Goal: Information Seeking & Learning: Learn about a topic

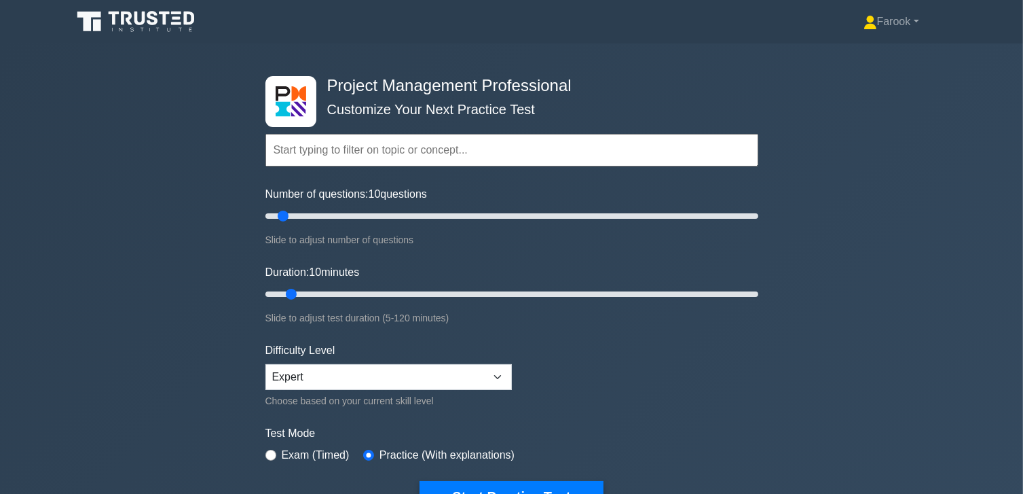
click at [395, 151] on input "text" at bounding box center [512, 150] width 493 height 33
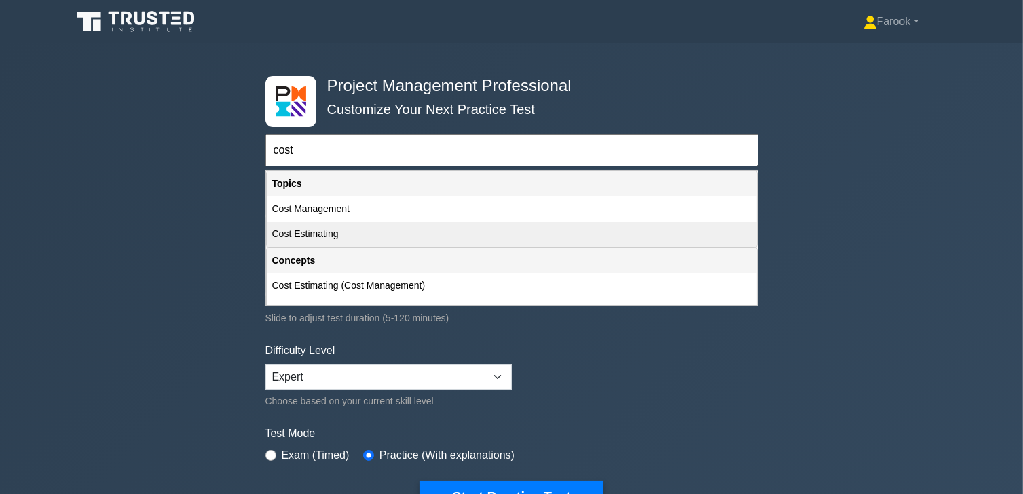
click at [327, 238] on div "Cost Estimating" at bounding box center [512, 233] width 490 height 25
type input "Cost Estimating"
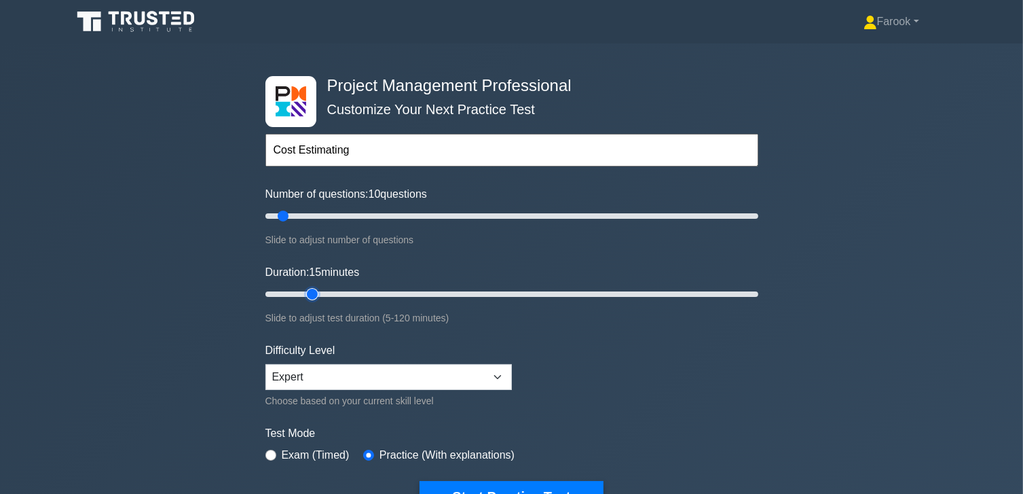
drag, startPoint x: 295, startPoint y: 295, endPoint x: 318, endPoint y: 306, distance: 24.9
type input "15"
click at [318, 302] on input "Duration: 15 minutes" at bounding box center [512, 294] width 493 height 16
drag, startPoint x: 287, startPoint y: 215, endPoint x: 295, endPoint y: 222, distance: 11.1
type input "15"
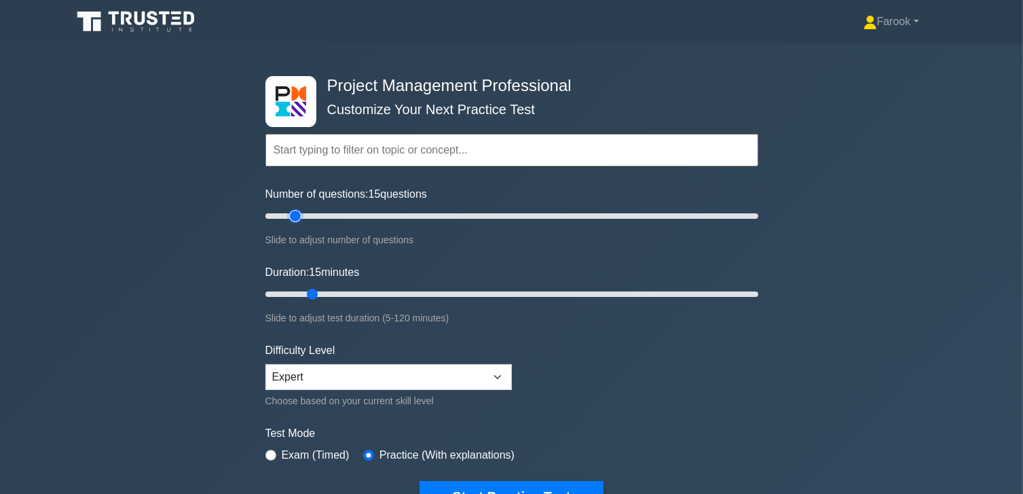
click at [295, 222] on input "Number of questions: 15 questions" at bounding box center [512, 216] width 493 height 16
click at [326, 156] on input "text" at bounding box center [512, 150] width 493 height 33
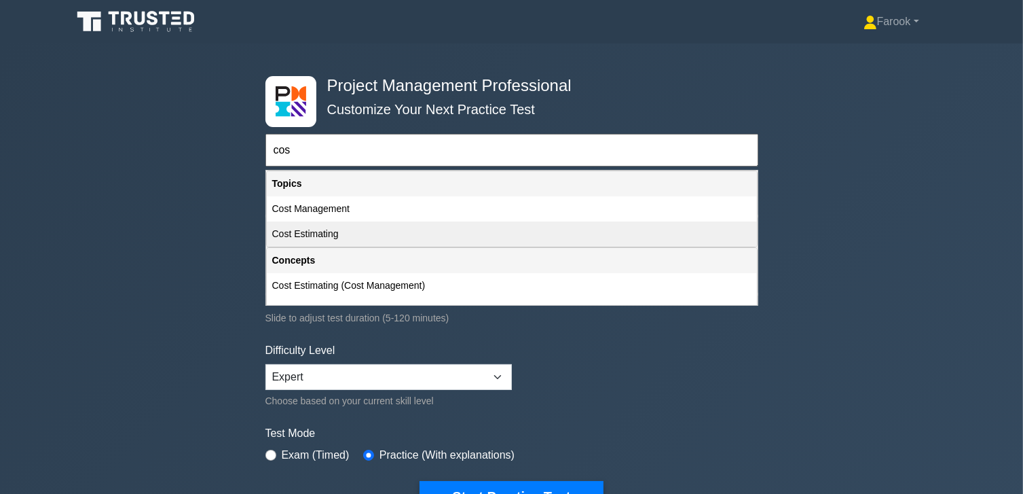
click at [316, 227] on div "Cost Estimating" at bounding box center [512, 233] width 490 height 25
type input "Cost Estimating"
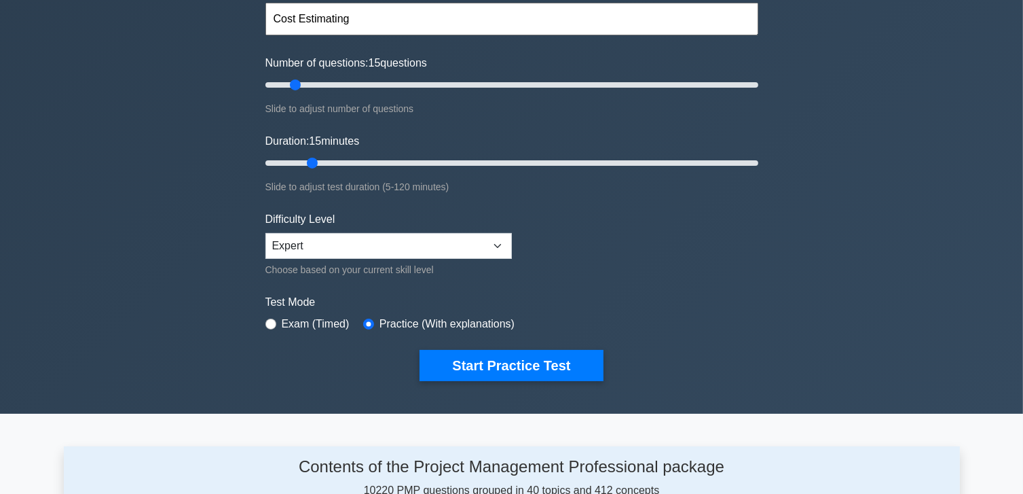
scroll to position [136, 0]
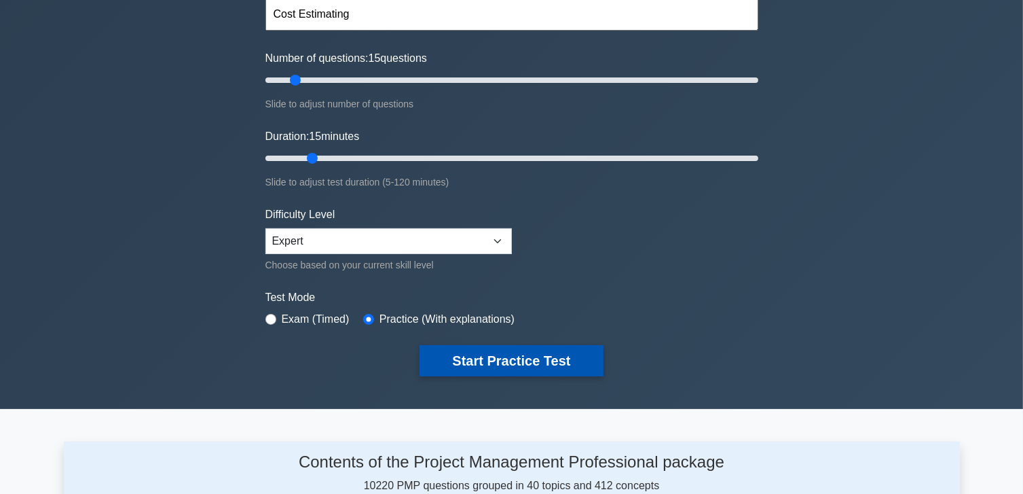
click at [494, 368] on button "Start Practice Test" at bounding box center [511, 360] width 183 height 31
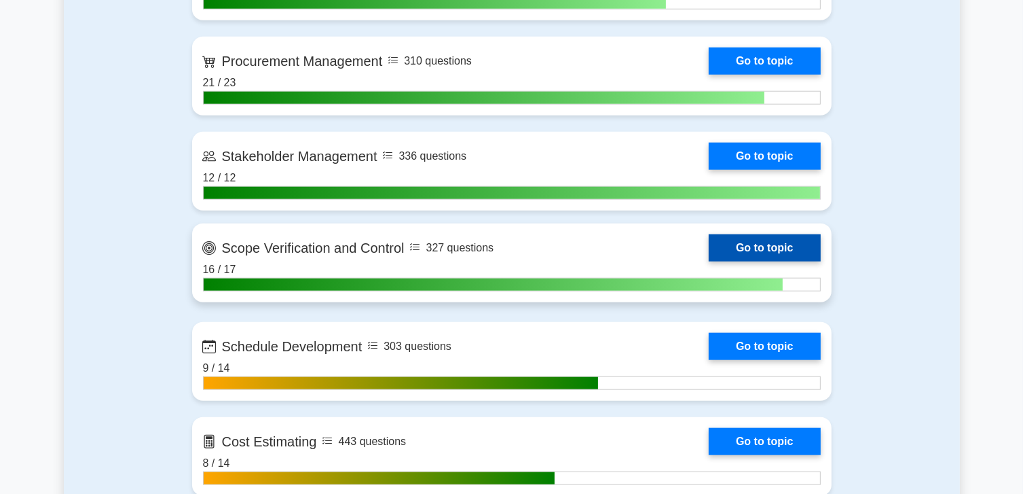
scroll to position [1494, 0]
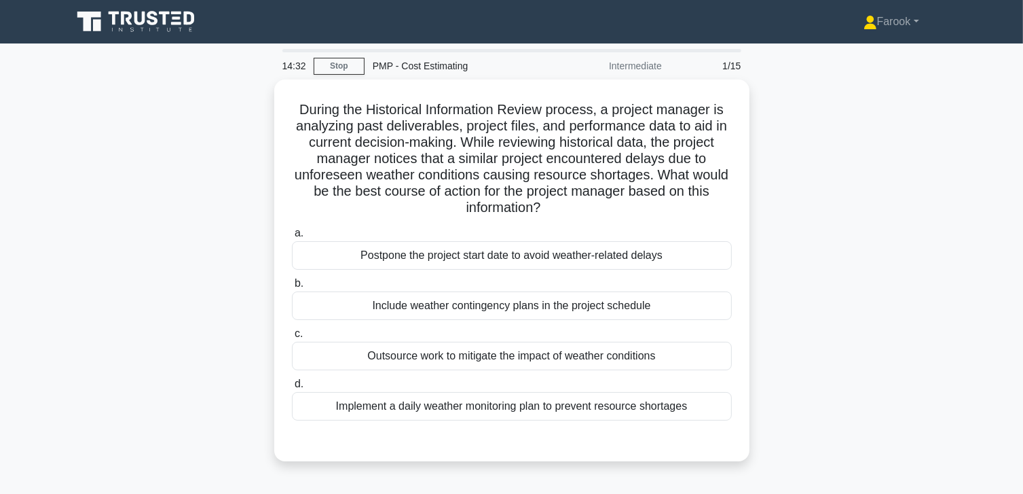
scroll to position [68, 0]
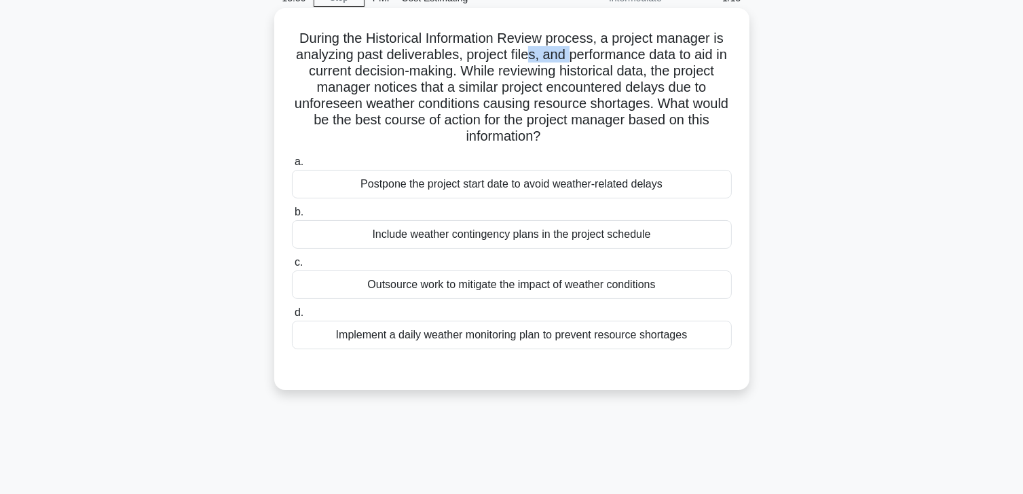
drag, startPoint x: 527, startPoint y: 49, endPoint x: 571, endPoint y: 49, distance: 44.1
click at [571, 49] on h5 "During the Historical Information Review process, a project manager is analyzin…" at bounding box center [512, 87] width 443 height 115
click at [454, 79] on h5 "During the Historical Information Review process, a project manager is analyzin…" at bounding box center [512, 87] width 443 height 115
click at [493, 235] on div "Include weather contingency plans in the project schedule" at bounding box center [512, 234] width 440 height 29
click at [292, 217] on input "b. Include weather contingency plans in the project schedule" at bounding box center [292, 212] width 0 height 9
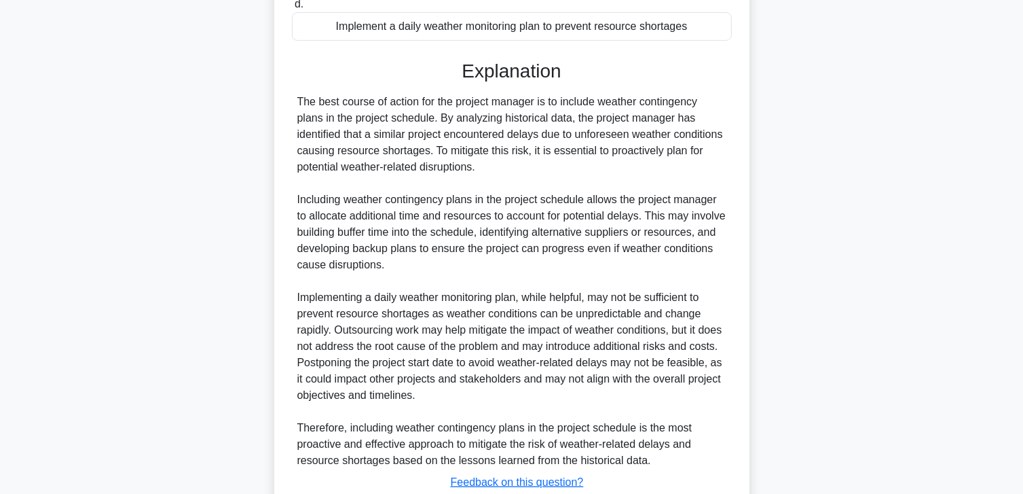
scroll to position [473, 0]
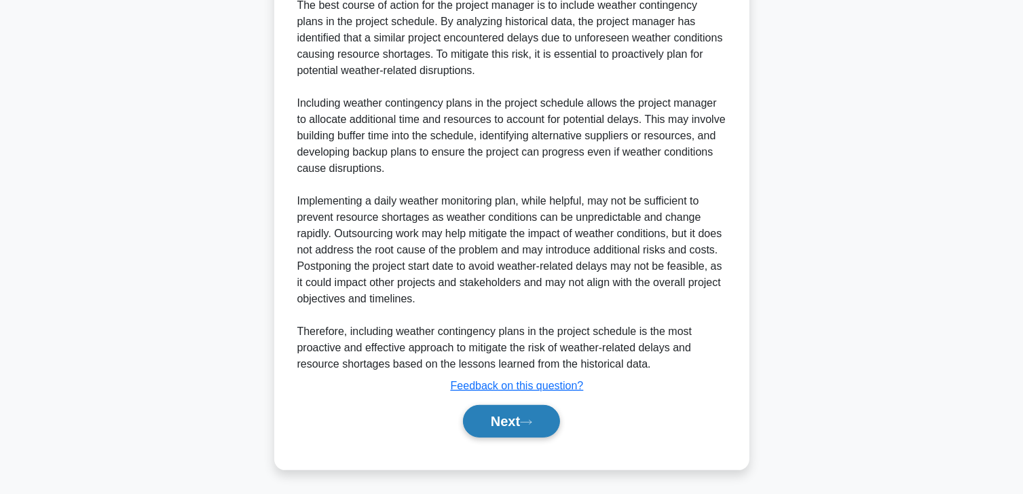
click at [491, 414] on button "Next" at bounding box center [511, 421] width 97 height 33
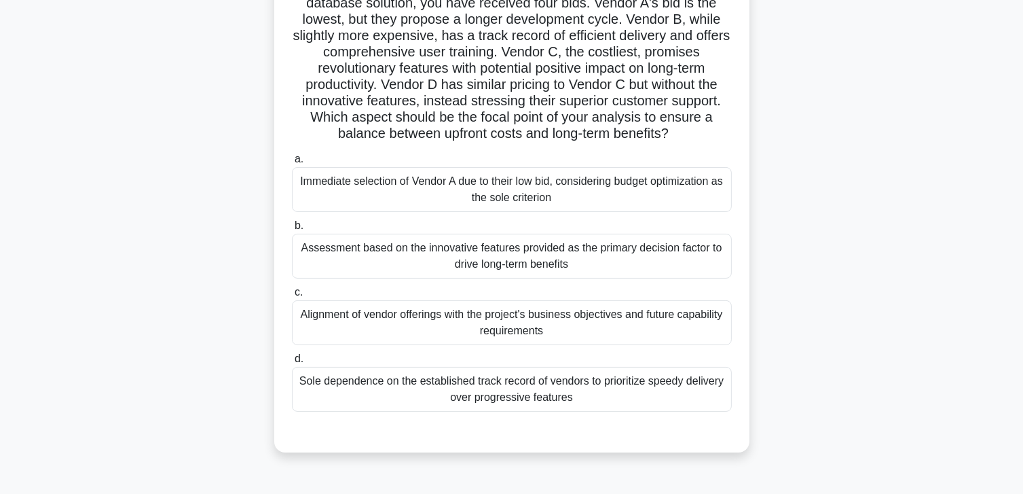
scroll to position [36, 0]
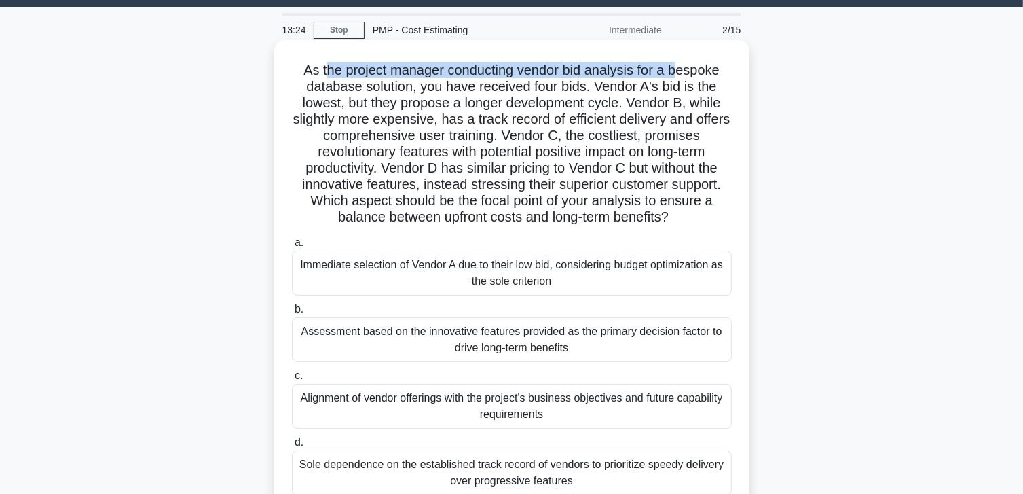
drag, startPoint x: 323, startPoint y: 69, endPoint x: 680, endPoint y: 76, distance: 357.3
click at [680, 76] on h5 "As the project manager conducting vendor bid analysis for a bespoke database so…" at bounding box center [512, 144] width 443 height 164
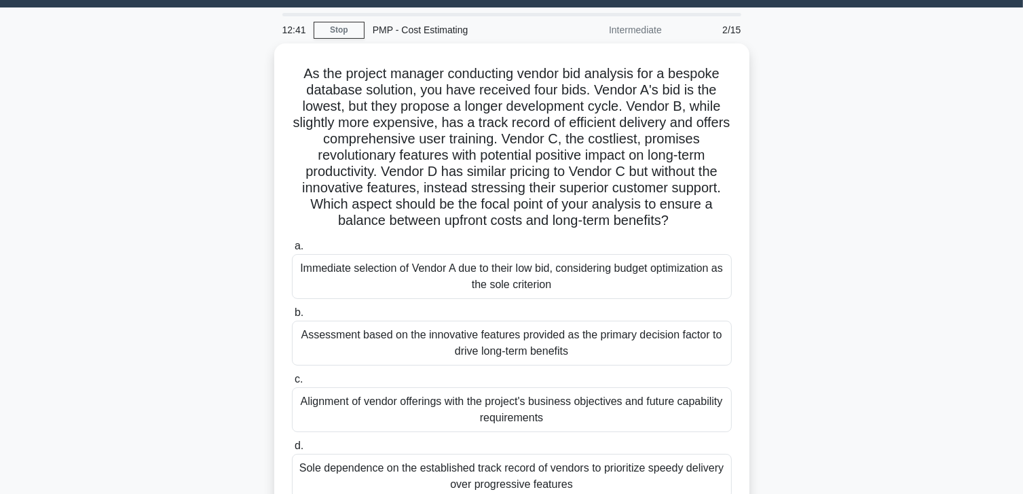
drag, startPoint x: 295, startPoint y: 137, endPoint x: 170, endPoint y: 153, distance: 125.3
click at [170, 153] on div "As the project manager conducting vendor bid analysis for a bespoke database so…" at bounding box center [512, 299] width 896 height 512
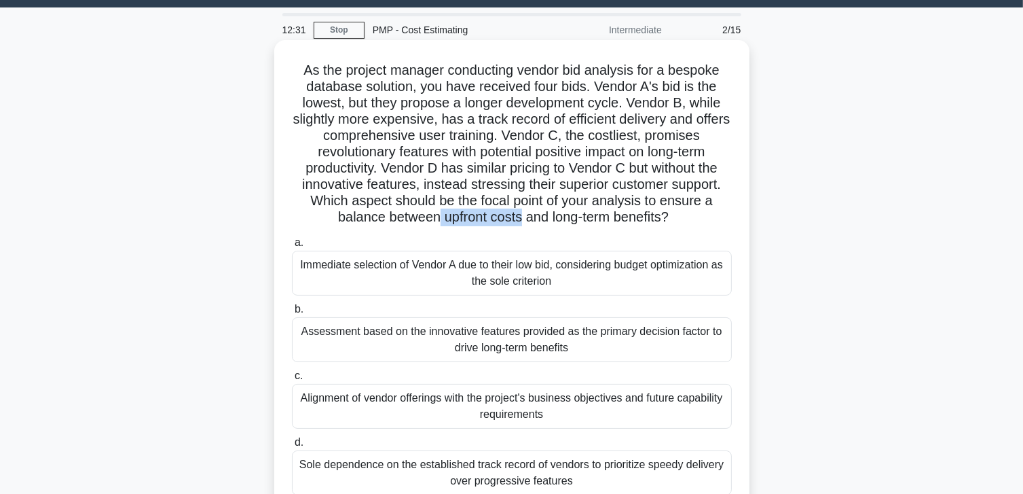
drag, startPoint x: 435, startPoint y: 213, endPoint x: 521, endPoint y: 227, distance: 87.4
click at [521, 227] on div "As the project manager conducting vendor bid analysis for a bespoke database so…" at bounding box center [512, 287] width 464 height 485
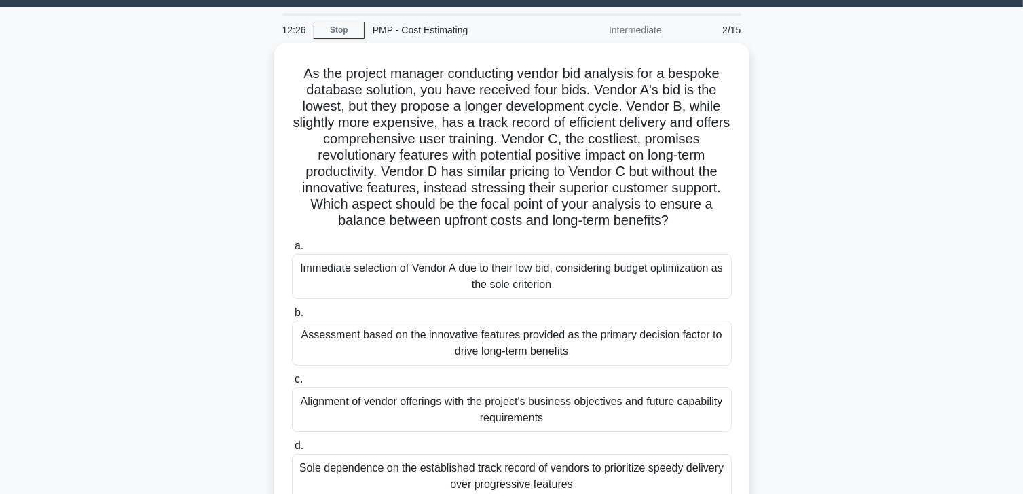
click at [195, 151] on div "As the project manager conducting vendor bid analysis for a bespoke database so…" at bounding box center [512, 299] width 896 height 512
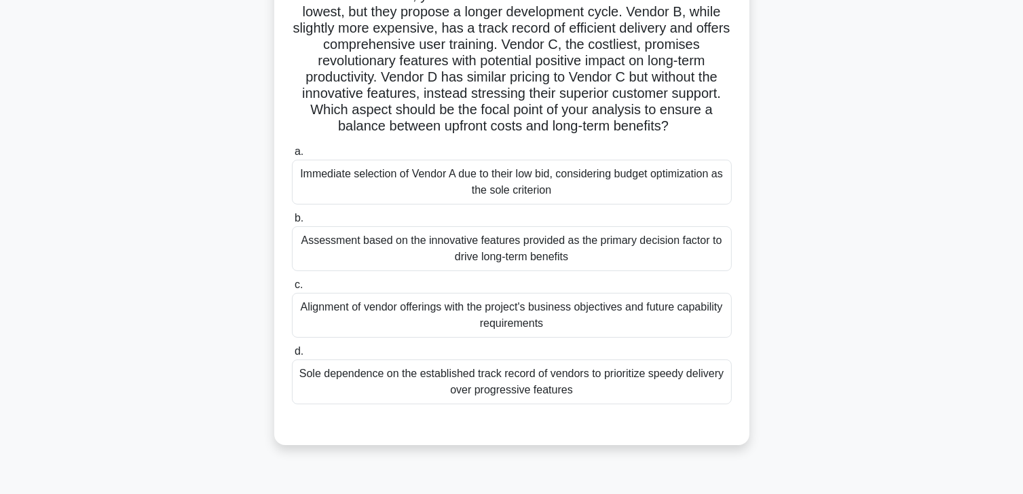
scroll to position [104, 0]
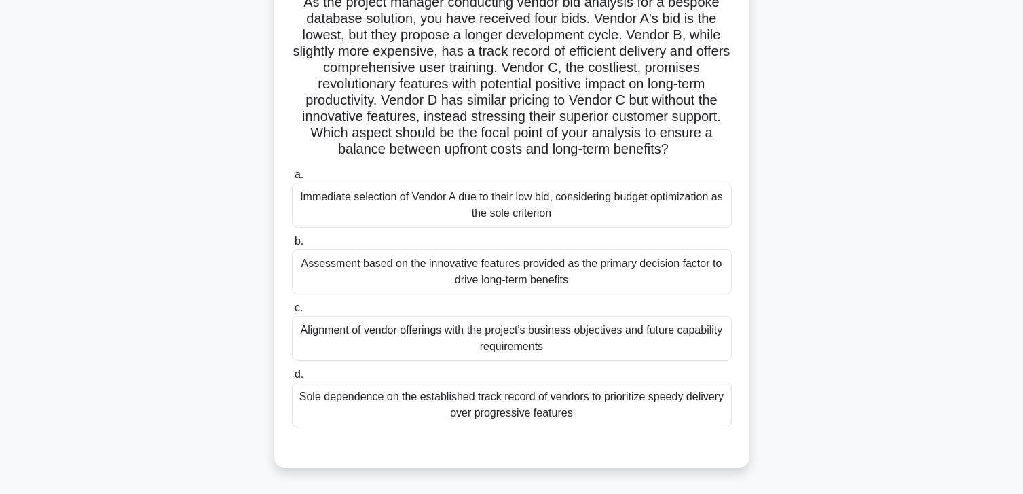
click at [574, 344] on div "Alignment of vendor offerings with the project's business objectives and future…" at bounding box center [512, 338] width 440 height 45
click at [292, 312] on input "c. Alignment of vendor offerings with the project's business objectives and fut…" at bounding box center [292, 308] width 0 height 9
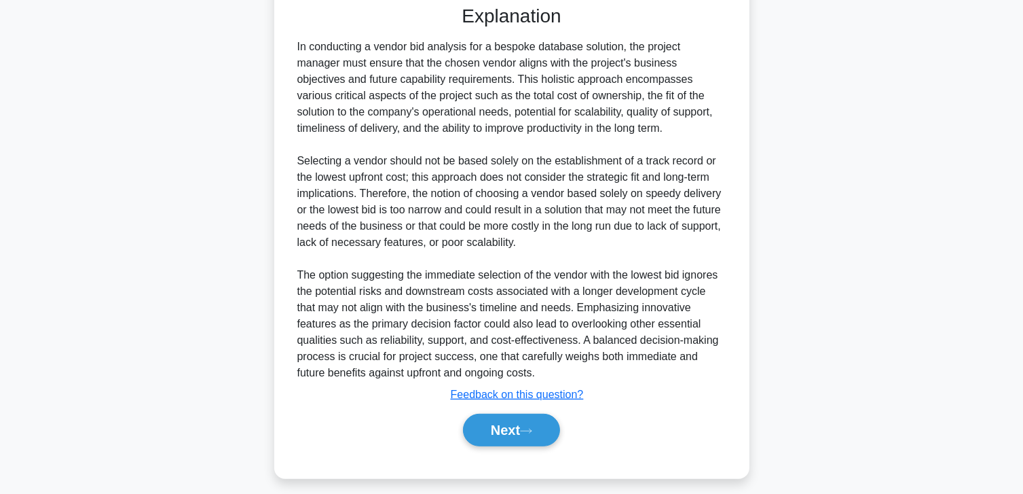
scroll to position [554, 0]
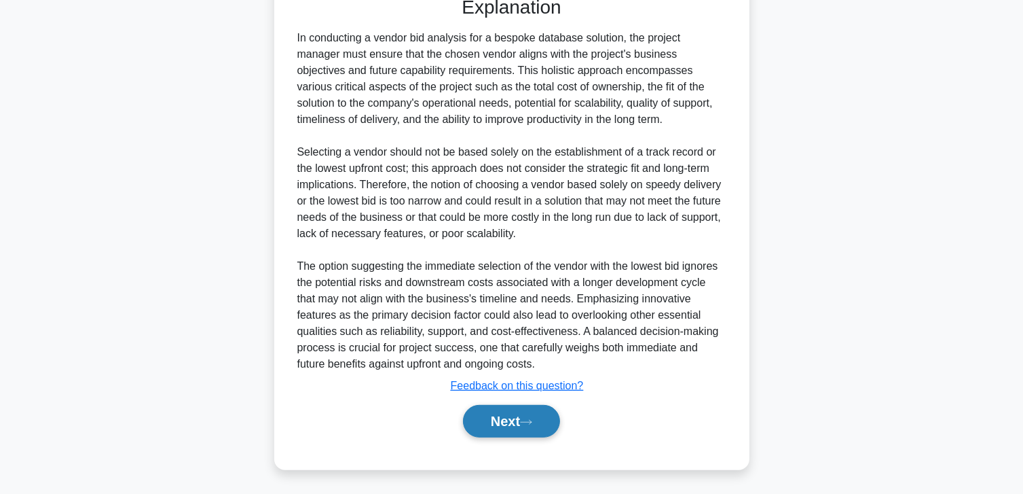
click at [490, 420] on button "Next" at bounding box center [511, 421] width 97 height 33
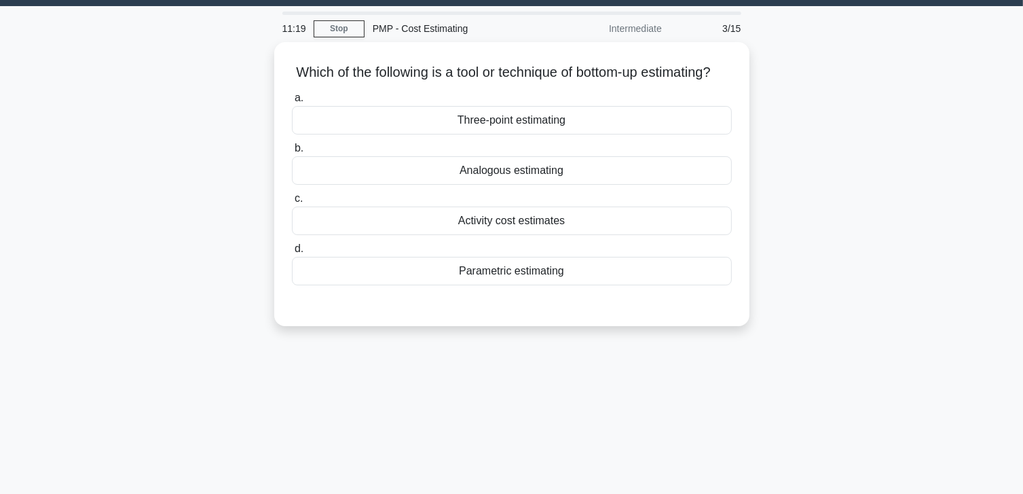
scroll to position [0, 0]
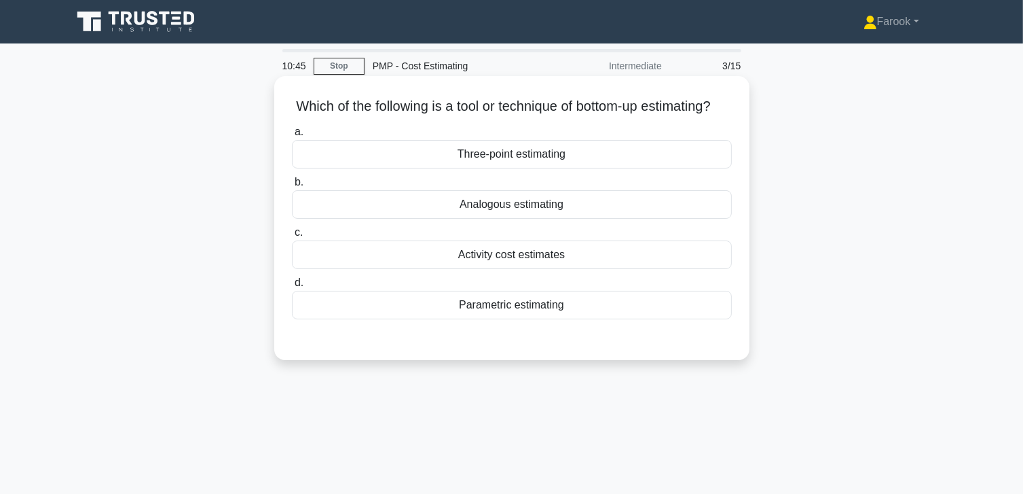
click at [476, 264] on div "Activity cost estimates" at bounding box center [512, 254] width 440 height 29
click at [292, 237] on input "c. Activity cost estimates" at bounding box center [292, 232] width 0 height 9
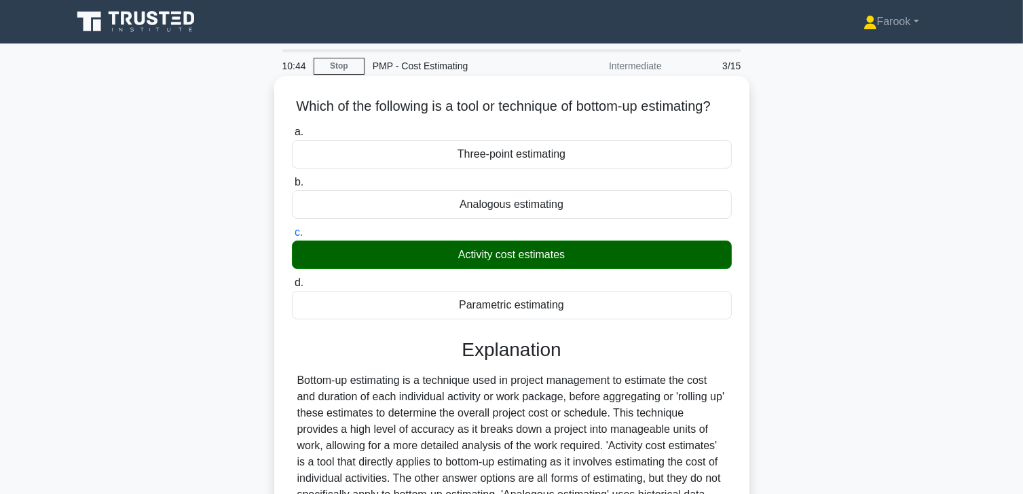
scroll to position [240, 0]
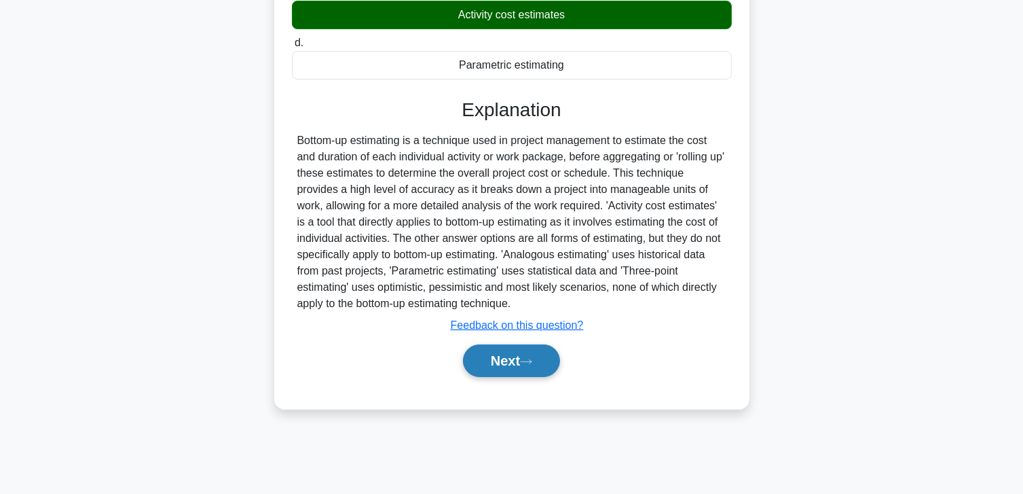
click at [506, 377] on button "Next" at bounding box center [511, 360] width 97 height 33
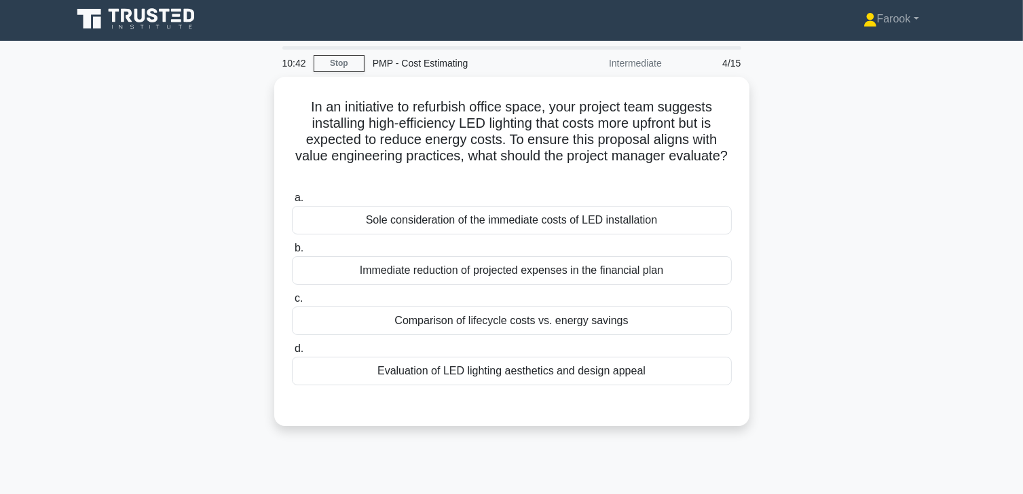
scroll to position [0, 0]
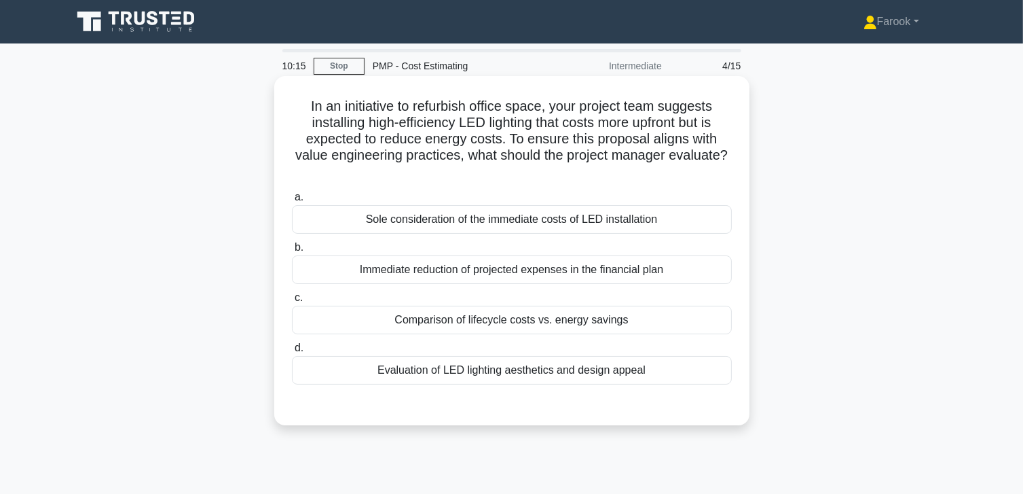
click at [462, 314] on div "Comparison of lifecycle costs vs. energy savings" at bounding box center [512, 320] width 440 height 29
click at [292, 302] on input "c. Comparison of lifecycle costs vs. energy savings" at bounding box center [292, 297] width 0 height 9
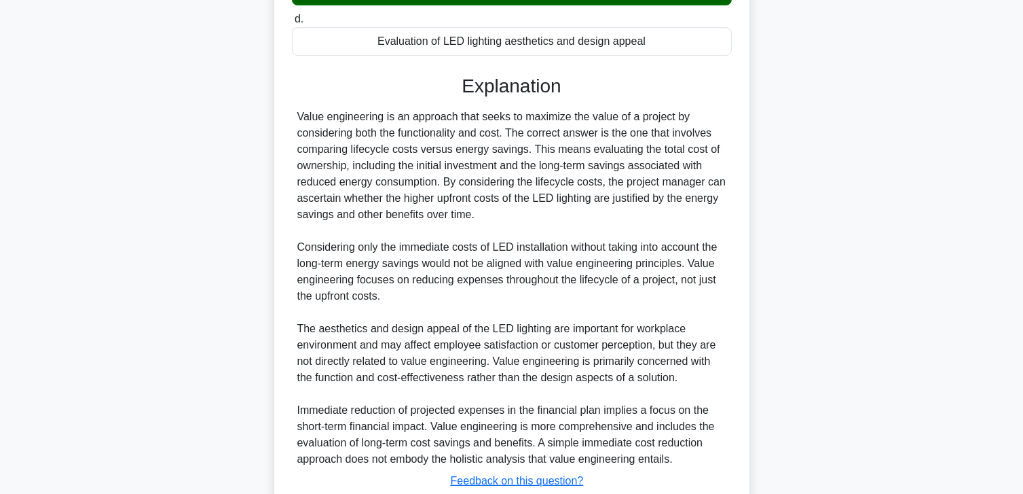
scroll to position [424, 0]
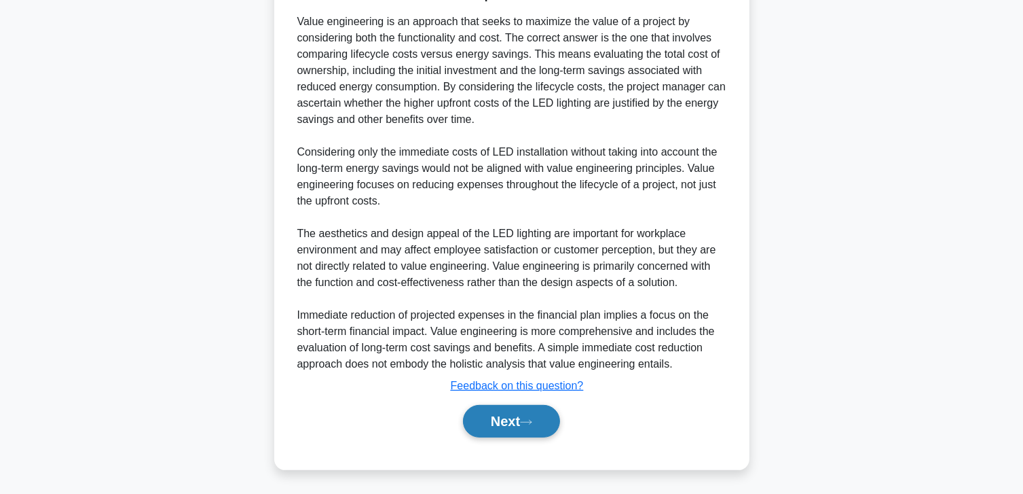
click at [508, 409] on button "Next" at bounding box center [511, 421] width 97 height 33
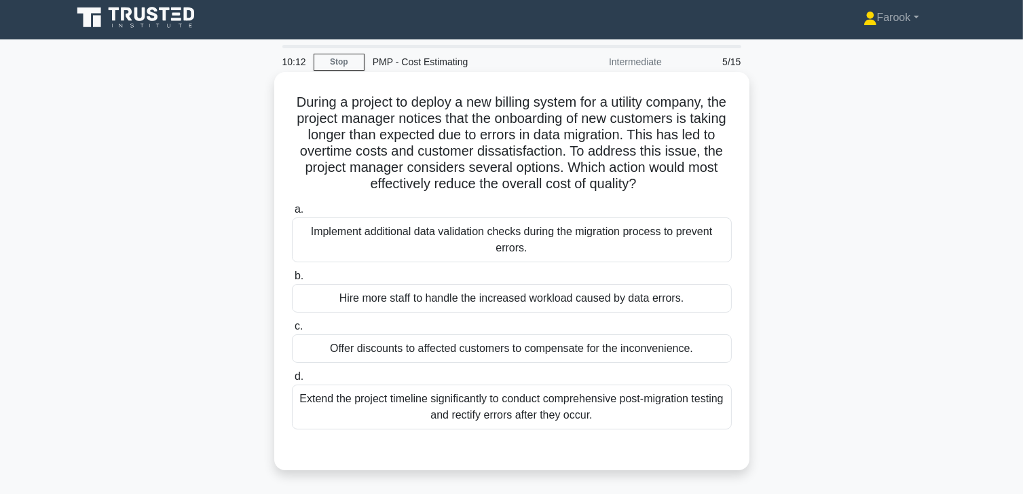
scroll to position [0, 0]
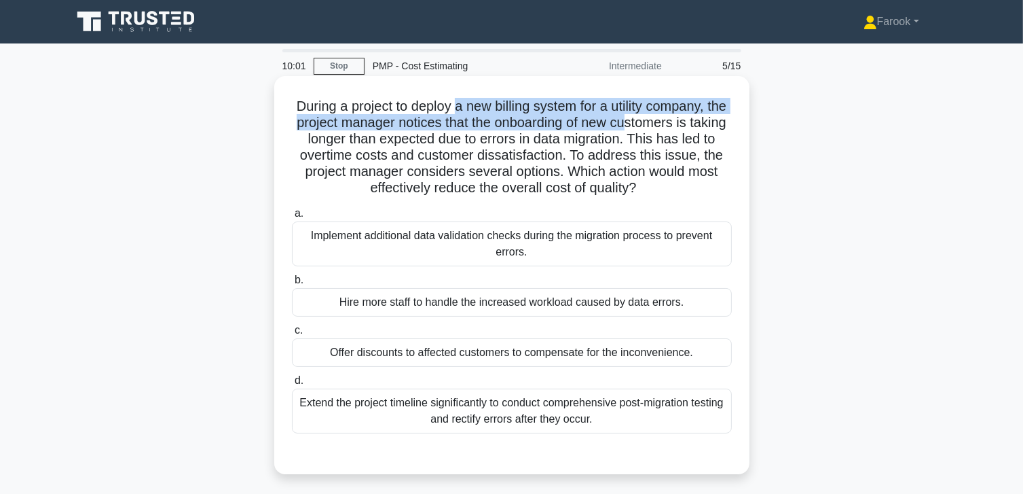
drag, startPoint x: 466, startPoint y: 107, endPoint x: 659, endPoint y: 123, distance: 194.2
click at [659, 123] on h5 "During a project to deploy a new billing system for a utility company, the proj…" at bounding box center [512, 147] width 443 height 99
click at [477, 114] on h5 "During a project to deploy a new billing system for a utility company, the proj…" at bounding box center [512, 147] width 443 height 99
click at [517, 122] on h5 "During a project to deploy a new billing system for a utility company, the proj…" at bounding box center [512, 147] width 443 height 99
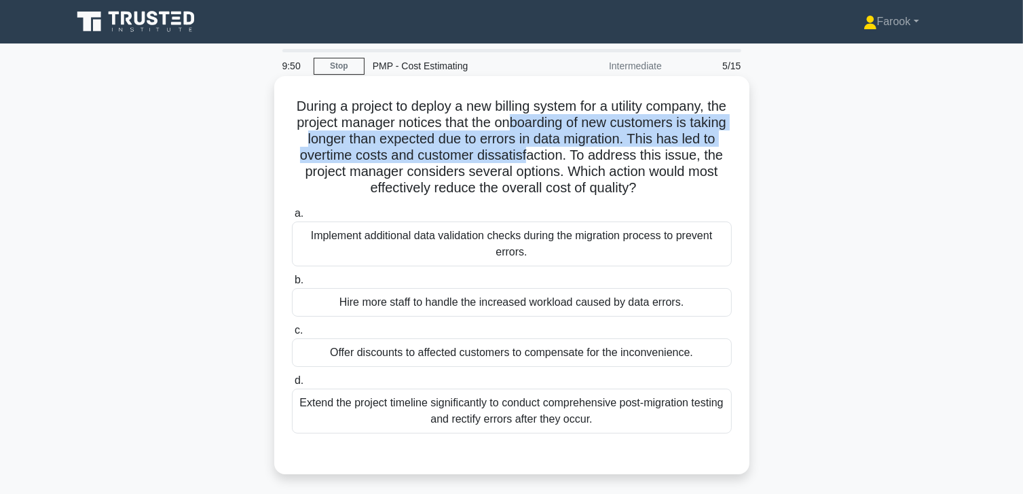
drag, startPoint x: 561, startPoint y: 117, endPoint x: 579, endPoint y: 154, distance: 40.7
click at [579, 154] on h5 "During a project to deploy a new billing system for a utility company, the proj…" at bounding box center [512, 147] width 443 height 99
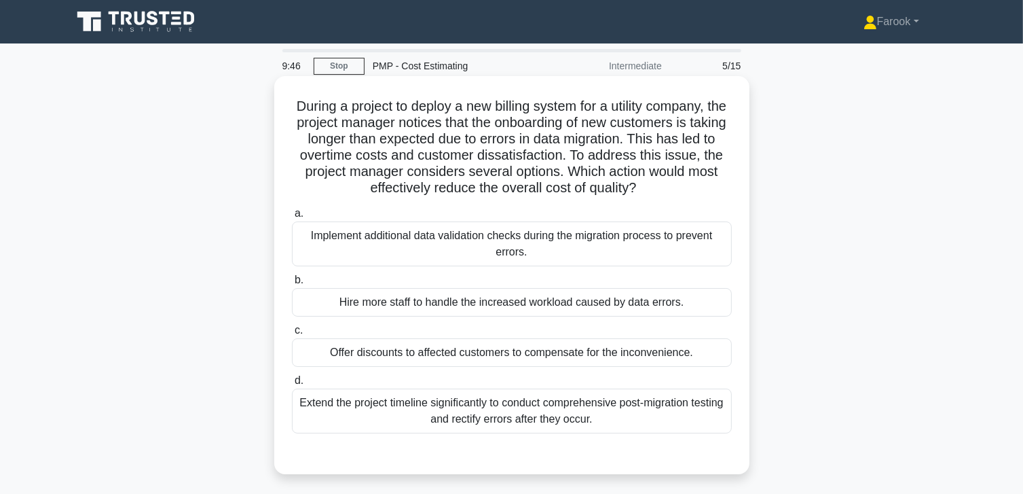
click at [718, 176] on h5 "During a project to deploy a new billing system for a utility company, the proj…" at bounding box center [512, 147] width 443 height 99
click at [623, 244] on div "Implement additional data validation checks during the migration process to pre…" at bounding box center [512, 243] width 440 height 45
click at [292, 218] on input "a. Implement additional data validation checks during the migration process to …" at bounding box center [292, 213] width 0 height 9
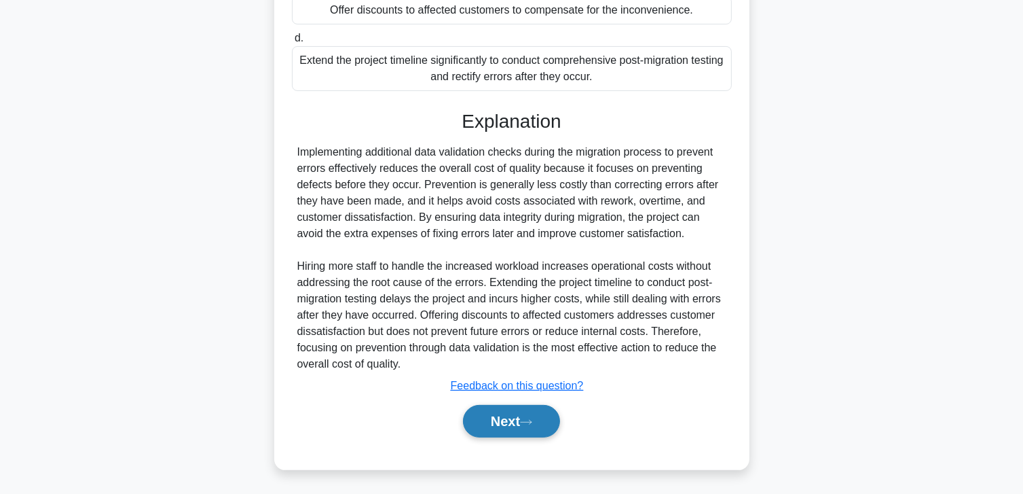
click at [517, 420] on button "Next" at bounding box center [511, 421] width 97 height 33
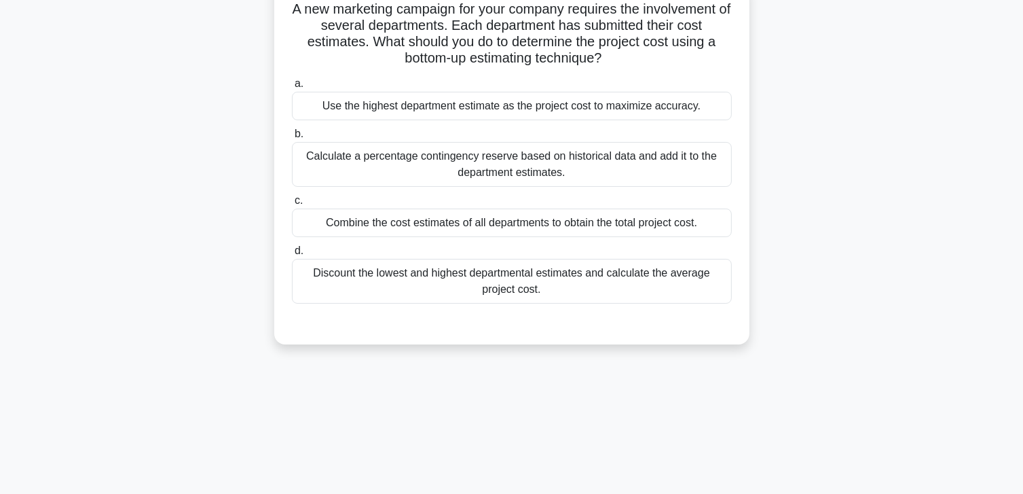
scroll to position [36, 0]
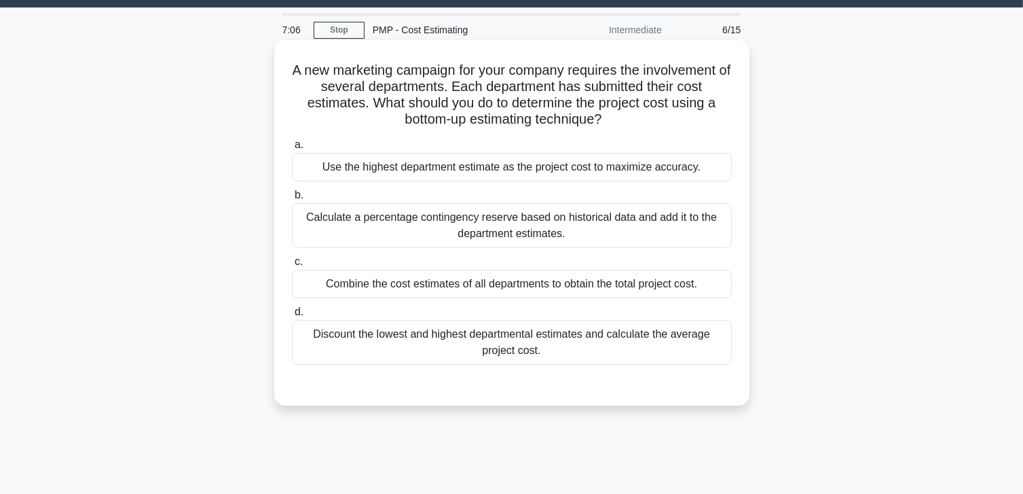
click at [556, 289] on div "Combine the cost estimates of all departments to obtain the total project cost." at bounding box center [512, 284] width 440 height 29
click at [292, 266] on input "c. Combine the cost estimates of all departments to obtain the total project co…" at bounding box center [292, 261] width 0 height 9
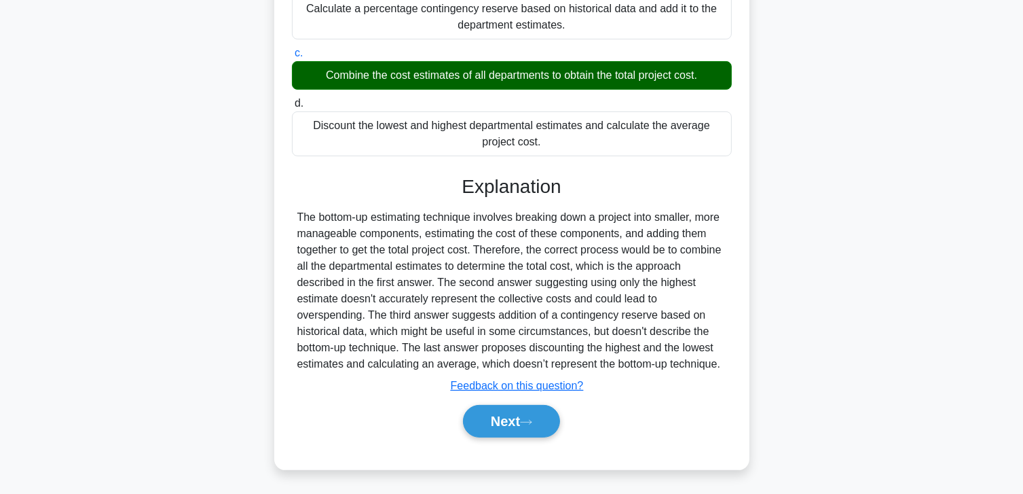
scroll to position [244, 0]
click at [486, 413] on button "Next" at bounding box center [511, 421] width 97 height 33
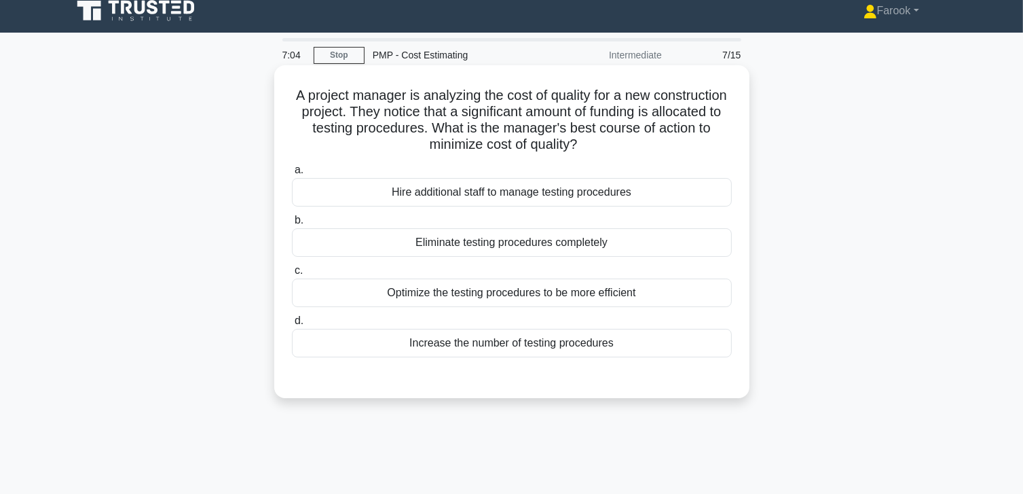
scroll to position [0, 0]
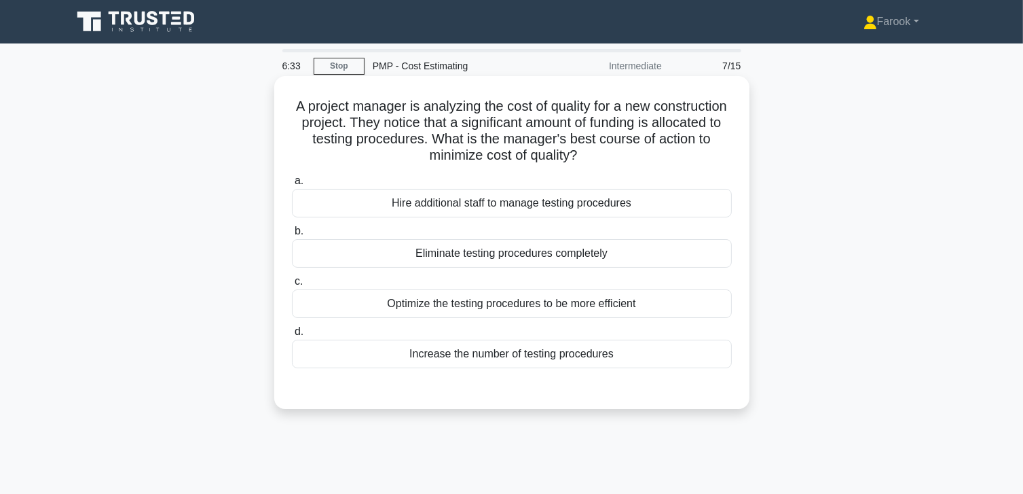
click at [500, 311] on div "Optimize the testing procedures to be more efficient" at bounding box center [512, 303] width 440 height 29
click at [292, 286] on input "c. Optimize the testing procedures to be more efficient" at bounding box center [292, 281] width 0 height 9
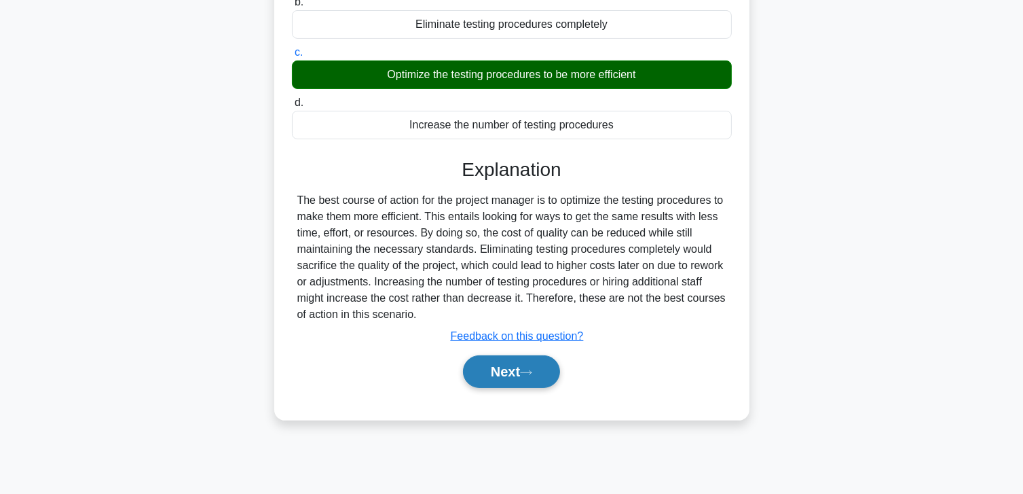
scroll to position [240, 0]
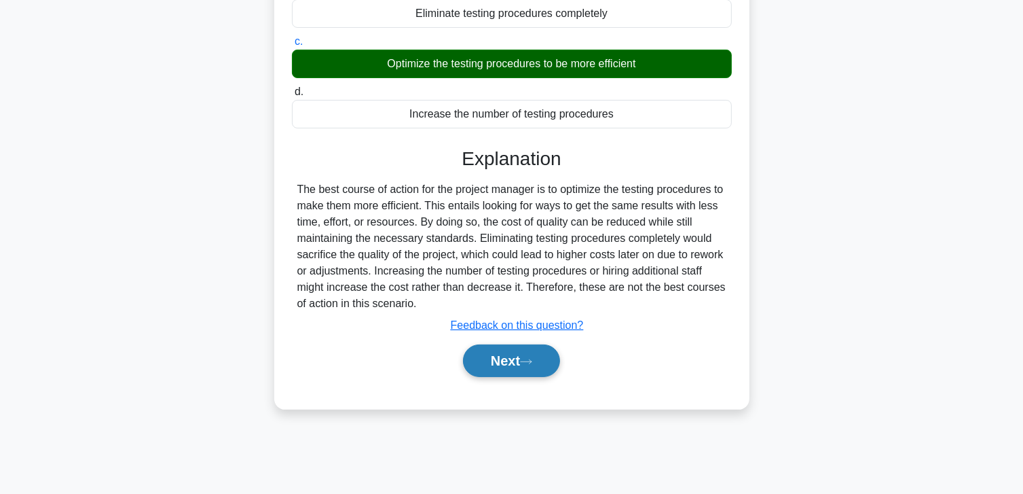
click at [481, 355] on button "Next" at bounding box center [511, 360] width 97 height 33
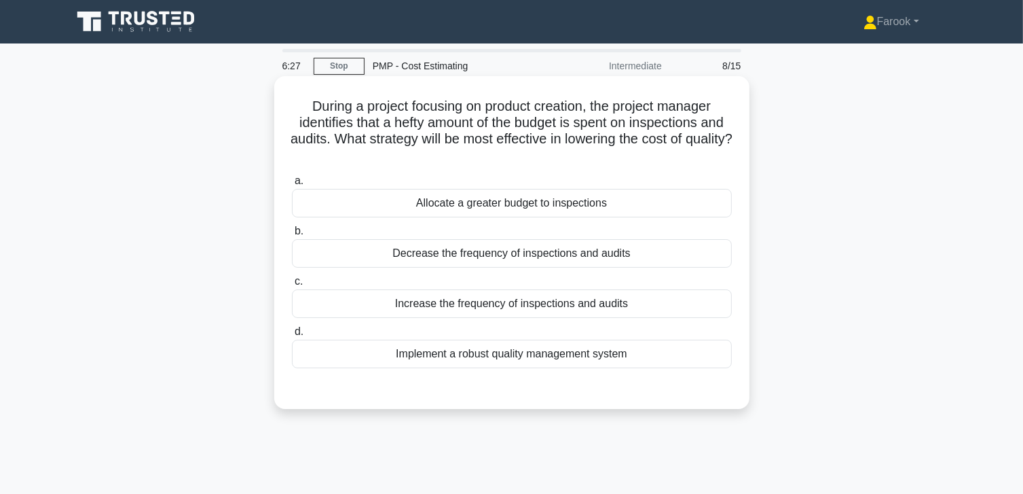
scroll to position [0, 0]
click at [492, 306] on div "Increase the frequency of inspections and audits" at bounding box center [512, 303] width 440 height 29
click at [292, 286] on input "c. Increase the frequency of inspections and audits" at bounding box center [292, 281] width 0 height 9
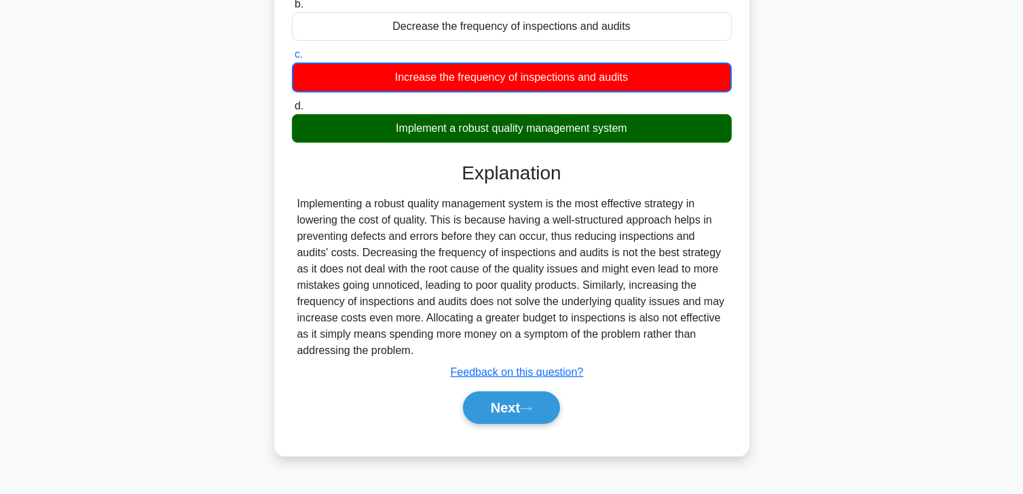
scroll to position [240, 0]
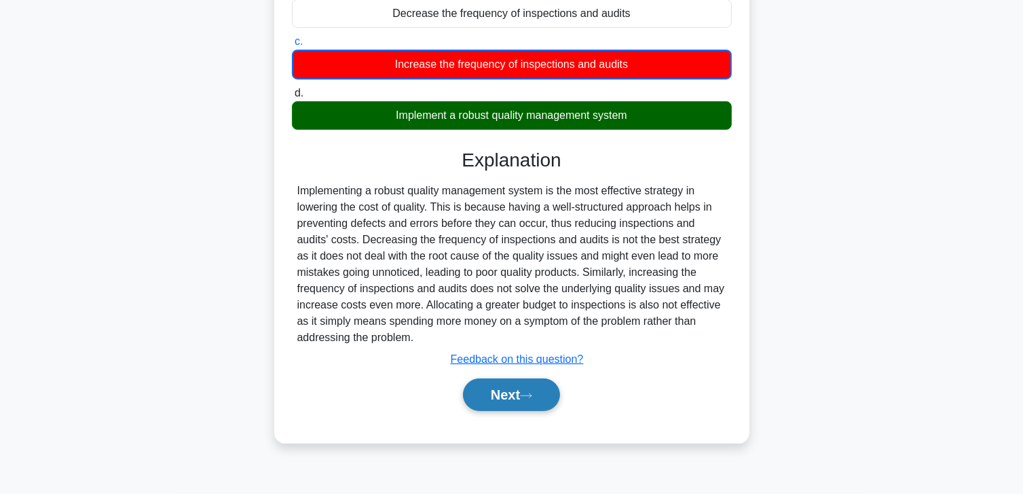
click at [481, 385] on button "Next" at bounding box center [511, 394] width 97 height 33
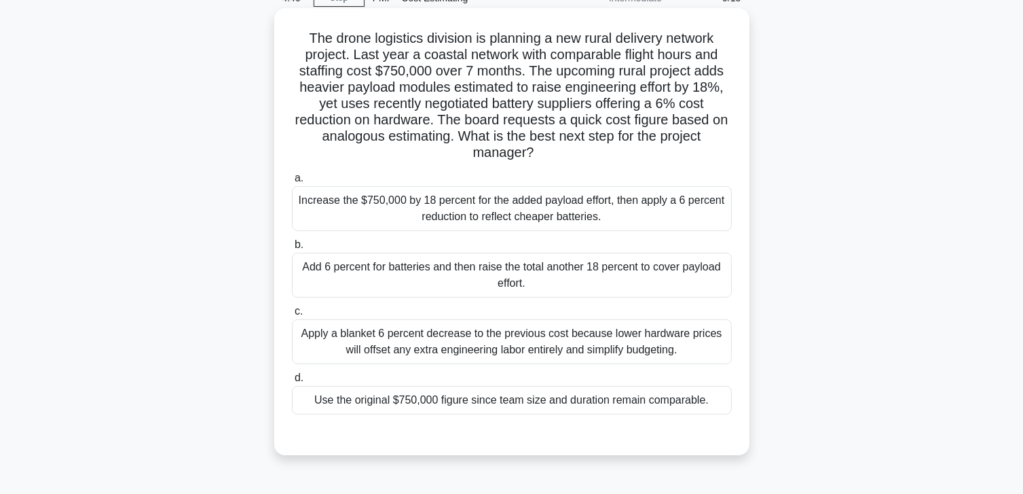
scroll to position [136, 0]
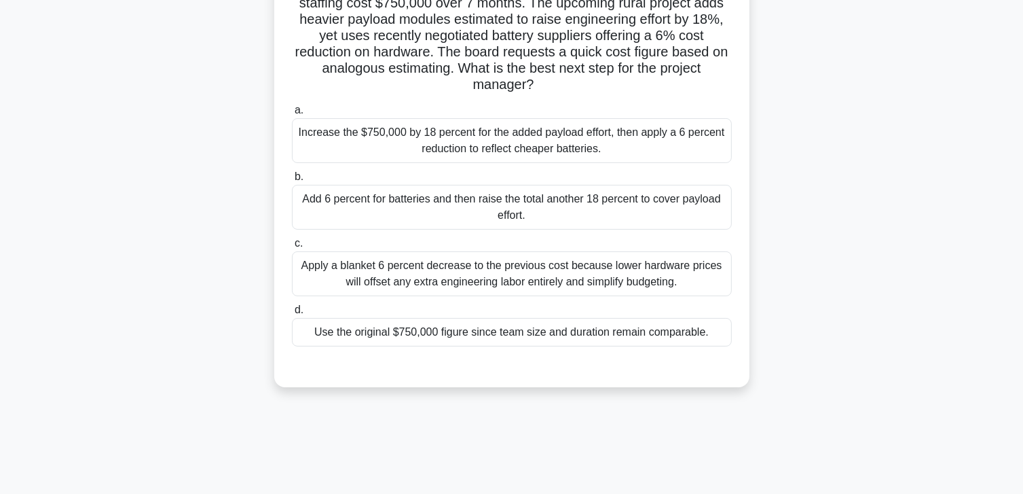
click at [399, 325] on div "Use the original $750,000 figure since team size and duration remain comparable." at bounding box center [512, 332] width 440 height 29
click at [292, 314] on input "d. Use the original $750,000 figure since team size and duration remain compara…" at bounding box center [292, 310] width 0 height 9
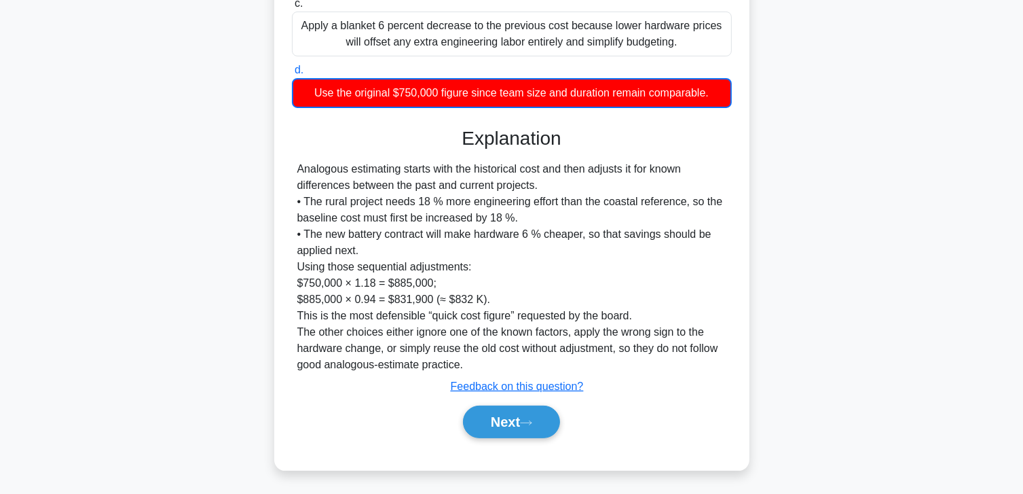
scroll to position [376, 0]
click at [497, 438] on div "Next" at bounding box center [512, 420] width 440 height 43
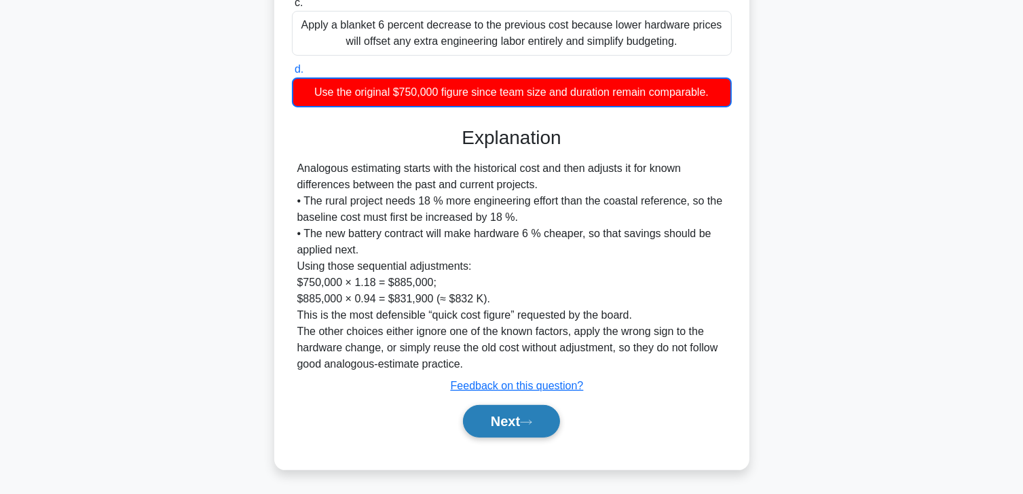
click at [503, 422] on button "Next" at bounding box center [511, 421] width 97 height 33
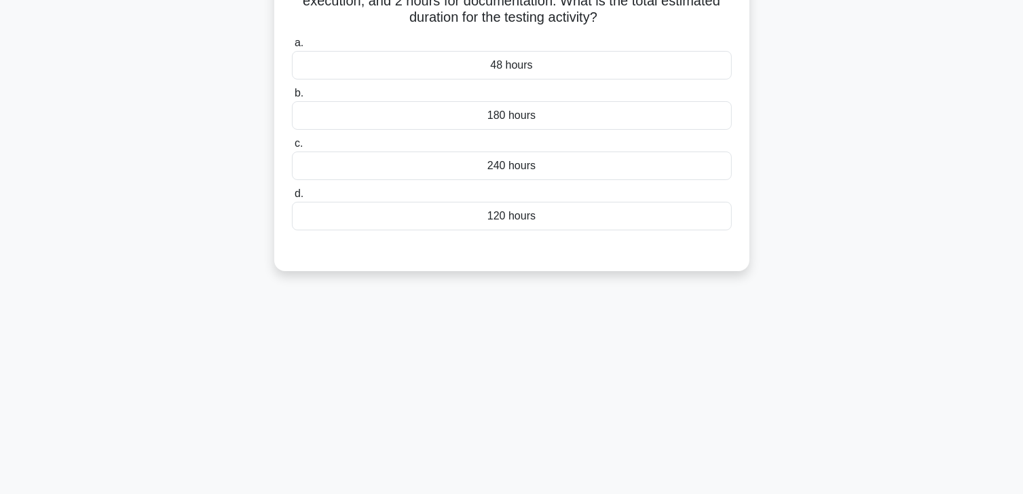
scroll to position [0, 0]
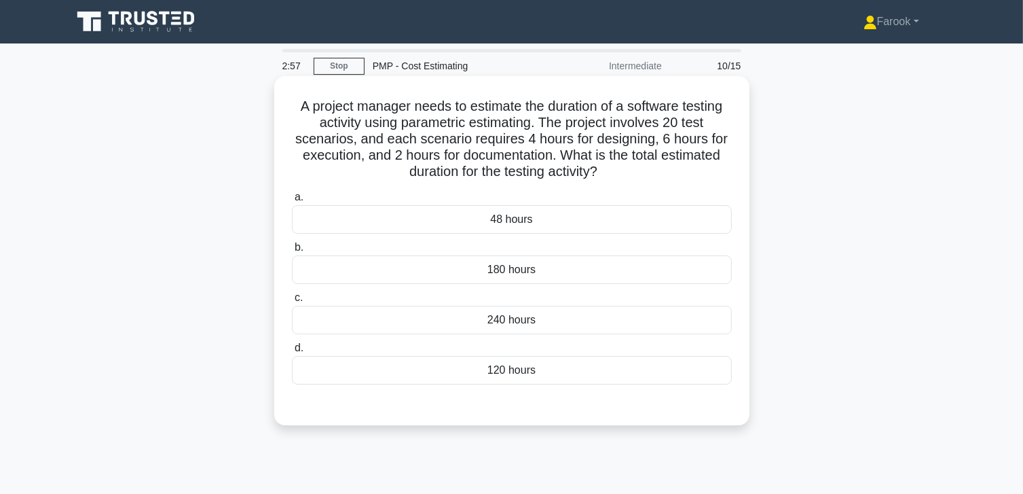
click at [549, 324] on div "240 hours" at bounding box center [512, 320] width 440 height 29
click at [292, 302] on input "c. 240 hours" at bounding box center [292, 297] width 0 height 9
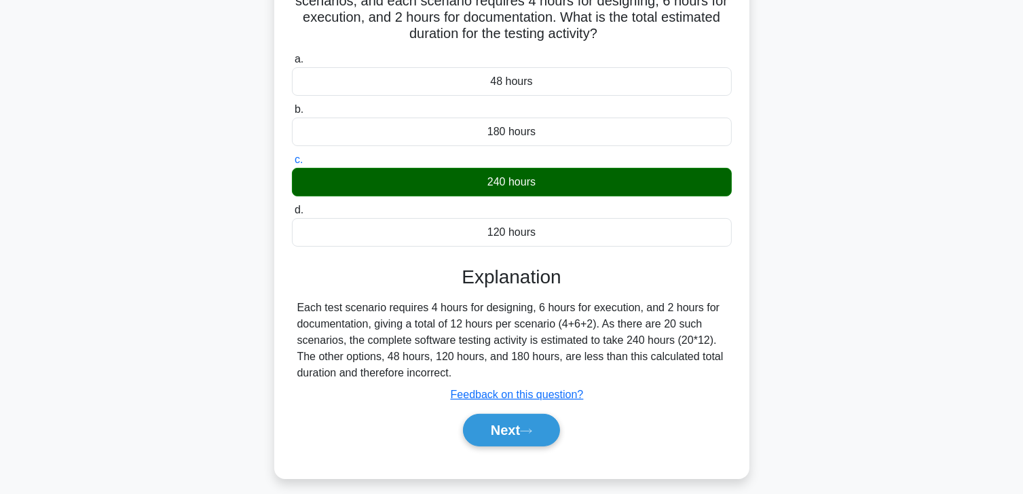
scroll to position [240, 0]
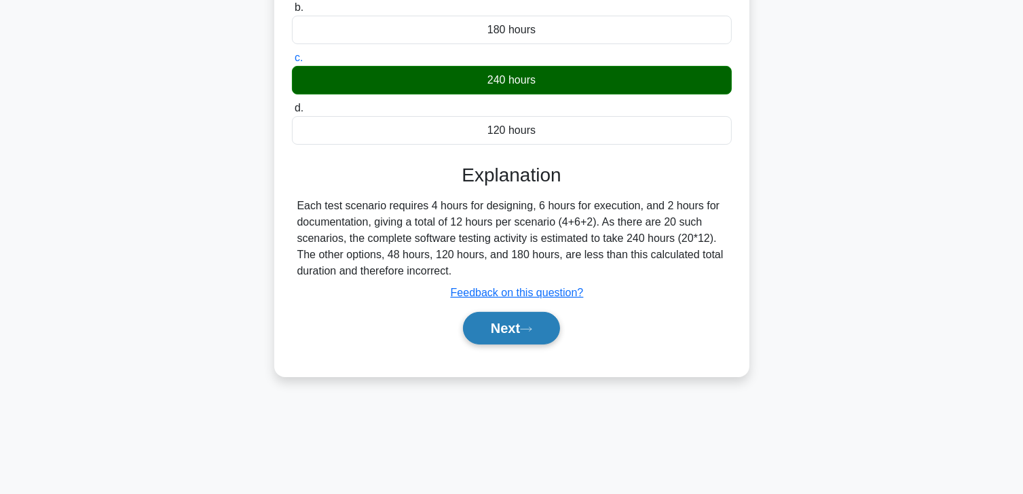
click at [475, 338] on button "Next" at bounding box center [511, 328] width 97 height 33
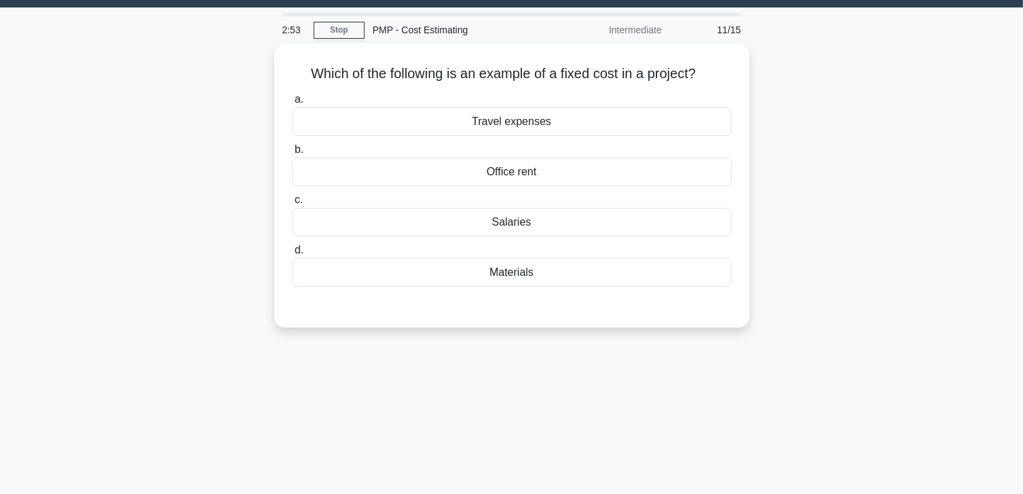
scroll to position [0, 0]
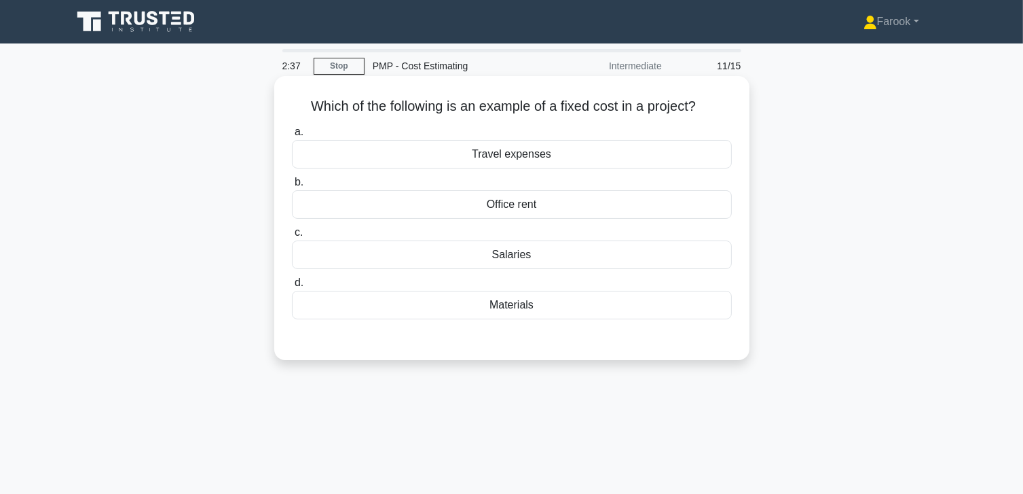
click at [517, 213] on div "Office rent" at bounding box center [512, 204] width 440 height 29
click at [292, 187] on input "b. Office rent" at bounding box center [292, 182] width 0 height 9
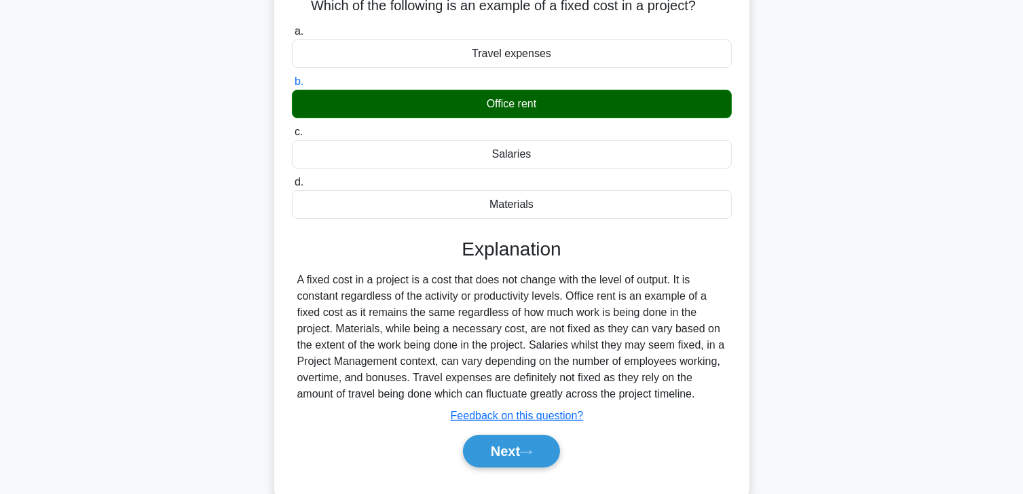
scroll to position [240, 0]
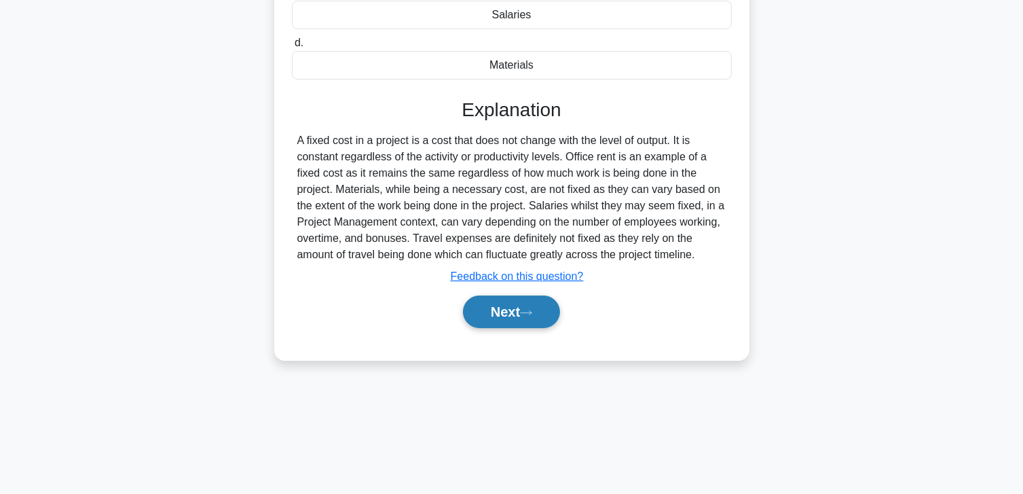
click at [481, 308] on button "Next" at bounding box center [511, 311] width 97 height 33
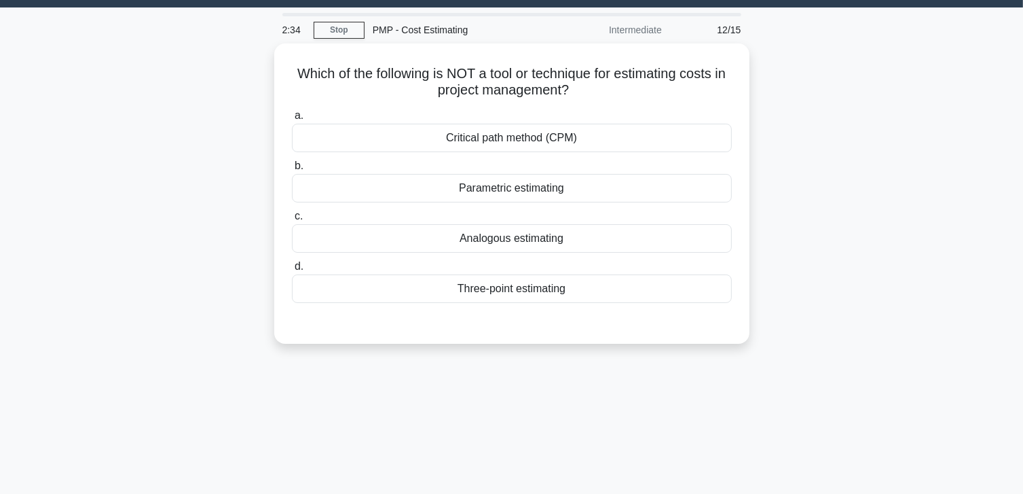
scroll to position [0, 0]
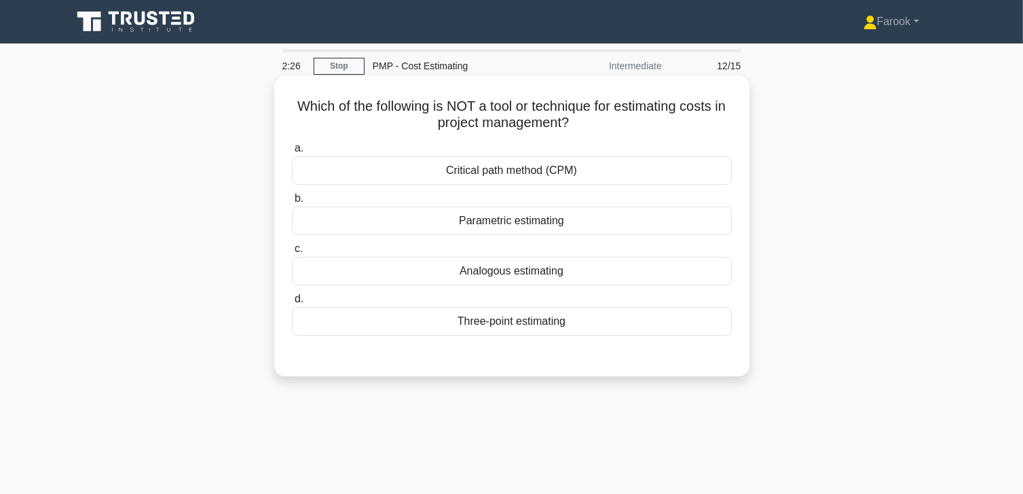
click at [534, 176] on div "Critical path method (CPM)" at bounding box center [512, 170] width 440 height 29
click at [292, 153] on input "a. Critical path method (CPM)" at bounding box center [292, 148] width 0 height 9
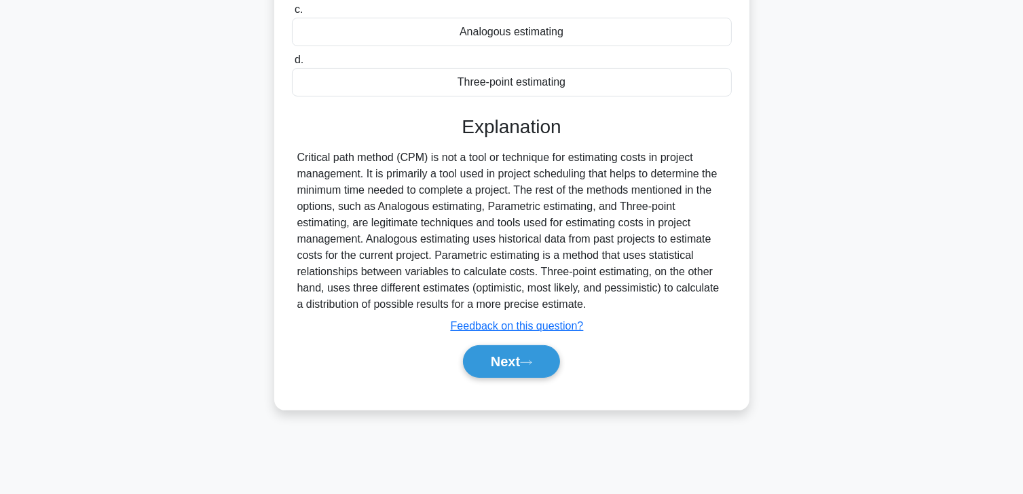
scroll to position [240, 0]
drag, startPoint x: 492, startPoint y: 363, endPoint x: 492, endPoint y: 352, distance: 10.9
click at [492, 363] on button "Next" at bounding box center [511, 360] width 97 height 33
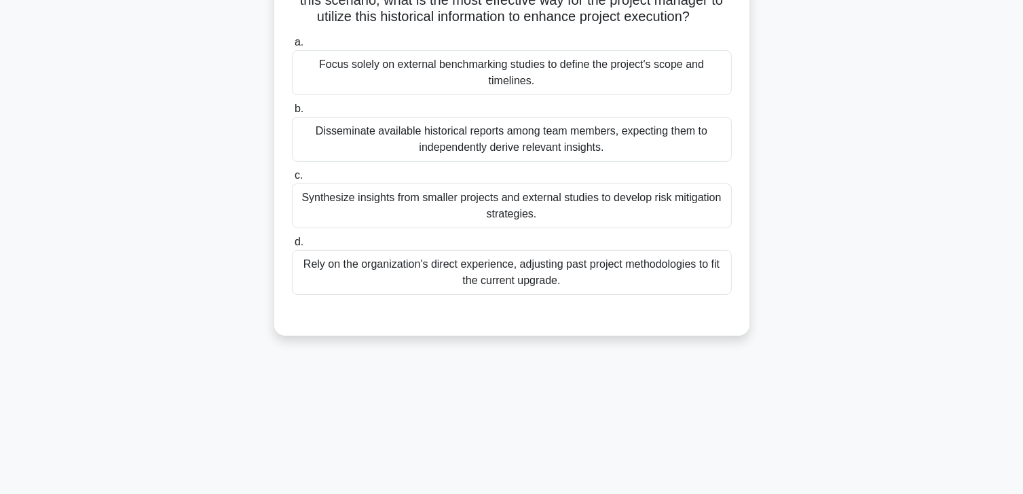
scroll to position [36, 0]
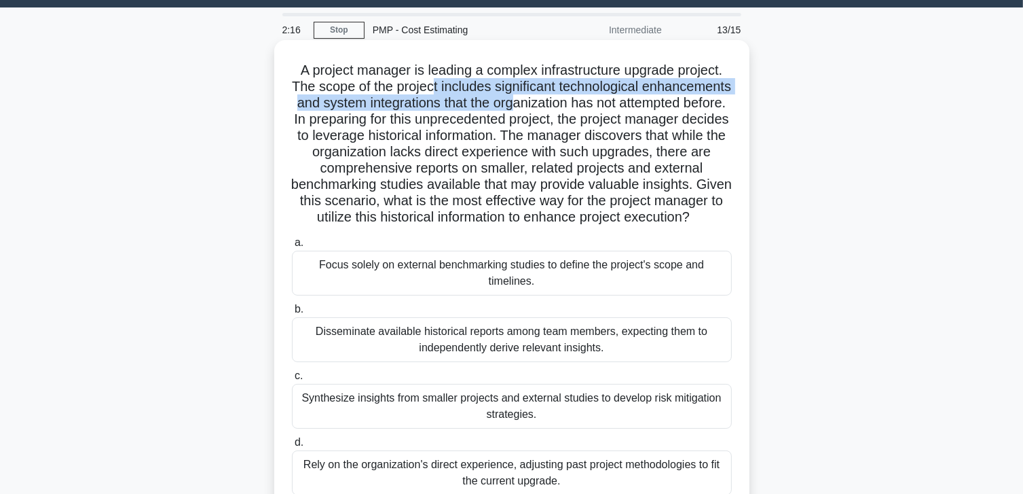
drag, startPoint x: 486, startPoint y: 89, endPoint x: 614, endPoint y: 95, distance: 127.8
click at [614, 95] on h5 "A project manager is leading a complex infrastructure upgrade project. The scop…" at bounding box center [512, 144] width 443 height 164
drag, startPoint x: 614, startPoint y: 95, endPoint x: 538, endPoint y: 107, distance: 77.0
click at [538, 107] on h5 "A project manager is leading a complex infrastructure upgrade project. The scop…" at bounding box center [512, 144] width 443 height 164
click at [536, 108] on h5 "A project manager is leading a complex infrastructure upgrade project. The scop…" at bounding box center [512, 144] width 443 height 164
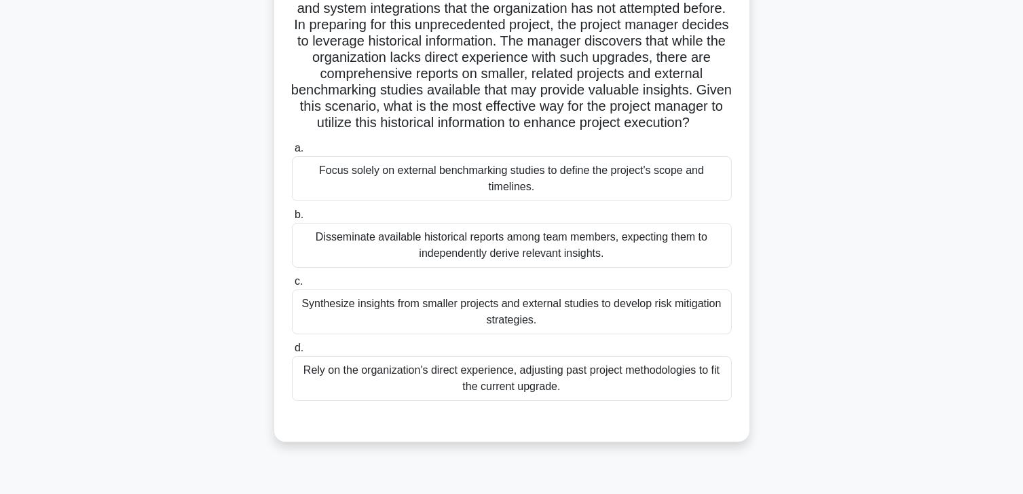
scroll to position [136, 0]
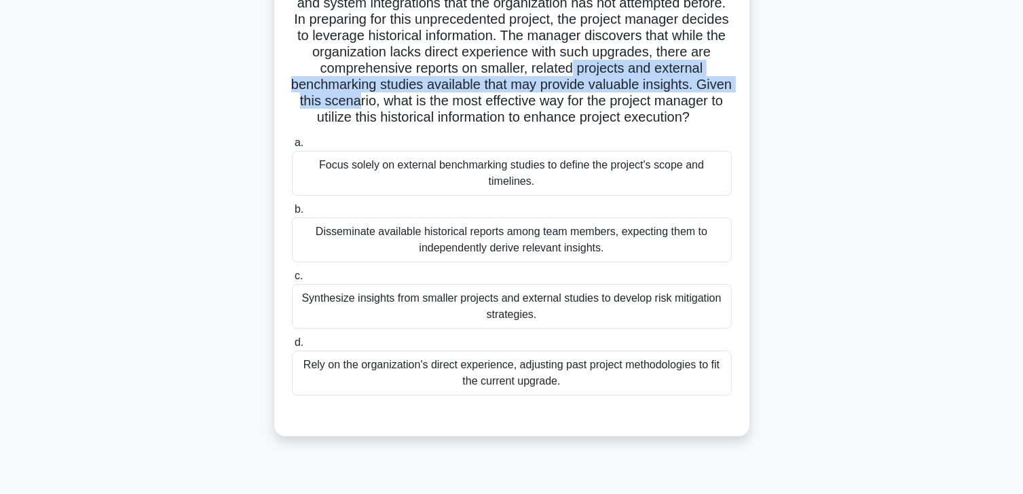
drag, startPoint x: 337, startPoint y: 90, endPoint x: 550, endPoint y: 96, distance: 213.3
click at [550, 96] on h5 "A project manager is leading a complex infrastructure upgrade project. The scop…" at bounding box center [512, 44] width 443 height 164
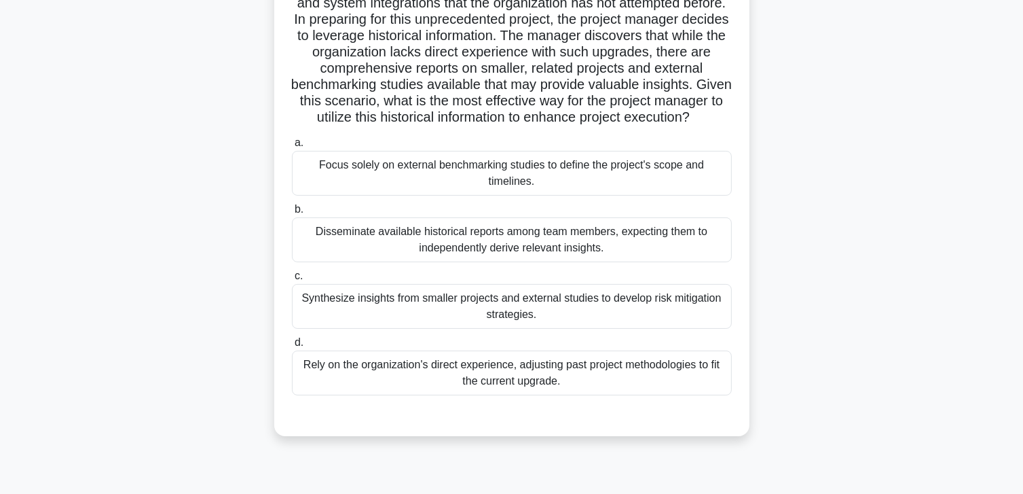
drag, startPoint x: 550, startPoint y: 96, endPoint x: 517, endPoint y: 58, distance: 50.5
click at [517, 58] on h5 "A project manager is leading a complex infrastructure upgrade project. The scop…" at bounding box center [512, 44] width 443 height 164
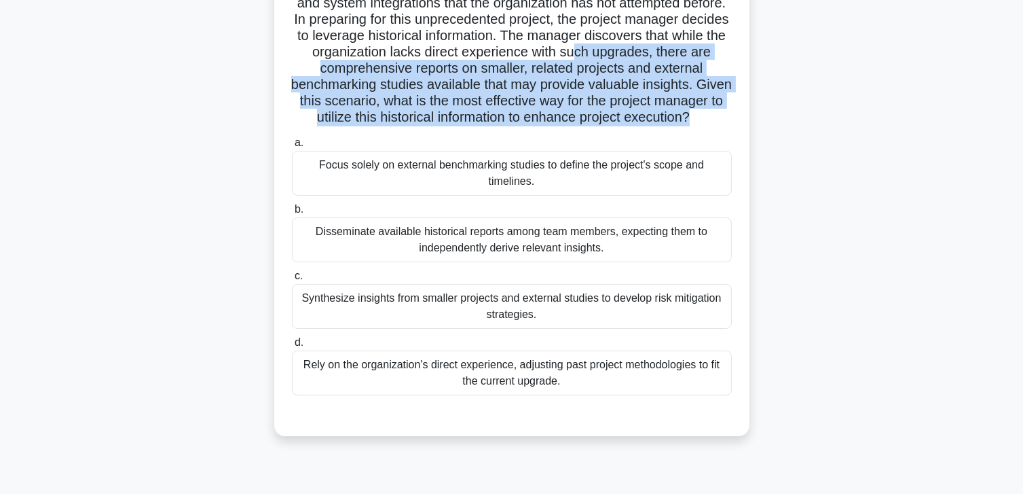
drag, startPoint x: 358, startPoint y: 71, endPoint x: 587, endPoint y: 137, distance: 238.3
click at [587, 126] on h5 "A project manager is leading a complex infrastructure upgrade project. The scop…" at bounding box center [512, 44] width 443 height 164
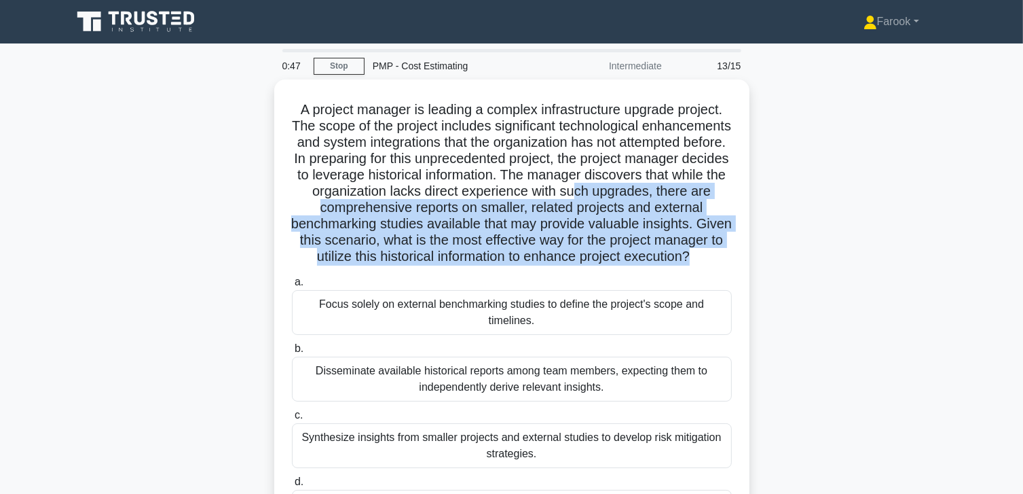
click at [187, 232] on div "A project manager is leading a complex infrastructure upgrade project. The scop…" at bounding box center [512, 335] width 896 height 512
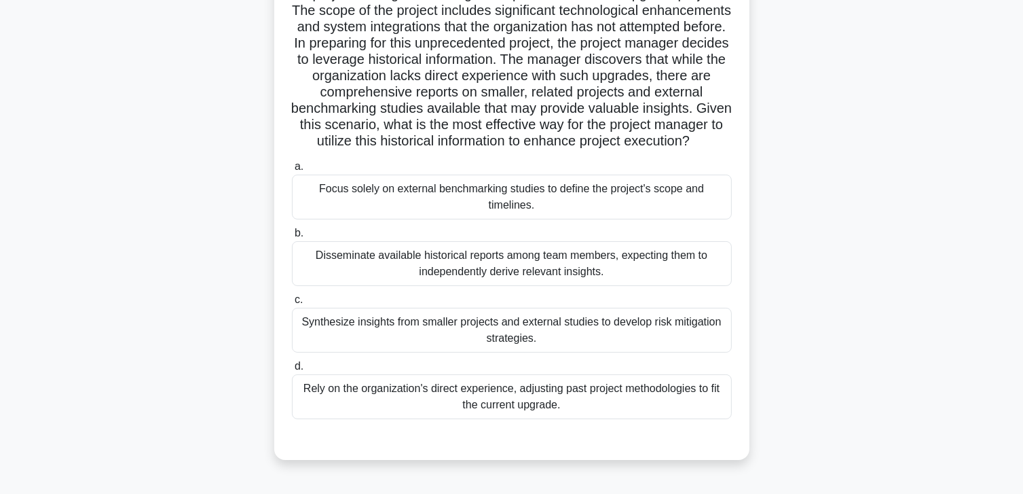
scroll to position [136, 0]
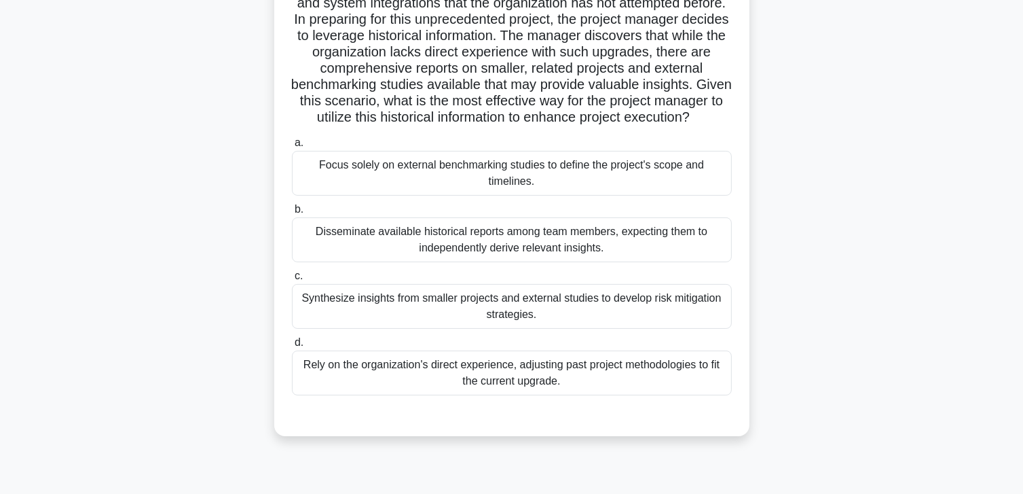
click at [471, 257] on div "Disseminate available historical reports among team members, expecting them to …" at bounding box center [512, 239] width 440 height 45
click at [292, 214] on input "b. Disseminate available historical reports among team members, expecting them …" at bounding box center [292, 209] width 0 height 9
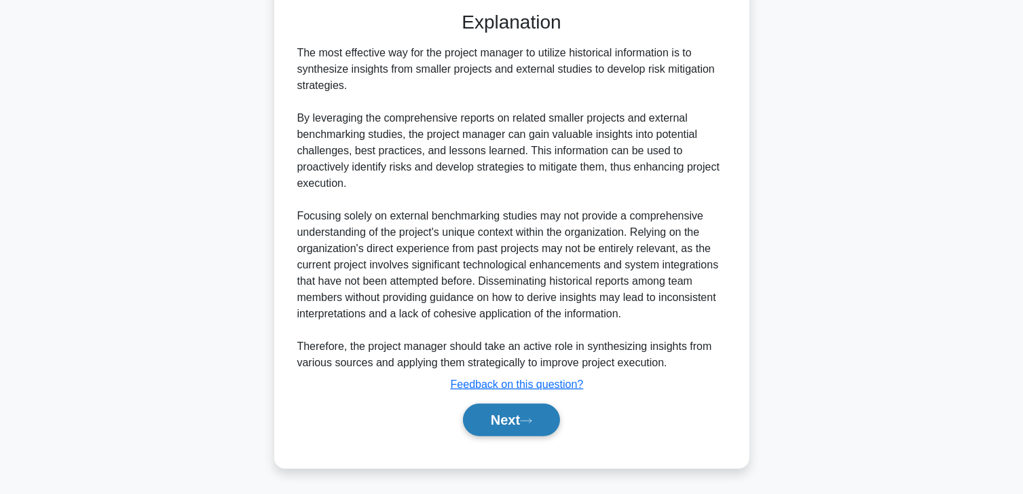
click at [481, 416] on button "Next" at bounding box center [511, 419] width 97 height 33
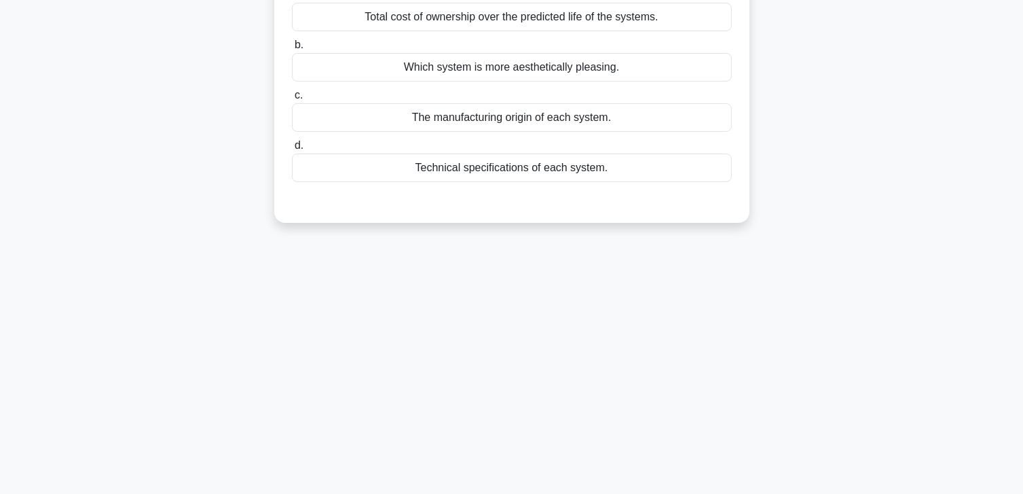
scroll to position [0, 0]
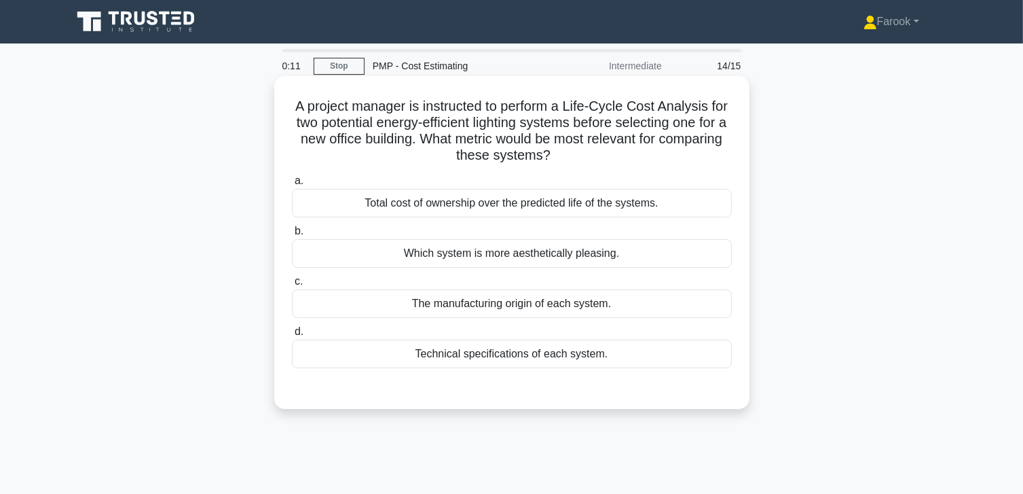
click at [543, 205] on div "Total cost of ownership over the predicted life of the systems." at bounding box center [512, 203] width 440 height 29
click at [292, 185] on input "a. Total cost of ownership over the predicted life of the systems." at bounding box center [292, 181] width 0 height 9
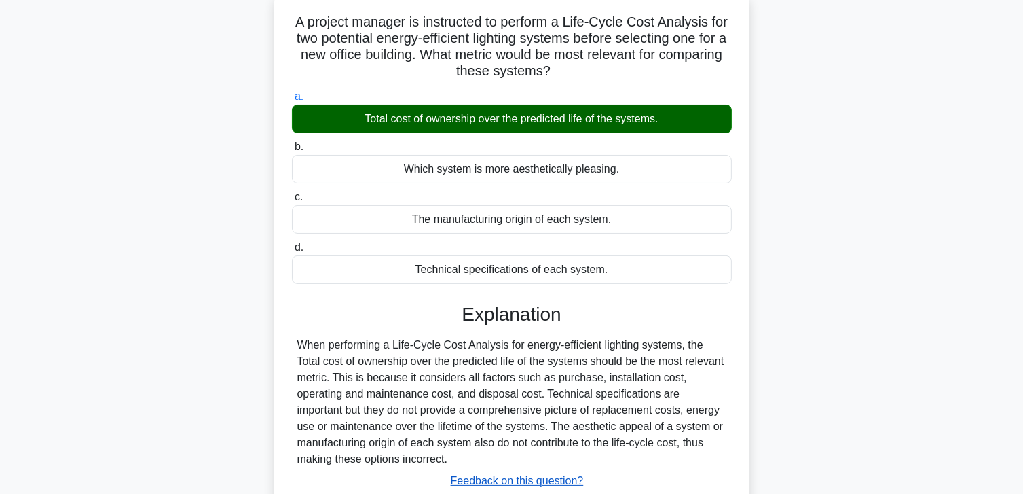
scroll to position [240, 0]
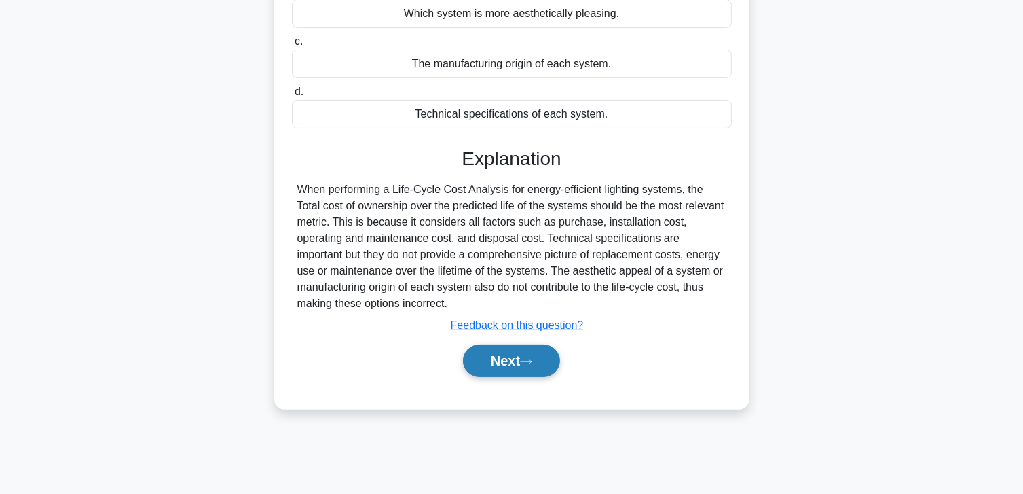
click at [498, 350] on button "Next" at bounding box center [511, 360] width 97 height 33
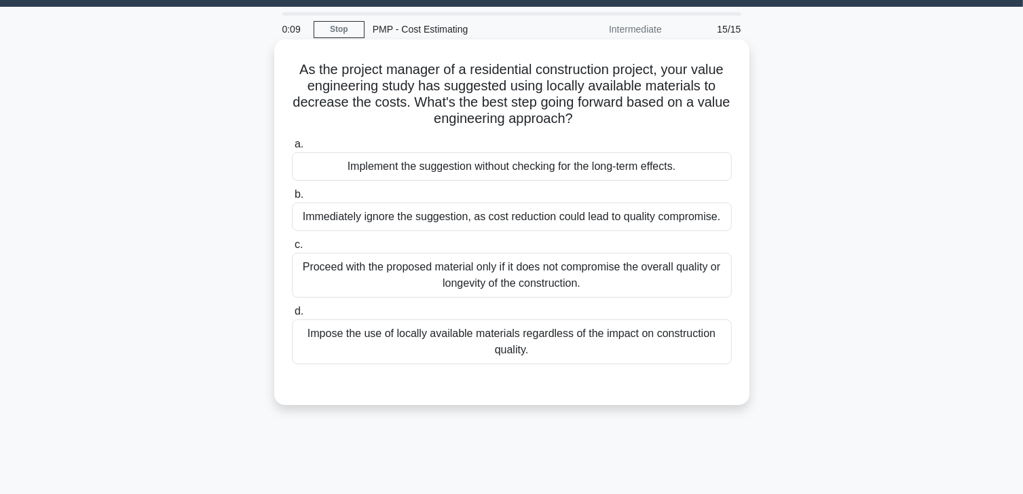
scroll to position [36, 0]
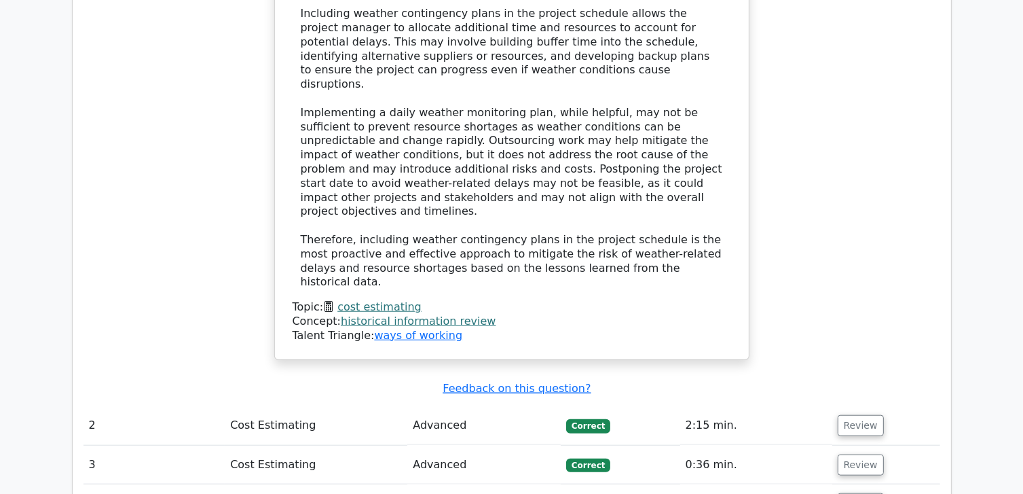
scroll to position [1290, 0]
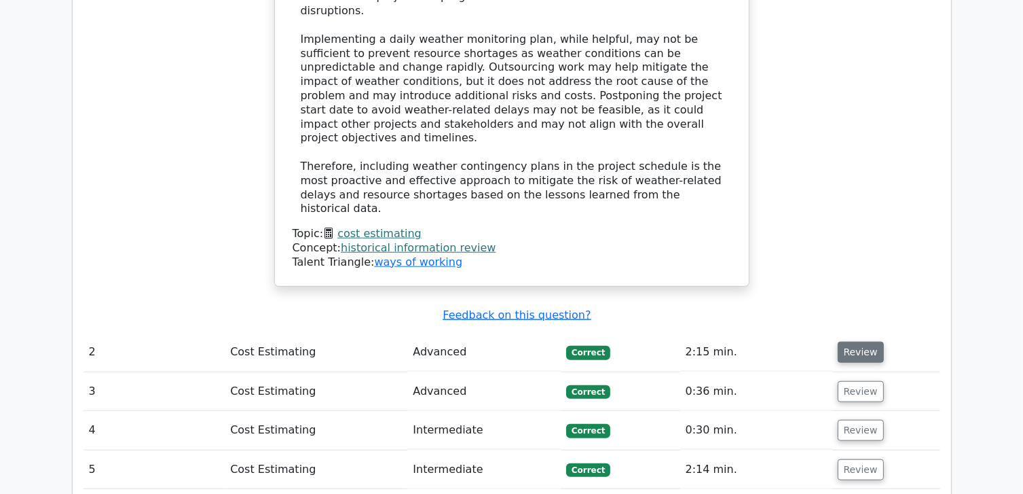
click at [867, 342] on button "Review" at bounding box center [861, 352] width 46 height 21
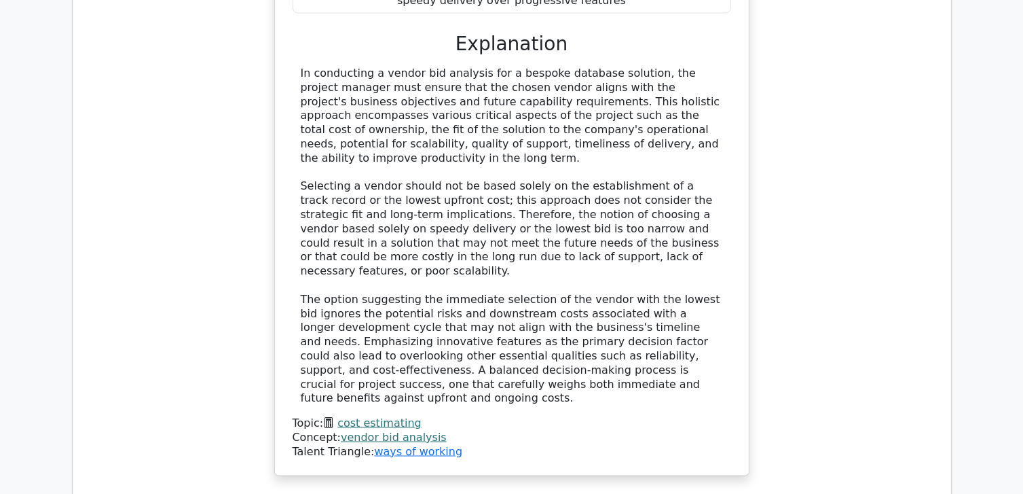
scroll to position [2173, 0]
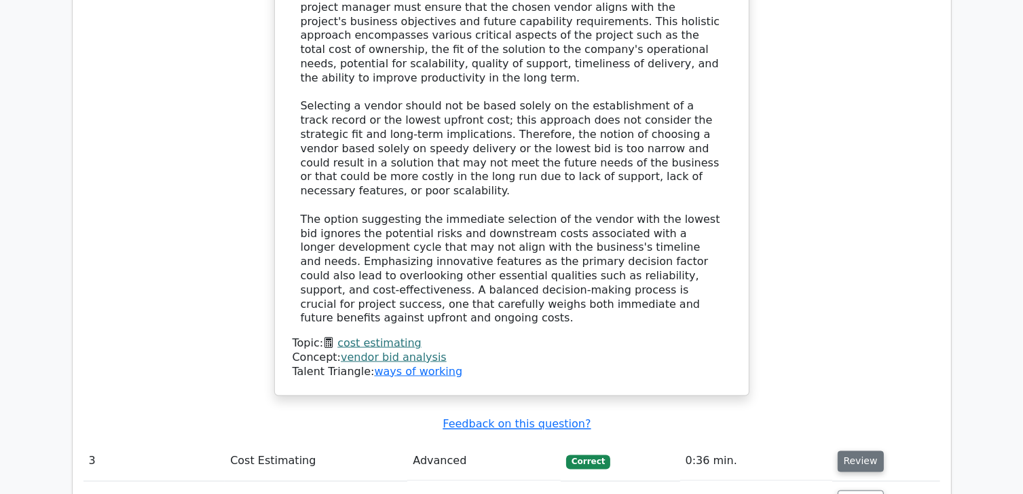
click at [854, 451] on button "Review" at bounding box center [861, 461] width 46 height 21
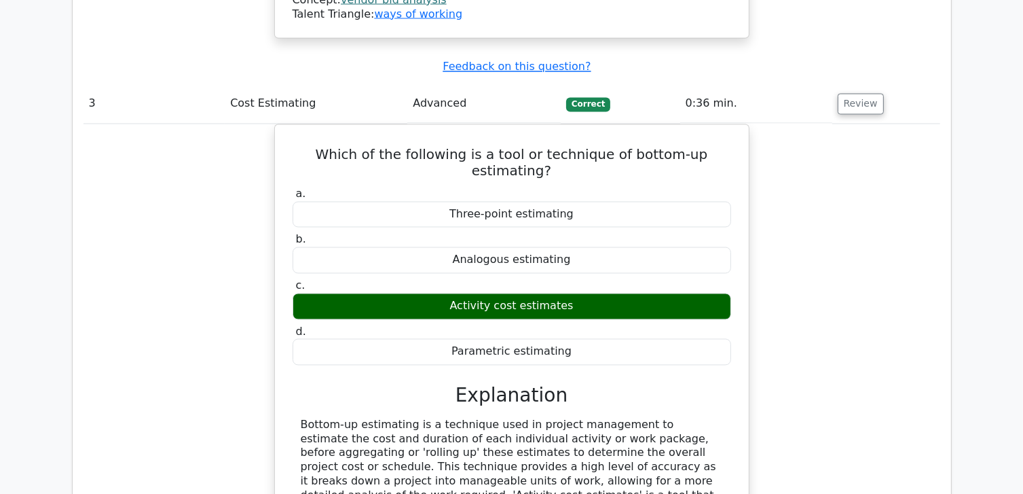
scroll to position [2513, 0]
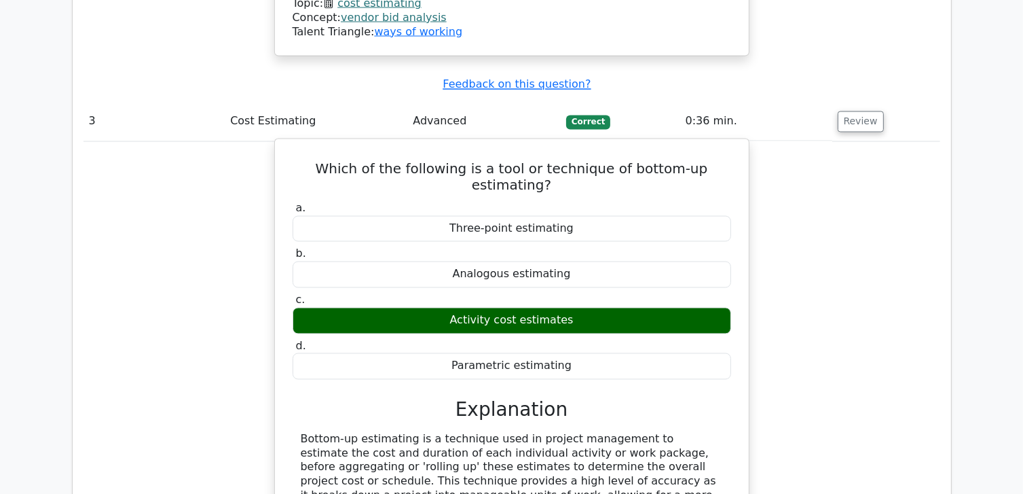
drag, startPoint x: 736, startPoint y: 328, endPoint x: 576, endPoint y: 365, distance: 164.4
drag, startPoint x: 576, startPoint y: 365, endPoint x: 469, endPoint y: 373, distance: 107.7
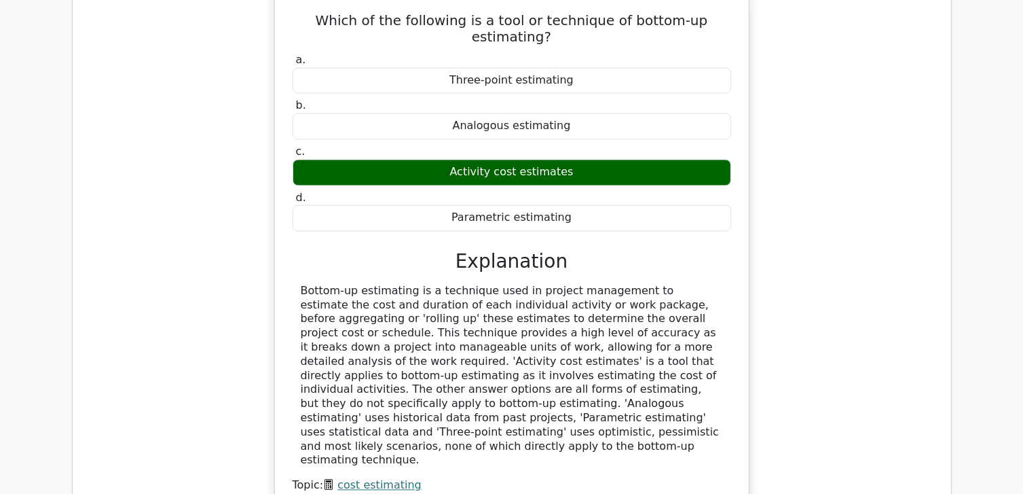
scroll to position [2716, 0]
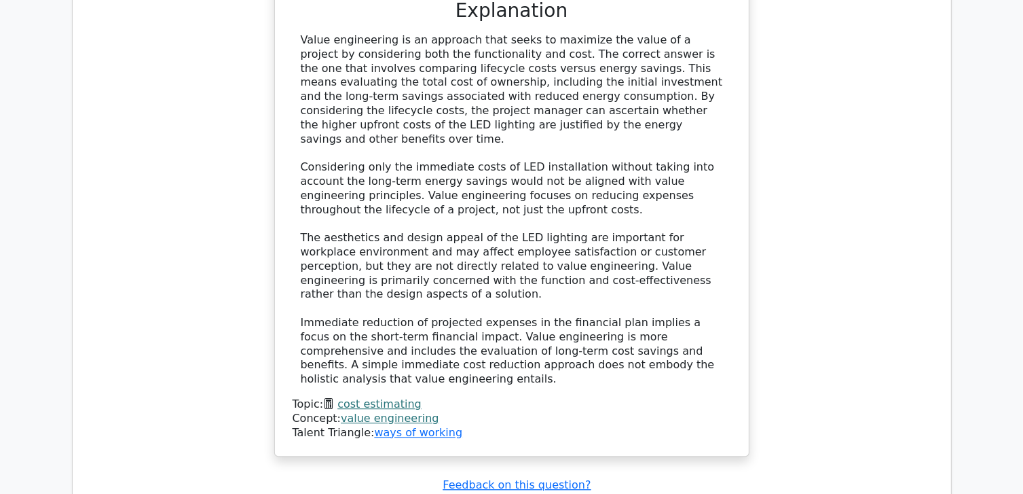
scroll to position [3667, 0]
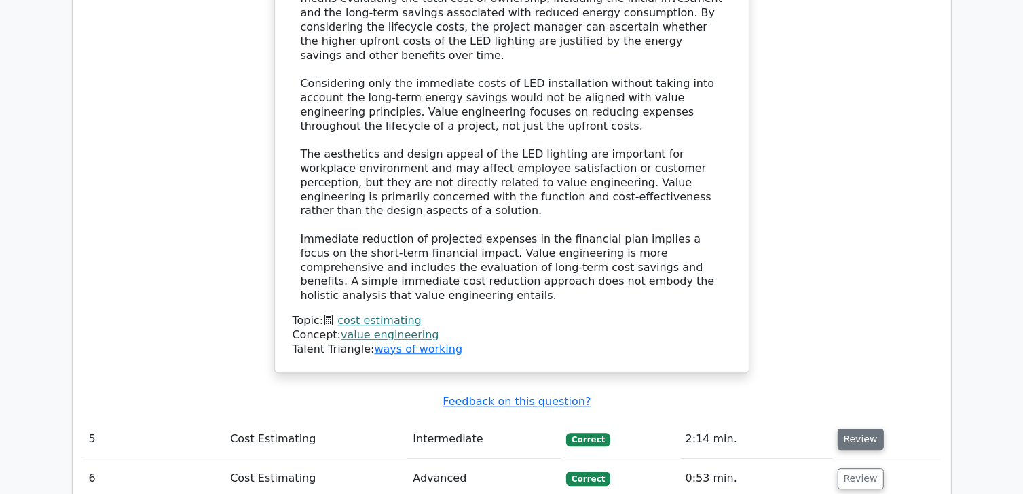
click at [856, 429] on button "Review" at bounding box center [861, 439] width 46 height 21
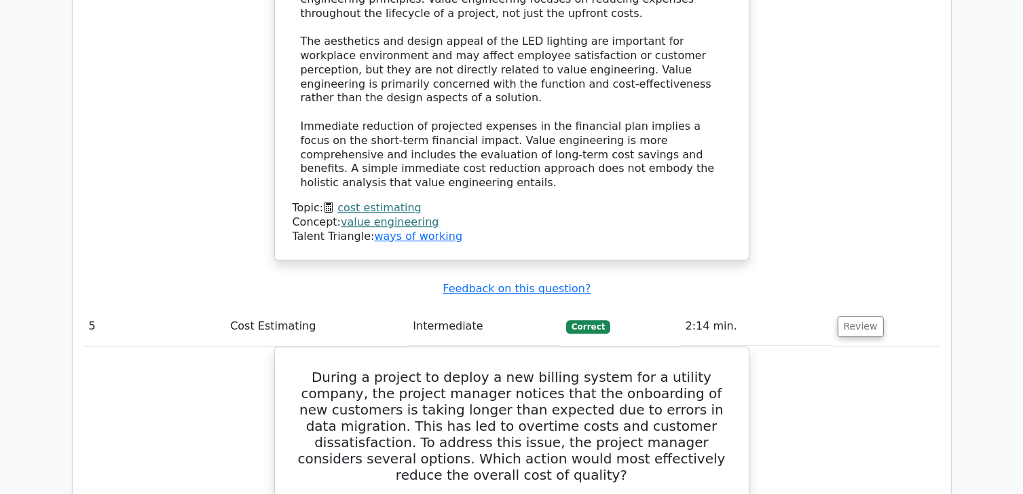
scroll to position [3803, 0]
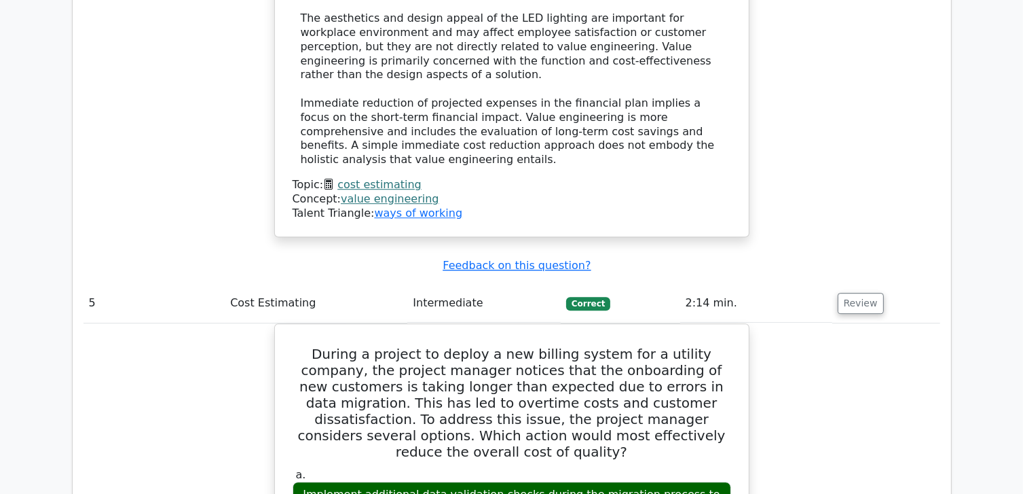
drag, startPoint x: 693, startPoint y: 235, endPoint x: 809, endPoint y: 181, distance: 128.8
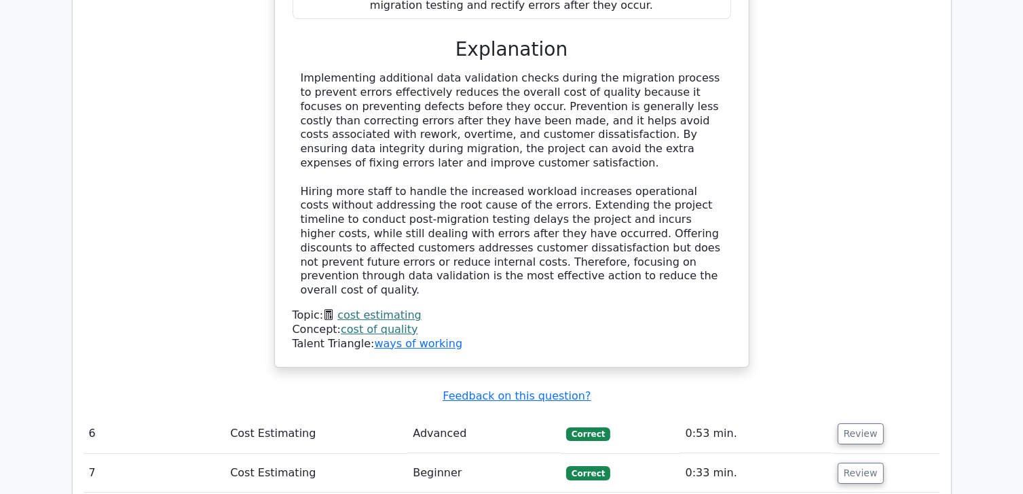
scroll to position [4482, 0]
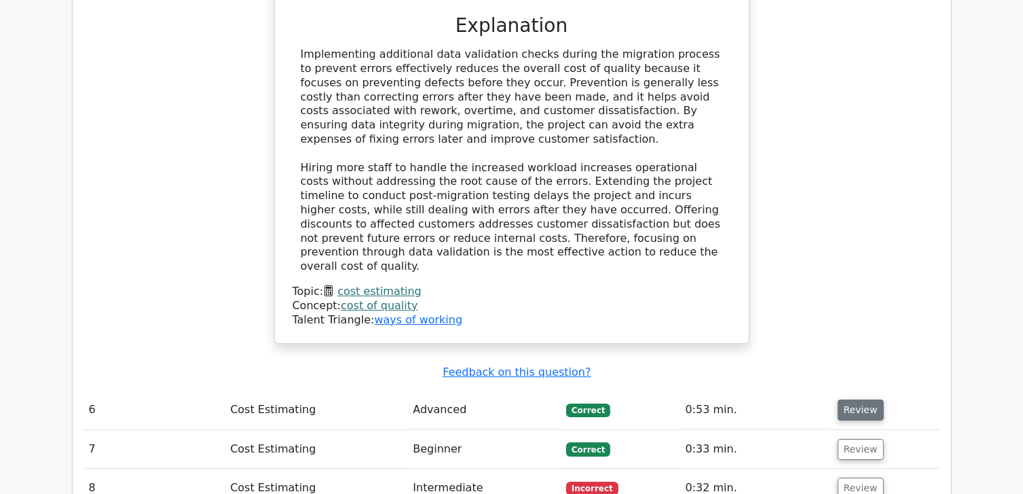
click at [857, 399] on button "Review" at bounding box center [861, 409] width 46 height 21
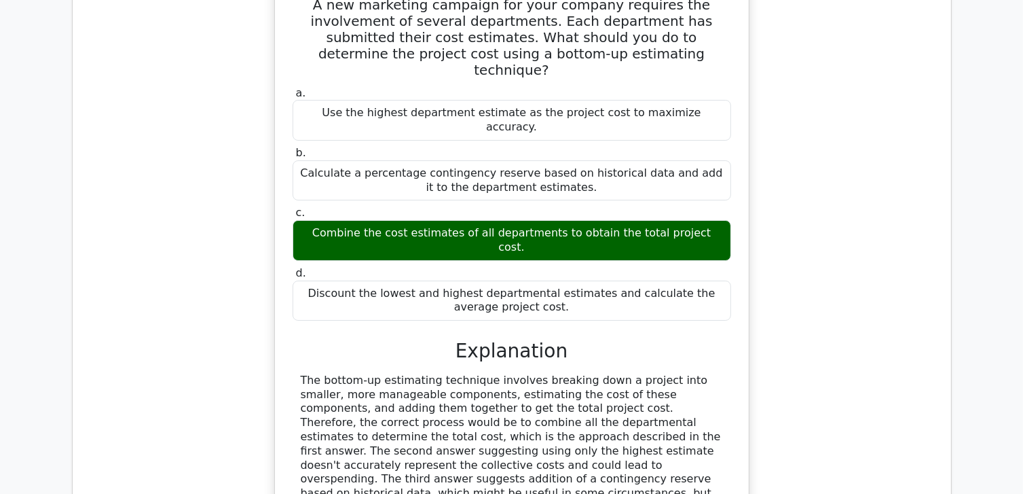
scroll to position [4957, 0]
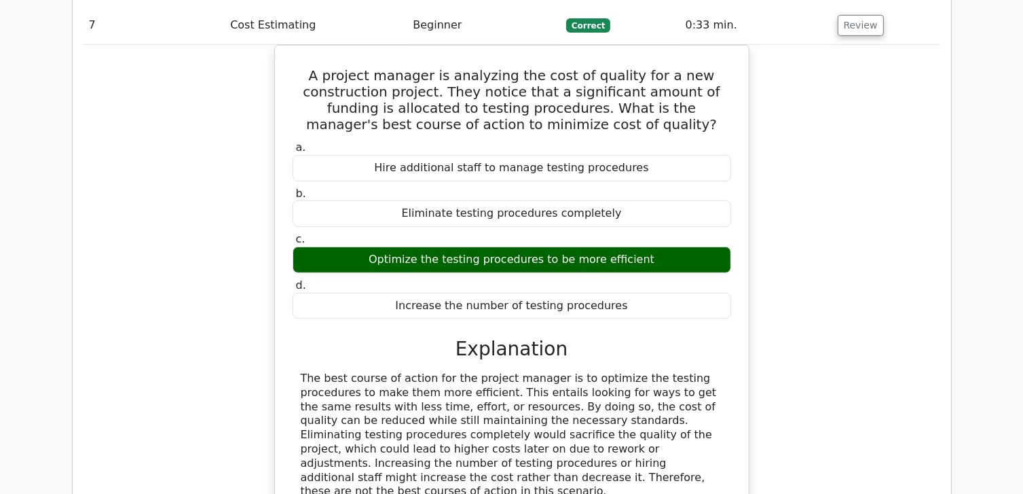
scroll to position [5704, 0]
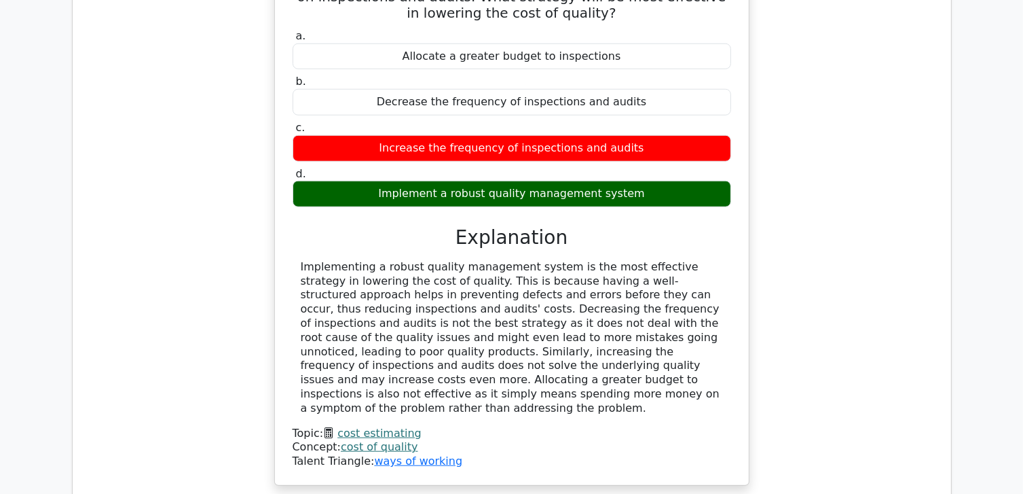
scroll to position [6248, 0]
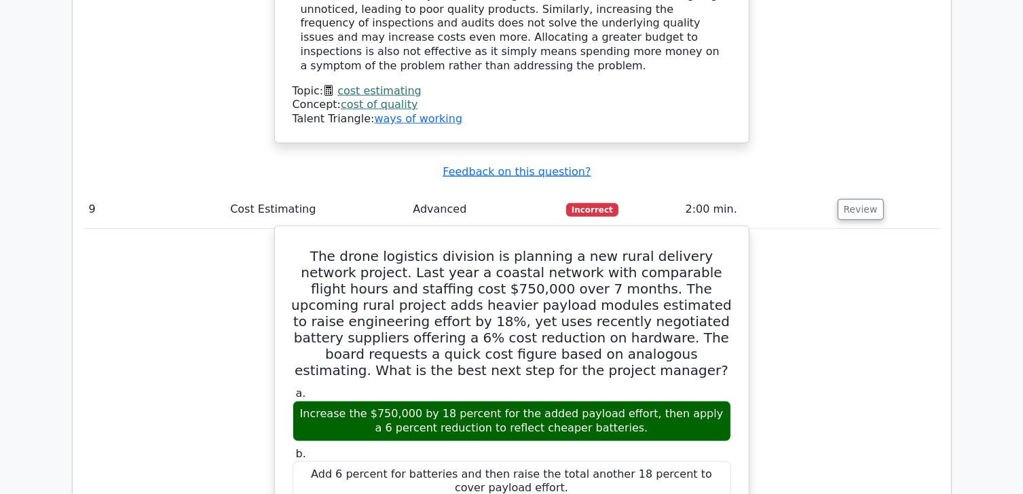
scroll to position [6723, 0]
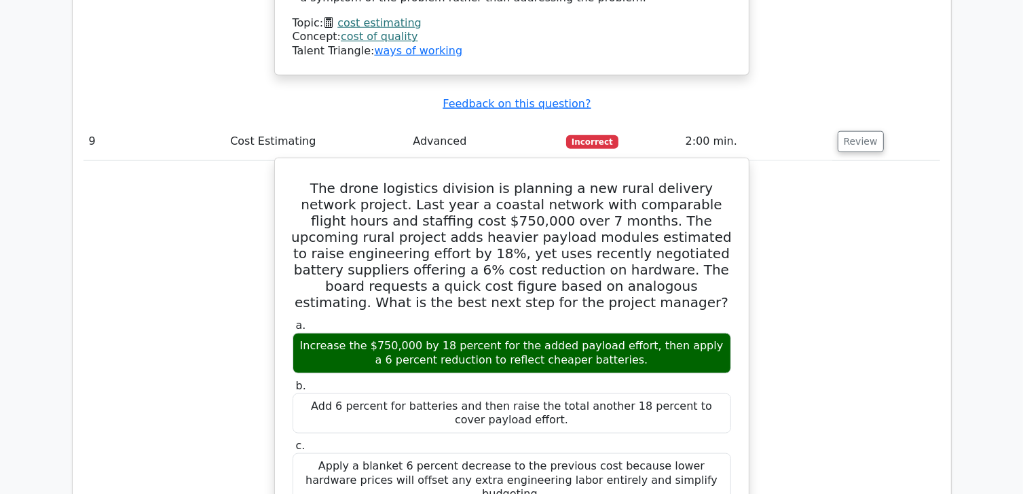
drag, startPoint x: 446, startPoint y: 211, endPoint x: 424, endPoint y: 210, distance: 22.5
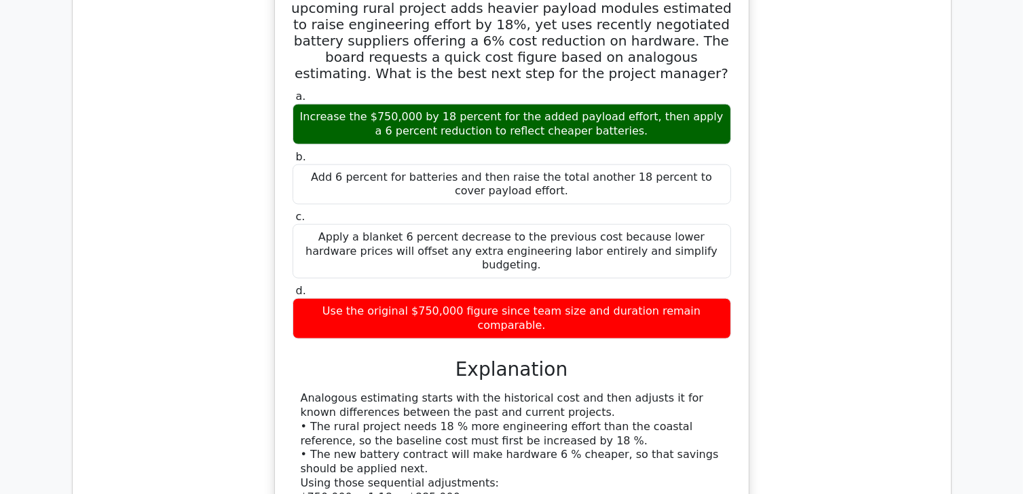
scroll to position [7062, 0]
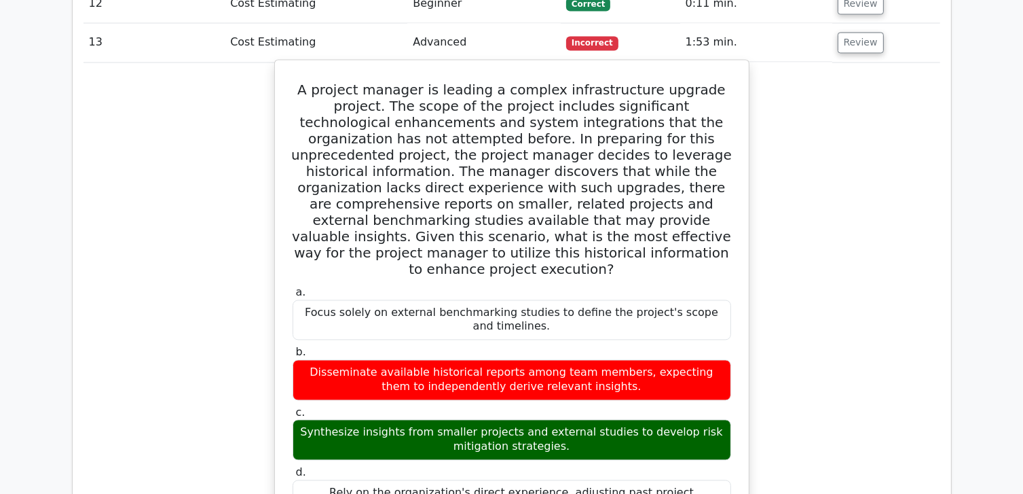
scroll to position [7742, 0]
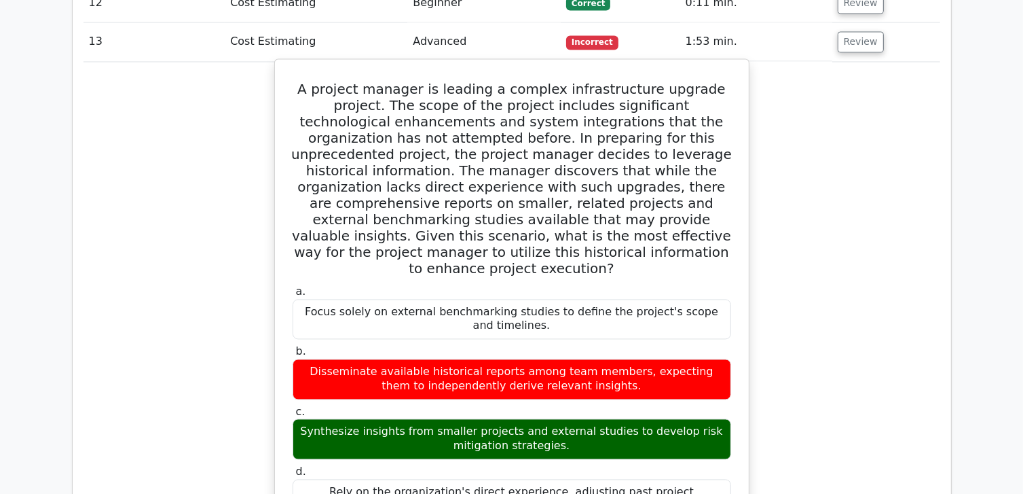
drag, startPoint x: 382, startPoint y: 211, endPoint x: 647, endPoint y: 232, distance: 266.4
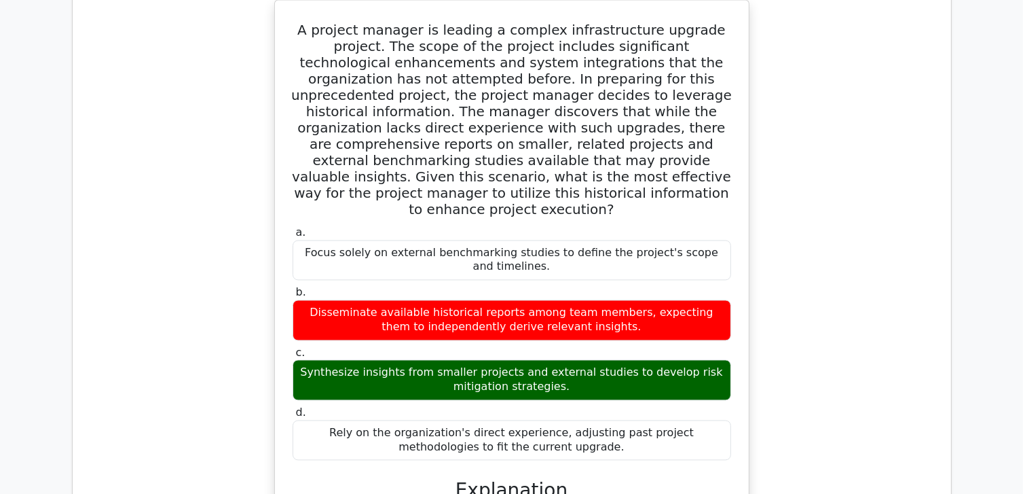
scroll to position [7945, 0]
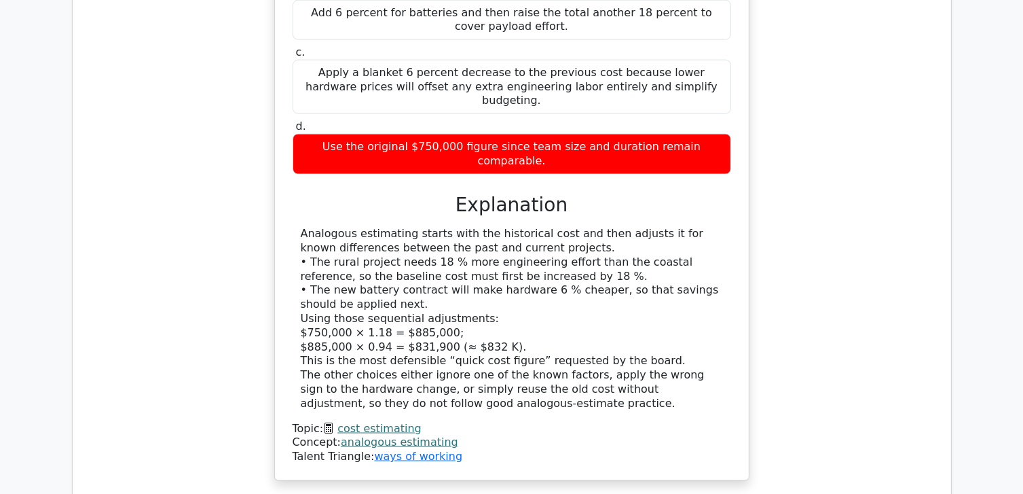
scroll to position [7119, 0]
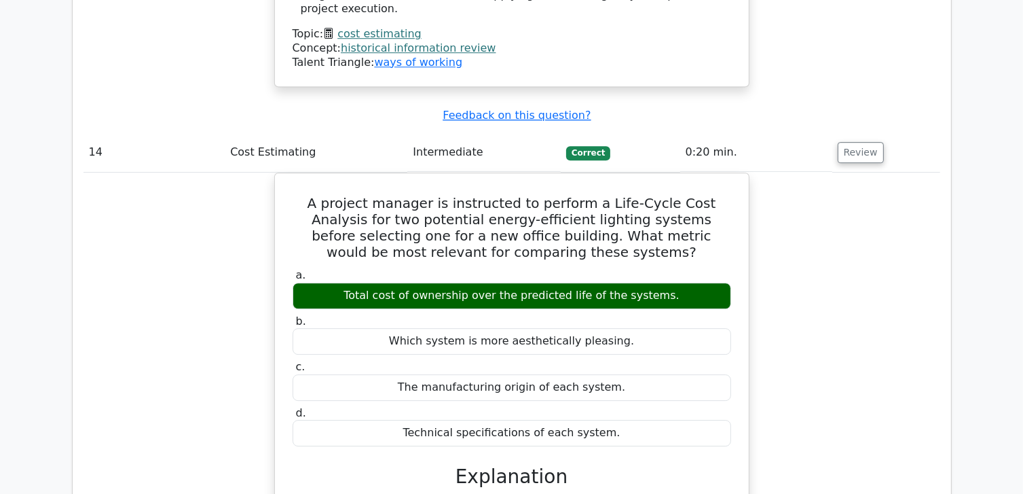
scroll to position [9229, 0]
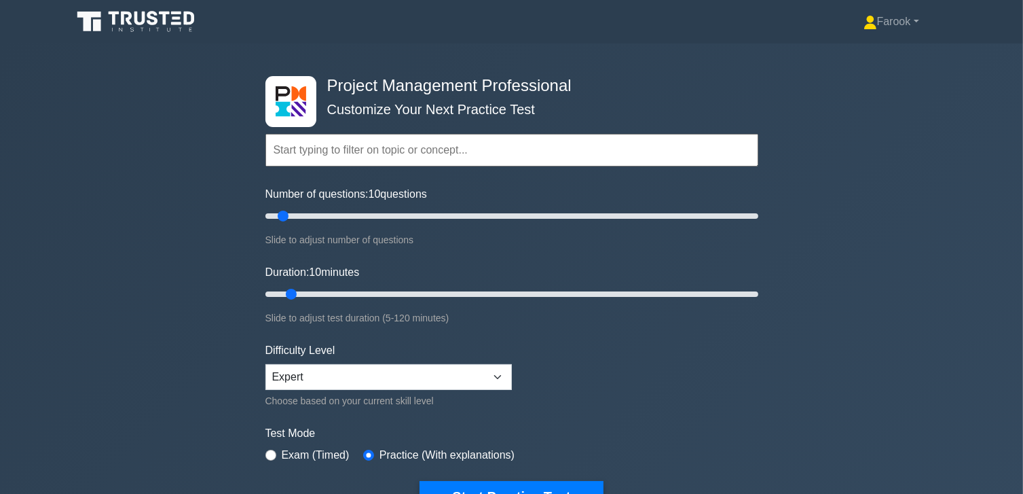
click at [340, 156] on input "text" at bounding box center [512, 150] width 493 height 33
drag, startPoint x: 284, startPoint y: 216, endPoint x: 293, endPoint y: 221, distance: 10.4
type input "15"
click at [293, 221] on input "Number of questions: 15 questions" at bounding box center [512, 216] width 493 height 16
drag, startPoint x: 291, startPoint y: 295, endPoint x: 307, endPoint y: 302, distance: 17.0
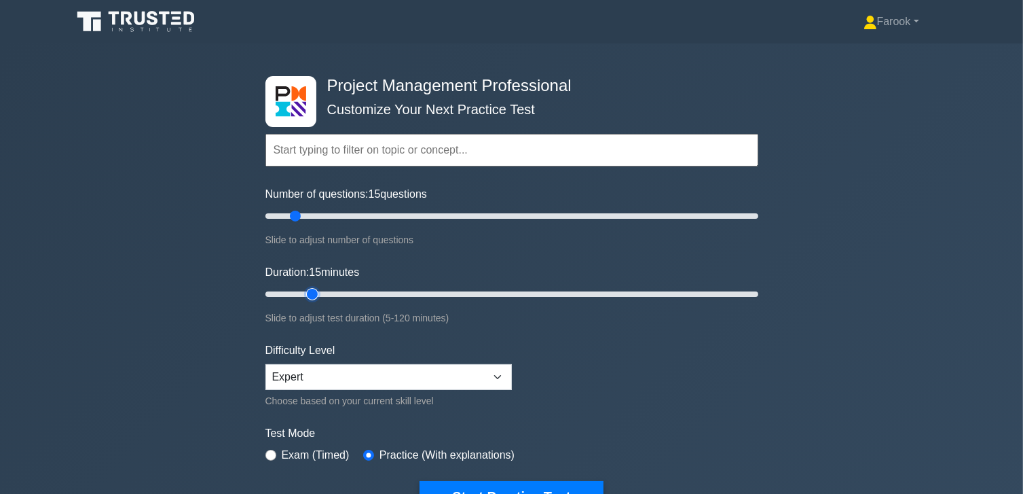
type input "15"
click at [307, 302] on input "Duration: 15 minutes" at bounding box center [512, 294] width 493 height 16
click at [321, 154] on input "text" at bounding box center [512, 150] width 493 height 33
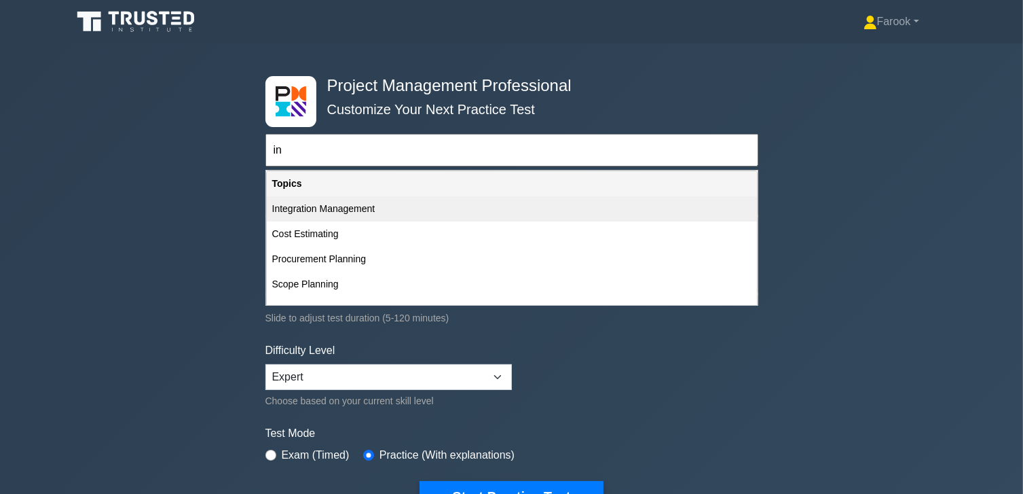
click at [327, 209] on div "Integration Management" at bounding box center [512, 208] width 490 height 25
type input "Integration Management"
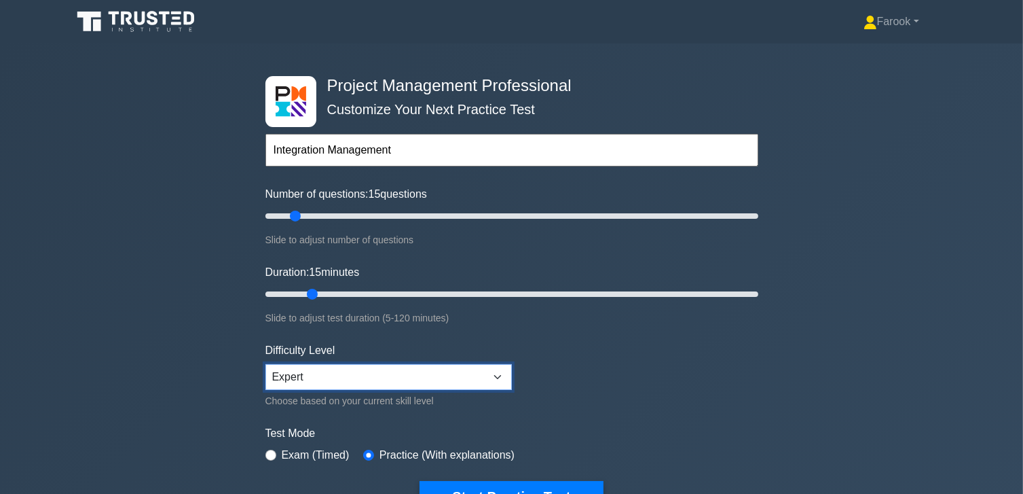
click at [306, 371] on select "Beginner Intermediate Expert" at bounding box center [389, 377] width 247 height 26
click at [266, 364] on select "Beginner Intermediate Expert" at bounding box center [389, 377] width 247 height 26
click at [328, 149] on input "text" at bounding box center [512, 150] width 493 height 33
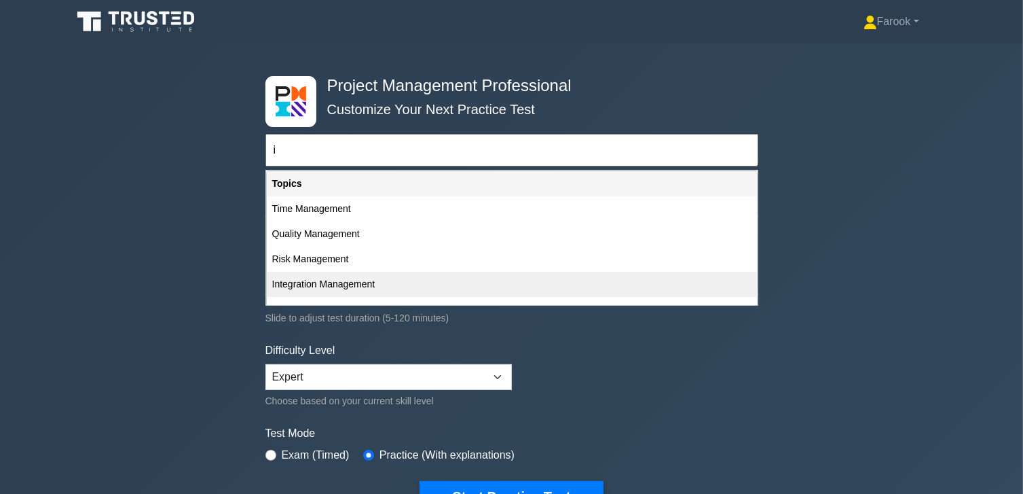
click at [318, 282] on div "Integration Management" at bounding box center [512, 284] width 490 height 25
type input "Integration Management"
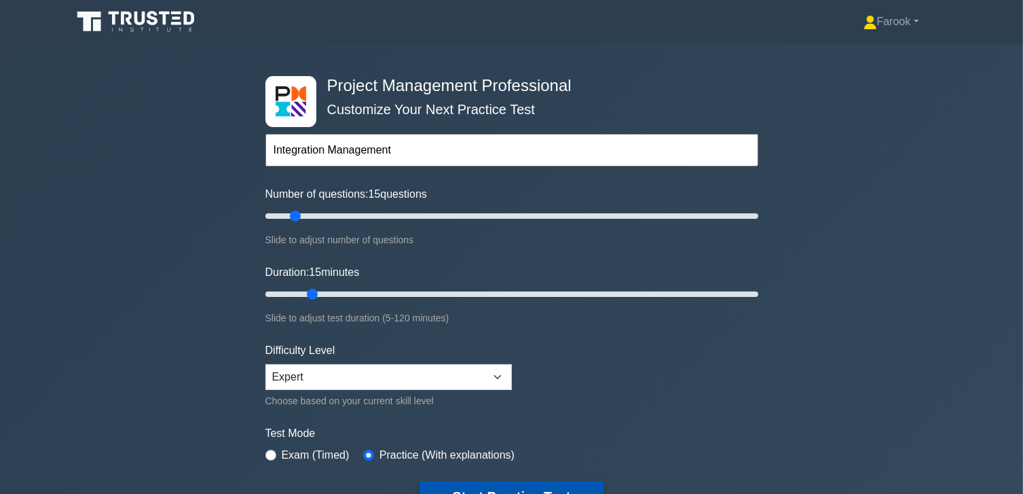
click at [469, 484] on button "Start Practice Test" at bounding box center [511, 496] width 183 height 31
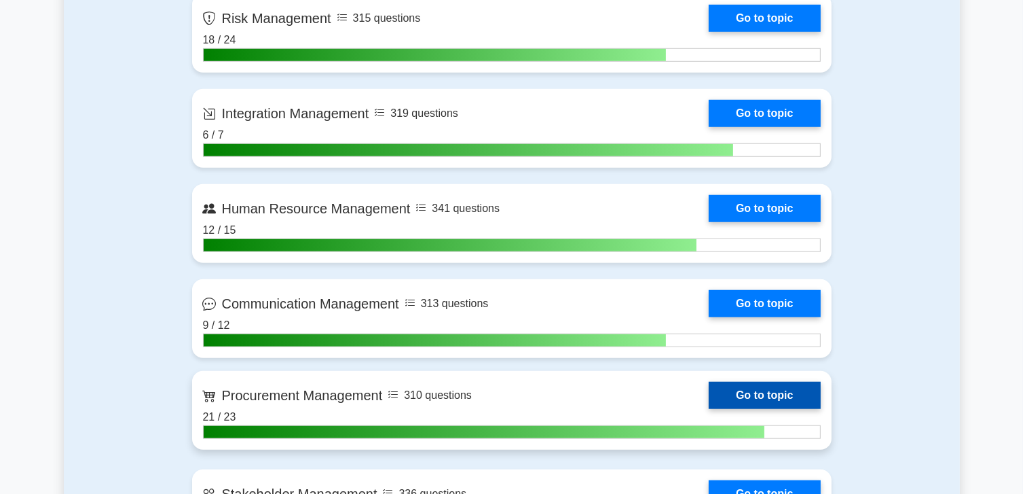
scroll to position [1019, 0]
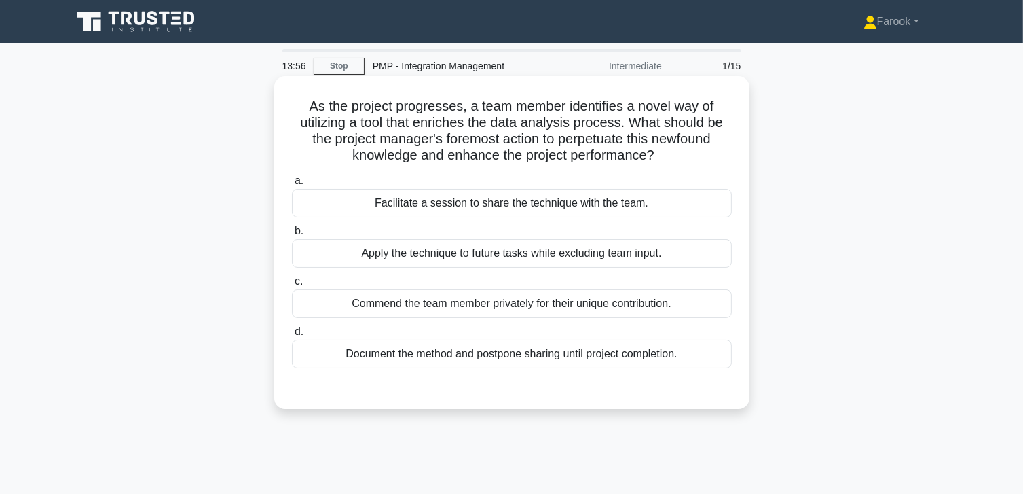
click at [512, 210] on div "Facilitate a session to share the technique with the team." at bounding box center [512, 203] width 440 height 29
click at [292, 185] on input "a. Facilitate a session to share the technique with the team." at bounding box center [292, 181] width 0 height 9
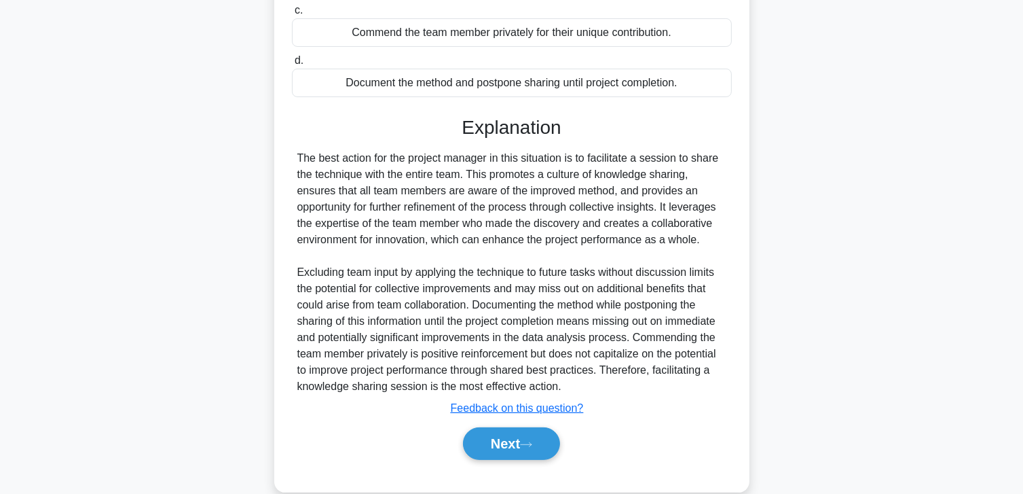
scroll to position [272, 0]
click at [518, 445] on button "Next" at bounding box center [511, 442] width 97 height 33
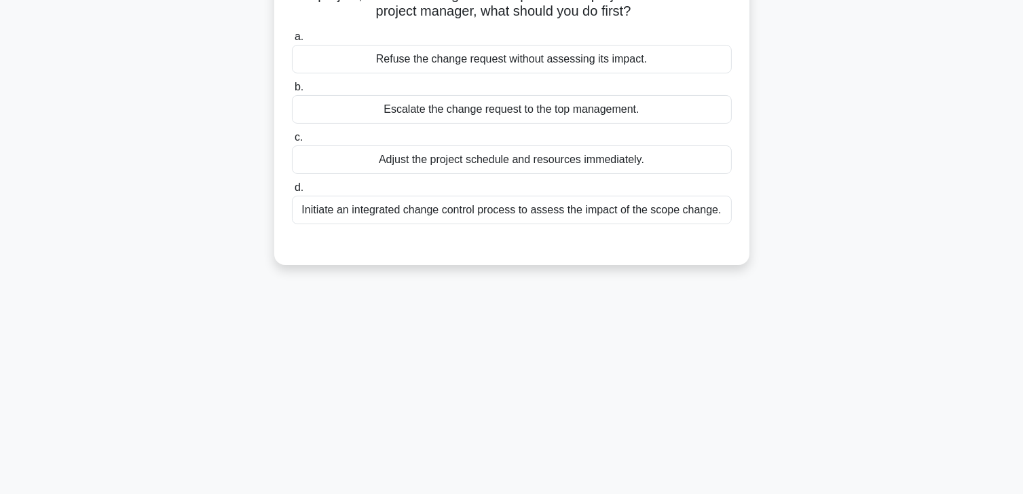
scroll to position [0, 0]
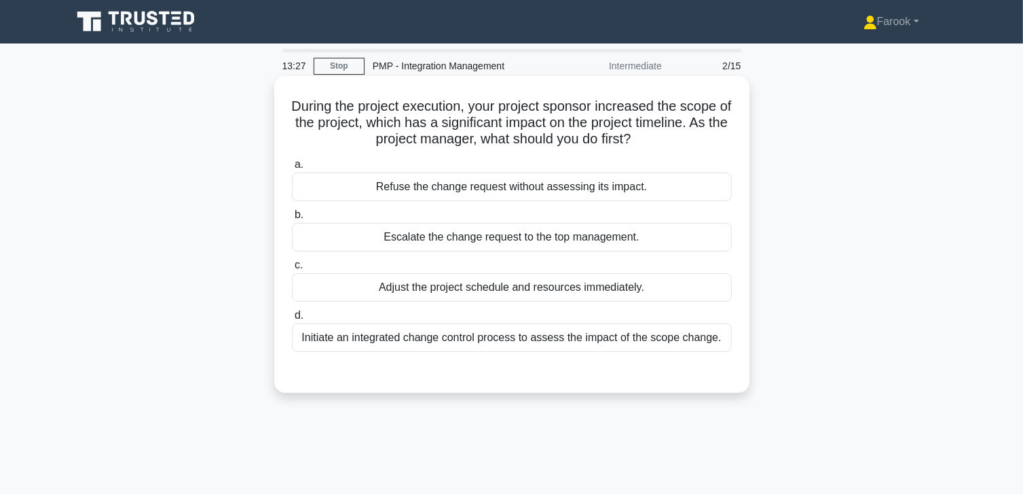
click at [560, 328] on div "Initiate an integrated change control process to assess the impact of the scope…" at bounding box center [512, 337] width 440 height 29
click at [292, 320] on input "d. Initiate an integrated change control process to assess the impact of the sc…" at bounding box center [292, 315] width 0 height 9
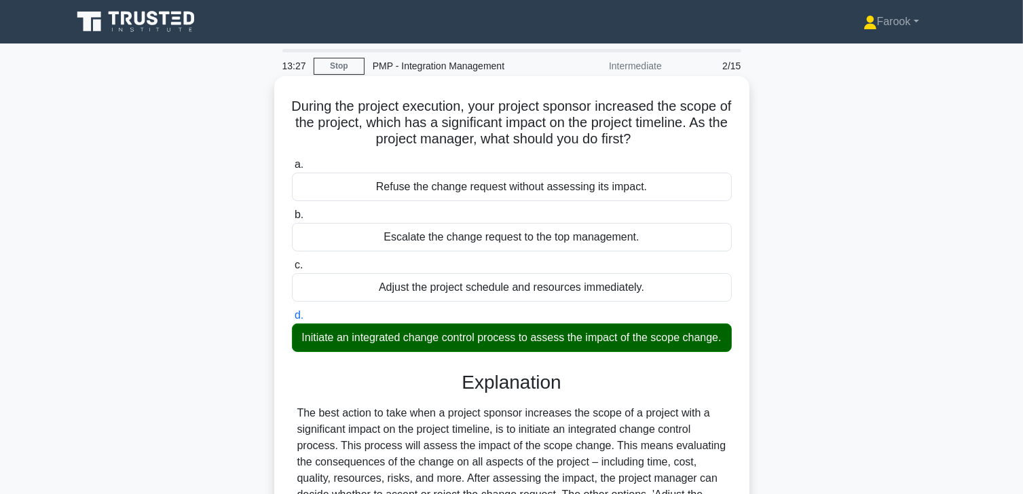
scroll to position [240, 0]
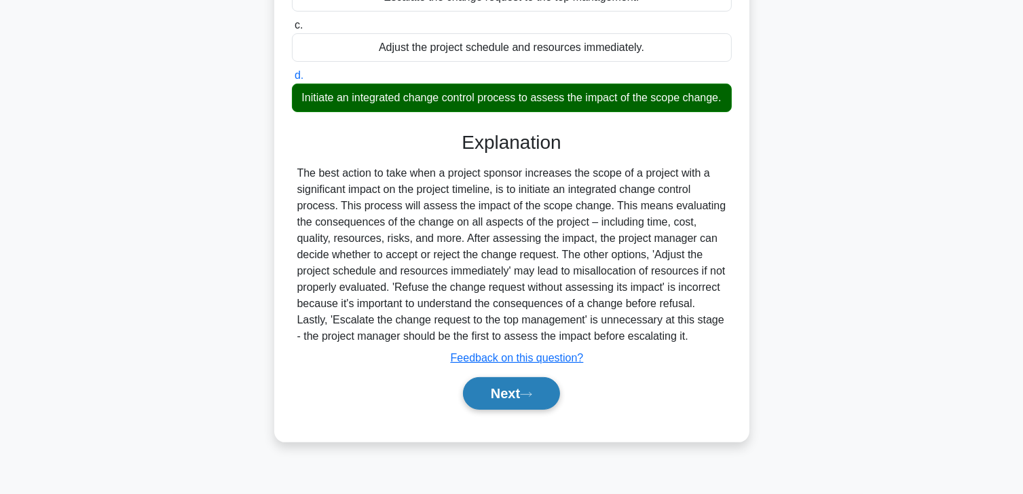
click at [503, 393] on button "Next" at bounding box center [511, 393] width 97 height 33
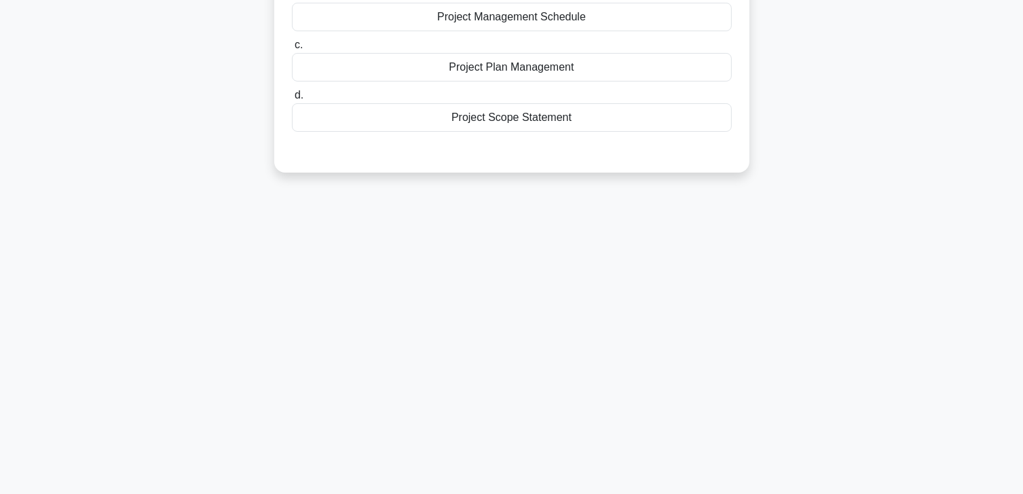
scroll to position [0, 0]
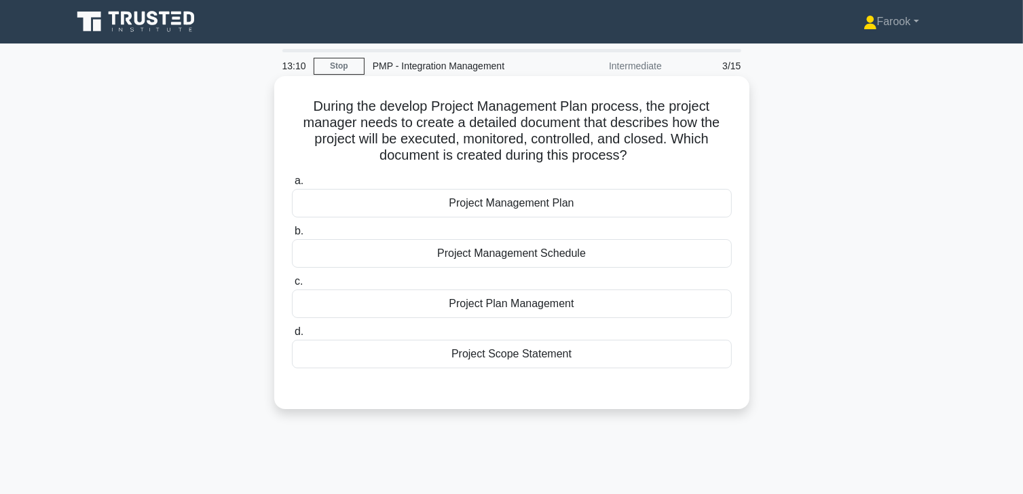
click at [551, 211] on div "Project Management Plan" at bounding box center [512, 203] width 440 height 29
click at [292, 185] on input "a. Project Management Plan" at bounding box center [292, 181] width 0 height 9
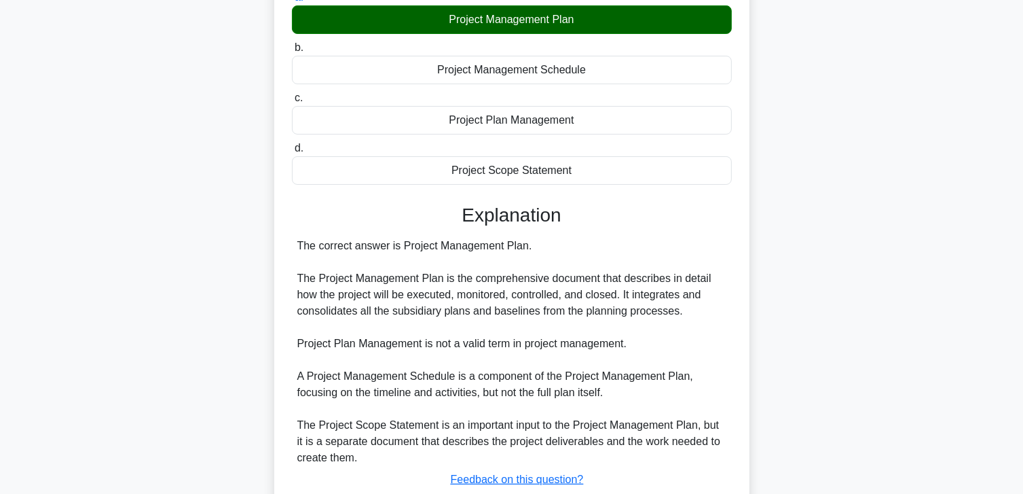
scroll to position [277, 0]
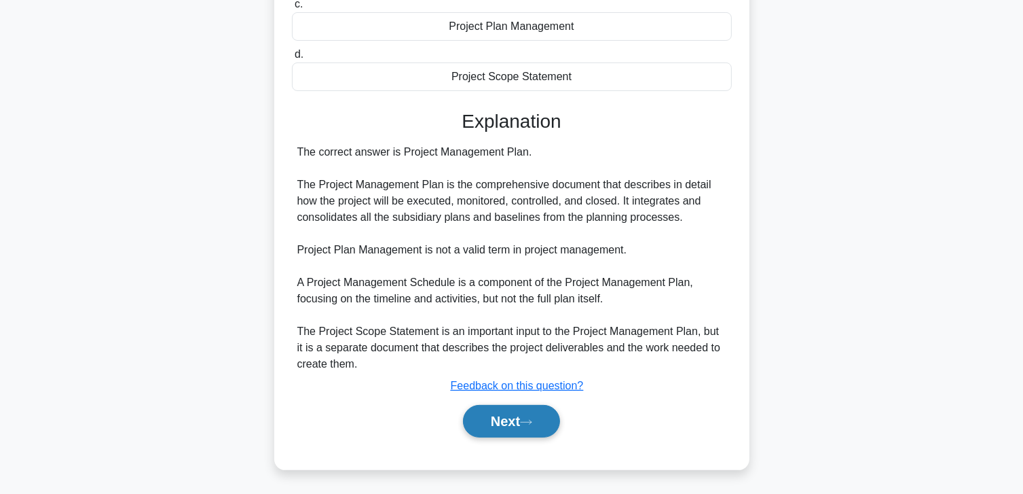
click at [492, 416] on button "Next" at bounding box center [511, 421] width 97 height 33
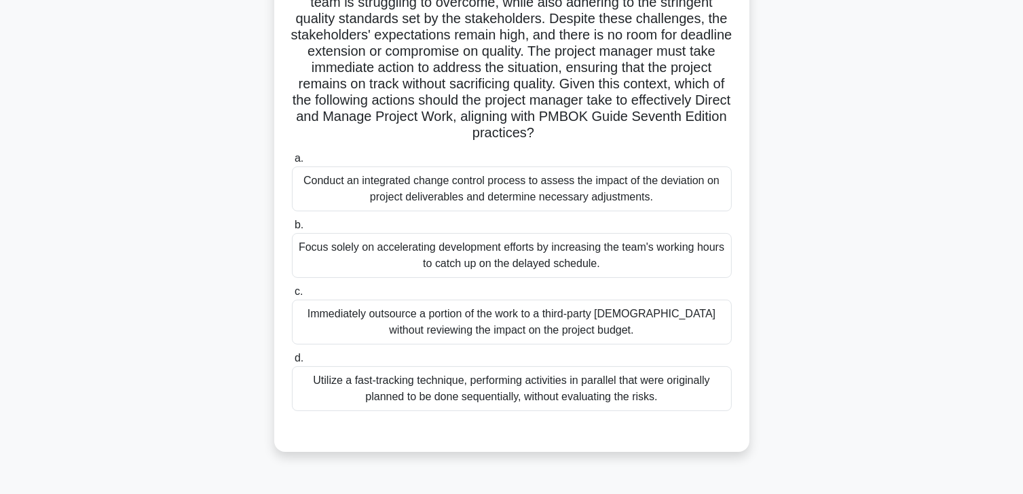
scroll to position [172, 0]
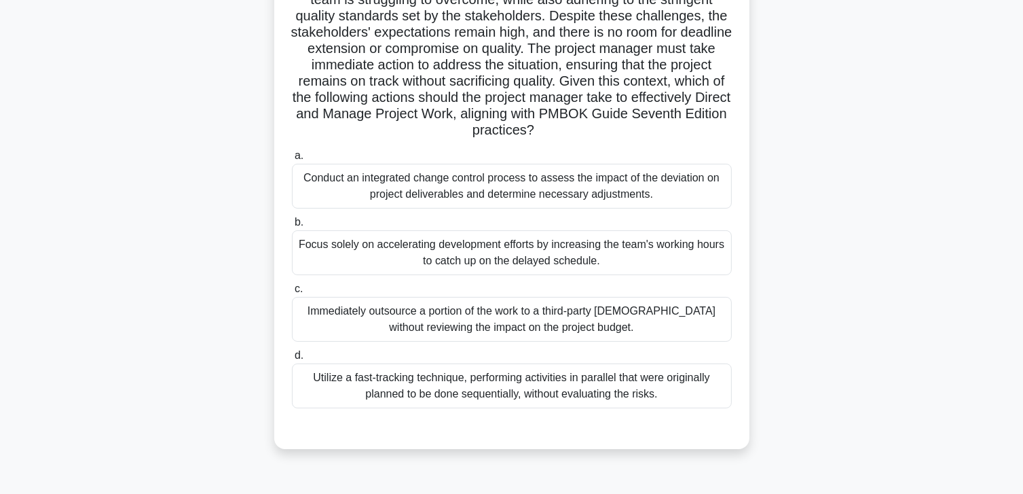
click at [423, 192] on div "Conduct an integrated change control process to assess the impact of the deviat…" at bounding box center [512, 186] width 440 height 45
click at [292, 160] on input "a. Conduct an integrated change control process to assess the impact of the dev…" at bounding box center [292, 155] width 0 height 9
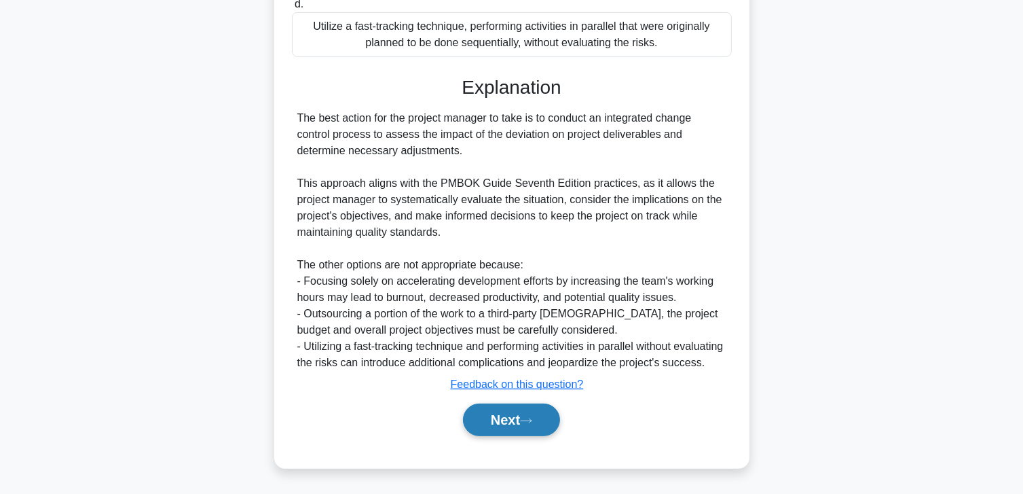
scroll to position [538, 0]
click at [494, 436] on button "Next" at bounding box center [511, 419] width 97 height 33
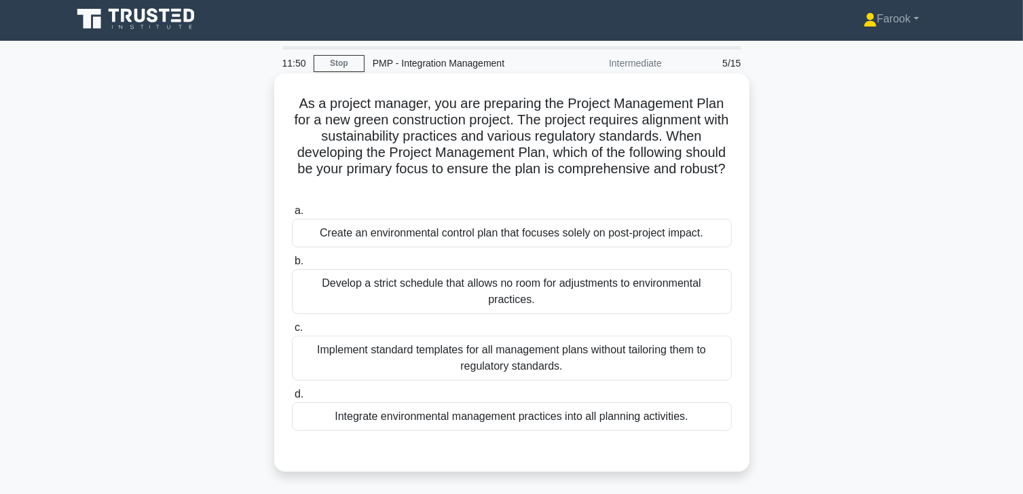
scroll to position [0, 0]
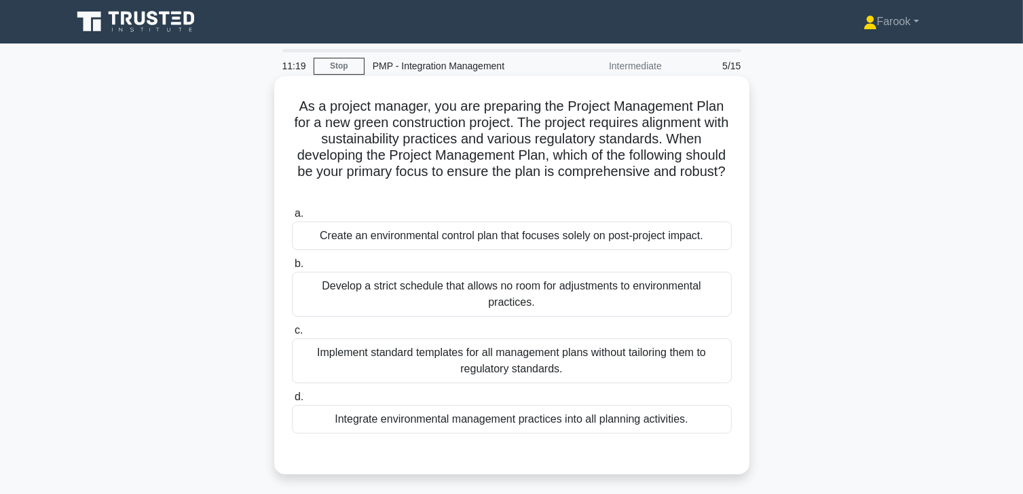
click at [507, 418] on div "Integrate environmental management practices into all planning activities." at bounding box center [512, 419] width 440 height 29
click at [292, 401] on input "d. Integrate environmental management practices into all planning activities." at bounding box center [292, 397] width 0 height 9
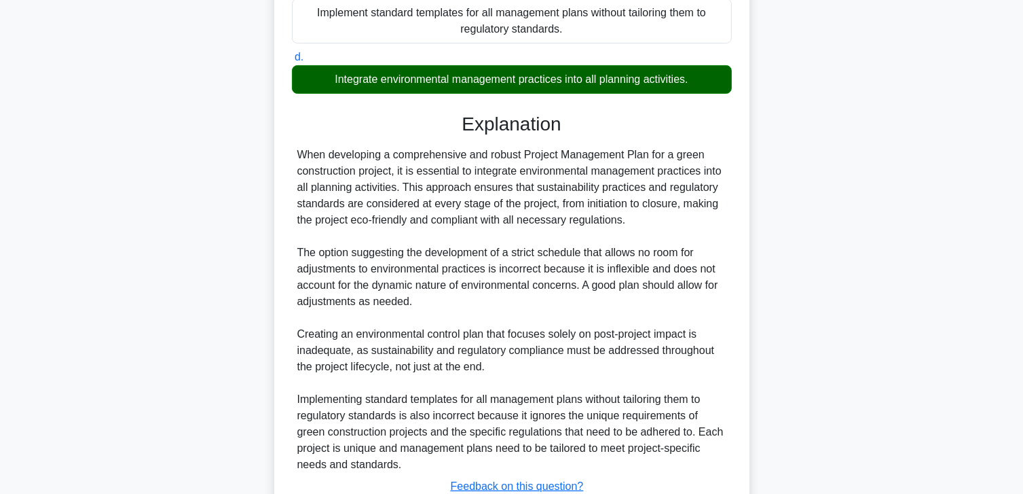
scroll to position [440, 0]
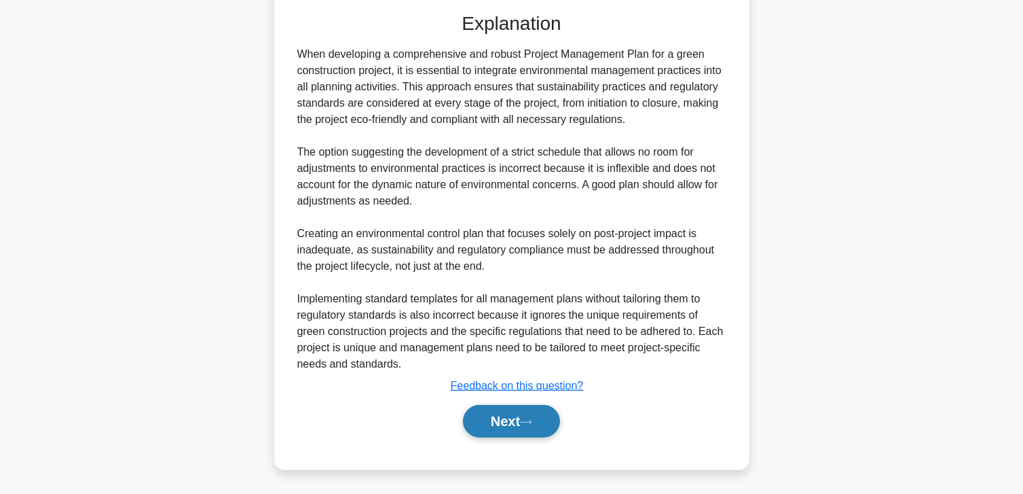
click at [488, 422] on button "Next" at bounding box center [511, 421] width 97 height 33
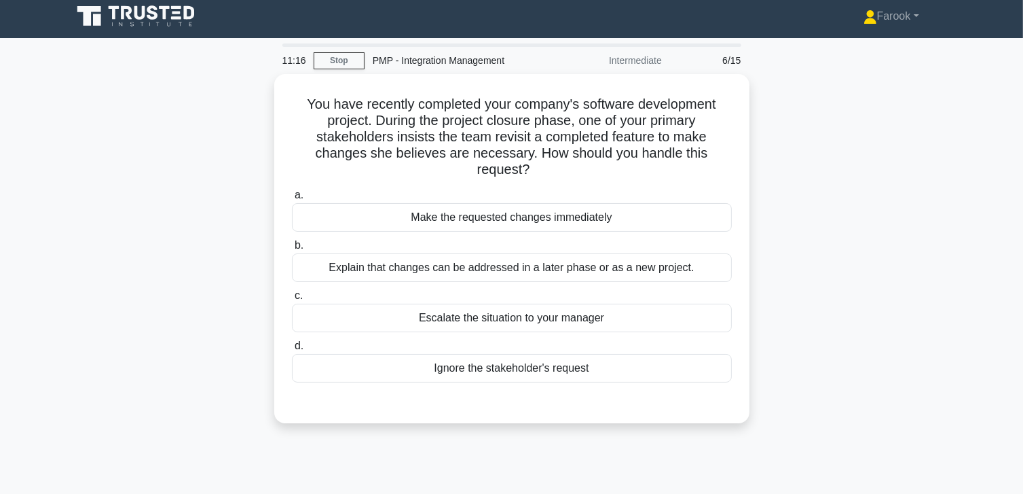
scroll to position [0, 0]
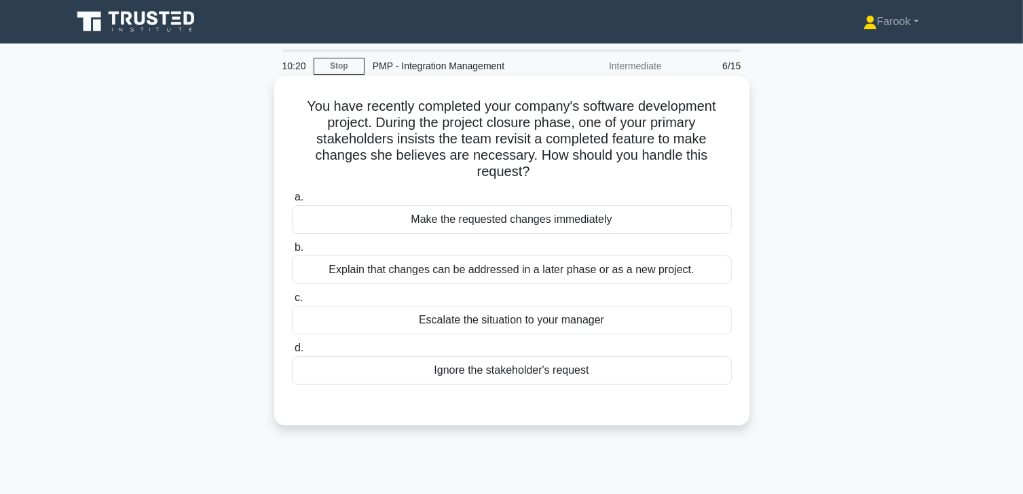
click at [456, 273] on div "Explain that changes can be addressed in a later phase or as a new project." at bounding box center [512, 269] width 440 height 29
click at [292, 252] on input "b. Explain that changes can be addressed in a later phase or as a new project." at bounding box center [292, 247] width 0 height 9
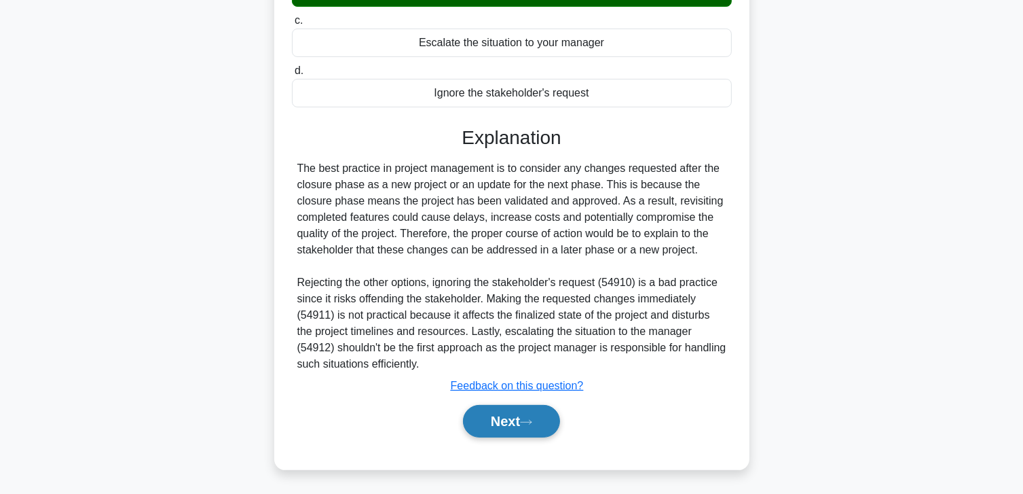
click at [492, 430] on button "Next" at bounding box center [511, 421] width 97 height 33
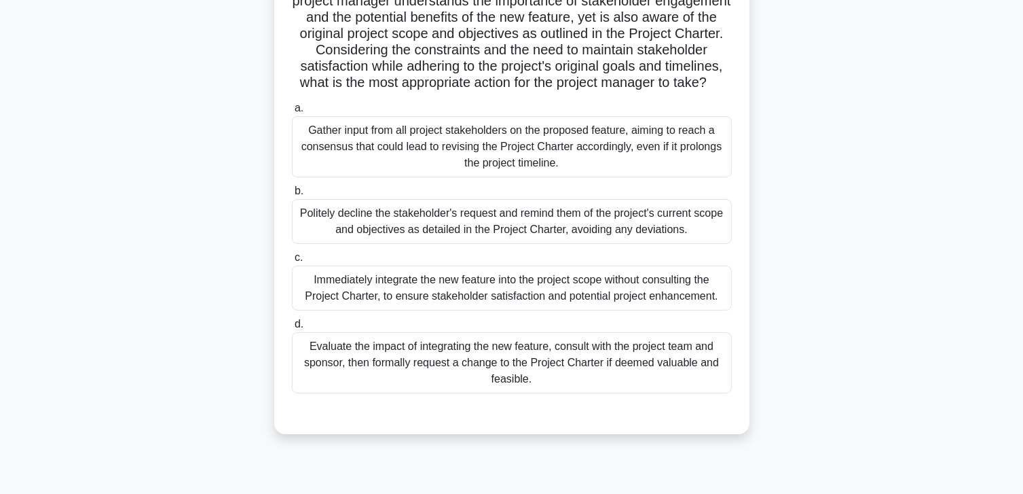
scroll to position [204, 0]
click at [517, 386] on div "Evaluate the impact of integrating the new feature, consult with the project te…" at bounding box center [512, 361] width 440 height 61
click at [292, 328] on input "d. Evaluate the impact of integrating the new feature, consult with the project…" at bounding box center [292, 323] width 0 height 9
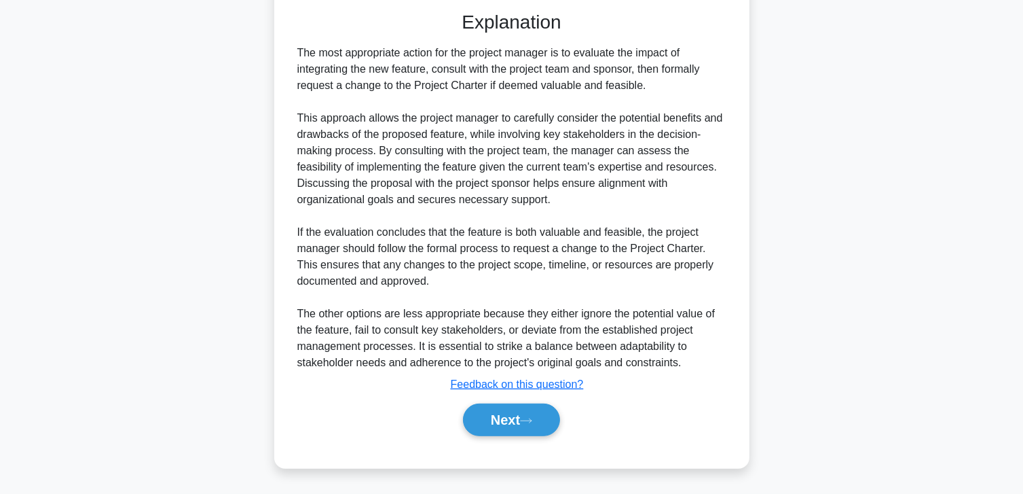
scroll to position [619, 0]
click at [505, 413] on button "Next" at bounding box center [511, 419] width 97 height 33
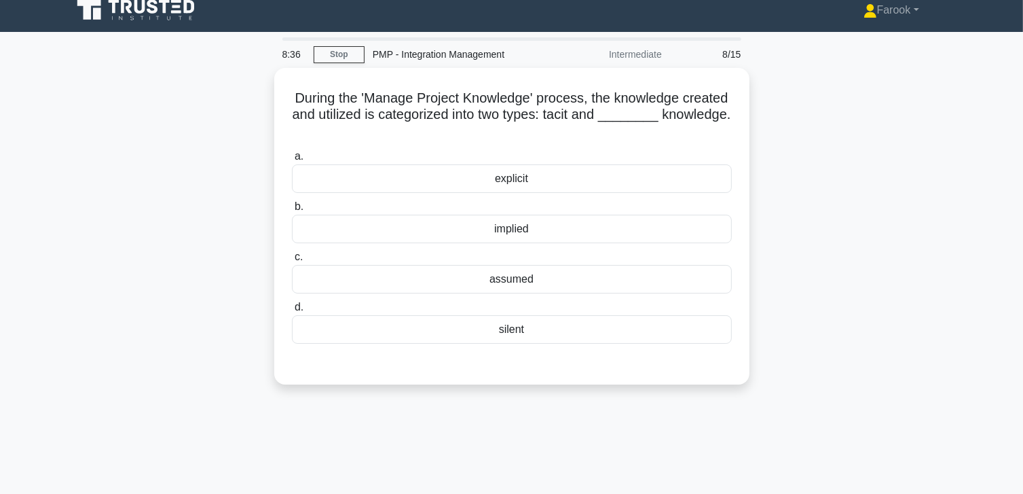
scroll to position [0, 0]
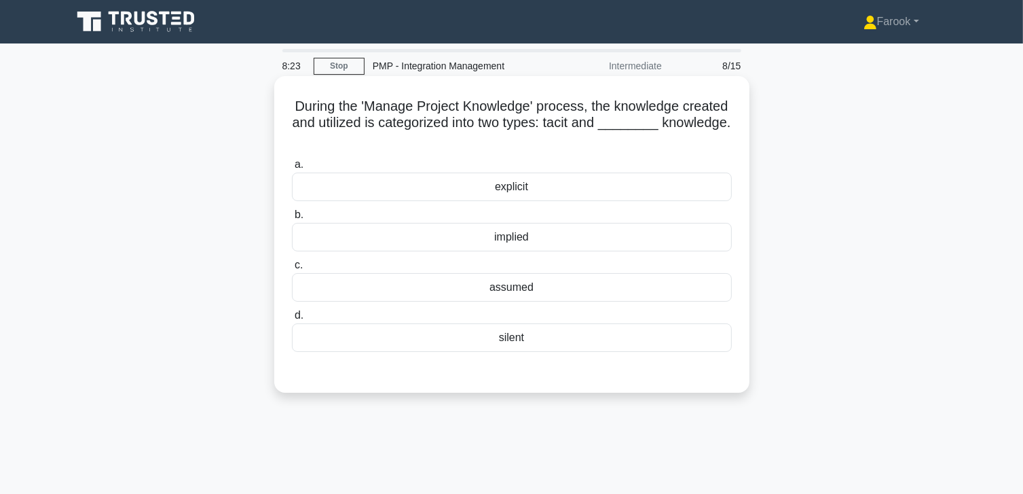
click at [528, 185] on div "explicit" at bounding box center [512, 186] width 440 height 29
click at [292, 169] on input "a. explicit" at bounding box center [292, 164] width 0 height 9
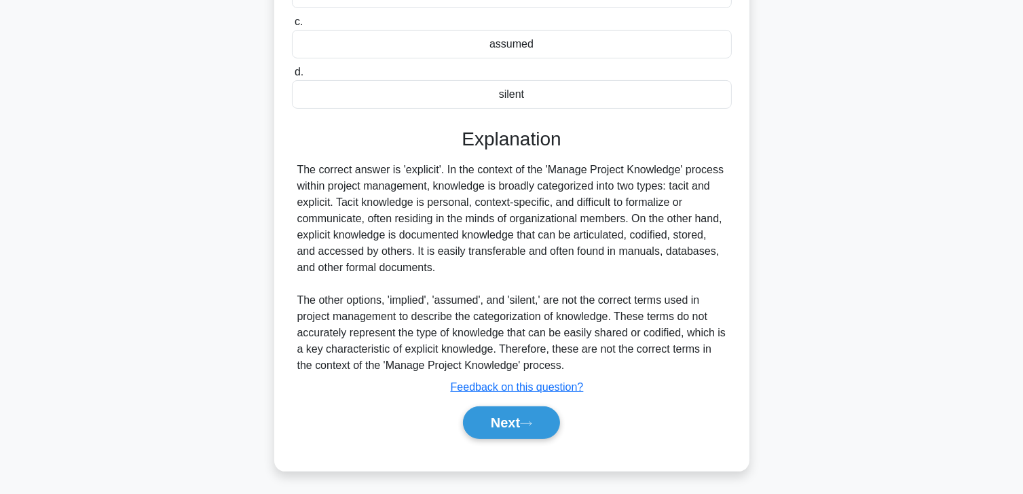
scroll to position [244, 0]
click at [510, 412] on button "Next" at bounding box center [511, 421] width 97 height 33
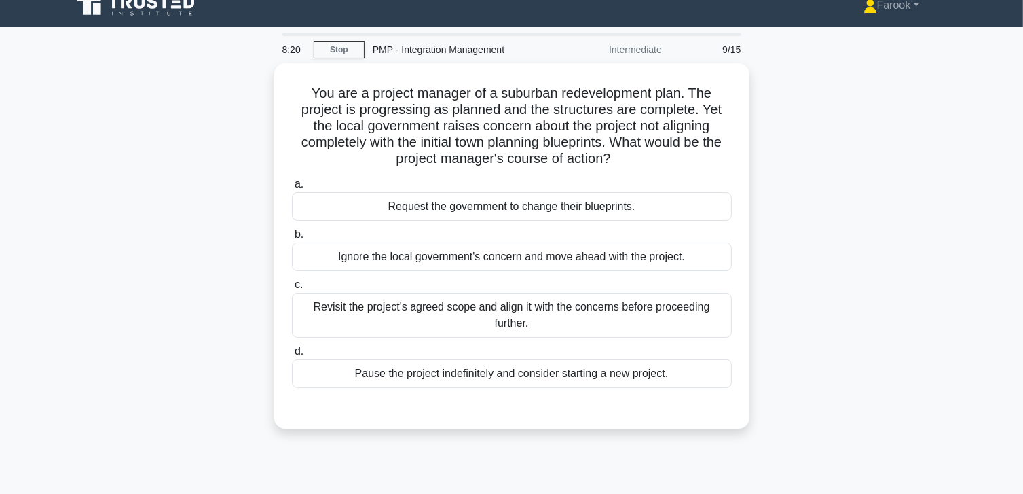
scroll to position [0, 0]
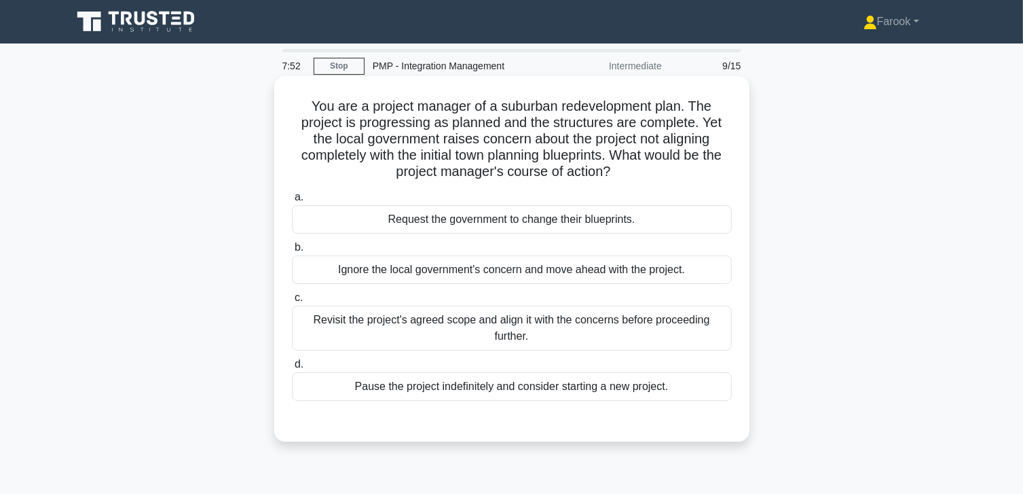
click at [543, 344] on div "Revisit the project's agreed scope and align it with the concerns before procee…" at bounding box center [512, 328] width 440 height 45
click at [292, 302] on input "c. Revisit the project's agreed scope and align it with the concerns before pro…" at bounding box center [292, 297] width 0 height 9
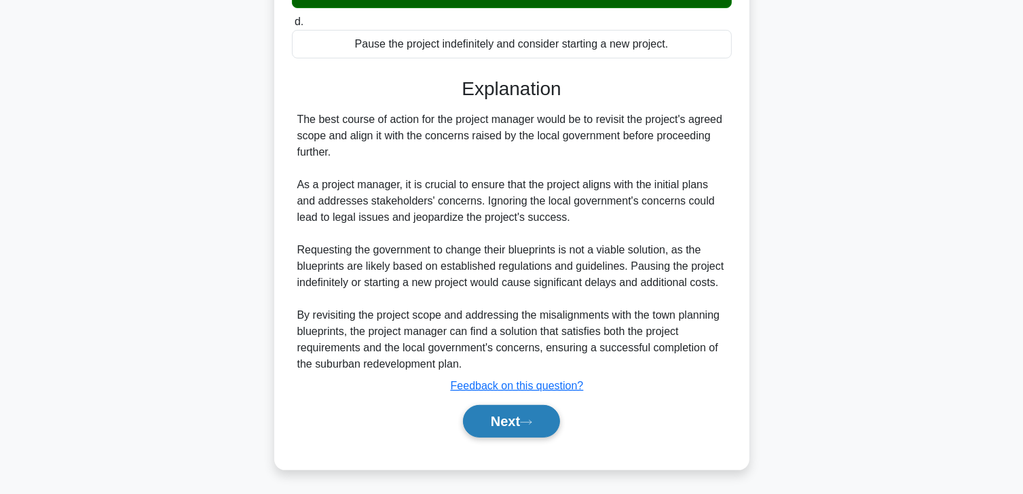
click at [490, 422] on button "Next" at bounding box center [511, 421] width 97 height 33
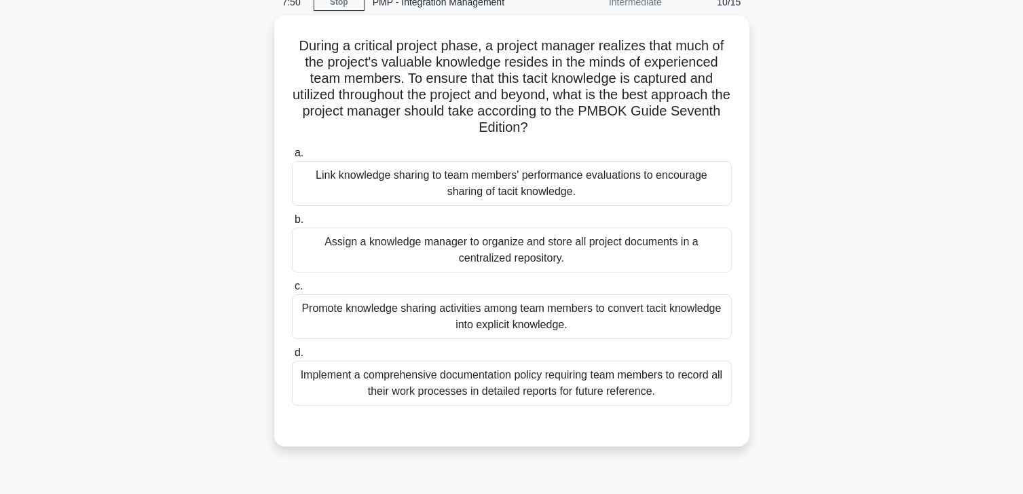
scroll to position [36, 0]
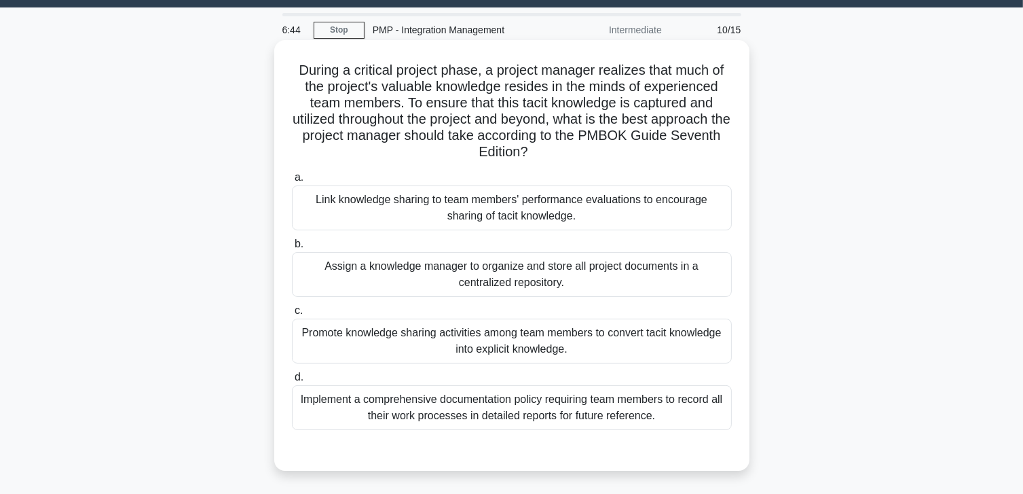
click at [534, 350] on div "Promote knowledge sharing activities among team members to convert tacit knowle…" at bounding box center [512, 340] width 440 height 45
click at [292, 315] on input "c. Promote knowledge sharing activities among team members to convert tacit kno…" at bounding box center [292, 310] width 0 height 9
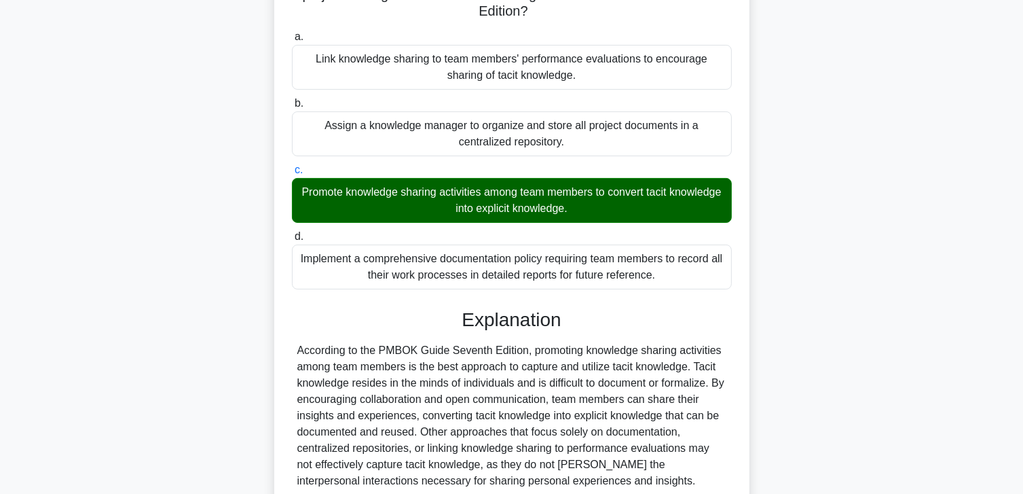
scroll to position [293, 0]
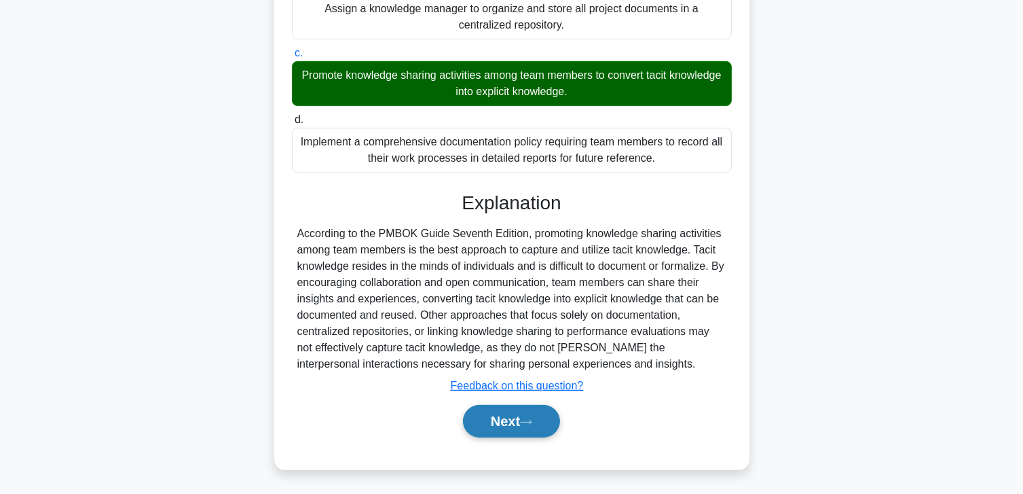
click at [524, 420] on button "Next" at bounding box center [511, 421] width 97 height 33
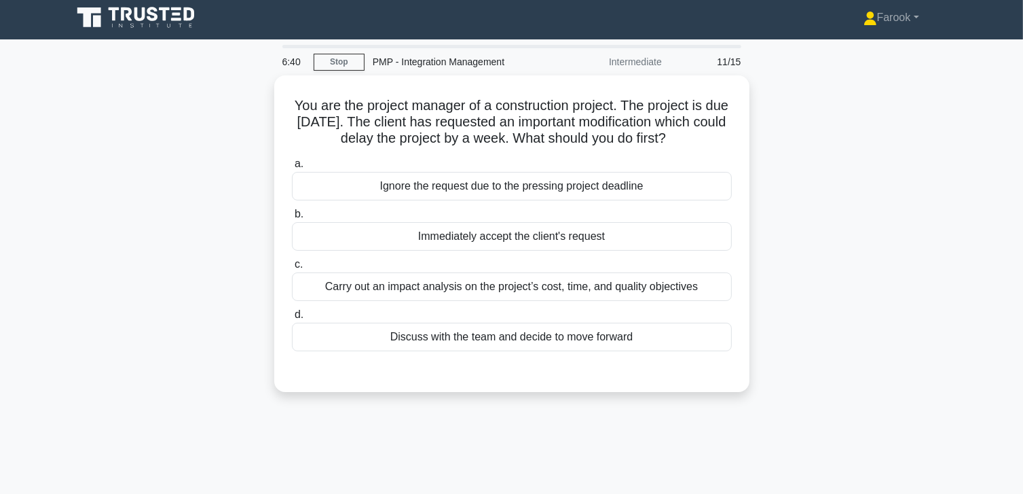
scroll to position [0, 0]
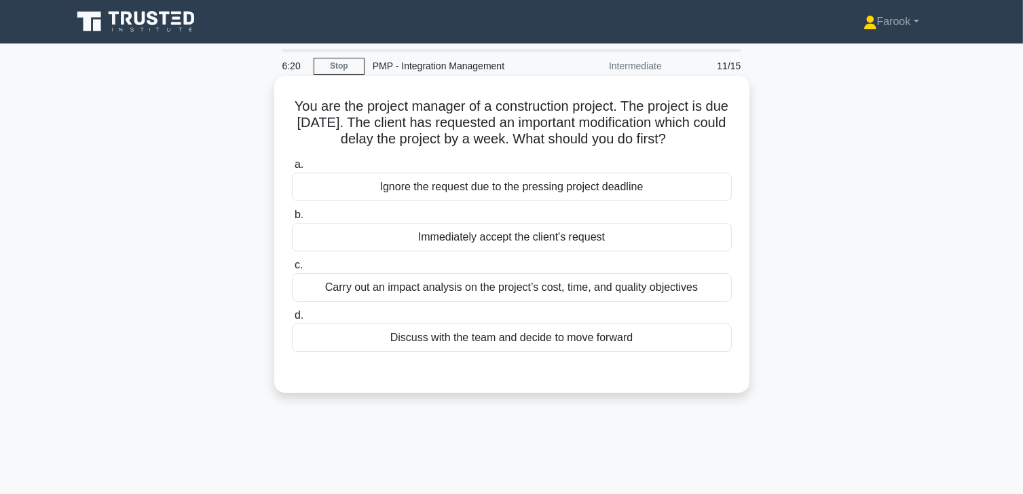
click at [566, 284] on div "Carry out an impact analysis on the project’s cost, time, and quality objectives" at bounding box center [512, 287] width 440 height 29
click at [292, 270] on input "c. Carry out an impact analysis on the project’s cost, time, and quality object…" at bounding box center [292, 265] width 0 height 9
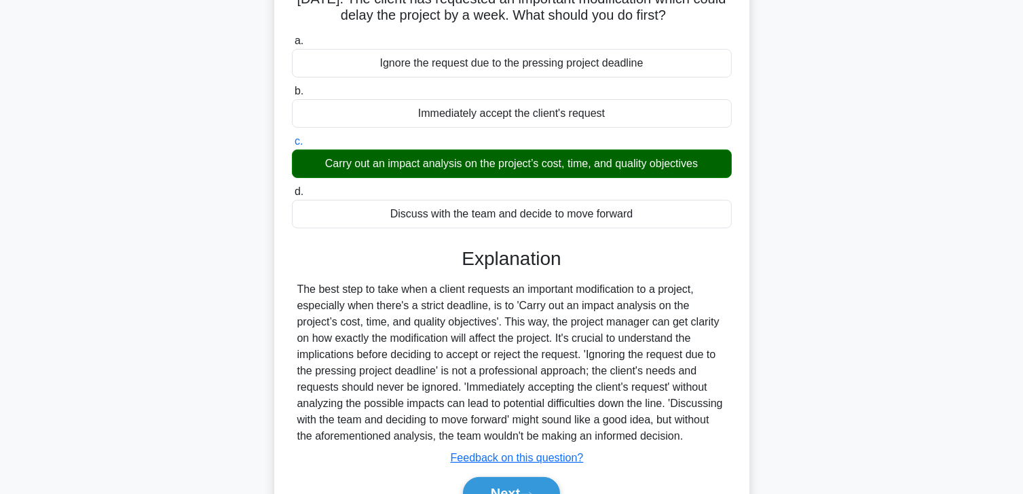
scroll to position [240, 0]
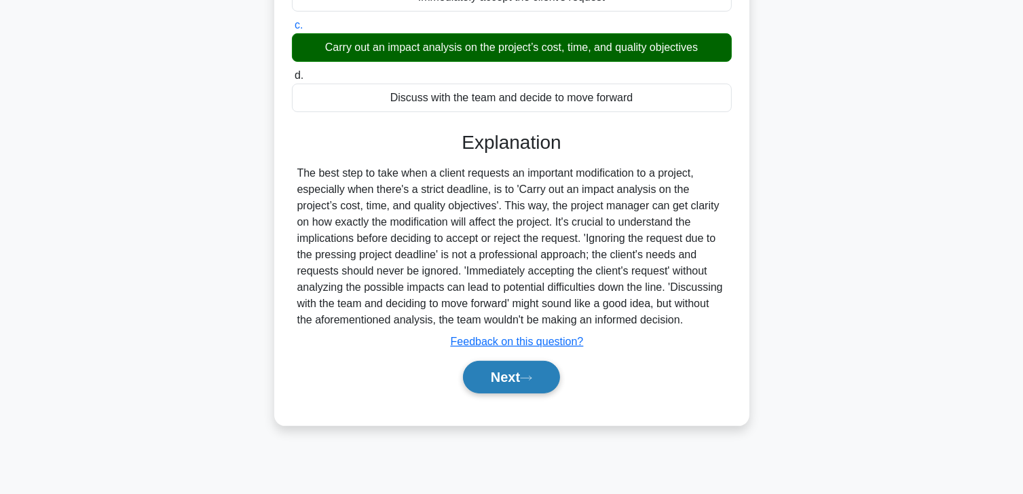
click at [511, 365] on button "Next" at bounding box center [511, 377] width 97 height 33
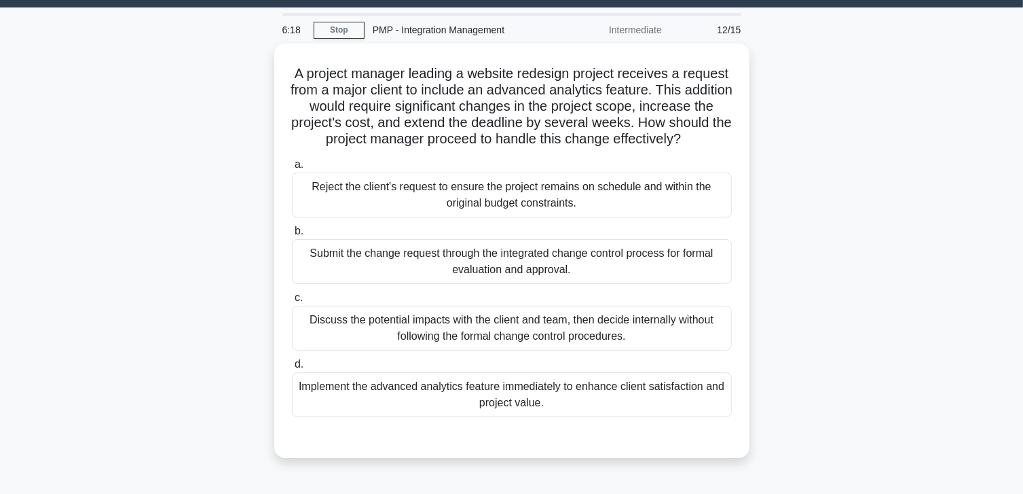
scroll to position [0, 0]
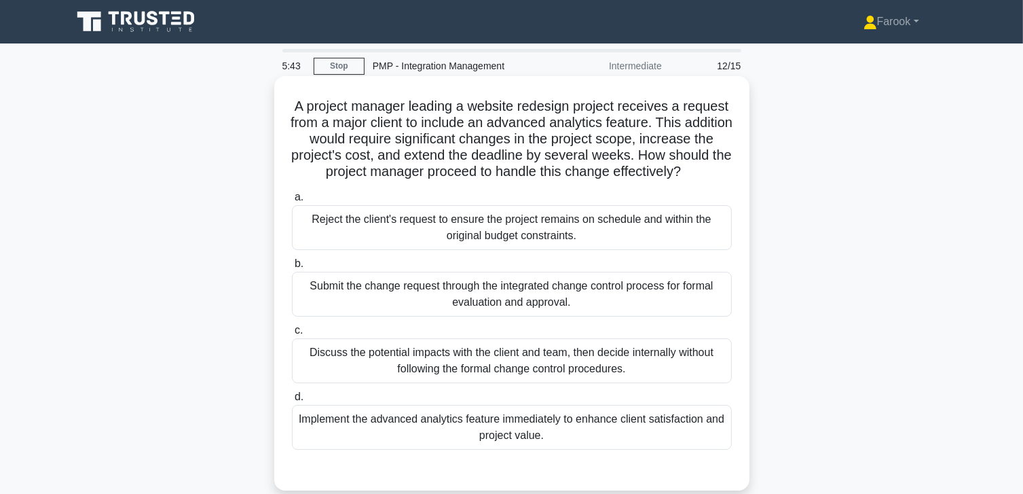
click at [549, 307] on div "Submit the change request through the integrated change control process for for…" at bounding box center [512, 294] width 440 height 45
click at [292, 268] on input "b. Submit the change request through the integrated change control process for …" at bounding box center [292, 263] width 0 height 9
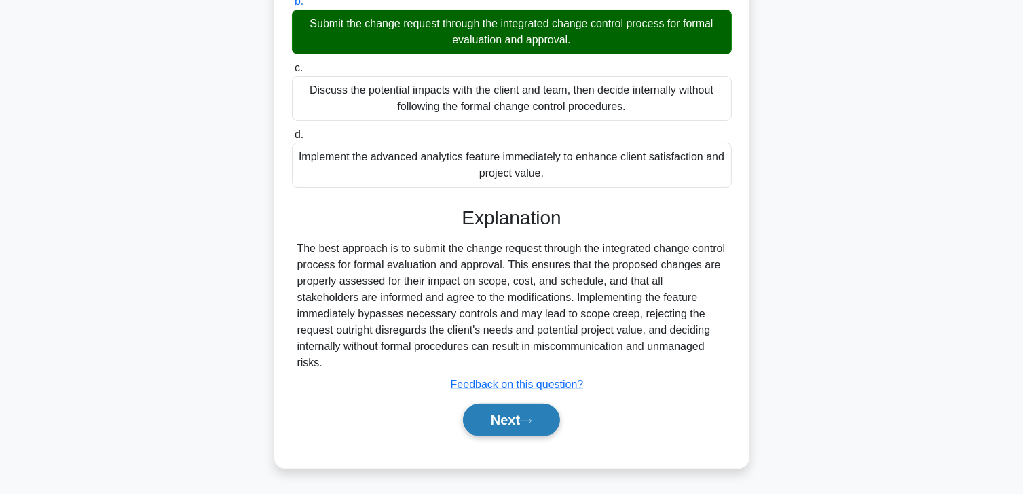
click at [513, 420] on button "Next" at bounding box center [511, 419] width 97 height 33
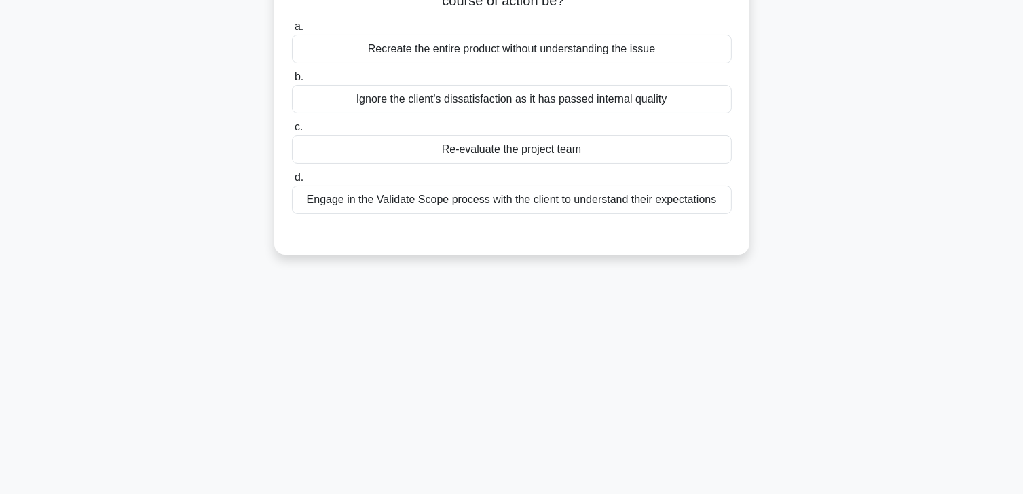
scroll to position [36, 0]
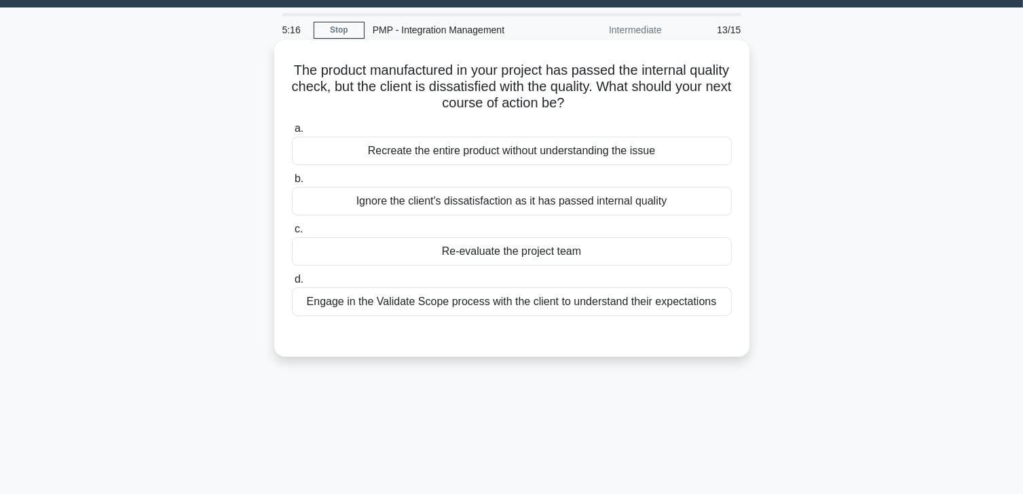
click at [444, 306] on div "Engage in the Validate Scope process with the client to understand their expect…" at bounding box center [512, 301] width 440 height 29
click at [292, 284] on input "d. Engage in the Validate Scope process with the client to understand their exp…" at bounding box center [292, 279] width 0 height 9
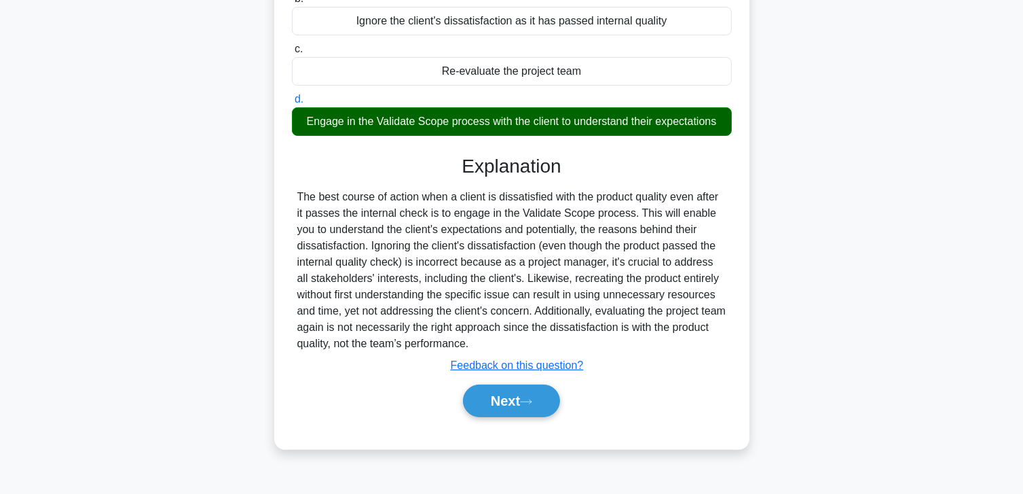
scroll to position [240, 0]
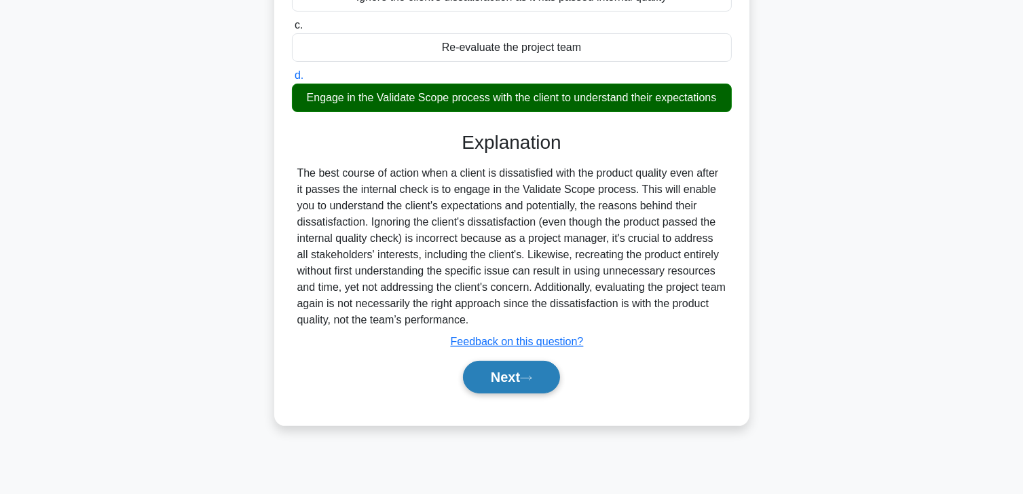
click at [483, 380] on button "Next" at bounding box center [511, 377] width 97 height 33
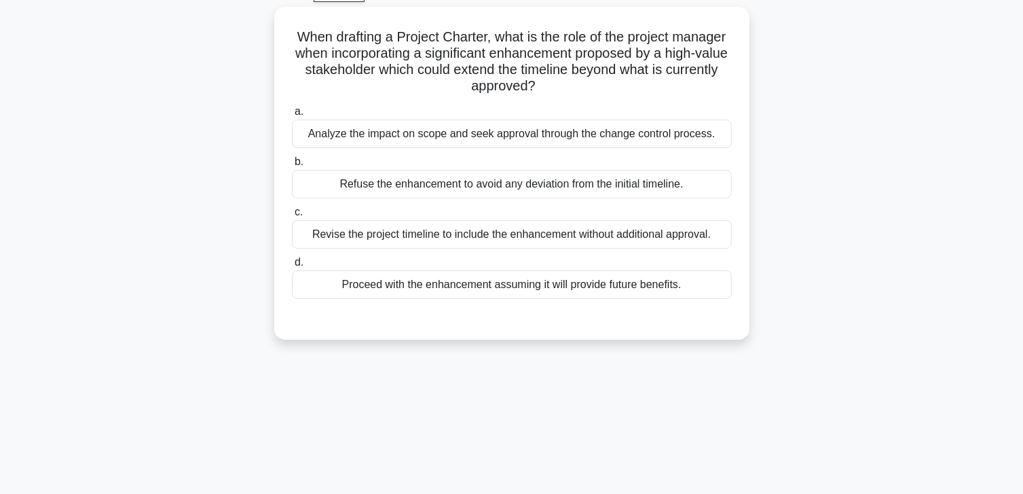
scroll to position [36, 0]
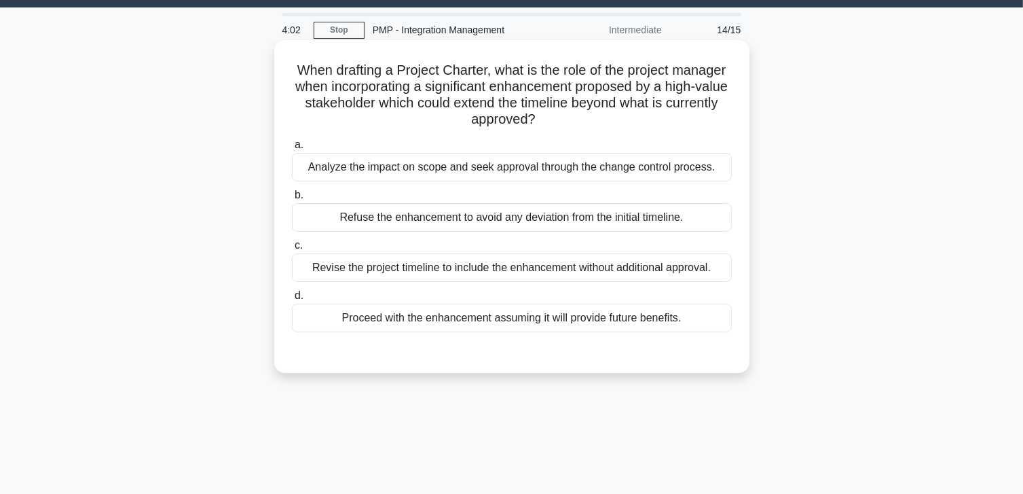
click at [477, 159] on div "Analyze the impact on scope and seek approval through the change control proces…" at bounding box center [512, 167] width 440 height 29
click at [292, 149] on input "a. Analyze the impact on scope and seek approval through the change control pro…" at bounding box center [292, 145] width 0 height 9
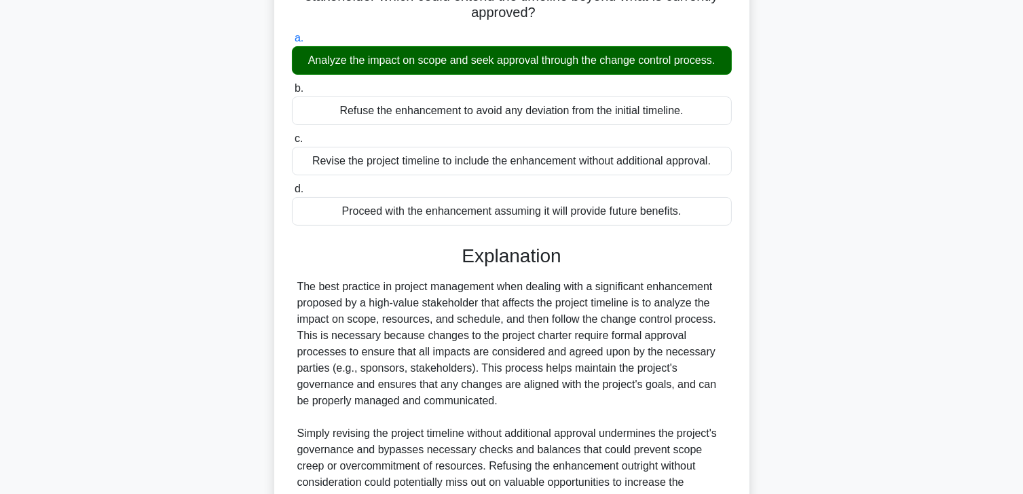
scroll to position [310, 0]
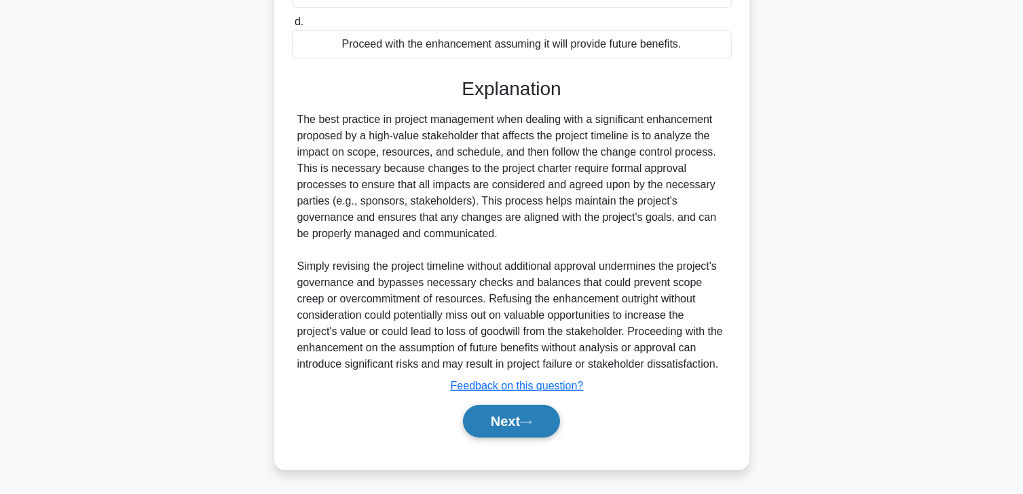
click at [508, 420] on button "Next" at bounding box center [511, 421] width 97 height 33
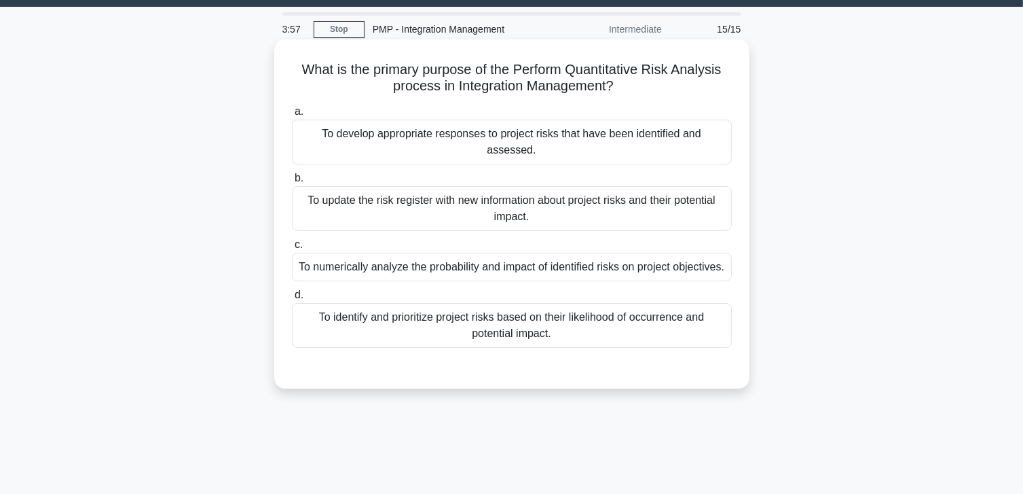
scroll to position [36, 0]
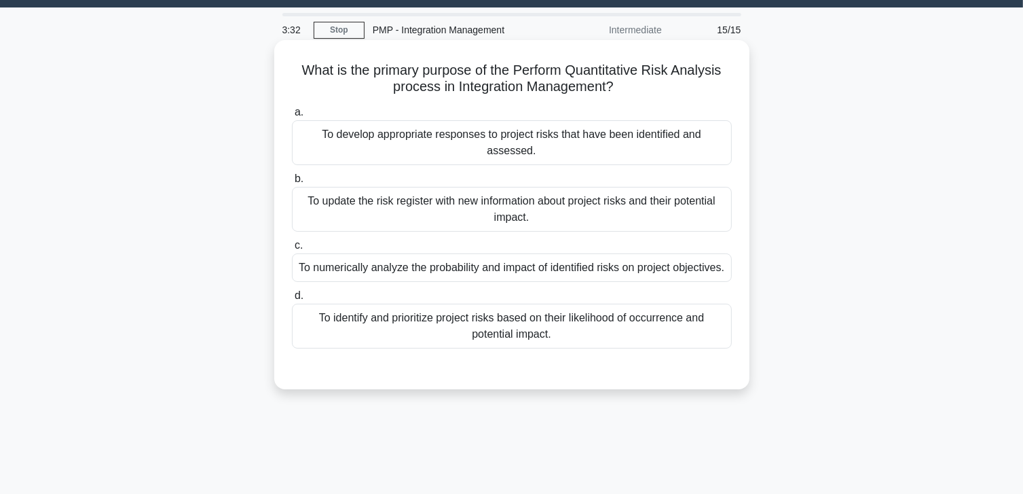
click at [522, 259] on div "To numerically analyze the probability and impact of identified risks on projec…" at bounding box center [512, 267] width 440 height 29
click at [292, 250] on input "c. To numerically analyze the probability and impact of identified risks on pro…" at bounding box center [292, 245] width 0 height 9
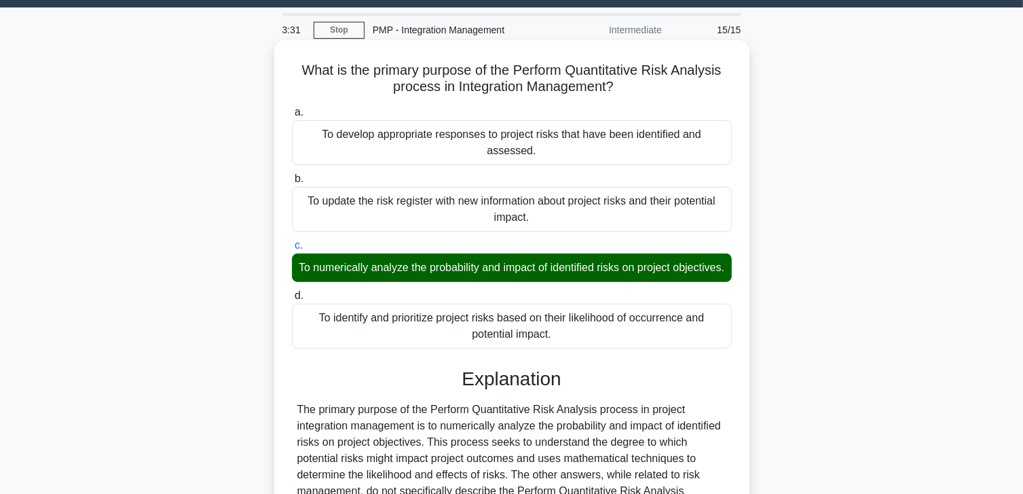
scroll to position [240, 0]
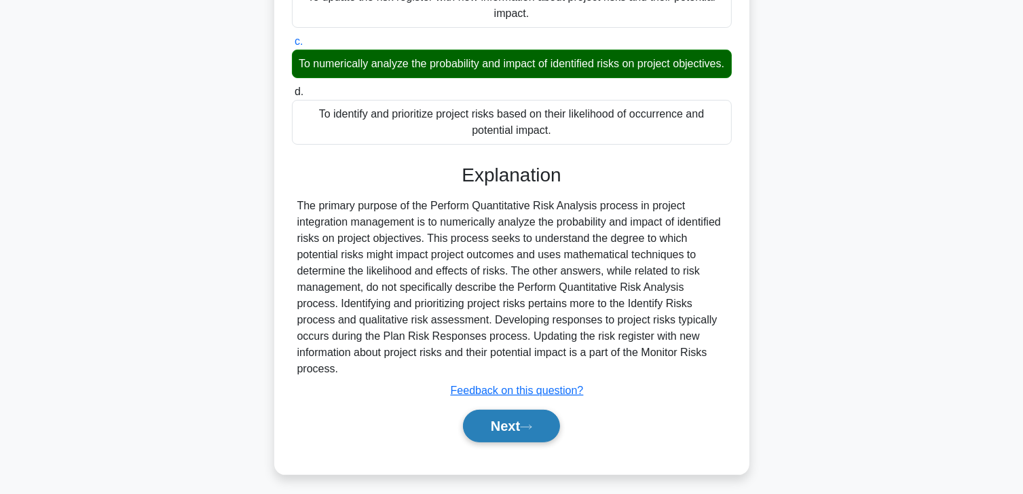
click at [473, 418] on button "Next" at bounding box center [511, 425] width 97 height 33
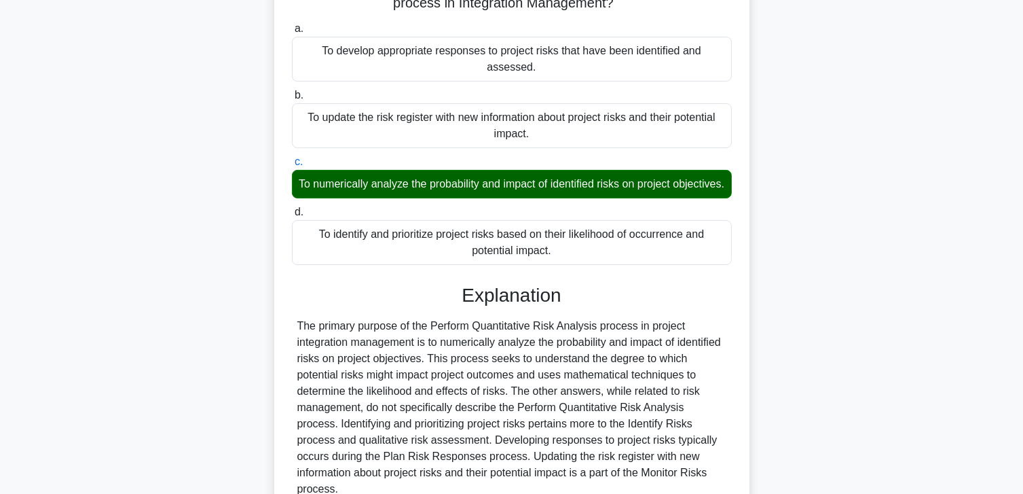
scroll to position [104, 0]
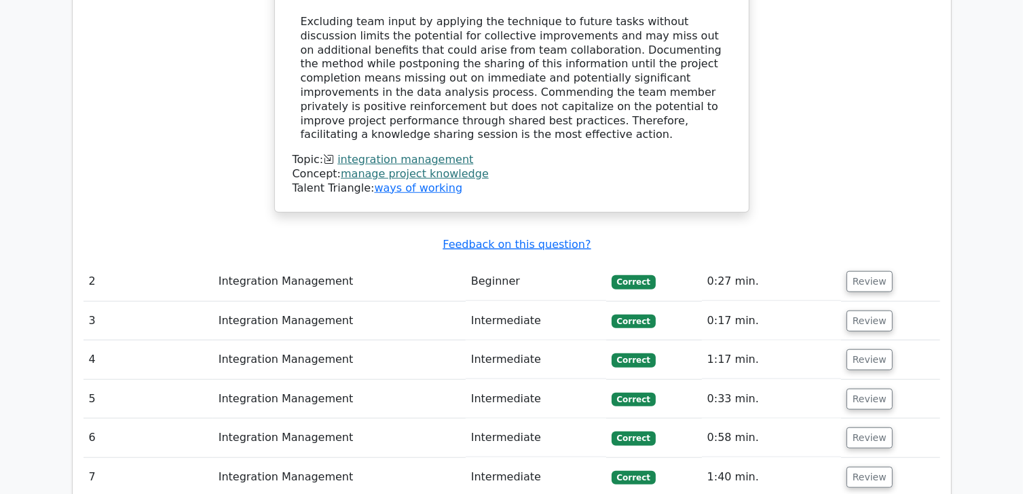
scroll to position [1222, 0]
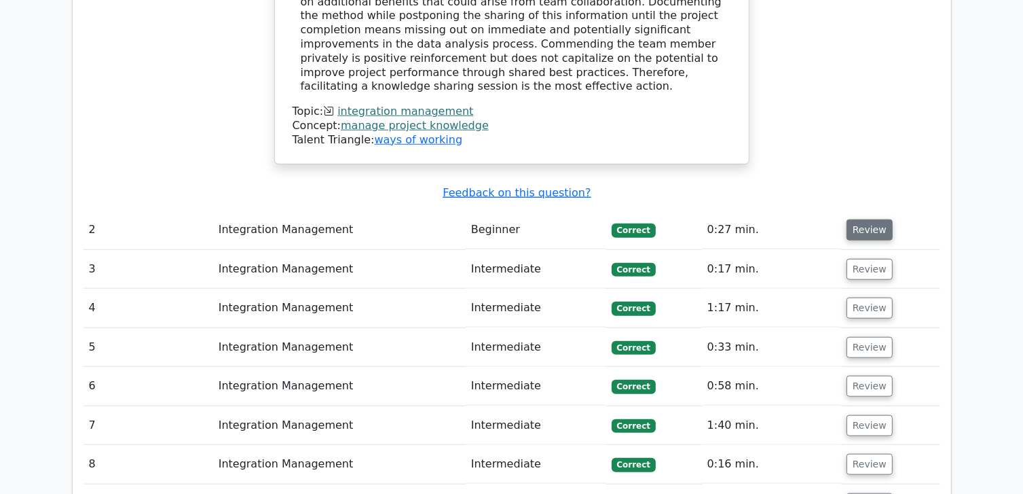
click at [861, 219] on button "Review" at bounding box center [870, 229] width 46 height 21
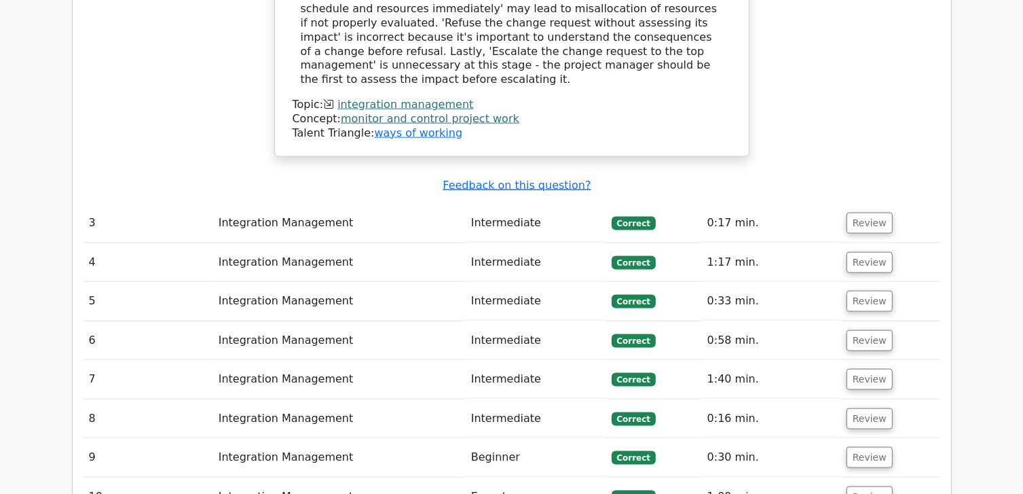
scroll to position [1901, 0]
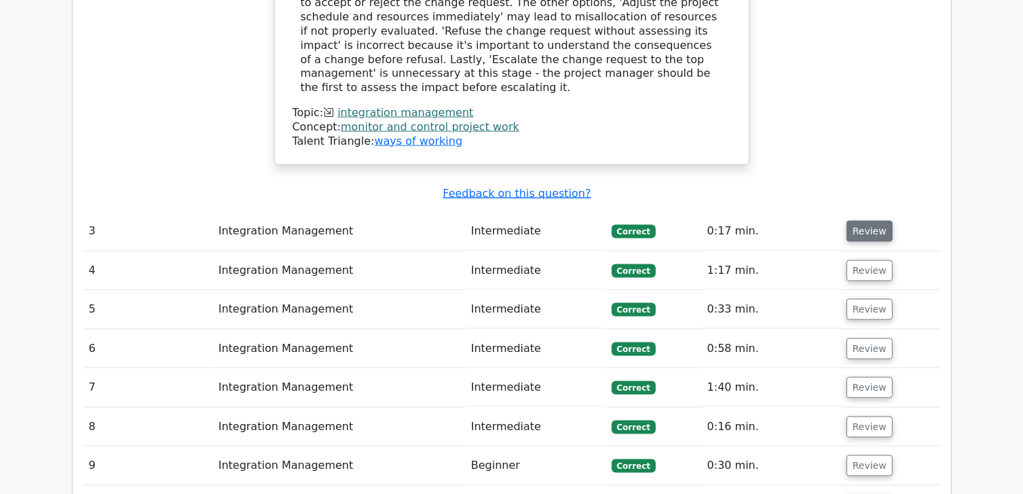
click at [864, 221] on button "Review" at bounding box center [870, 231] width 46 height 21
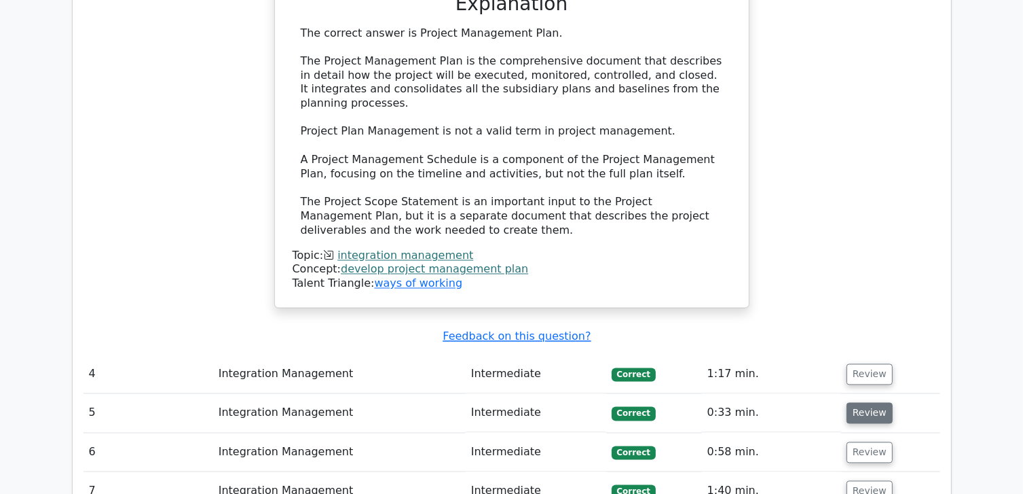
scroll to position [2513, 0]
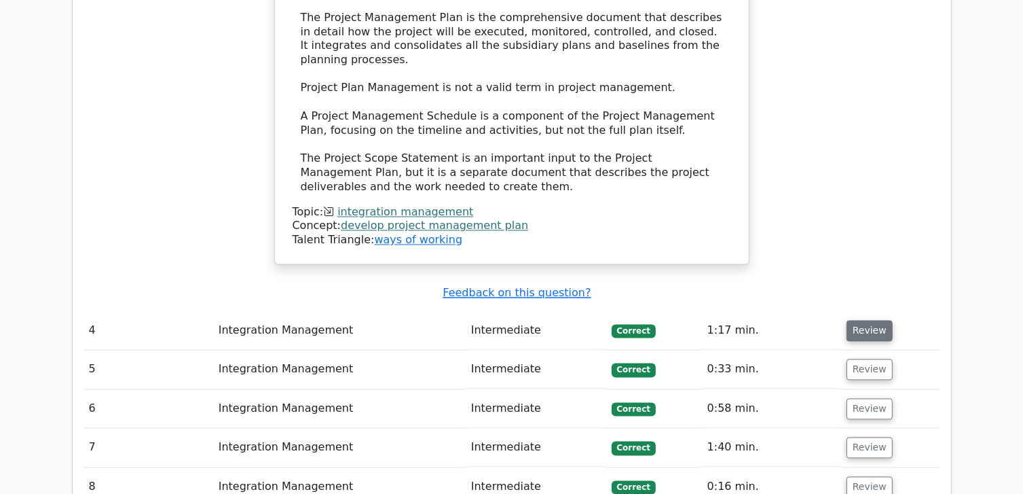
click at [852, 321] on button "Review" at bounding box center [870, 331] width 46 height 21
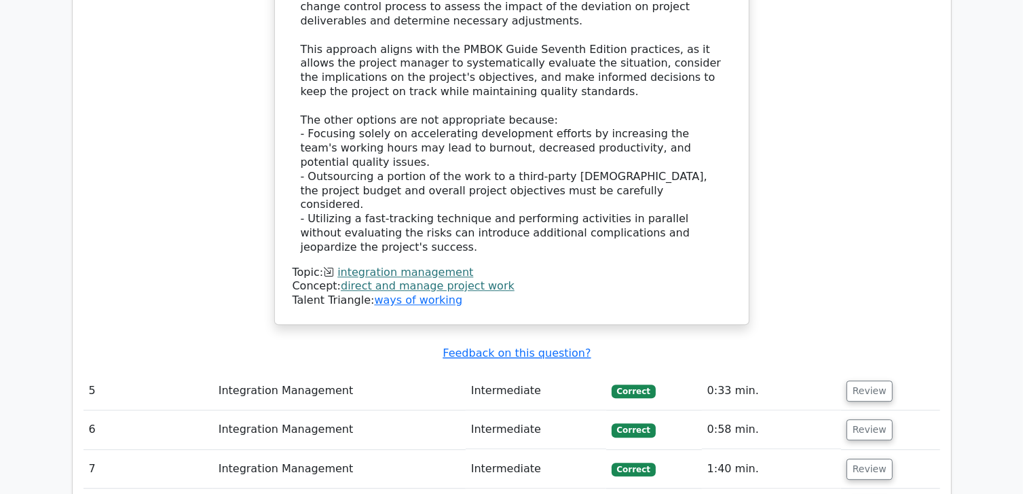
scroll to position [3463, 0]
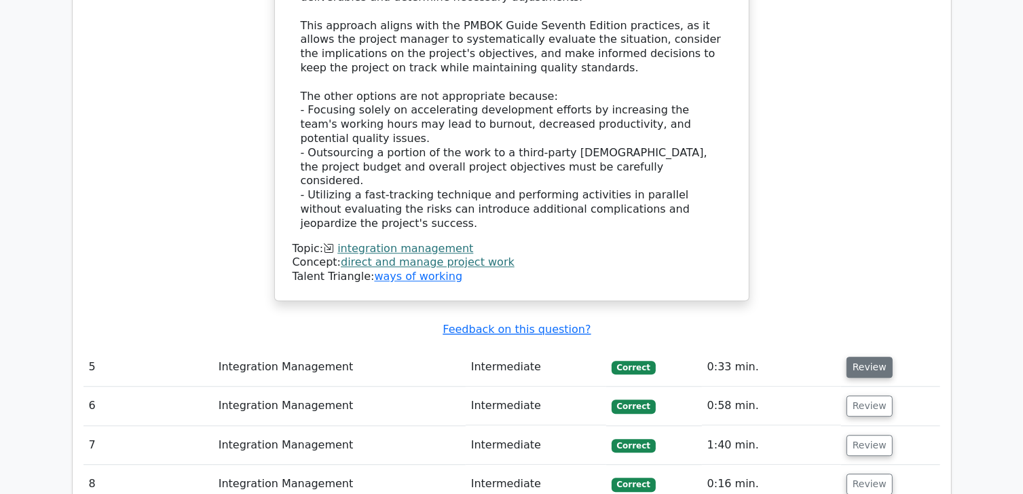
click at [880, 357] on button "Review" at bounding box center [870, 367] width 46 height 21
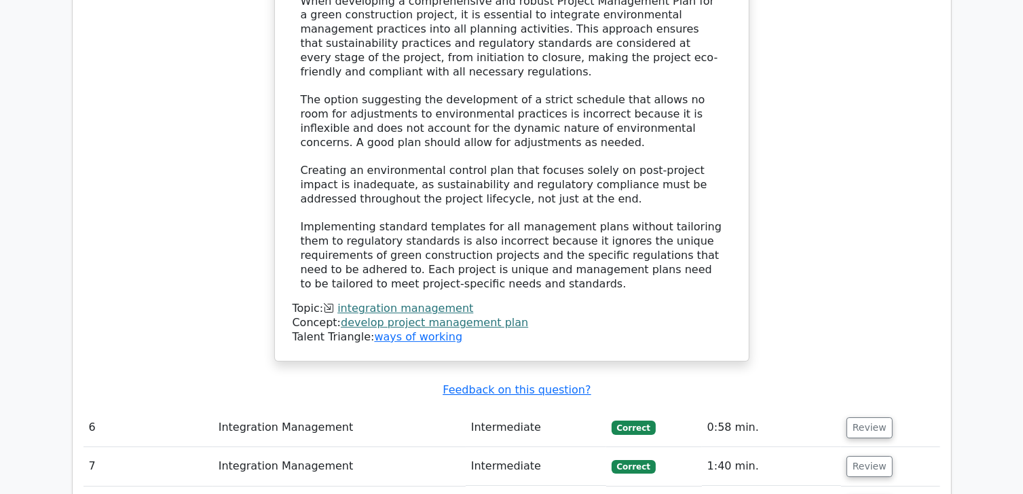
scroll to position [4414, 0]
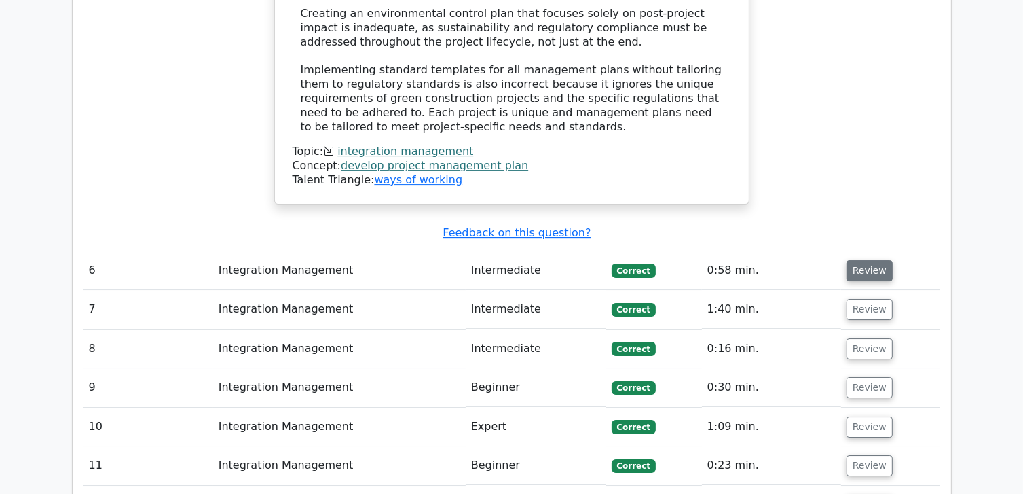
click at [876, 260] on button "Review" at bounding box center [870, 270] width 46 height 21
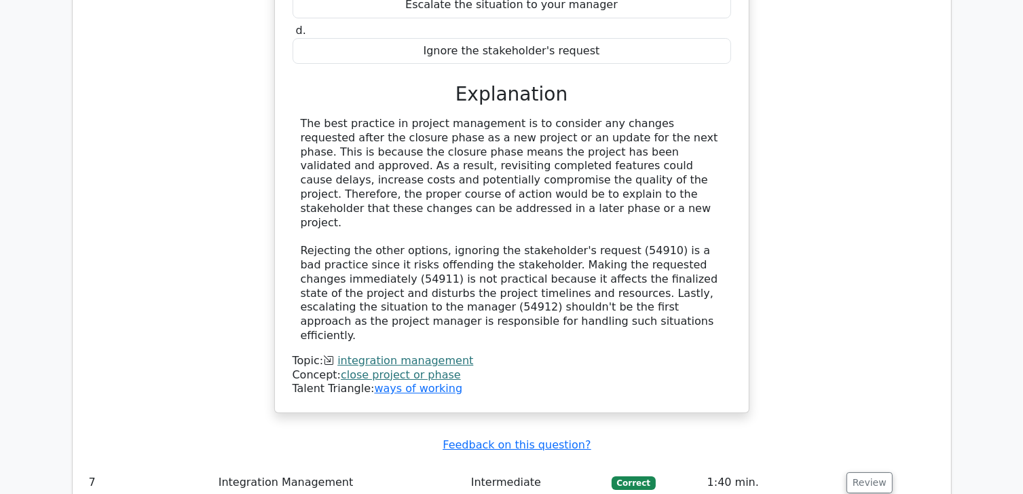
scroll to position [4957, 0]
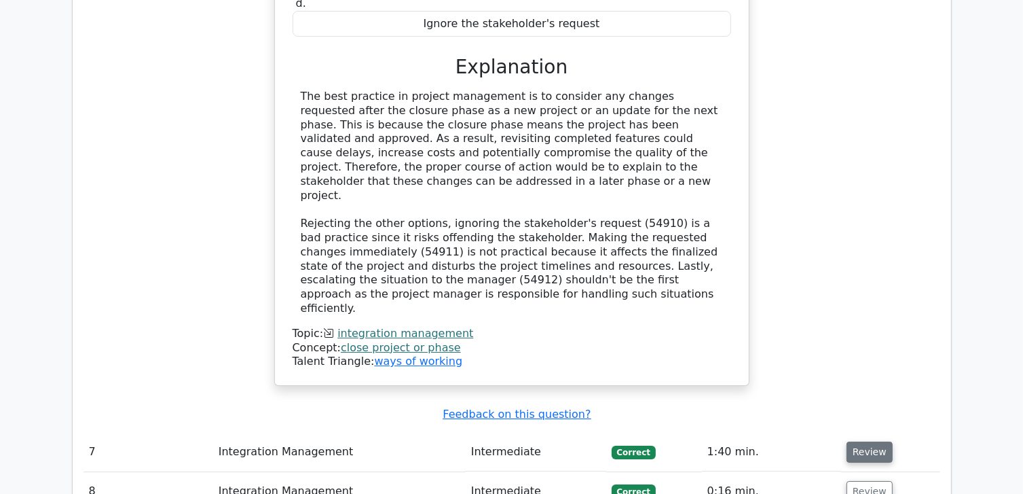
click at [867, 441] on button "Review" at bounding box center [870, 451] width 46 height 21
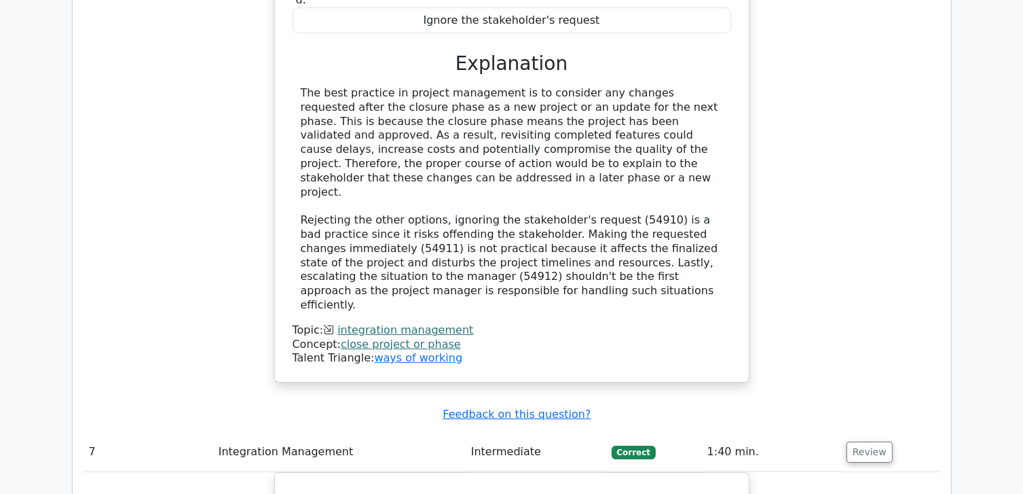
click at [847, 441] on button "Review" at bounding box center [870, 451] width 46 height 21
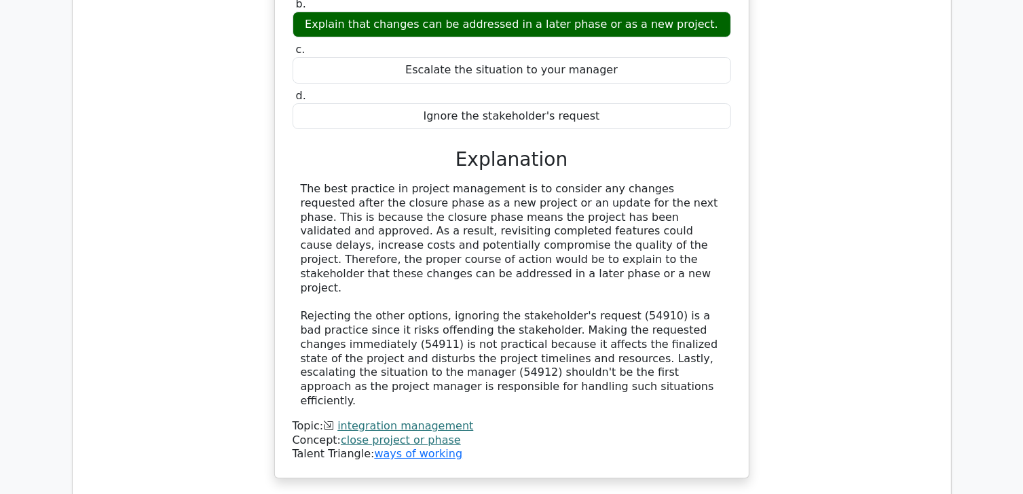
scroll to position [4889, 0]
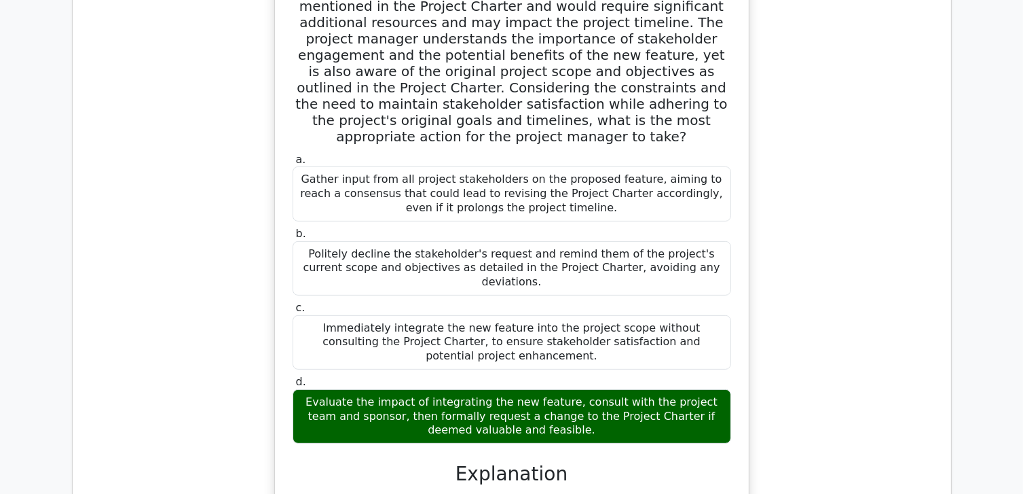
scroll to position [5501, 0]
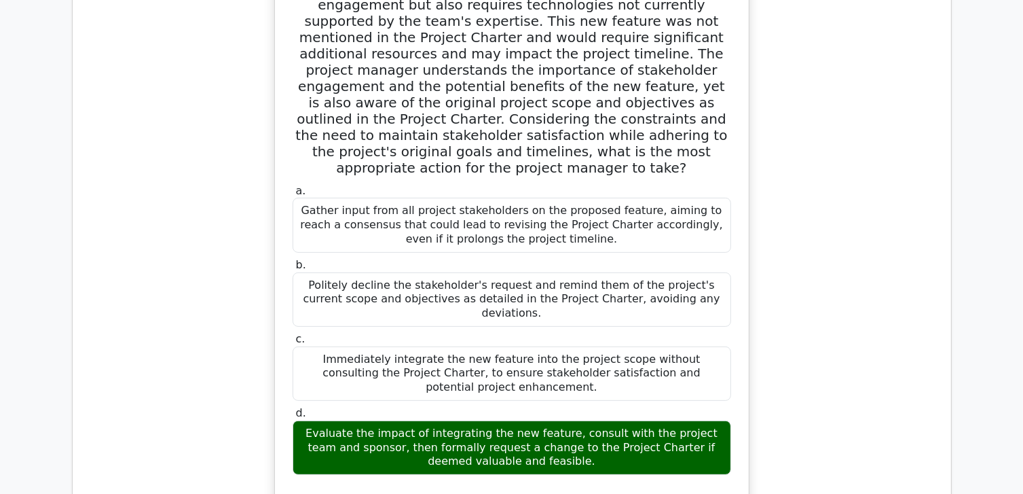
drag, startPoint x: 431, startPoint y: 238, endPoint x: 307, endPoint y: 333, distance: 156.5
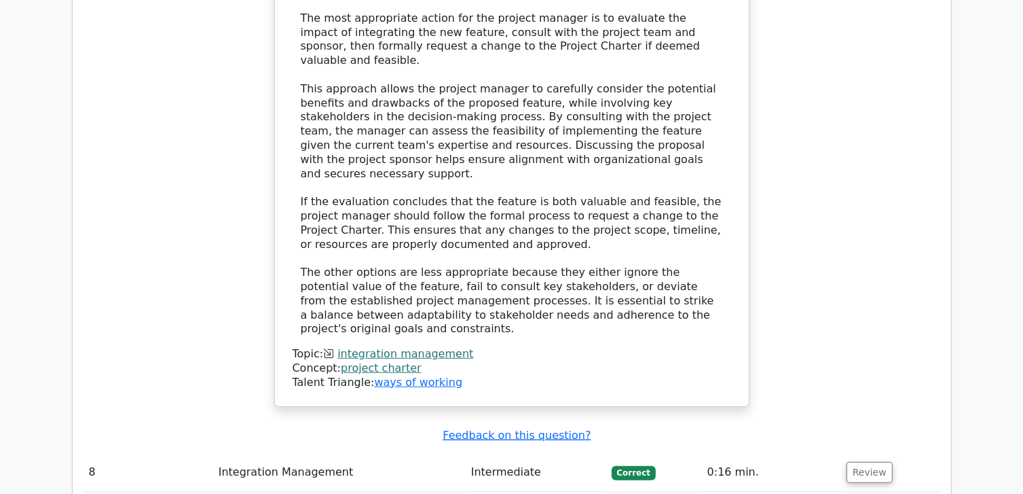
scroll to position [6044, 0]
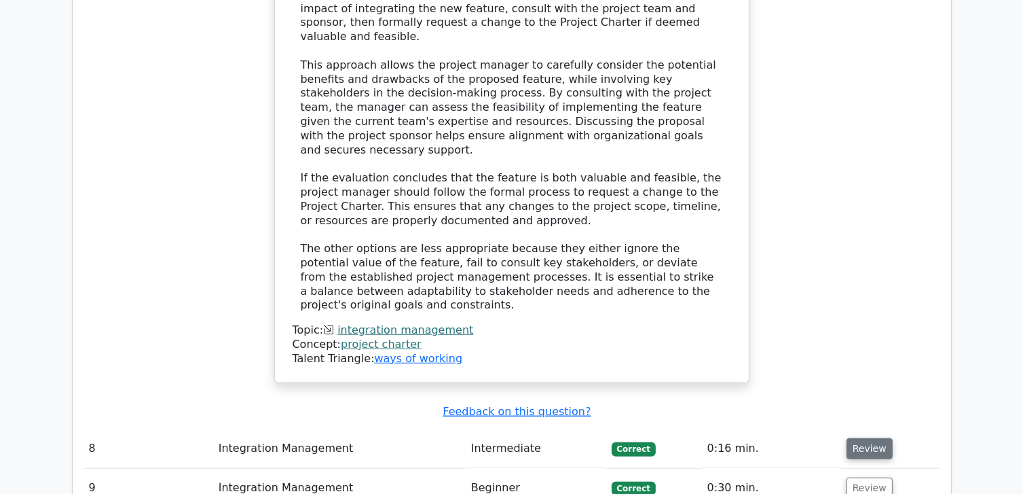
click at [864, 429] on td "Review" at bounding box center [890, 448] width 99 height 39
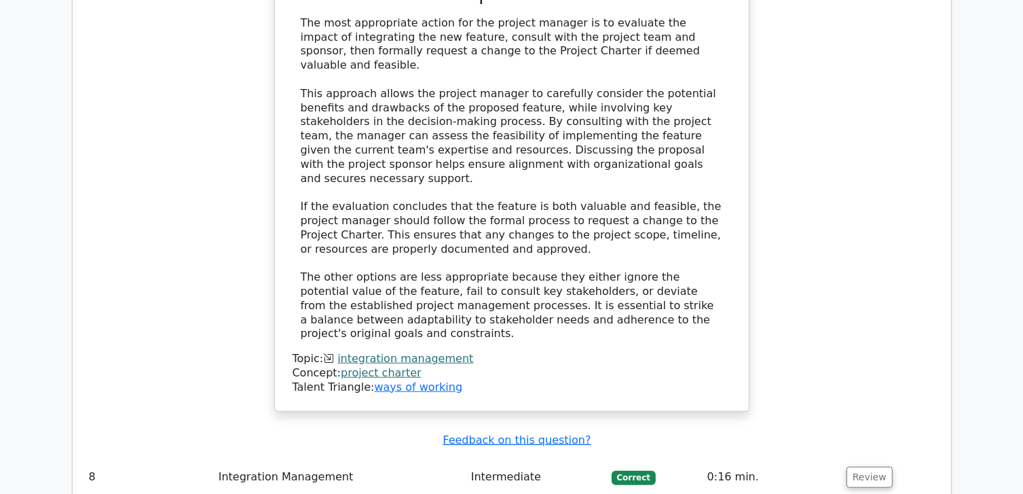
scroll to position [5976, 0]
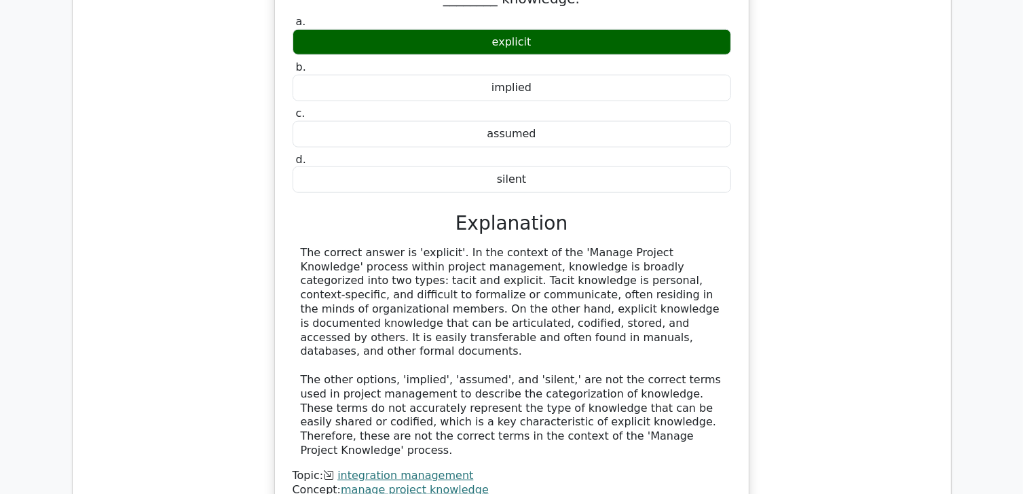
scroll to position [6655, 0]
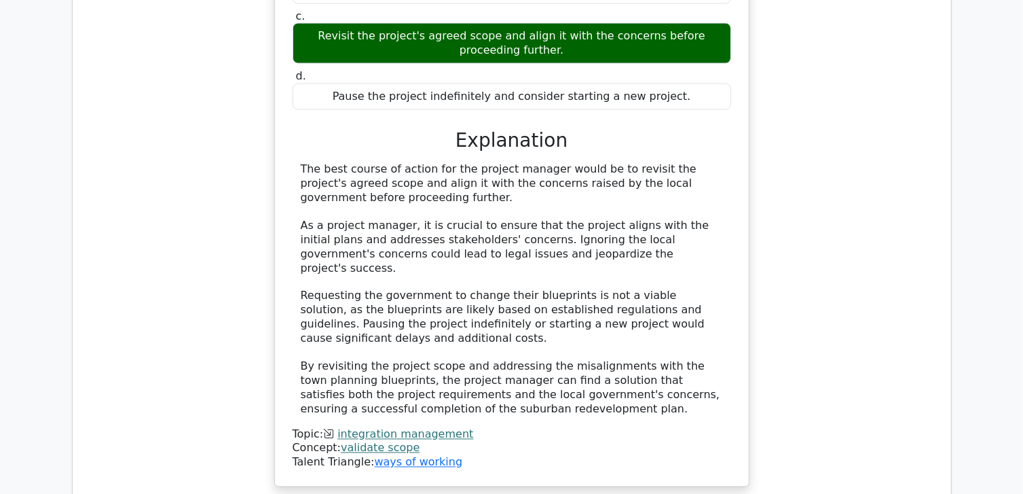
scroll to position [7402, 0]
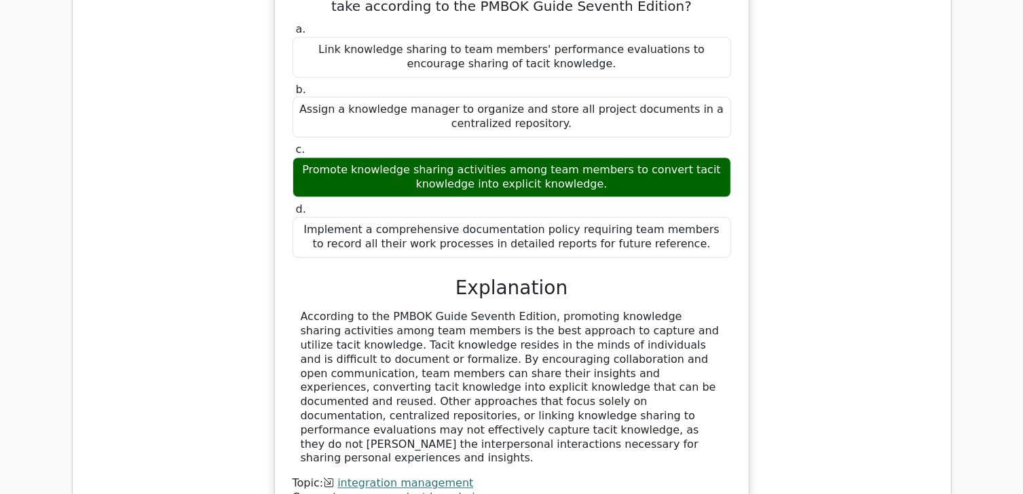
scroll to position [8217, 0]
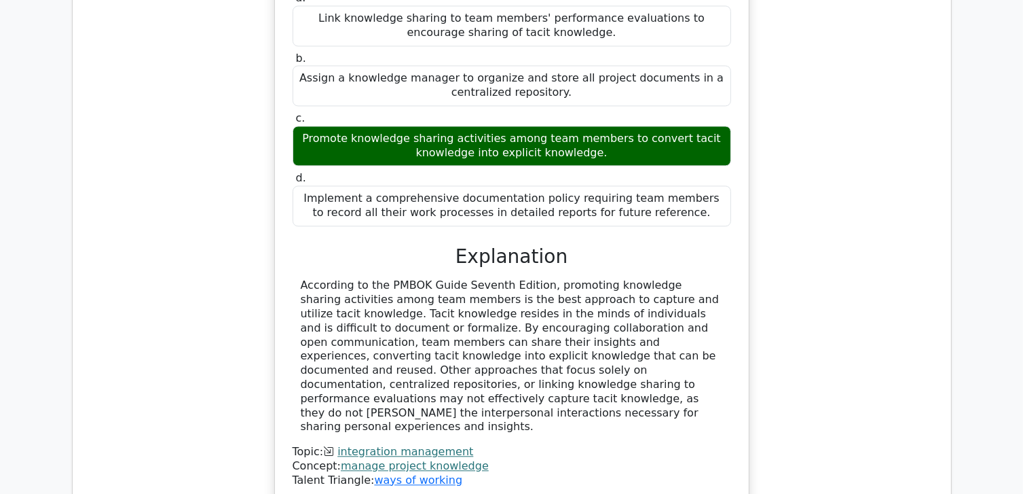
scroll to position [8081, 0]
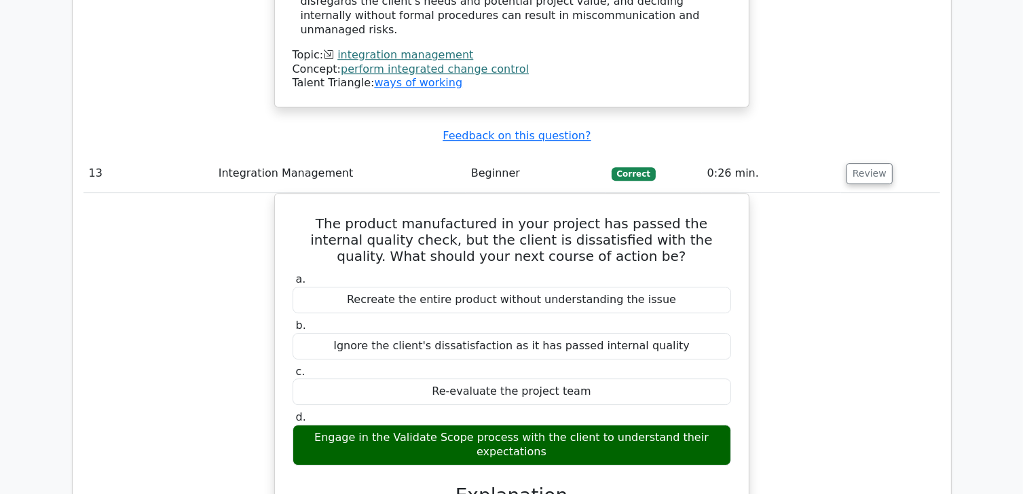
scroll to position [9303, 0]
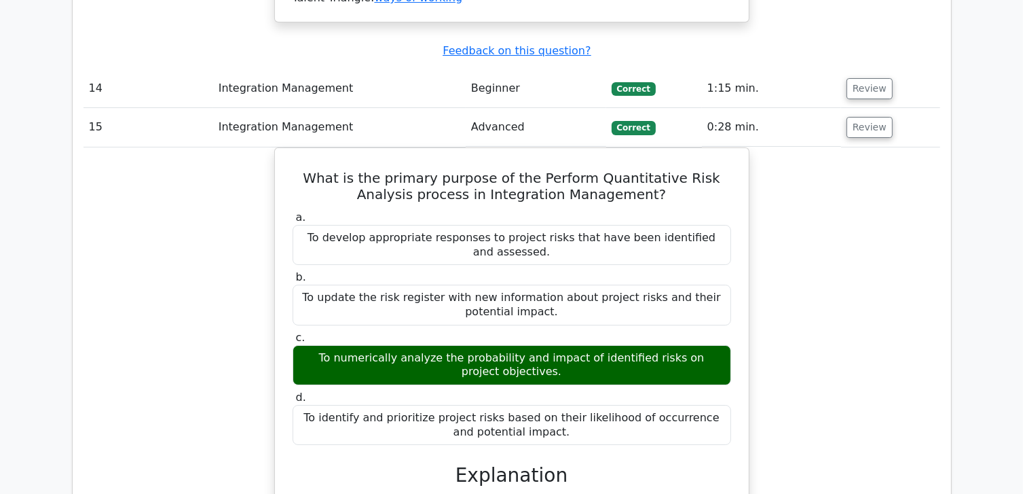
scroll to position [9983, 0]
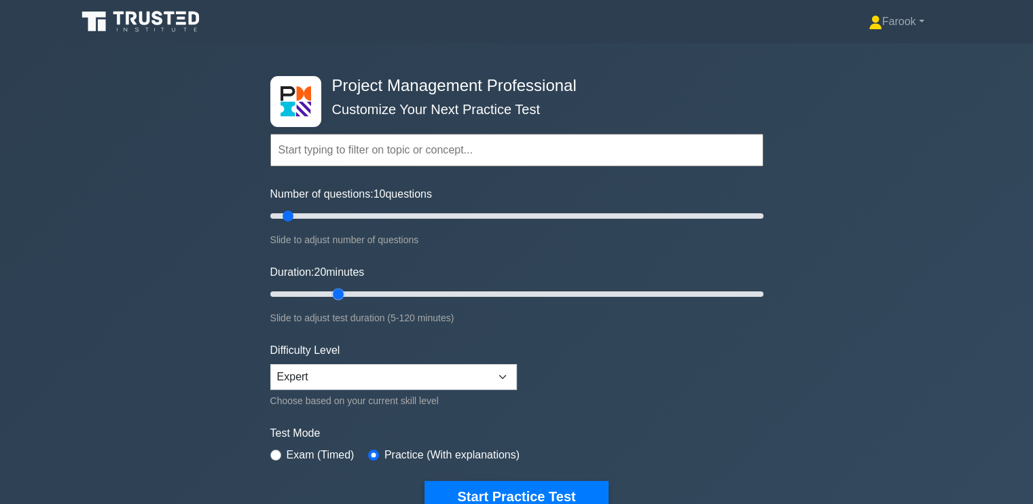
drag, startPoint x: 296, startPoint y: 297, endPoint x: 329, endPoint y: 302, distance: 33.0
type input "20"
click at [329, 302] on input "Duration: 20 minutes" at bounding box center [516, 294] width 493 height 16
drag, startPoint x: 286, startPoint y: 215, endPoint x: 310, endPoint y: 221, distance: 24.5
type input "20"
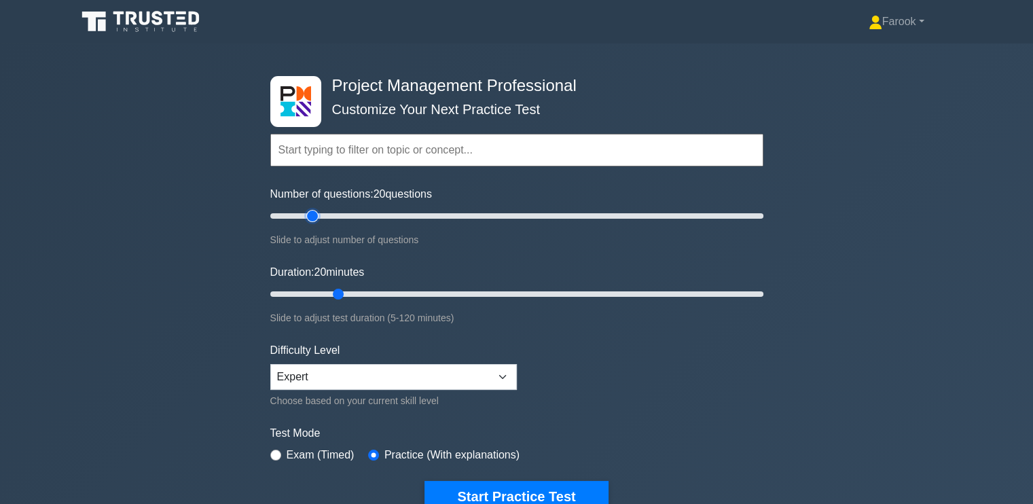
click at [310, 221] on input "Number of questions: 20 questions" at bounding box center [516, 216] width 493 height 16
click at [509, 143] on input "text" at bounding box center [516, 150] width 493 height 33
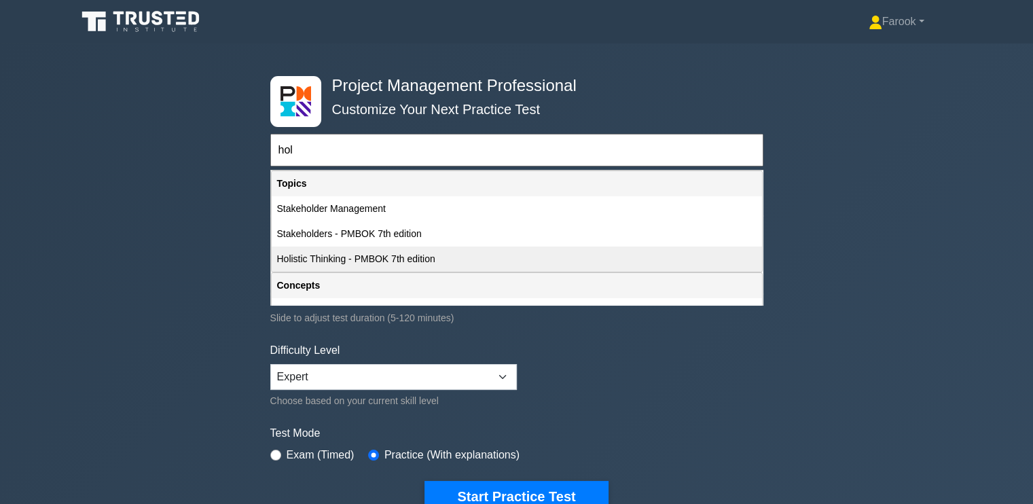
click at [397, 250] on div "Holistic Thinking - PMBOK 7th edition" at bounding box center [517, 259] width 490 height 25
type input "Holistic Thinking - PMBOK 7th edition"
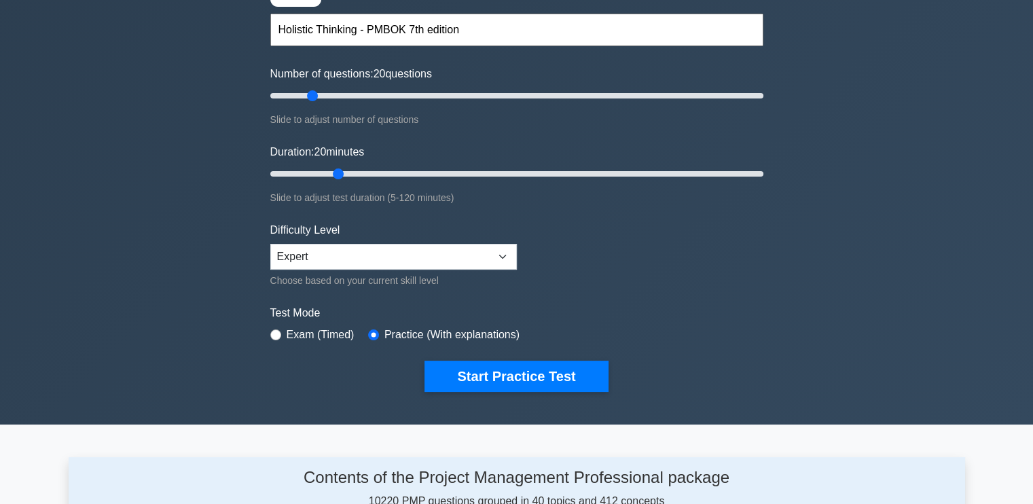
scroll to position [136, 0]
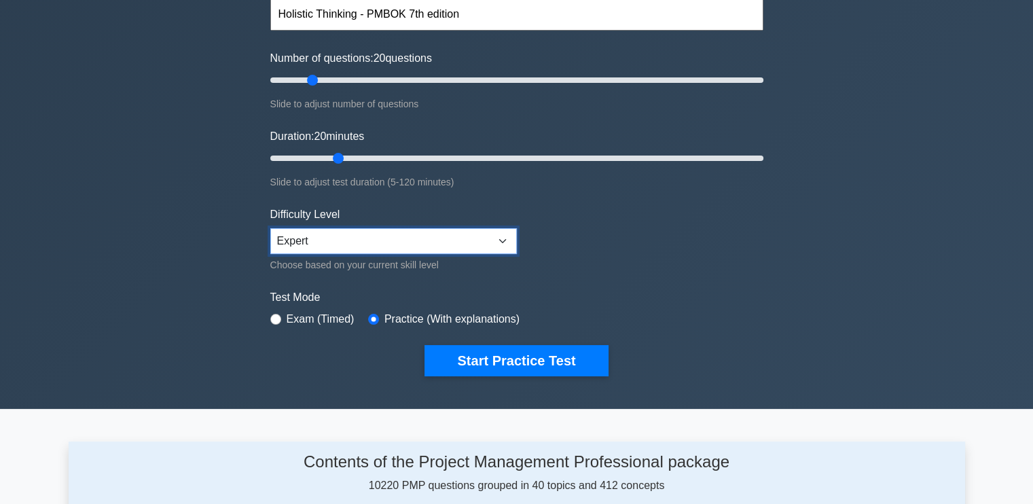
click at [424, 244] on select "Beginner Intermediate Expert" at bounding box center [393, 241] width 247 height 26
click at [270, 228] on select "Beginner Intermediate Expert" at bounding box center [393, 241] width 247 height 26
click at [346, 22] on input "text" at bounding box center [516, 14] width 493 height 33
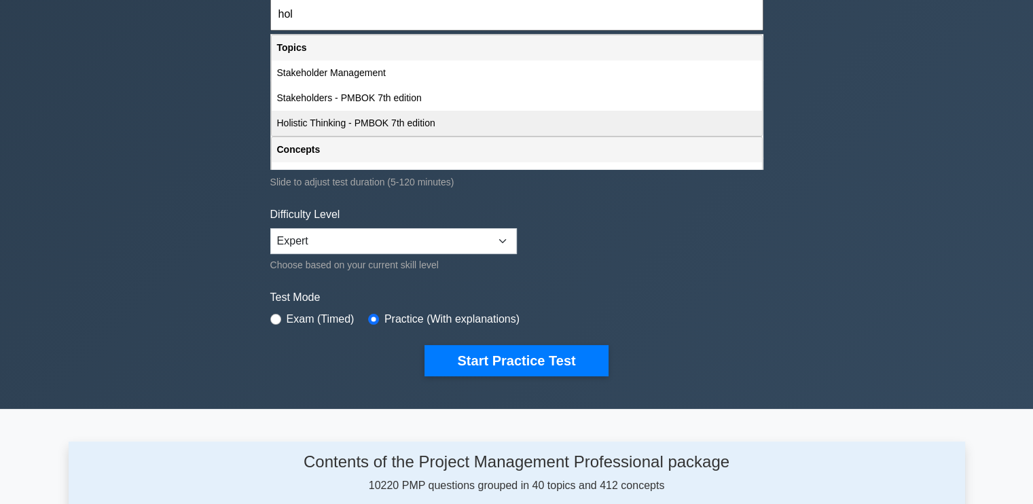
click at [356, 117] on div "Holistic Thinking - PMBOK 7th edition" at bounding box center [517, 123] width 490 height 25
type input "Holistic Thinking - PMBOK 7th edition"
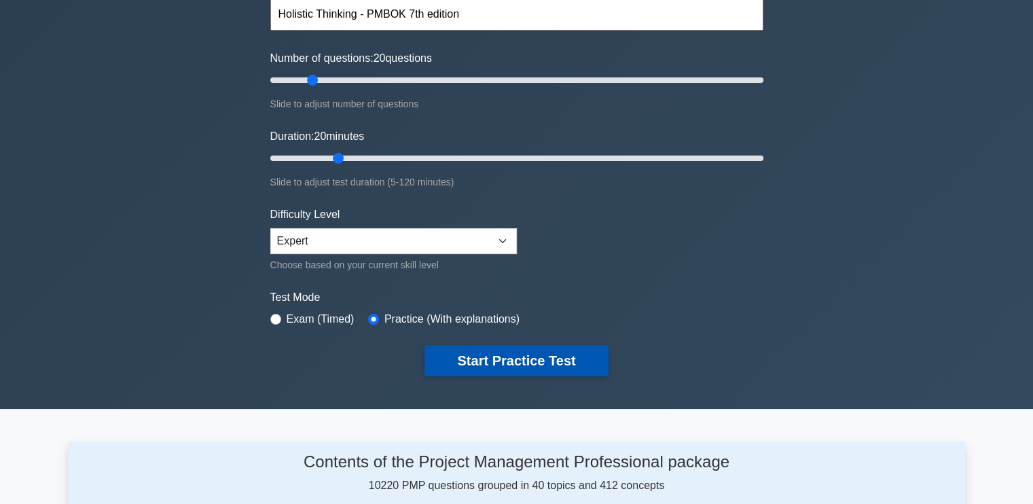
click at [513, 358] on button "Start Practice Test" at bounding box center [515, 360] width 183 height 31
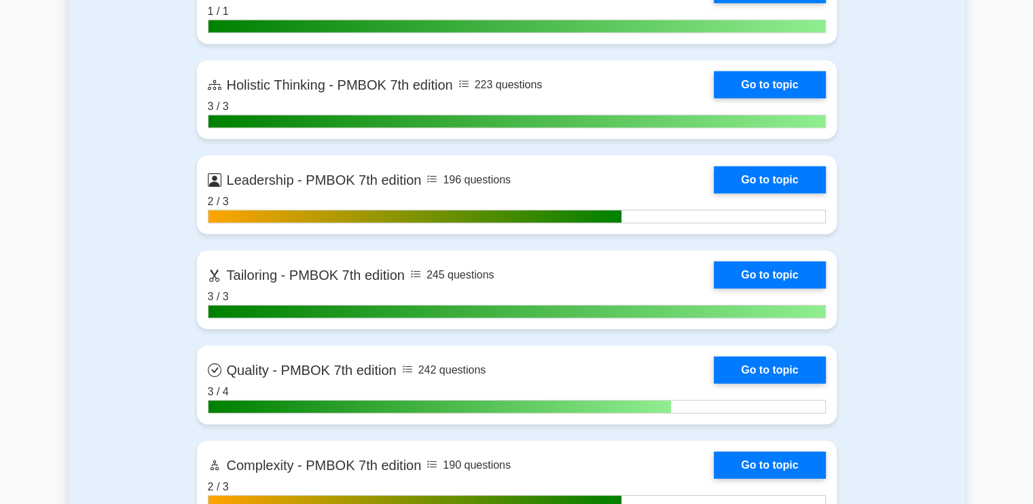
scroll to position [3803, 0]
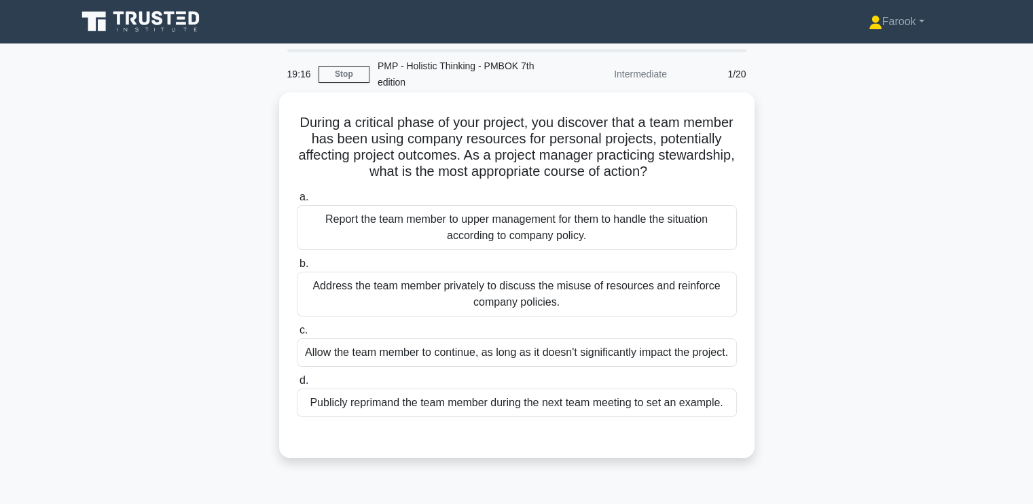
click at [494, 295] on div "Address the team member privately to discuss the misuse of resources and reinfo…" at bounding box center [517, 294] width 440 height 45
click at [297, 268] on input "b. Address the team member privately to discuss the misuse of resources and rei…" at bounding box center [297, 263] width 0 height 9
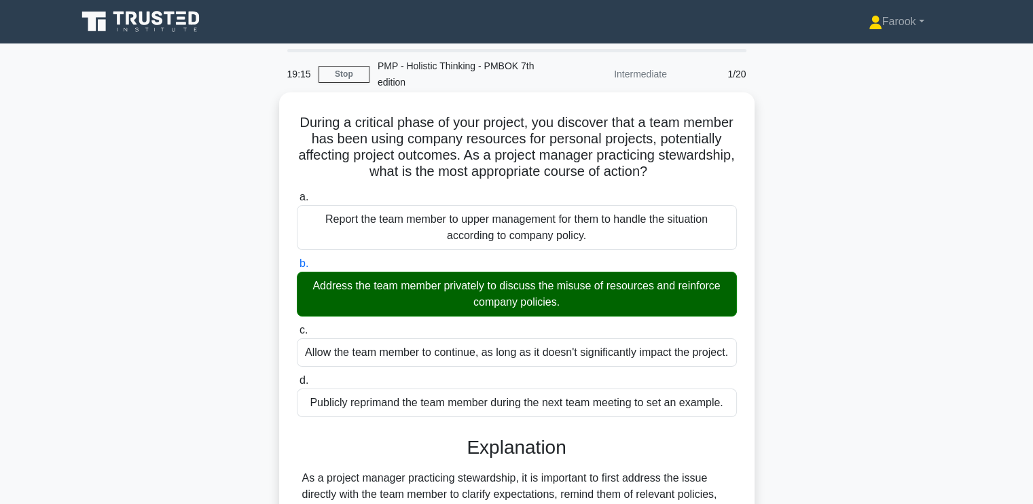
scroll to position [230, 0]
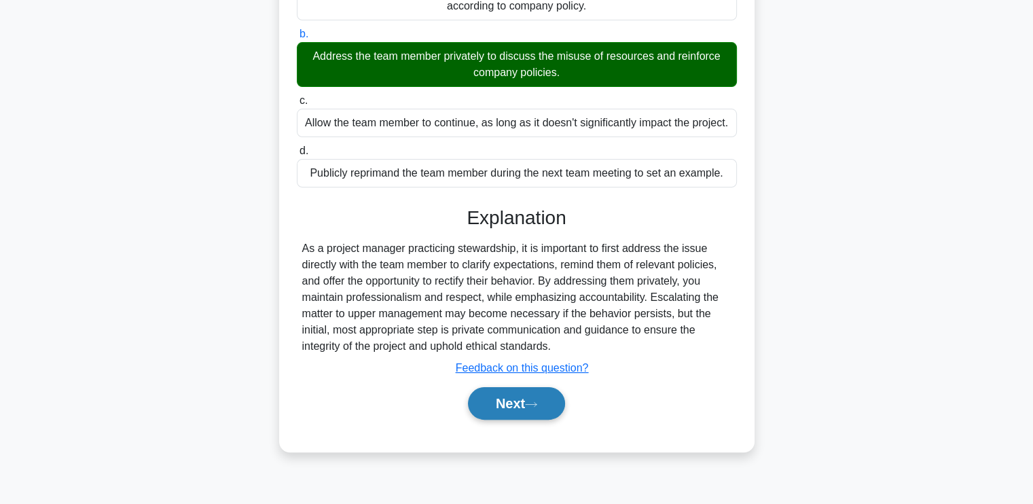
click at [491, 416] on button "Next" at bounding box center [516, 403] width 97 height 33
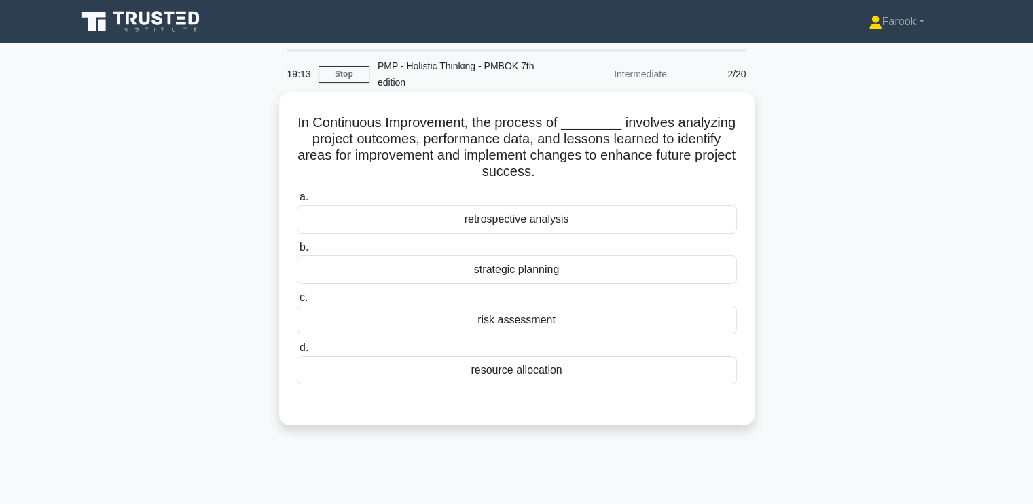
scroll to position [0, 0]
click at [565, 221] on div "retrospective analysis" at bounding box center [517, 219] width 440 height 29
click at [297, 202] on input "a. retrospective analysis" at bounding box center [297, 197] width 0 height 9
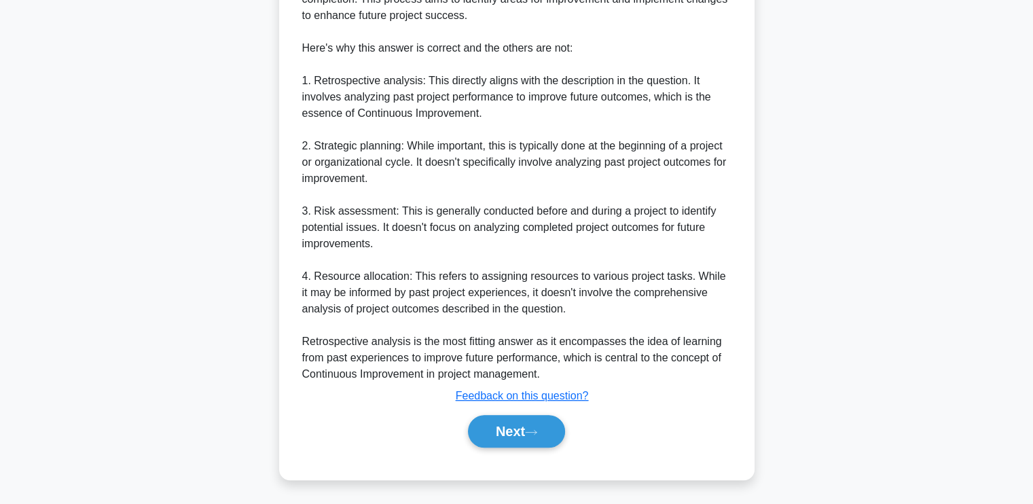
scroll to position [512, 0]
drag, startPoint x: 496, startPoint y: 404, endPoint x: 496, endPoint y: 415, distance: 10.9
click at [496, 408] on div "Explanation The correct answer is 'retrospective analysis'. Retrospective analy…" at bounding box center [517, 171] width 440 height 561
click at [497, 418] on button "Next" at bounding box center [516, 430] width 97 height 33
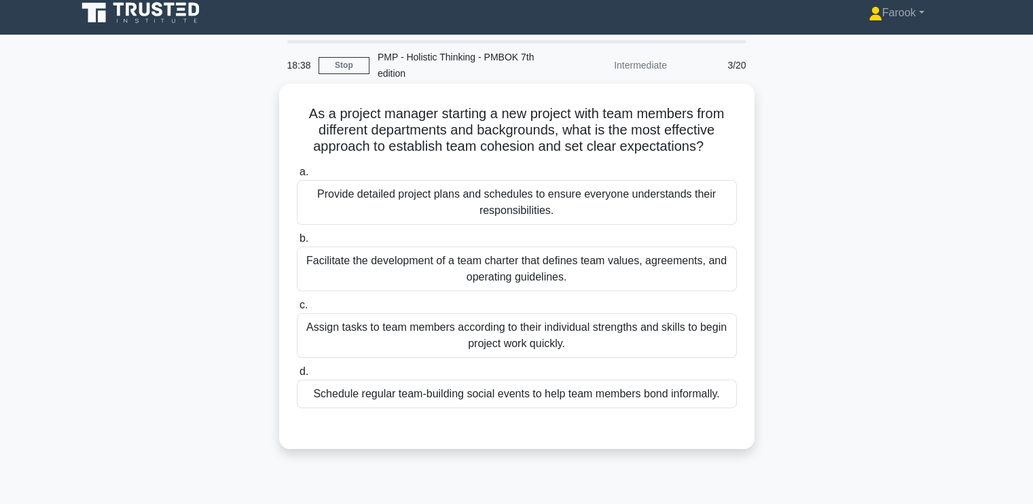
scroll to position [0, 0]
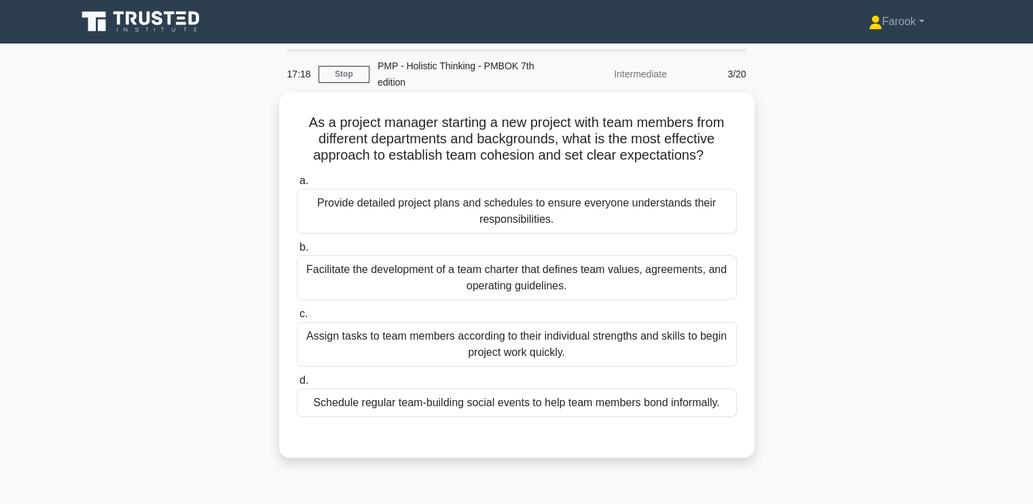
click at [462, 289] on div "Facilitate the development of a team charter that defines team values, agreemen…" at bounding box center [517, 277] width 440 height 45
click at [297, 252] on input "b. Facilitate the development of a team charter that defines team values, agree…" at bounding box center [297, 247] width 0 height 9
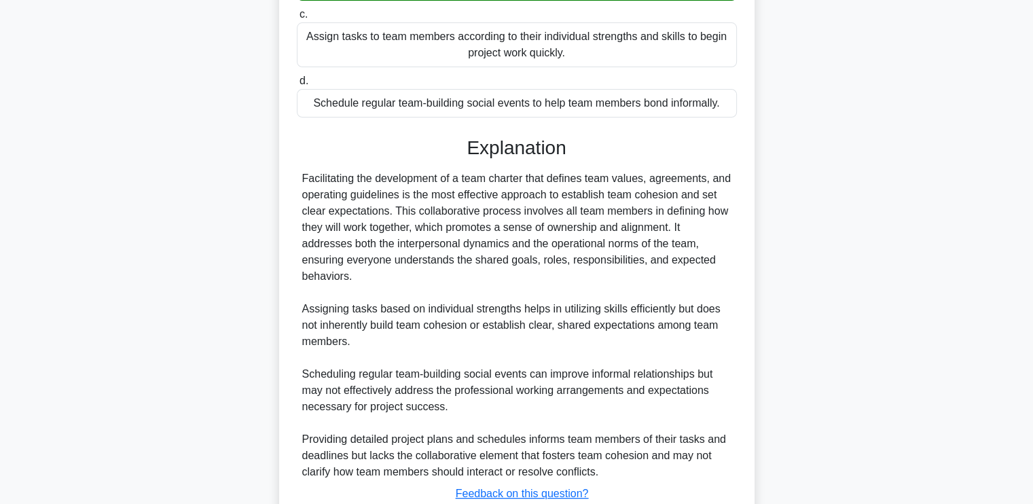
scroll to position [398, 0]
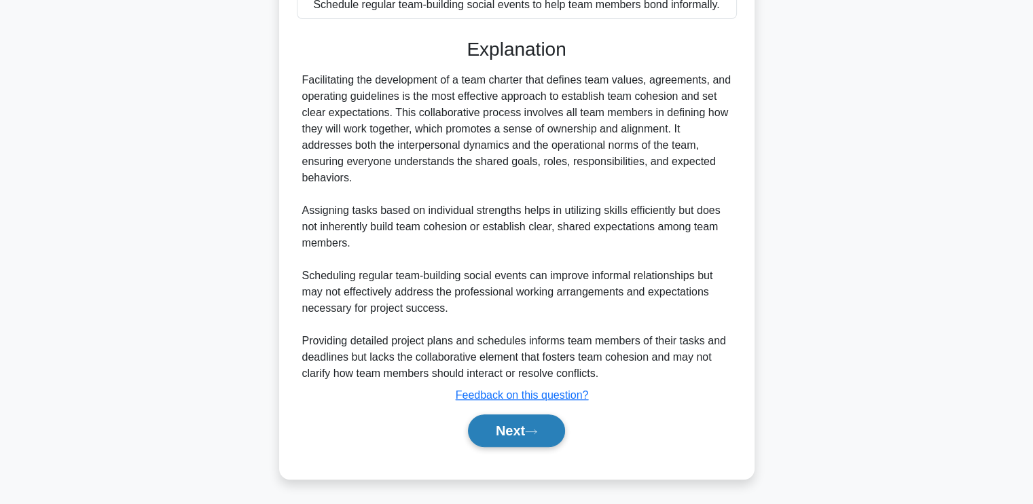
click at [484, 438] on button "Next" at bounding box center [516, 430] width 97 height 33
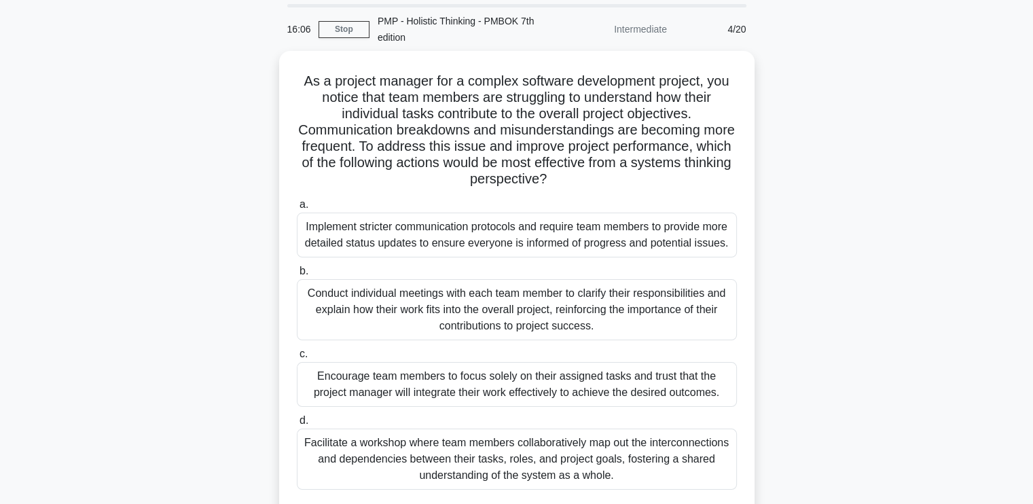
scroll to position [68, 0]
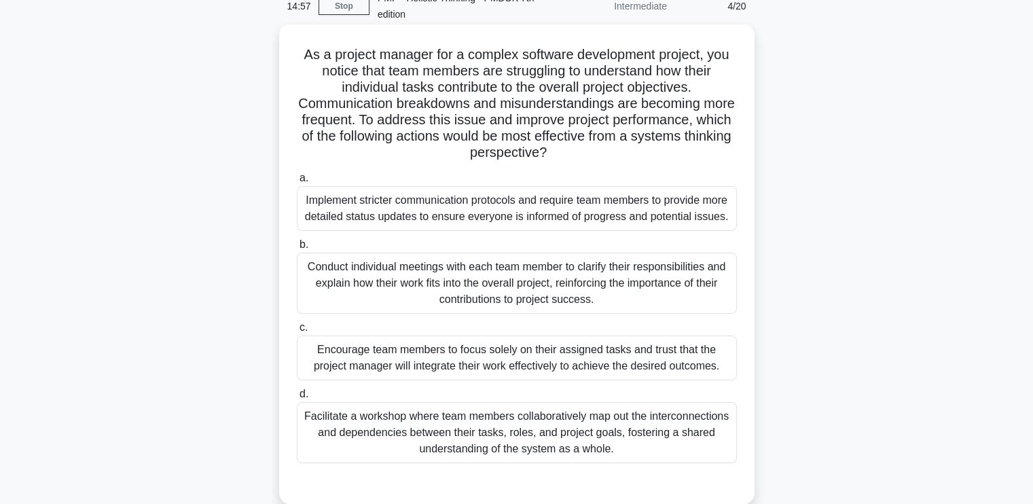
click at [465, 454] on div "Facilitate a workshop where team members collaboratively map out the interconne…" at bounding box center [517, 432] width 440 height 61
click at [297, 399] on input "d. Facilitate a workshop where team members collaboratively map out the interco…" at bounding box center [297, 394] width 0 height 9
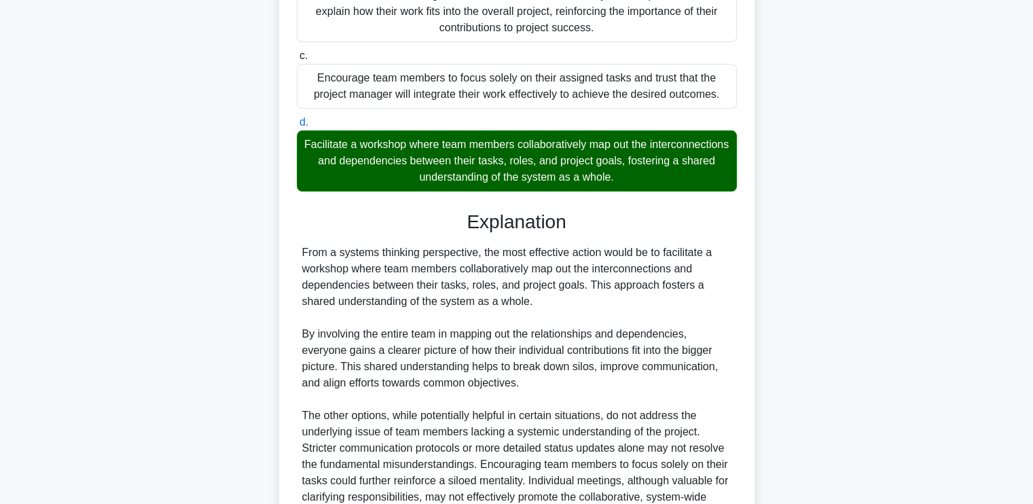
scroll to position [479, 0]
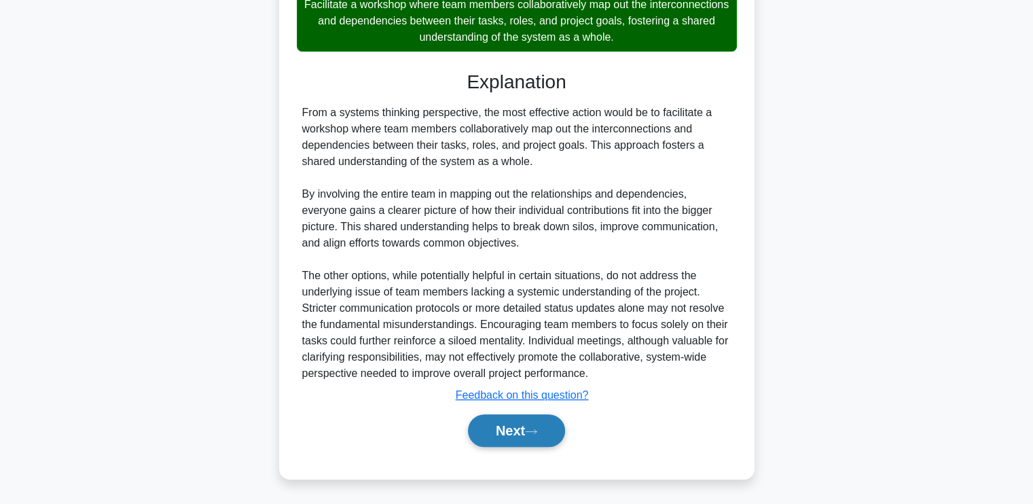
click at [504, 435] on button "Next" at bounding box center [516, 430] width 97 height 33
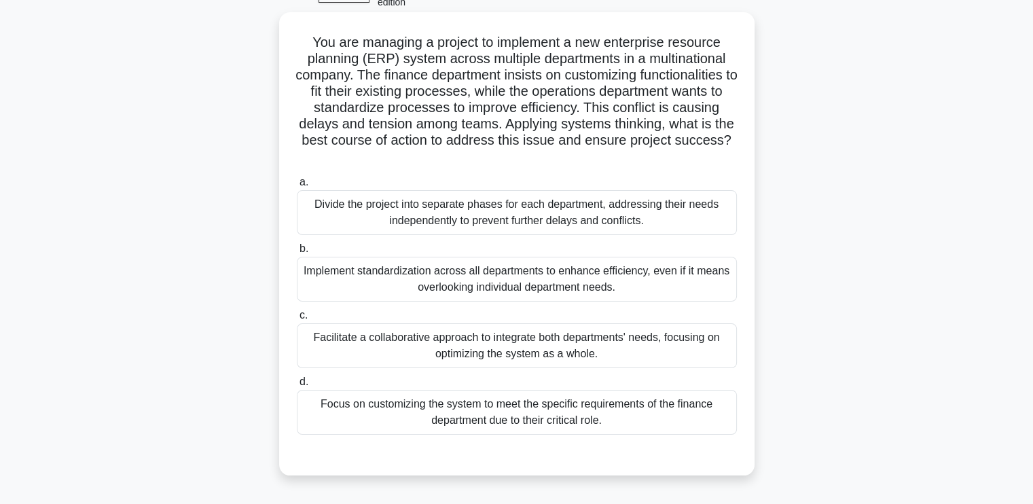
scroll to position [94, 0]
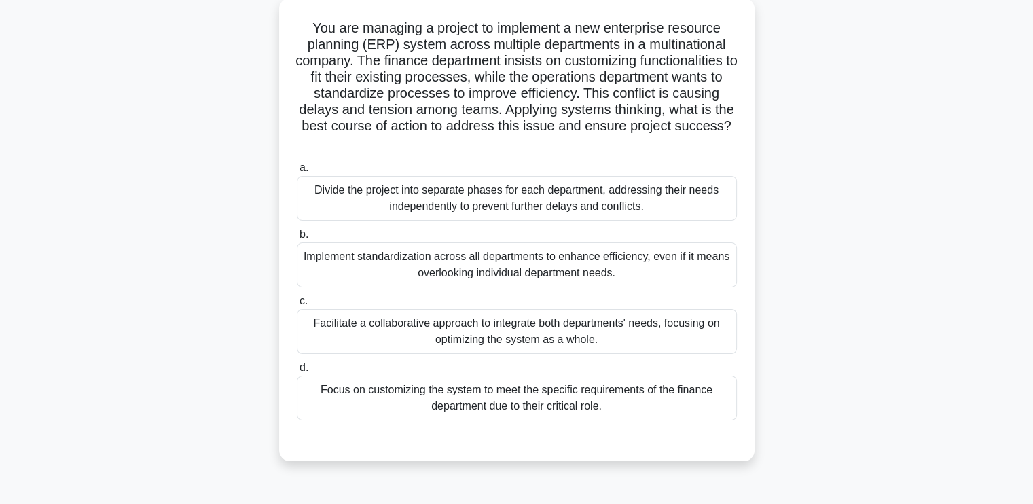
click at [493, 325] on div "Facilitate a collaborative approach to integrate both departments' needs, focus…" at bounding box center [517, 331] width 440 height 45
click at [297, 306] on input "c. Facilitate a collaborative approach to integrate both departments' needs, fo…" at bounding box center [297, 301] width 0 height 9
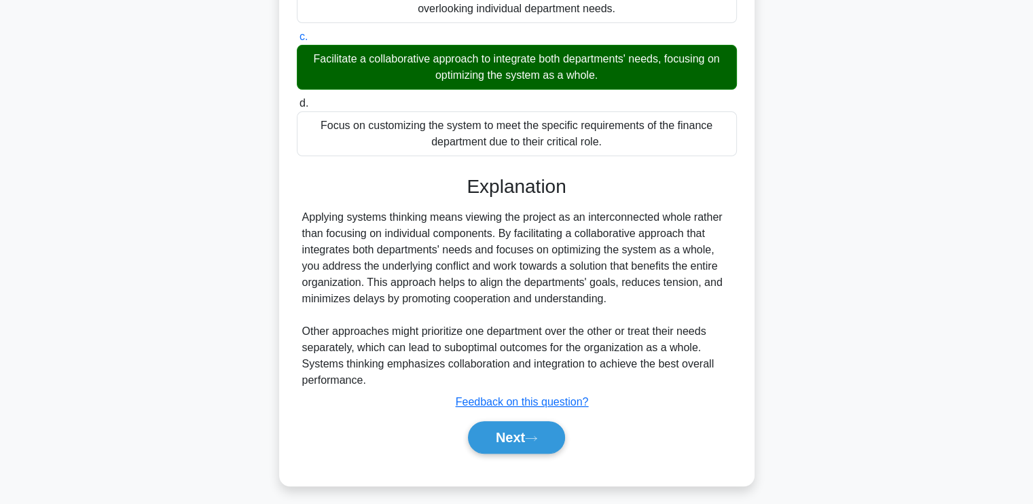
scroll to position [365, 0]
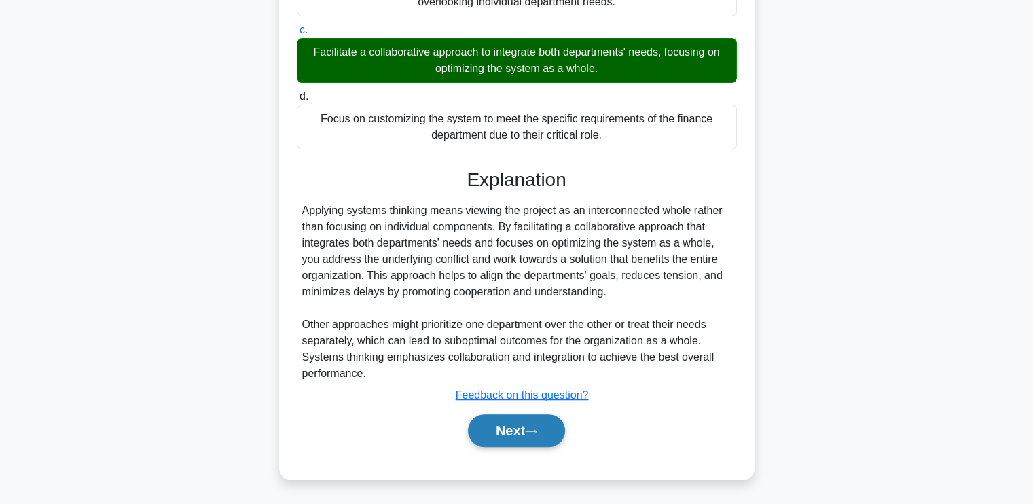
click at [490, 426] on button "Next" at bounding box center [516, 430] width 97 height 33
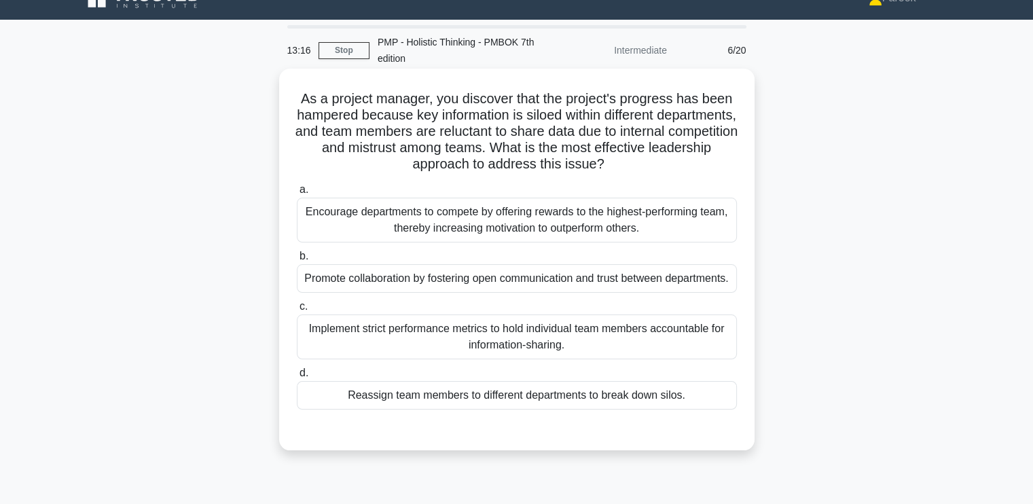
scroll to position [0, 0]
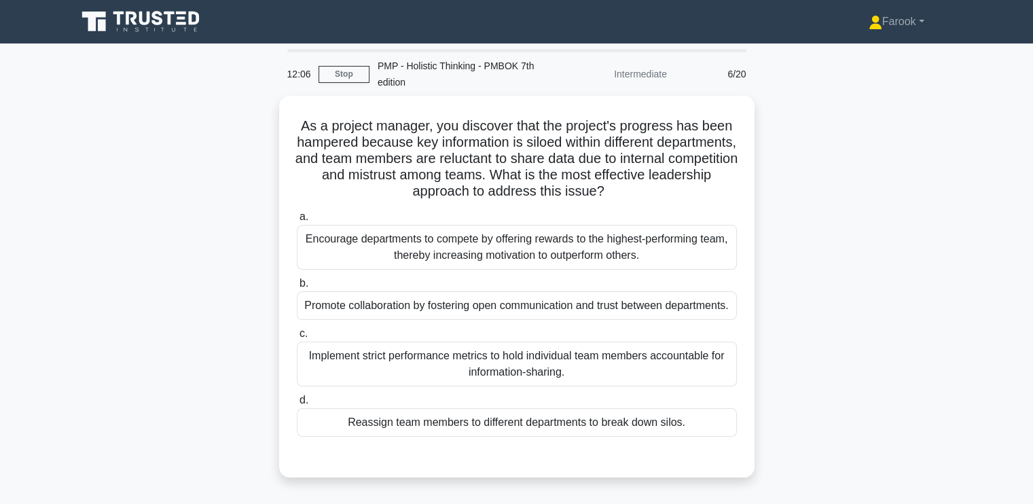
drag, startPoint x: 481, startPoint y: 149, endPoint x: 270, endPoint y: 170, distance: 212.2
click at [270, 170] on div "As a project manager, you discover that the project's progress has been hampere…" at bounding box center [517, 295] width 896 height 398
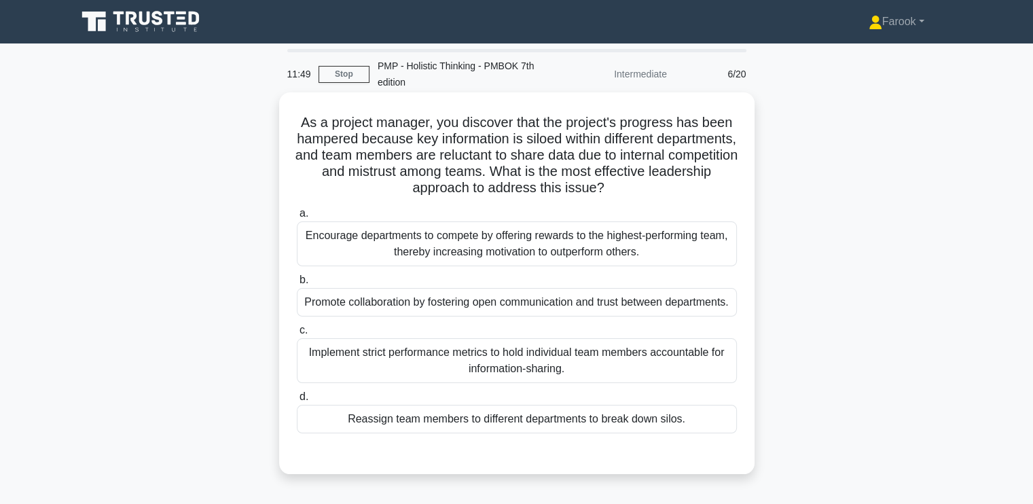
click at [616, 293] on div "Promote collaboration by fostering open communication and trust between departm…" at bounding box center [517, 302] width 440 height 29
click at [297, 285] on input "b. Promote collaboration by fostering open communication and trust between depa…" at bounding box center [297, 280] width 0 height 9
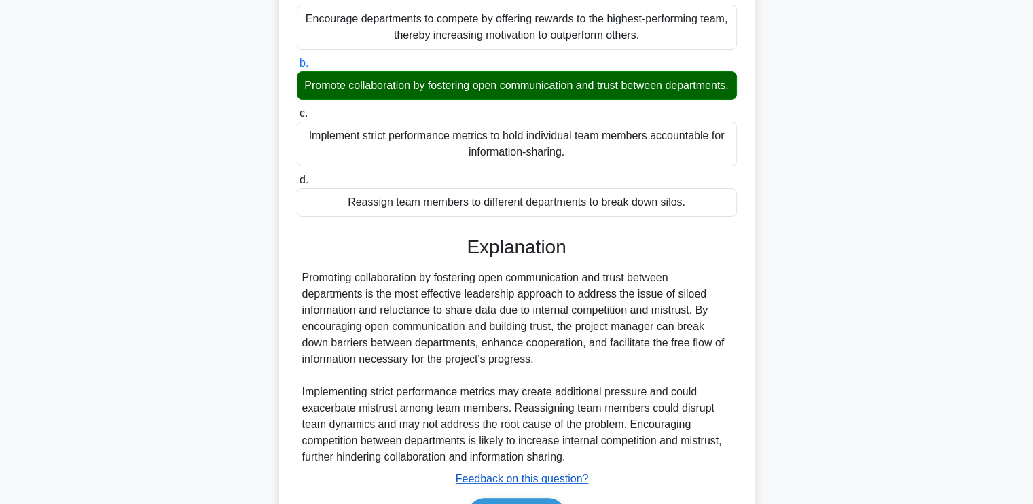
scroll to position [316, 0]
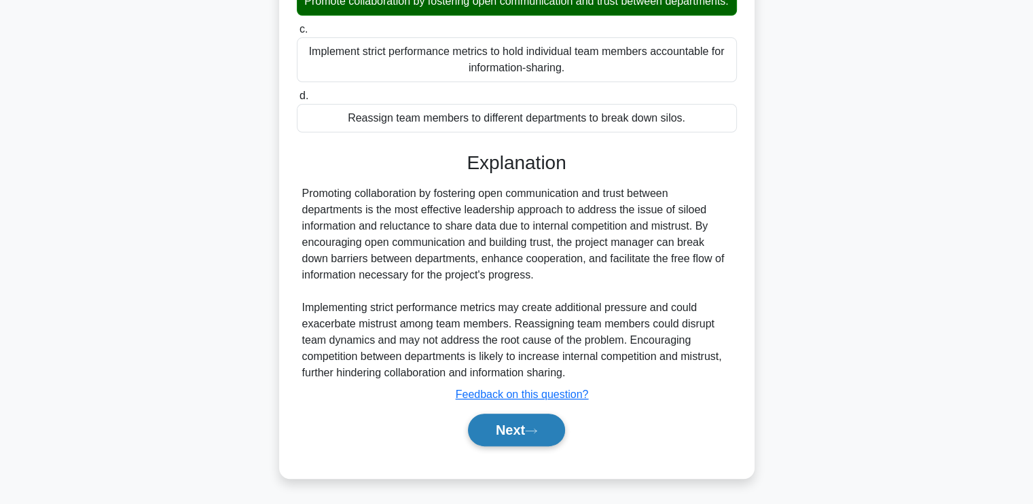
click at [513, 423] on button "Next" at bounding box center [516, 430] width 97 height 33
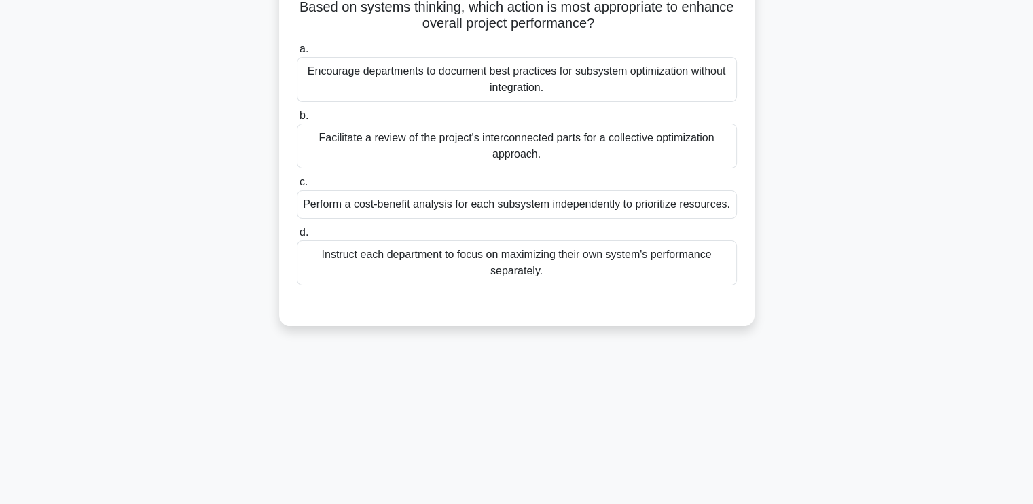
scroll to position [26, 0]
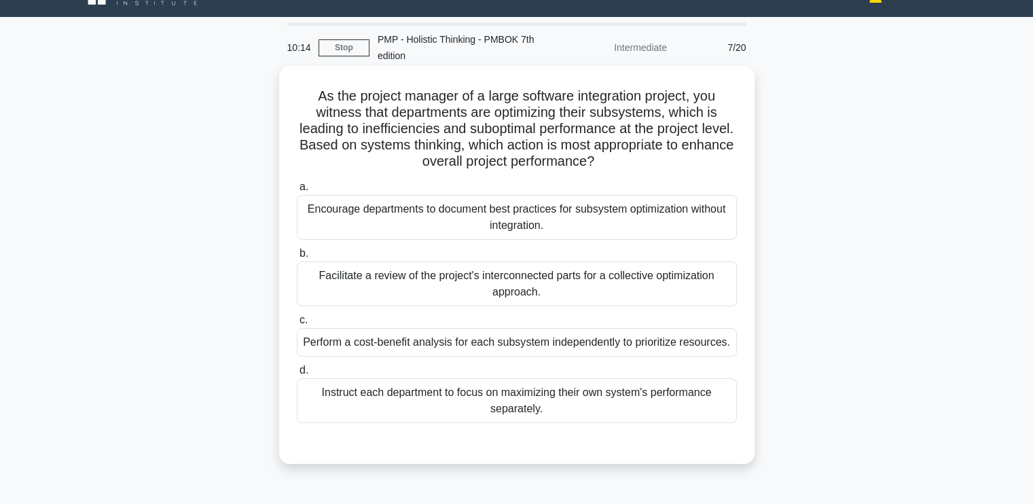
click at [528, 296] on div "Facilitate a review of the project's interconnected parts for a collective opti…" at bounding box center [517, 283] width 440 height 45
click at [297, 258] on input "b. Facilitate a review of the project's interconnected parts for a collective o…" at bounding box center [297, 253] width 0 height 9
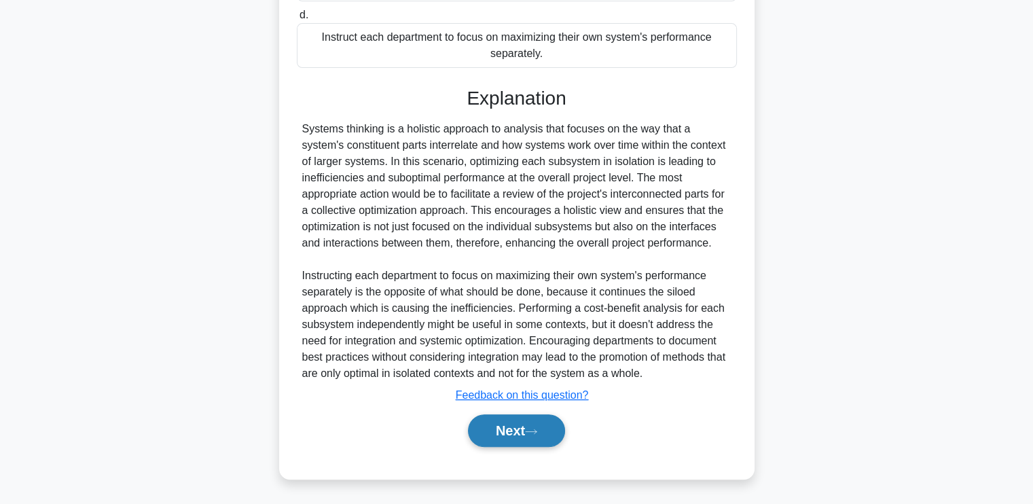
click at [497, 435] on button "Next" at bounding box center [516, 430] width 97 height 33
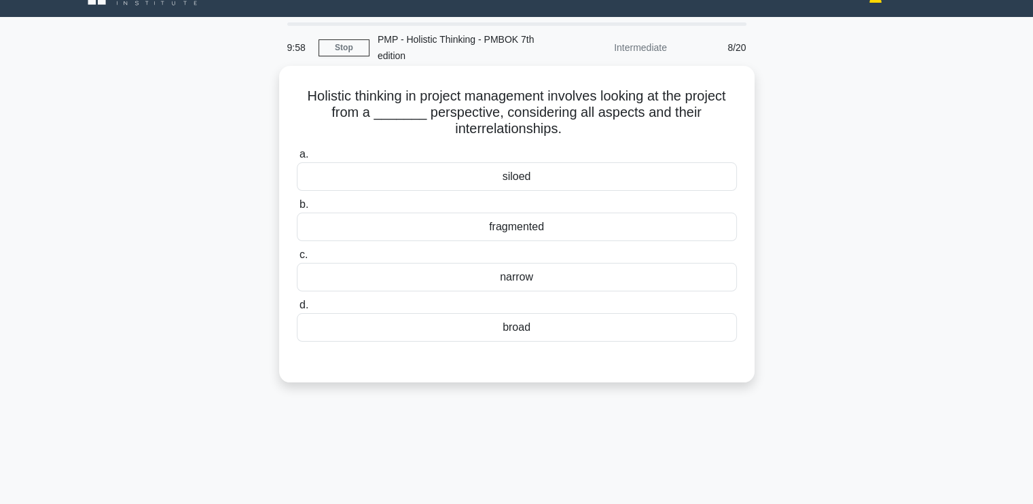
click at [621, 321] on div "broad" at bounding box center [517, 327] width 440 height 29
click at [297, 310] on input "d. broad" at bounding box center [297, 305] width 0 height 9
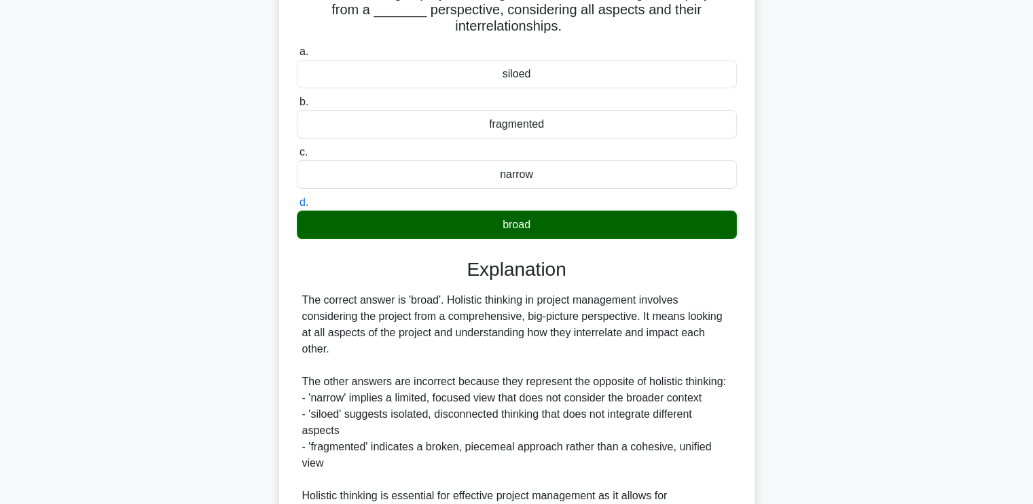
scroll to position [284, 0]
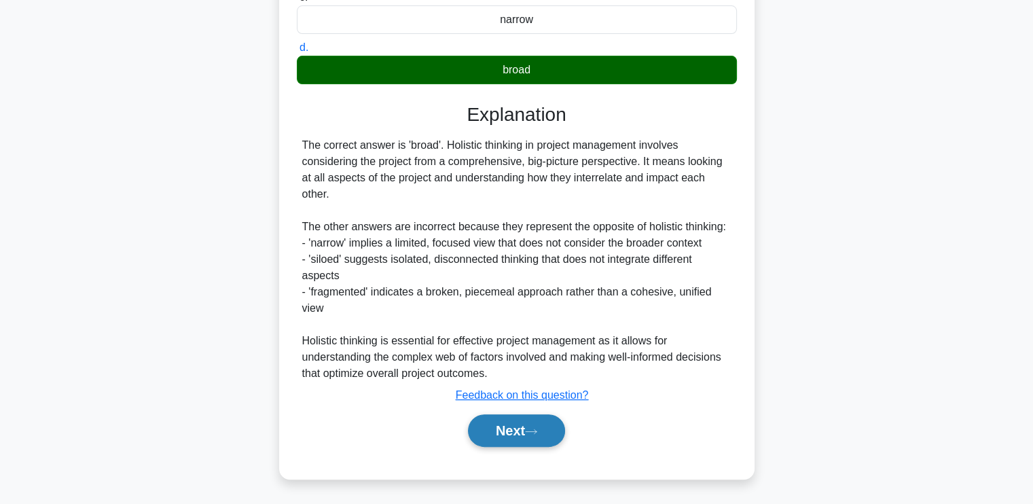
click at [510, 435] on button "Next" at bounding box center [516, 430] width 97 height 33
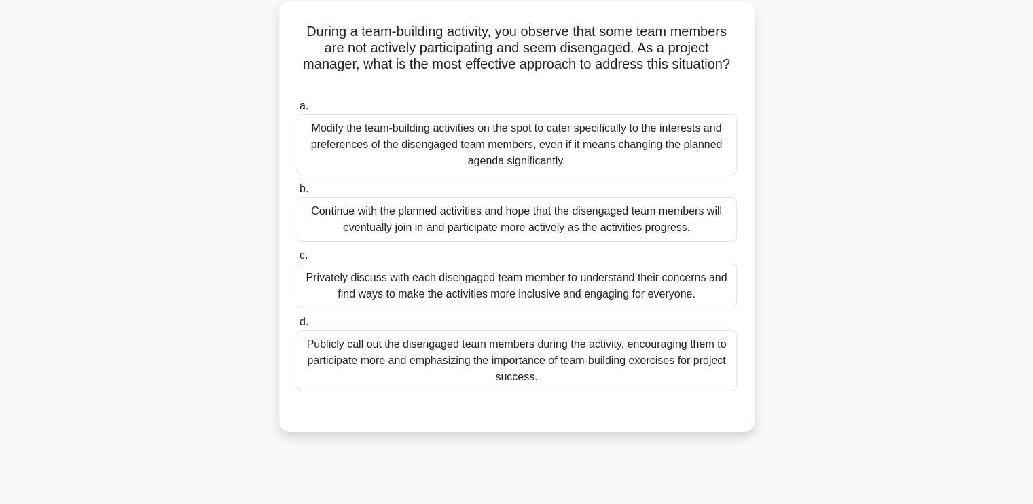
scroll to position [26, 0]
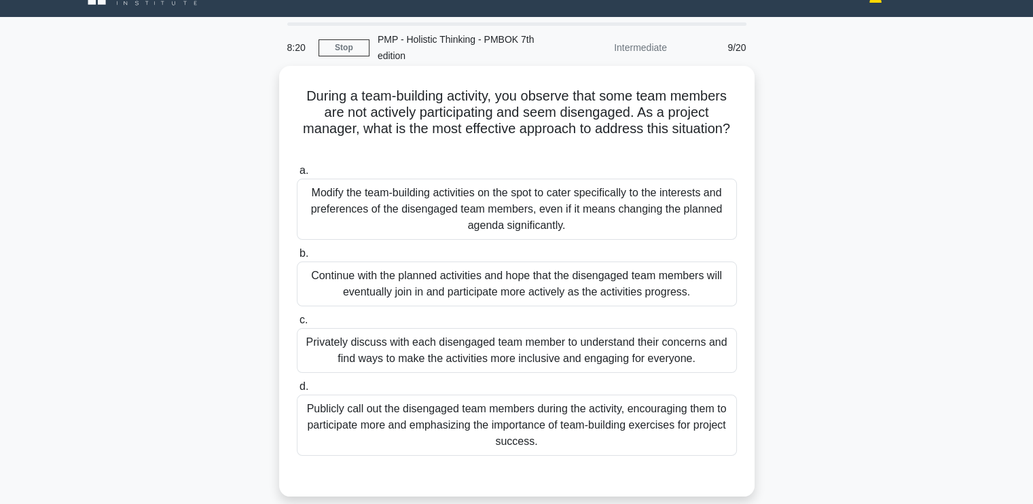
click at [576, 333] on div "Privately discuss with each disengaged team member to understand their concerns…" at bounding box center [517, 350] width 440 height 45
click at [297, 325] on input "c. Privately discuss with each disengaged team member to understand their conce…" at bounding box center [297, 320] width 0 height 9
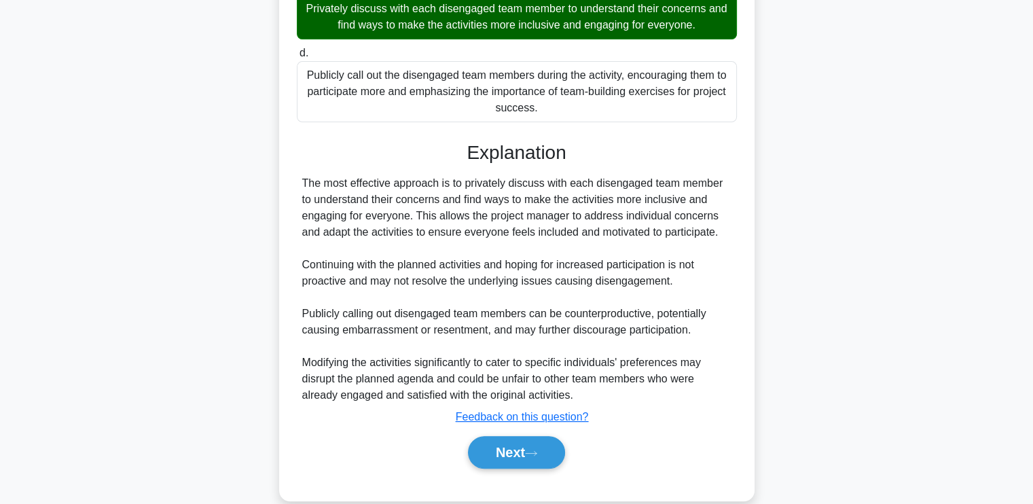
scroll to position [382, 0]
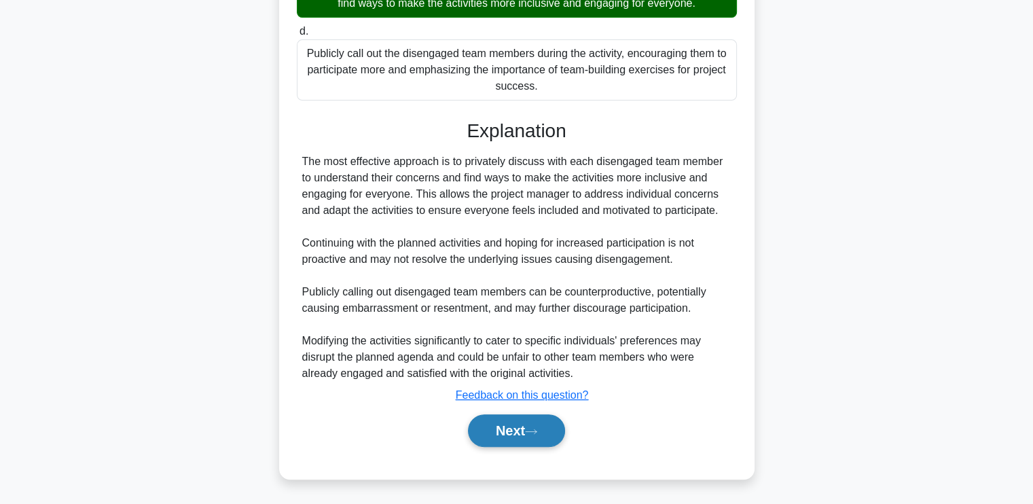
click at [491, 437] on button "Next" at bounding box center [516, 430] width 97 height 33
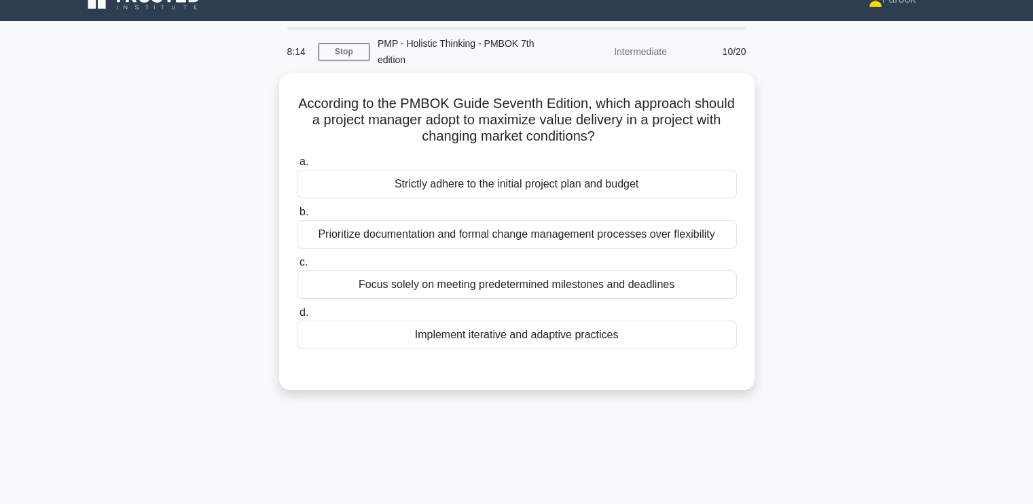
scroll to position [0, 0]
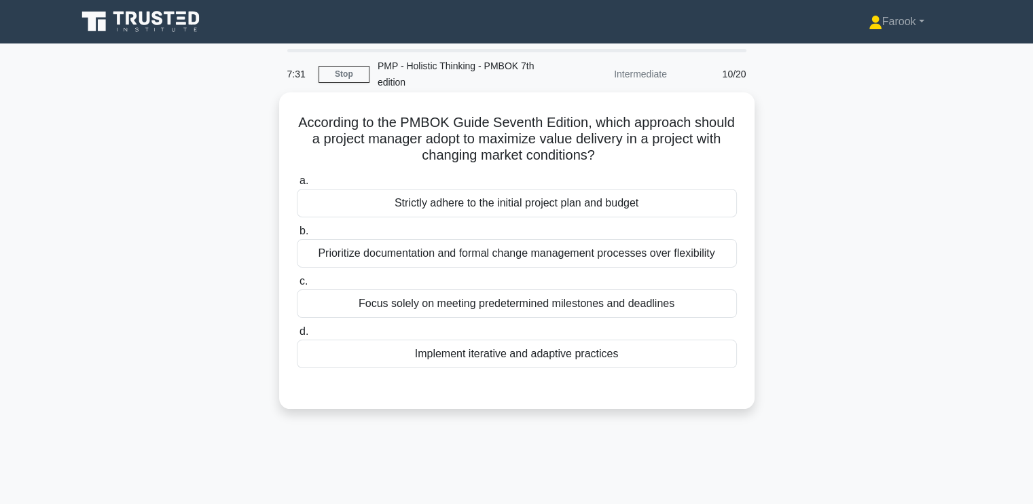
drag, startPoint x: 558, startPoint y: 363, endPoint x: 558, endPoint y: 352, distance: 10.9
click at [558, 359] on div "Implement iterative and adaptive practices" at bounding box center [517, 354] width 440 height 29
click at [297, 336] on input "d. Implement iterative and adaptive practices" at bounding box center [297, 331] width 0 height 9
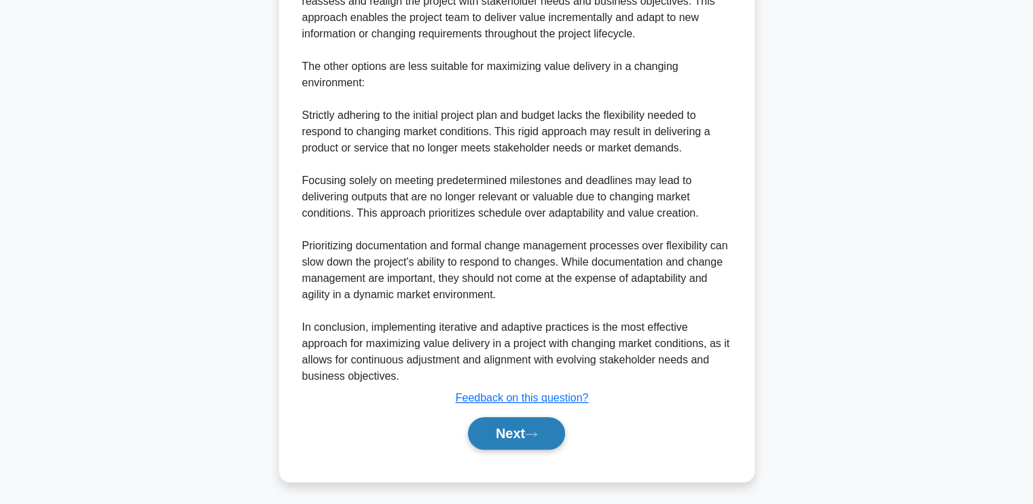
scroll to position [545, 0]
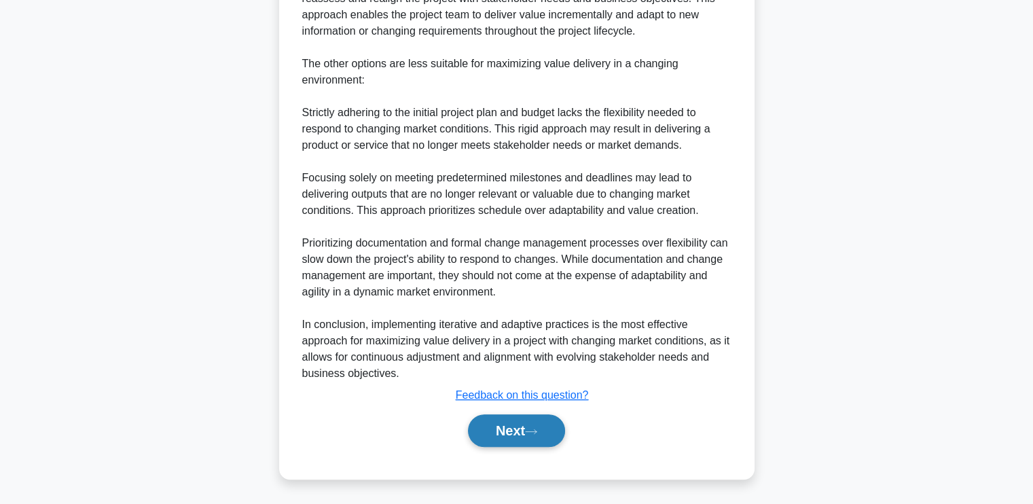
click at [500, 441] on button "Next" at bounding box center [516, 430] width 97 height 33
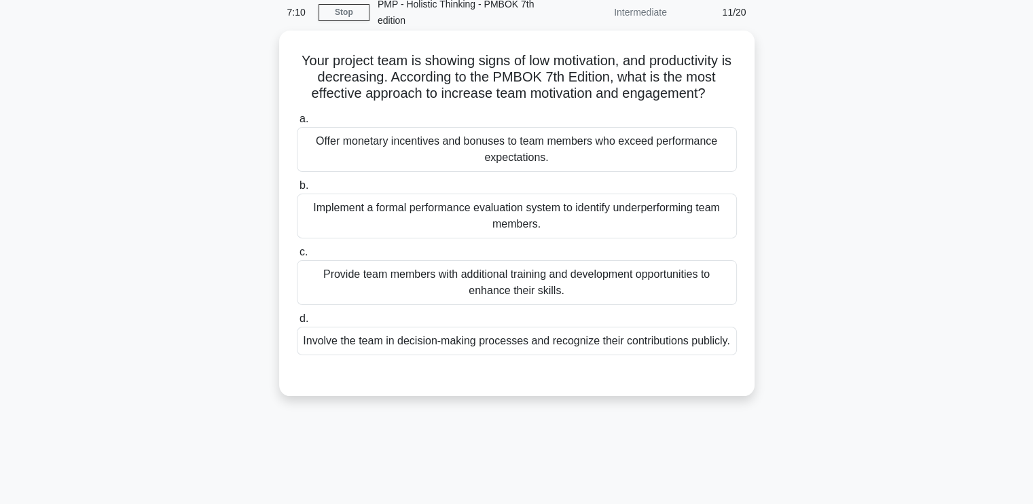
scroll to position [94, 0]
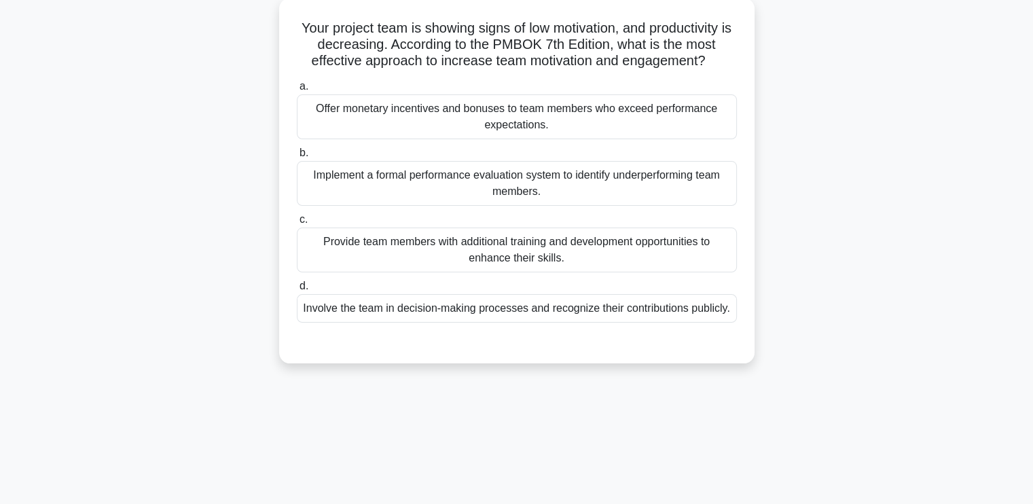
click at [562, 306] on div "Involve the team in decision-making processes and recognize their contributions…" at bounding box center [517, 308] width 440 height 29
click at [297, 291] on input "d. Involve the team in decision-making processes and recognize their contributi…" at bounding box center [297, 286] width 0 height 9
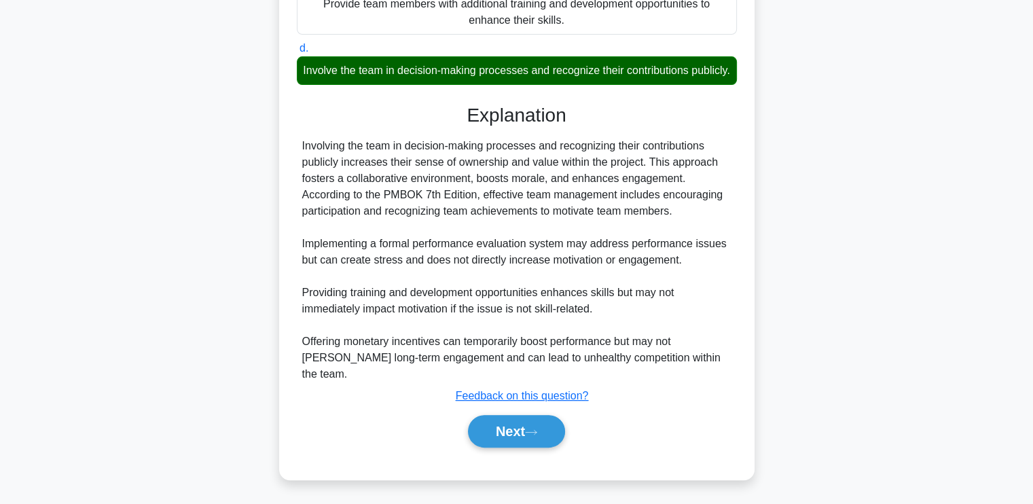
scroll to position [333, 0]
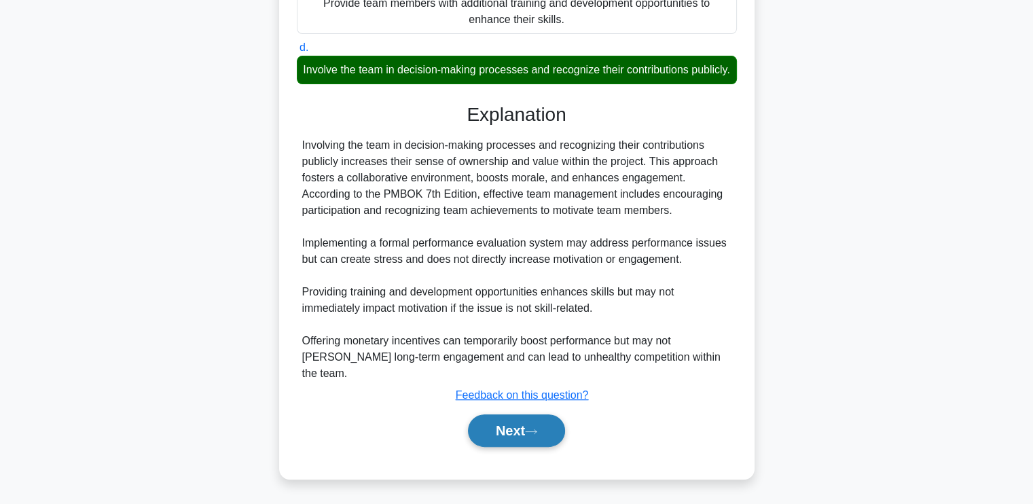
click at [513, 423] on button "Next" at bounding box center [516, 430] width 97 height 33
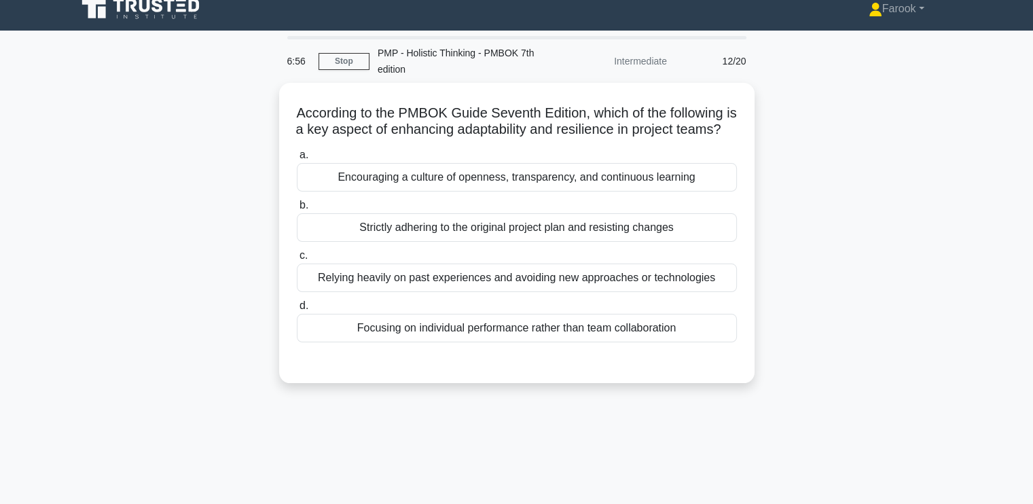
scroll to position [0, 0]
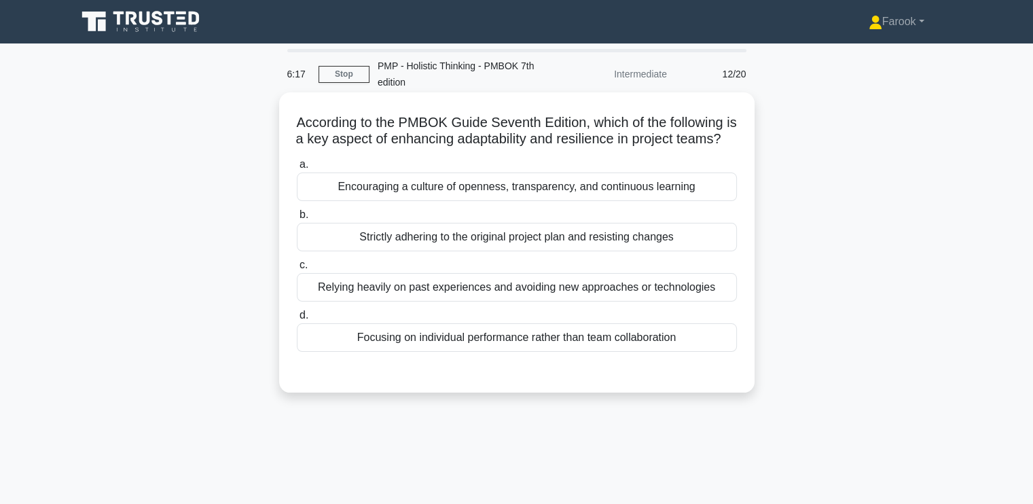
click at [655, 201] on div "Encouraging a culture of openness, transparency, and continuous learning" at bounding box center [517, 186] width 440 height 29
click at [297, 169] on input "a. Encouraging a culture of openness, transparency, and continuous learning" at bounding box center [297, 164] width 0 height 9
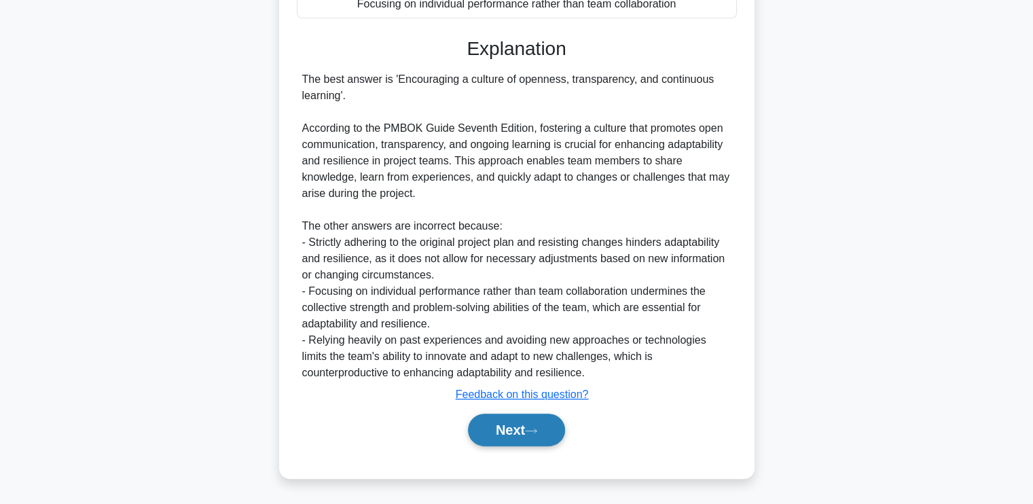
click at [479, 435] on button "Next" at bounding box center [516, 430] width 97 height 33
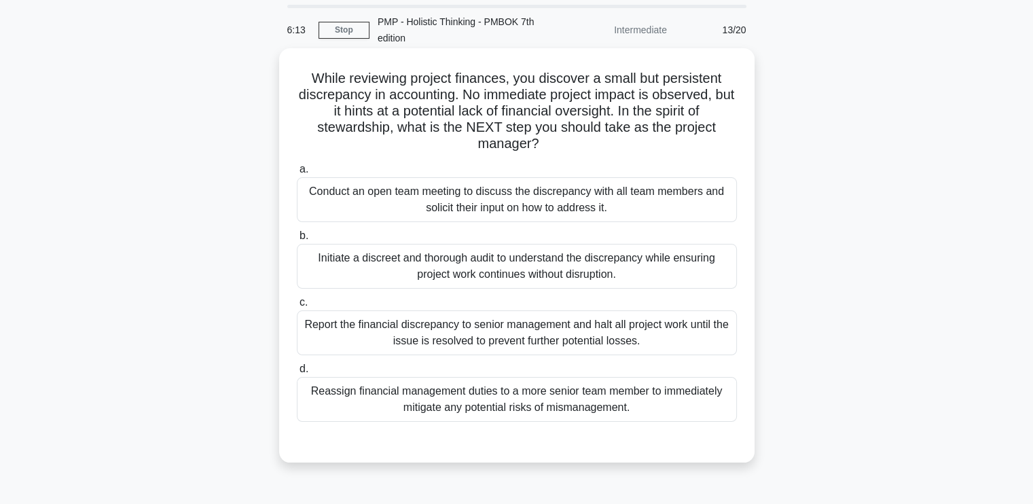
scroll to position [68, 0]
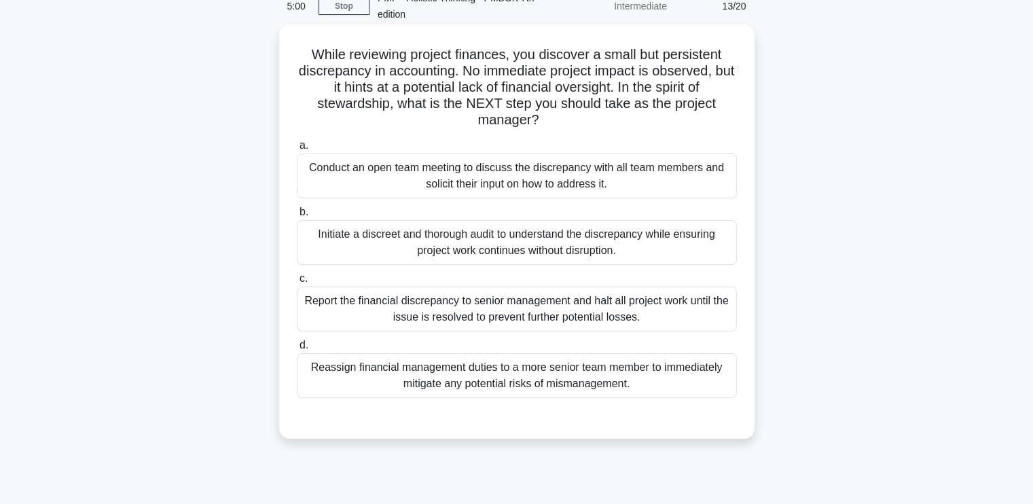
click at [549, 249] on div "Initiate a discreet and thorough audit to understand the discrepancy while ensu…" at bounding box center [517, 242] width 440 height 45
click at [297, 217] on input "b. Initiate a discreet and thorough audit to understand the discrepancy while e…" at bounding box center [297, 212] width 0 height 9
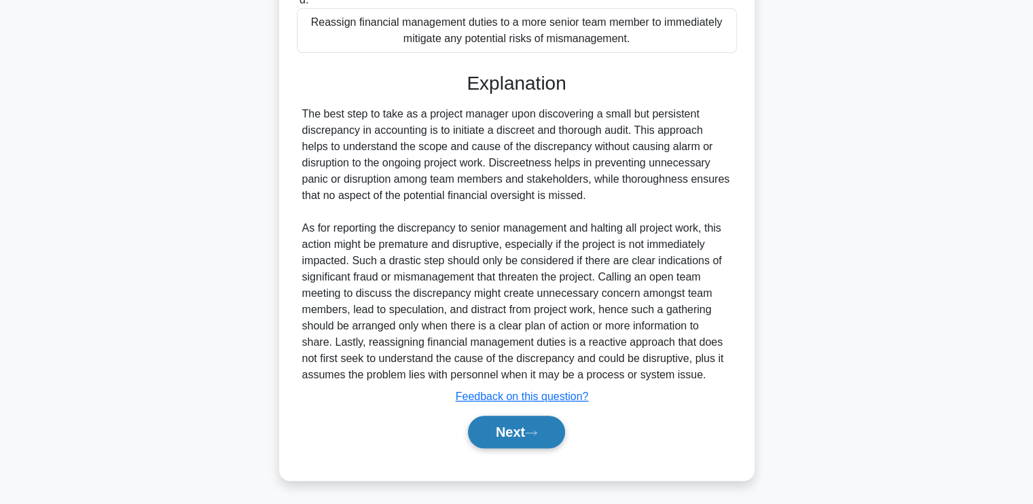
scroll to position [414, 0]
click at [508, 435] on button "Next" at bounding box center [516, 430] width 97 height 33
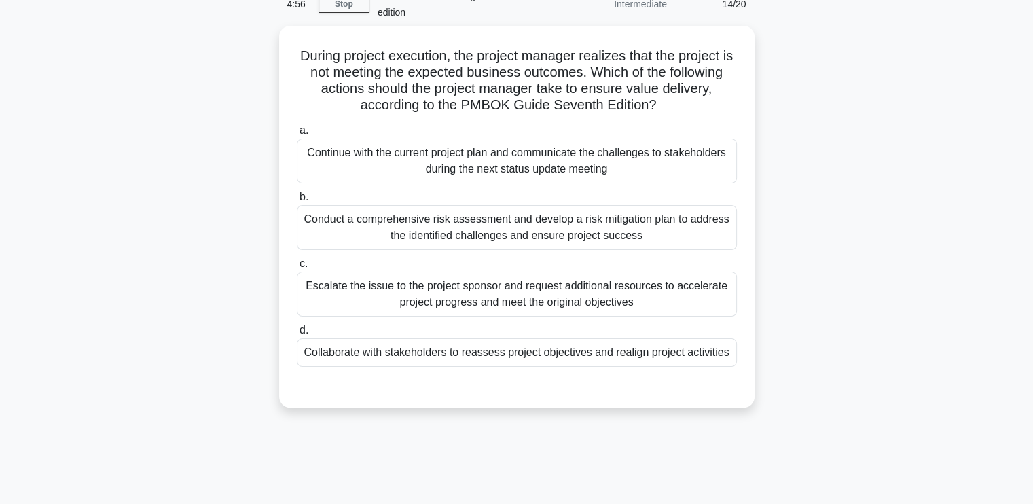
scroll to position [26, 0]
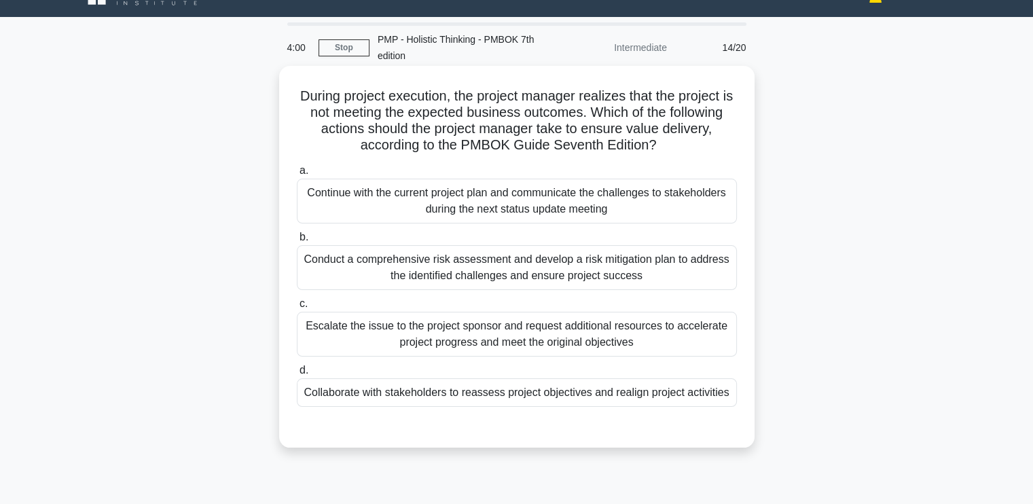
click at [539, 401] on div "Collaborate with stakeholders to reassess project objectives and realign projec…" at bounding box center [517, 392] width 440 height 29
click at [297, 375] on input "d. Collaborate with stakeholders to reassess project objectives and realign pro…" at bounding box center [297, 370] width 0 height 9
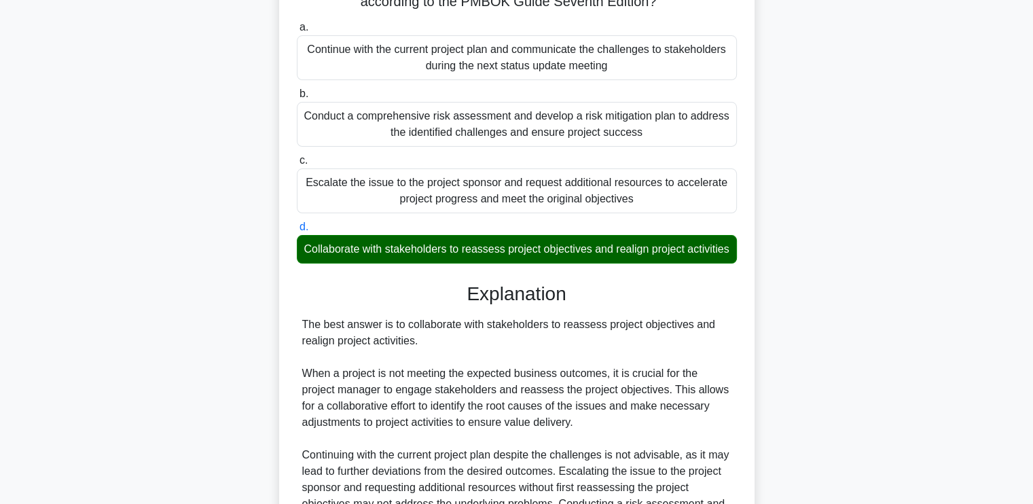
scroll to position [298, 0]
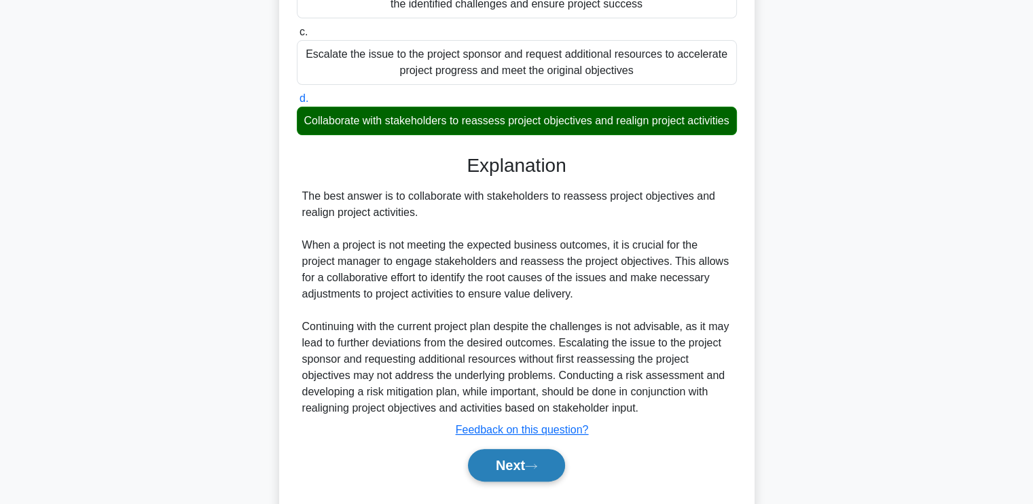
click at [487, 481] on button "Next" at bounding box center [516, 465] width 97 height 33
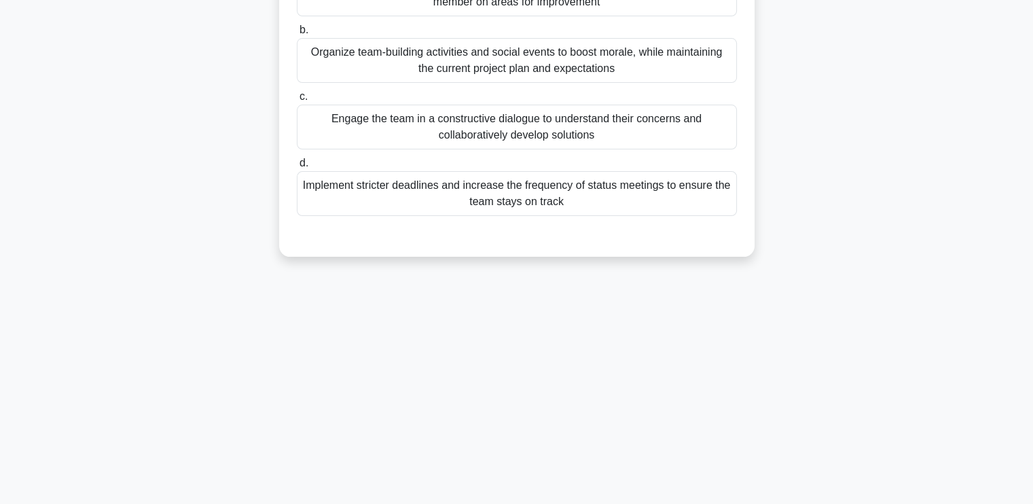
scroll to position [26, 0]
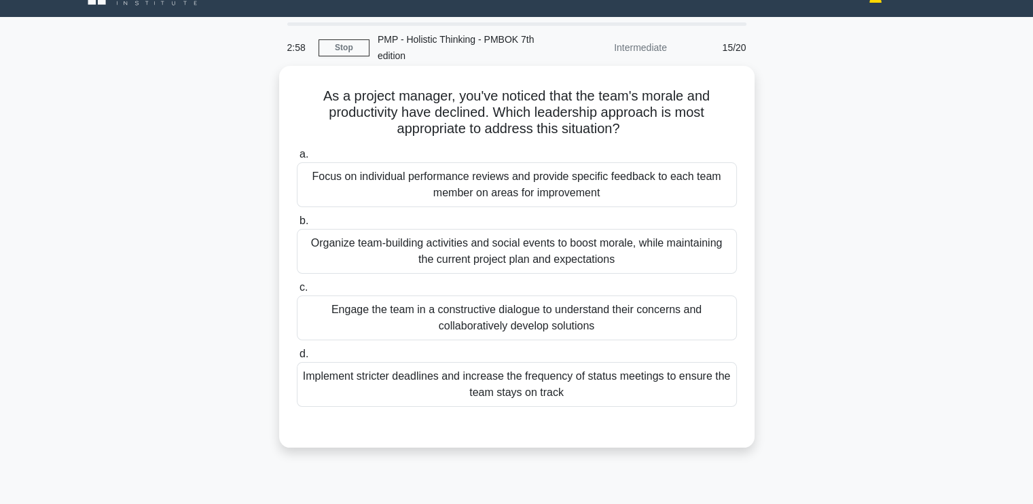
click at [530, 259] on div "Organize team-building activities and social events to boost morale, while main…" at bounding box center [517, 251] width 440 height 45
click at [297, 225] on input "b. Organize team-building activities and social events to boost morale, while m…" at bounding box center [297, 221] width 0 height 9
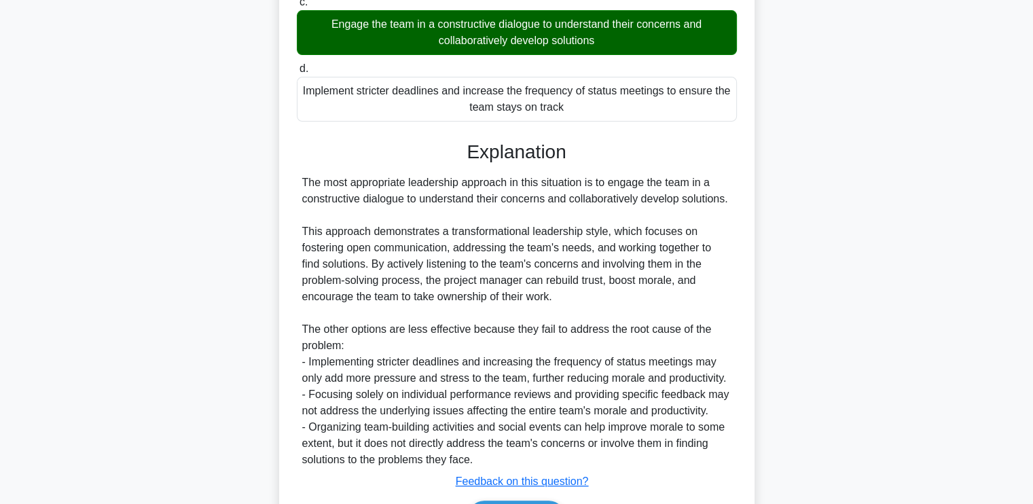
scroll to position [399, 0]
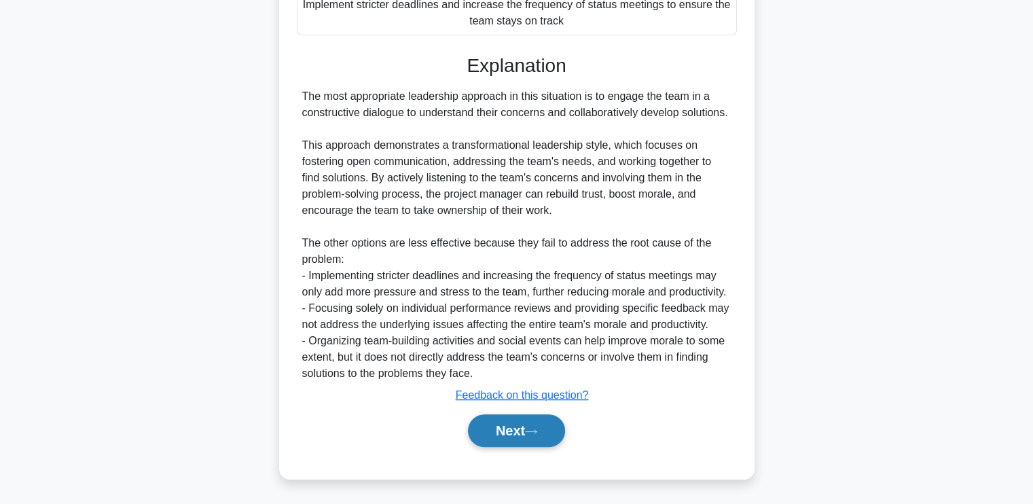
click at [500, 422] on button "Next" at bounding box center [516, 430] width 97 height 33
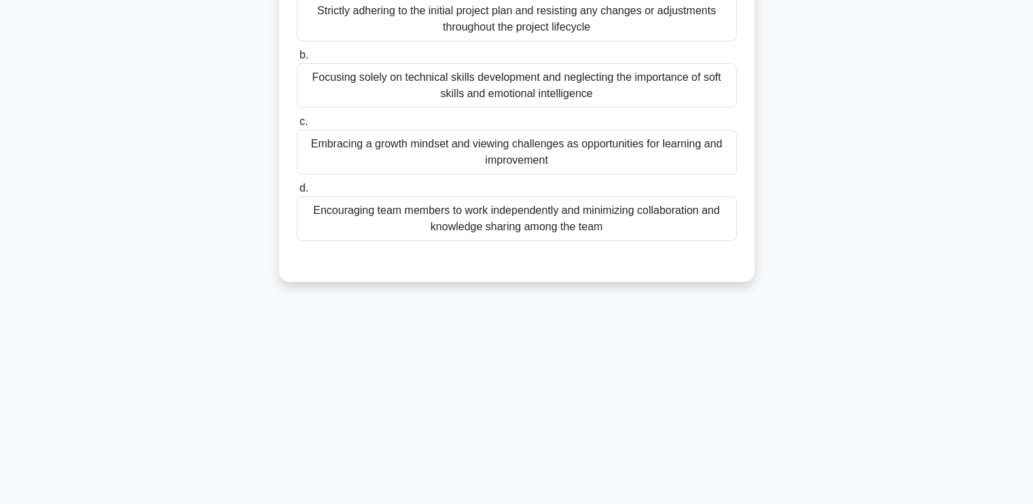
scroll to position [0, 0]
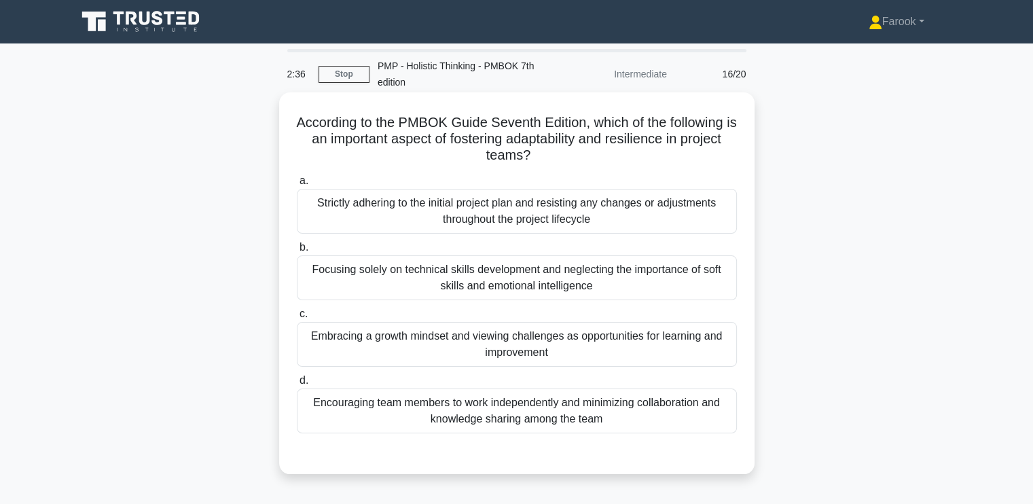
click at [517, 344] on div "Embracing a growth mindset and viewing challenges as opportunities for learning…" at bounding box center [517, 344] width 440 height 45
click at [297, 318] on input "c. Embracing a growth mindset and viewing challenges as opportunities for learn…" at bounding box center [297, 314] width 0 height 9
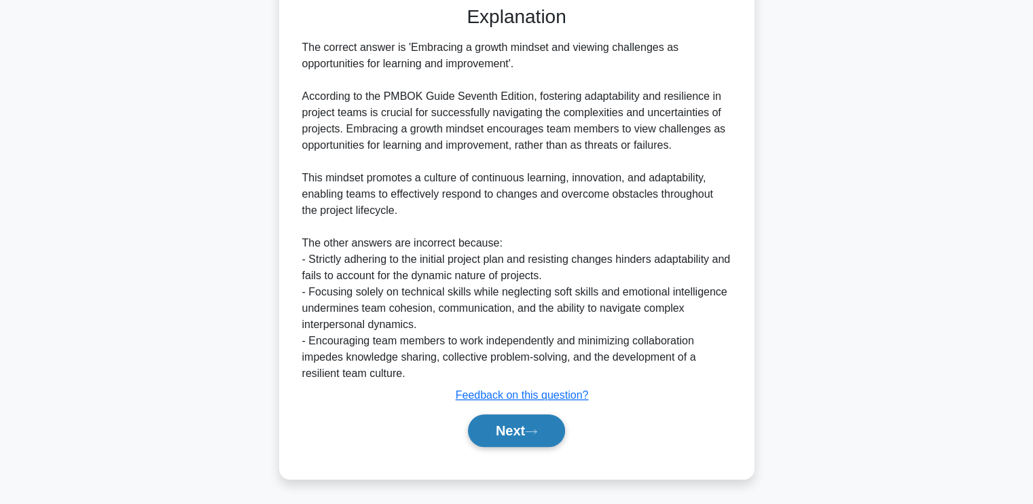
click at [511, 430] on button "Next" at bounding box center [516, 430] width 97 height 33
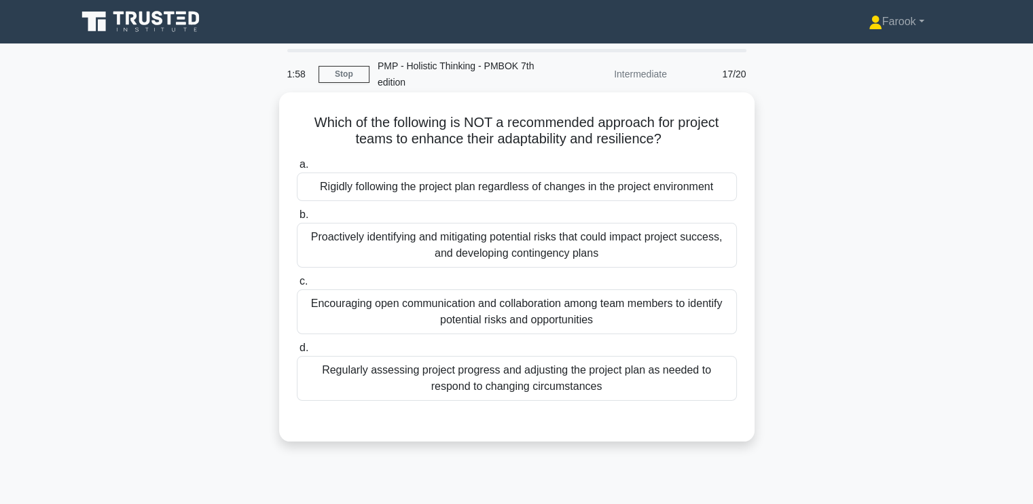
click at [494, 196] on div "Rigidly following the project plan regardless of changes in the project environ…" at bounding box center [517, 186] width 440 height 29
click at [297, 169] on input "a. Rigidly following the project plan regardless of changes in the project envi…" at bounding box center [297, 164] width 0 height 9
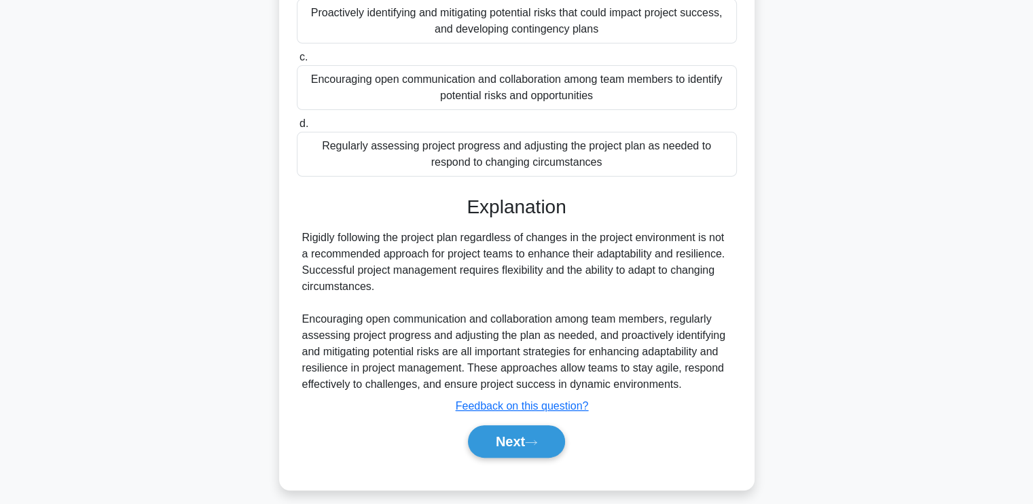
scroll to position [235, 0]
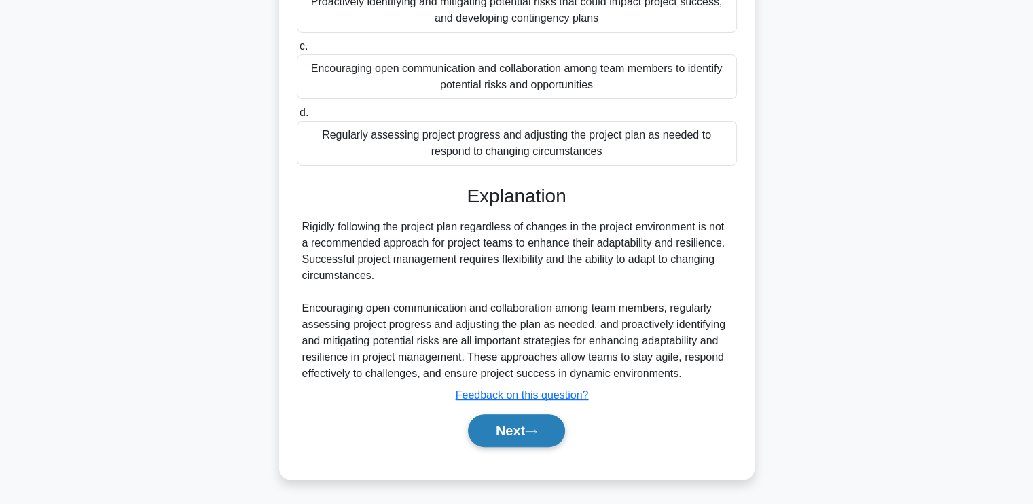
click at [477, 433] on button "Next" at bounding box center [516, 430] width 97 height 33
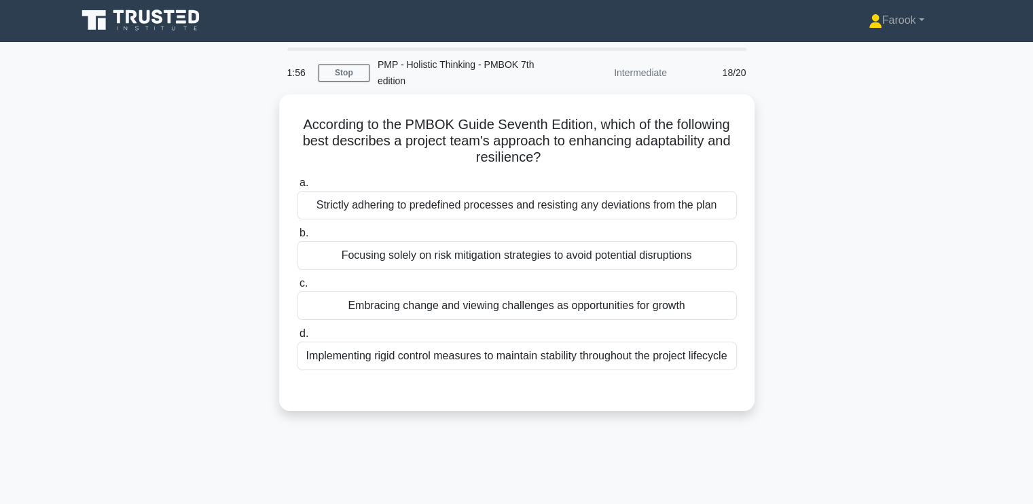
scroll to position [0, 0]
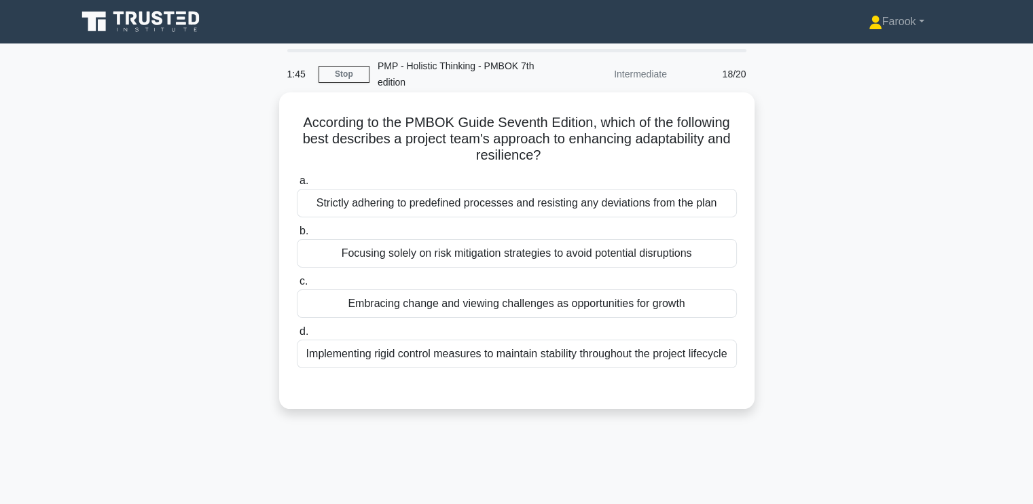
click at [451, 307] on div "Embracing change and viewing challenges as opportunities for growth" at bounding box center [517, 303] width 440 height 29
click at [297, 286] on input "c. Embracing change and viewing challenges as opportunities for growth" at bounding box center [297, 281] width 0 height 9
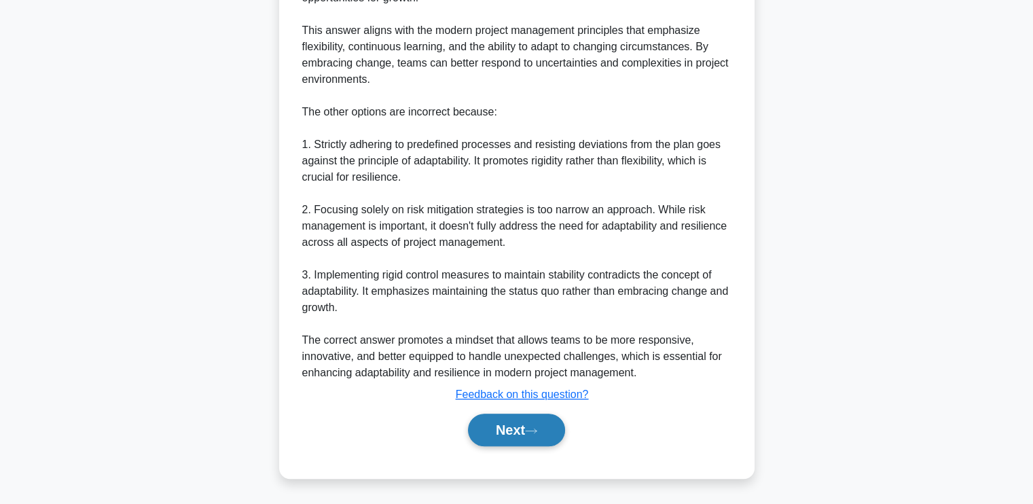
click at [495, 429] on button "Next" at bounding box center [516, 430] width 97 height 33
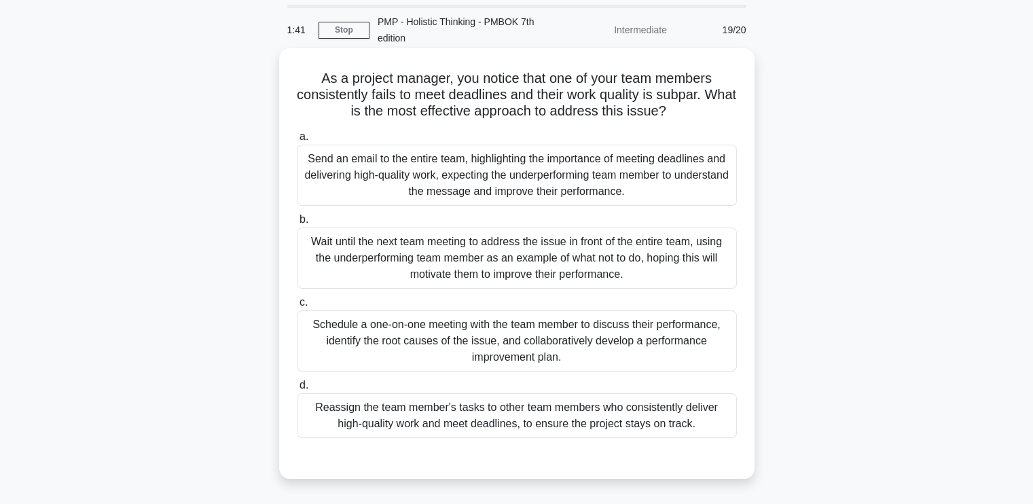
scroll to position [68, 0]
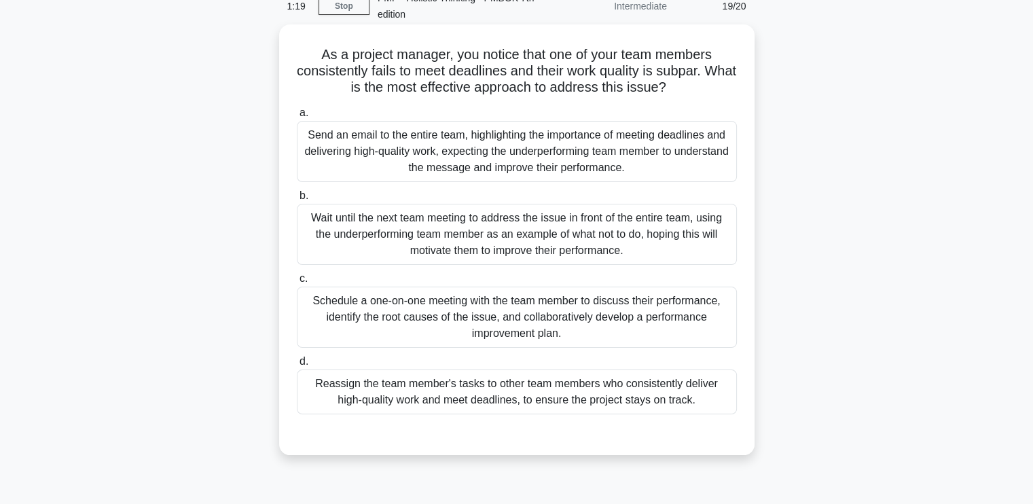
click at [456, 331] on div "Schedule a one-on-one meeting with the team member to discuss their performance…" at bounding box center [517, 317] width 440 height 61
click at [297, 283] on input "c. Schedule a one-on-one meeting with the team member to discuss their performa…" at bounding box center [297, 278] width 0 height 9
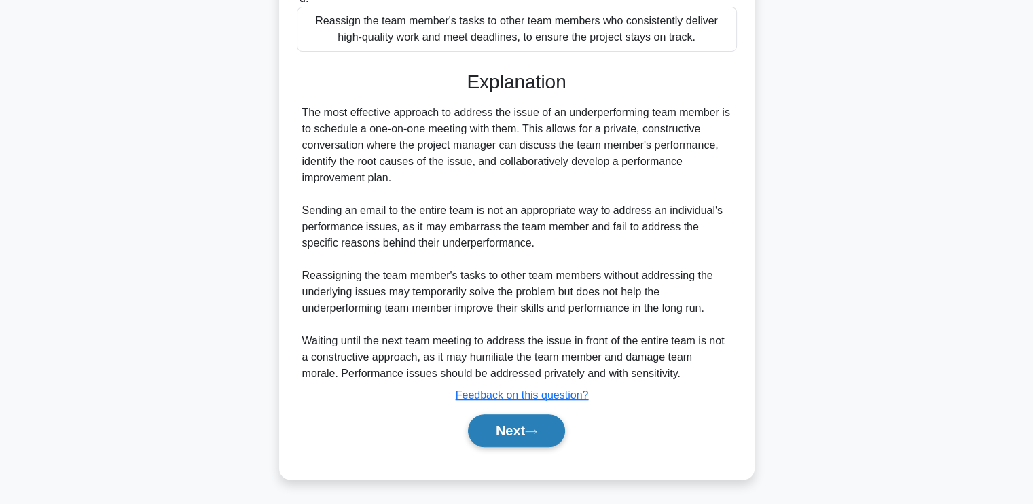
click at [486, 424] on button "Next" at bounding box center [516, 430] width 97 height 33
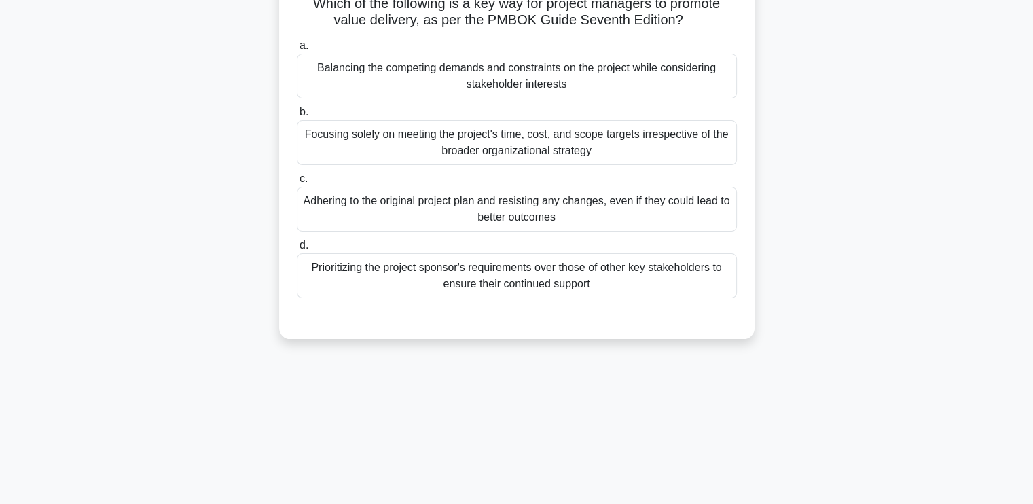
scroll to position [0, 0]
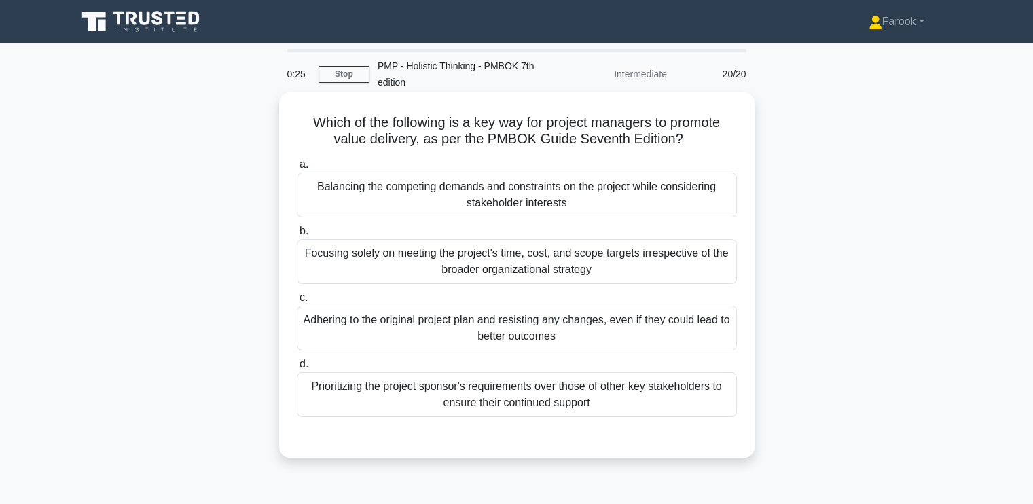
click at [562, 200] on div "Balancing the competing demands and constraints on the project while considerin…" at bounding box center [517, 194] width 440 height 45
click at [297, 169] on input "a. Balancing the competing demands and constraints on the project while conside…" at bounding box center [297, 164] width 0 height 9
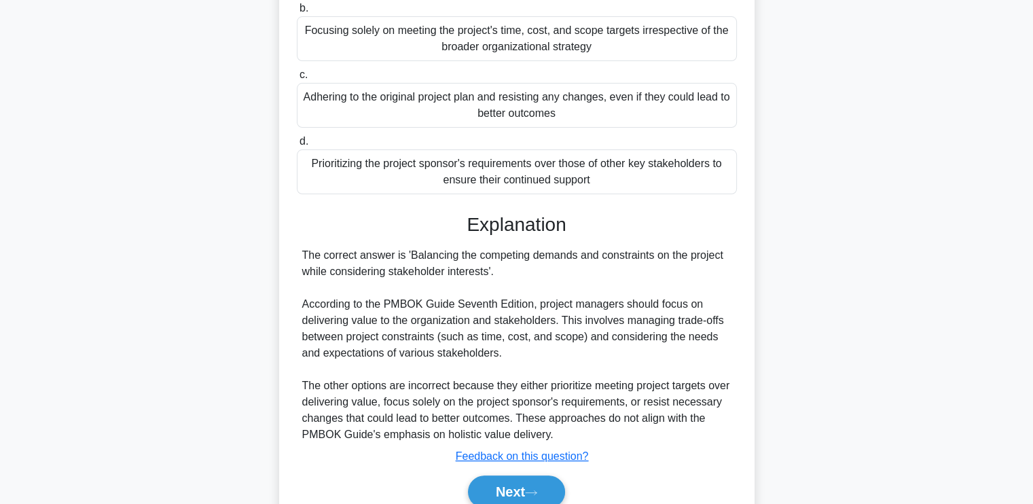
scroll to position [284, 0]
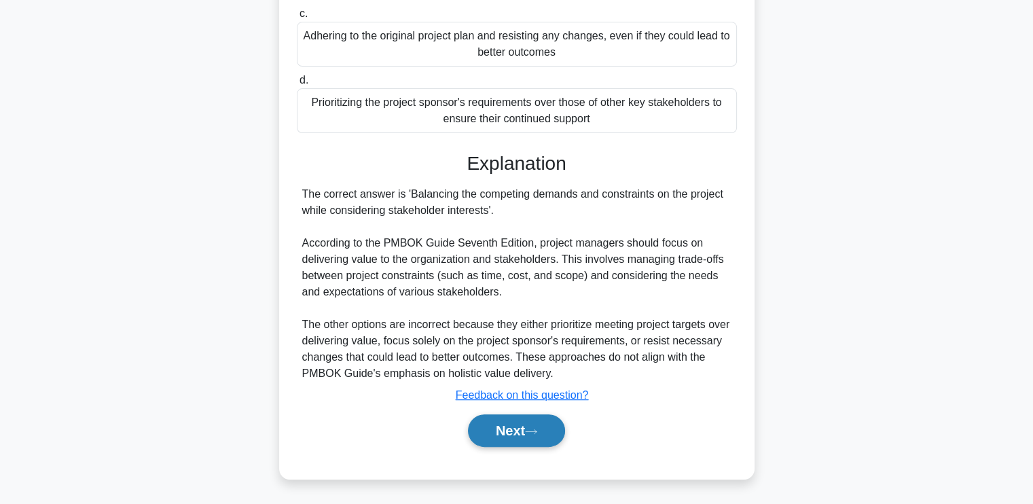
click at [494, 430] on button "Next" at bounding box center [516, 430] width 97 height 33
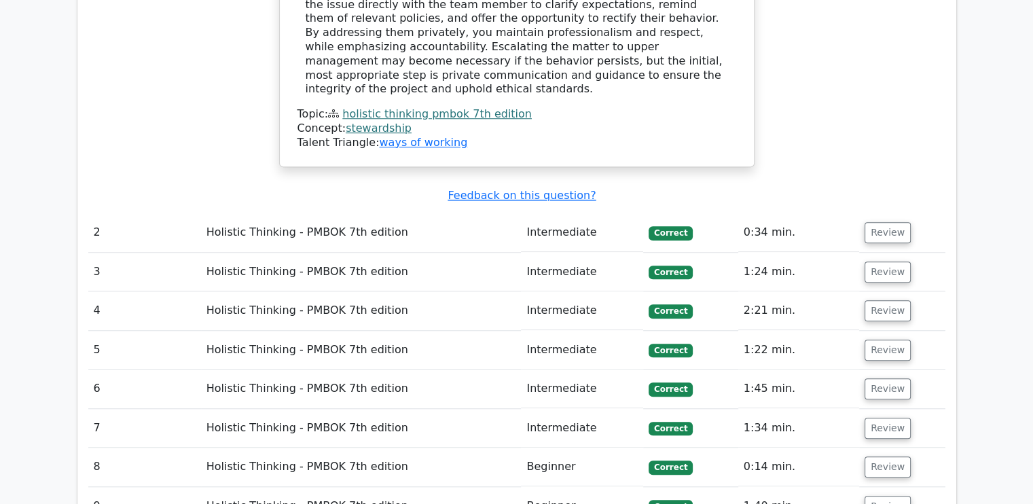
scroll to position [1154, 0]
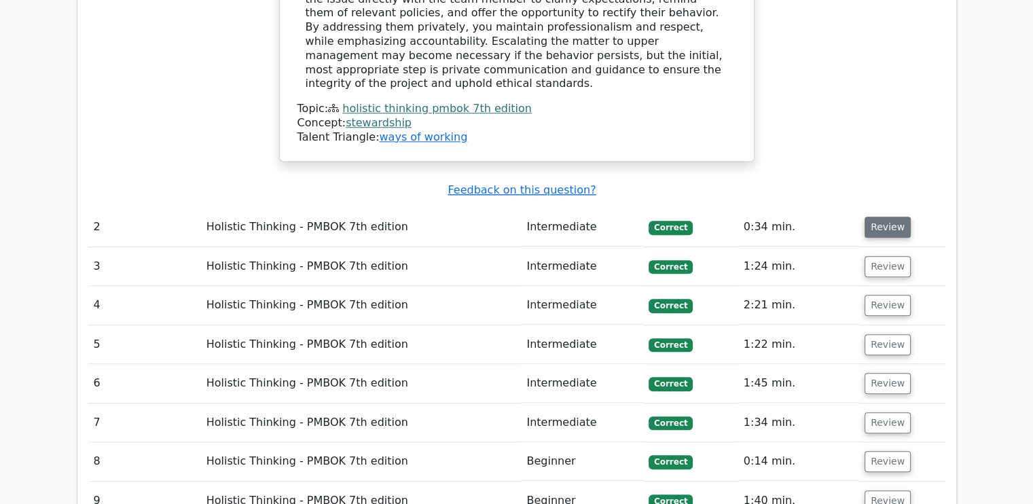
click at [894, 217] on button "Review" at bounding box center [887, 227] width 46 height 21
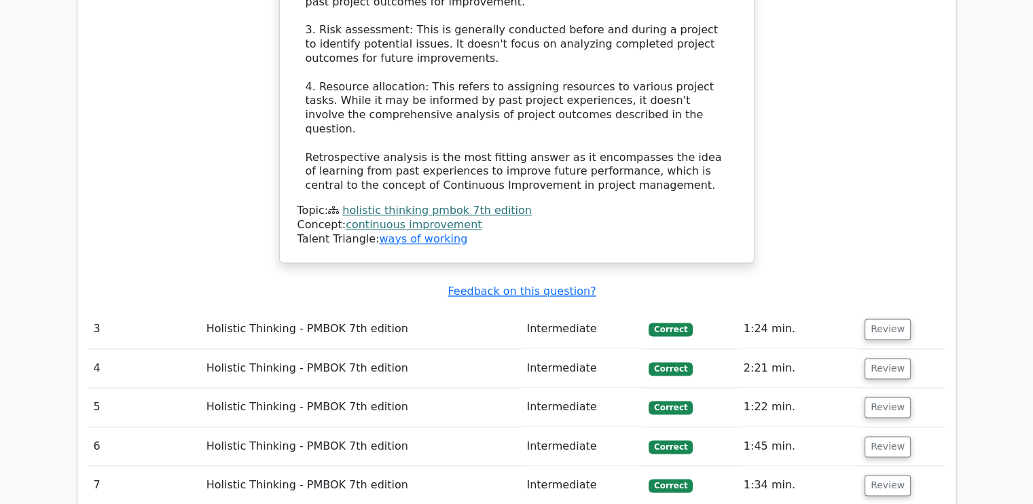
scroll to position [1969, 0]
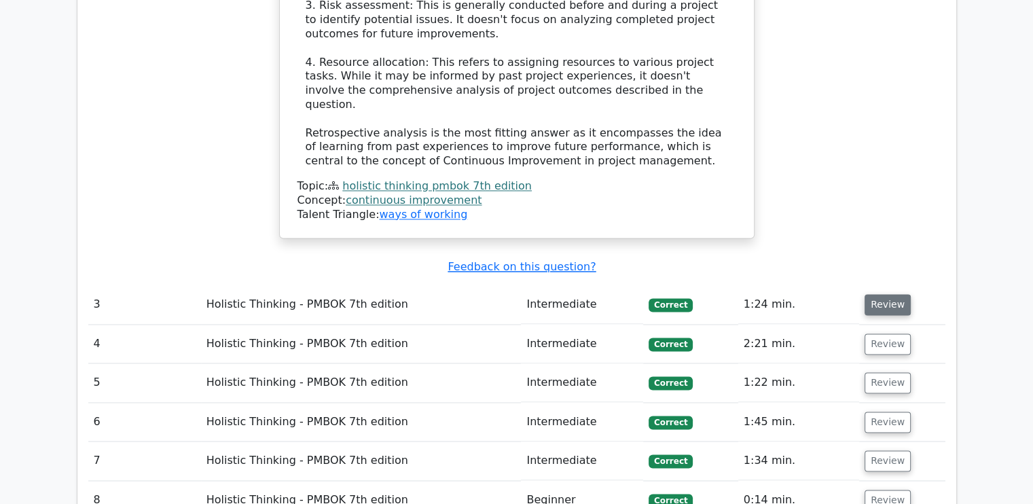
click at [883, 294] on button "Review" at bounding box center [887, 304] width 46 height 21
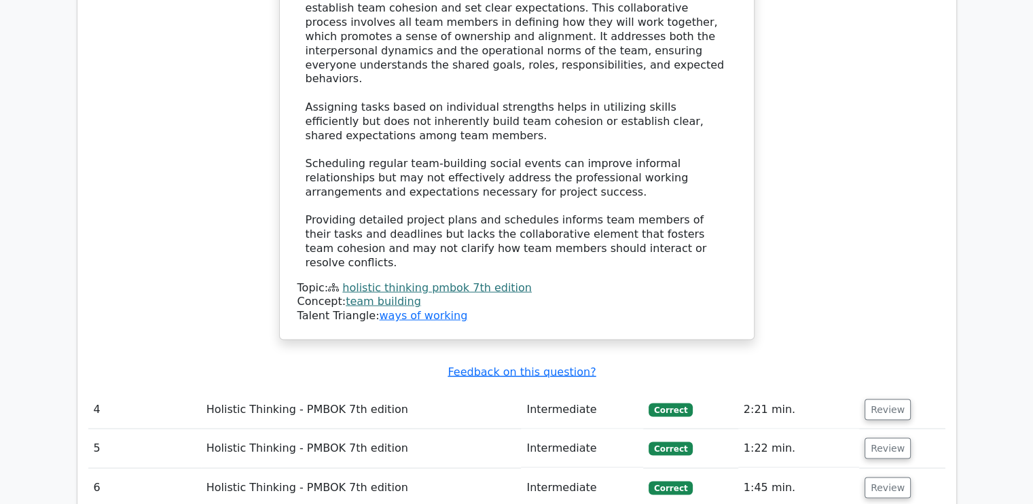
scroll to position [2716, 0]
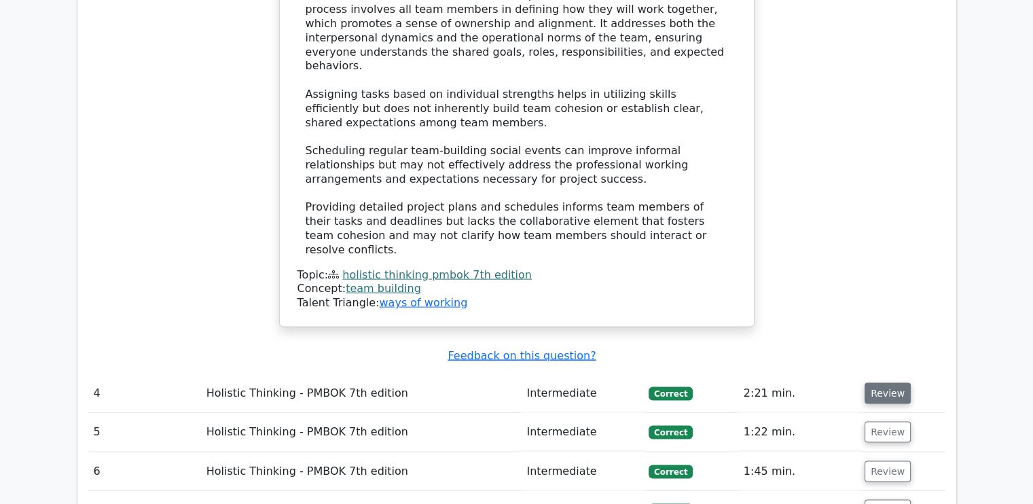
click at [877, 383] on button "Review" at bounding box center [887, 393] width 46 height 21
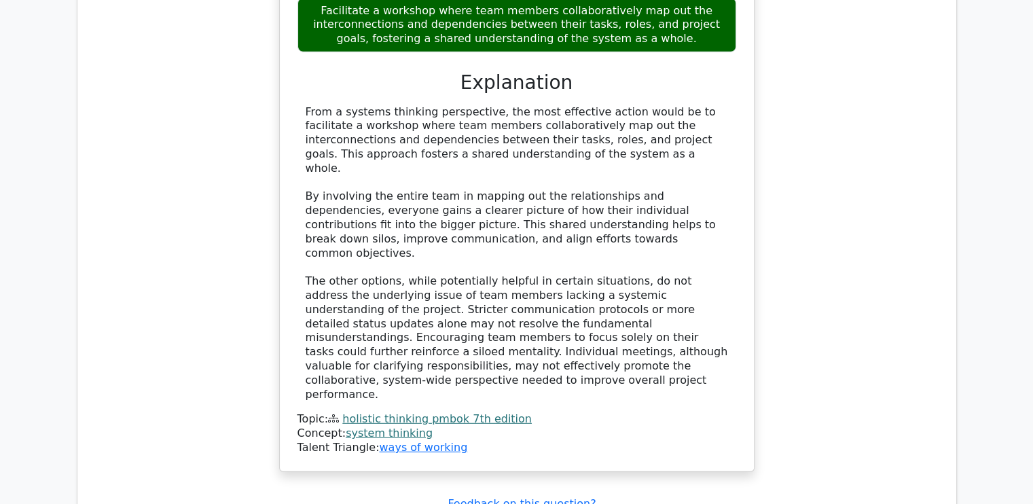
scroll to position [3599, 0]
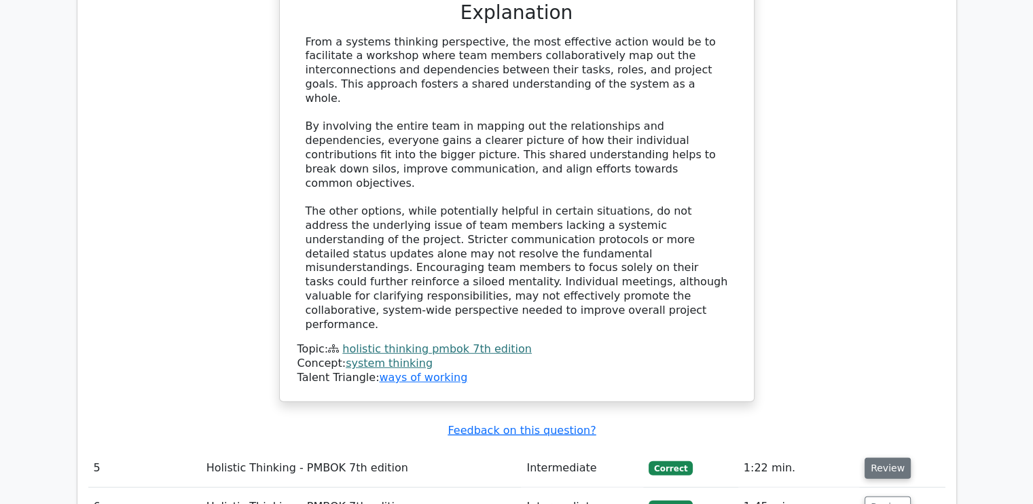
click at [869, 458] on button "Review" at bounding box center [887, 468] width 46 height 21
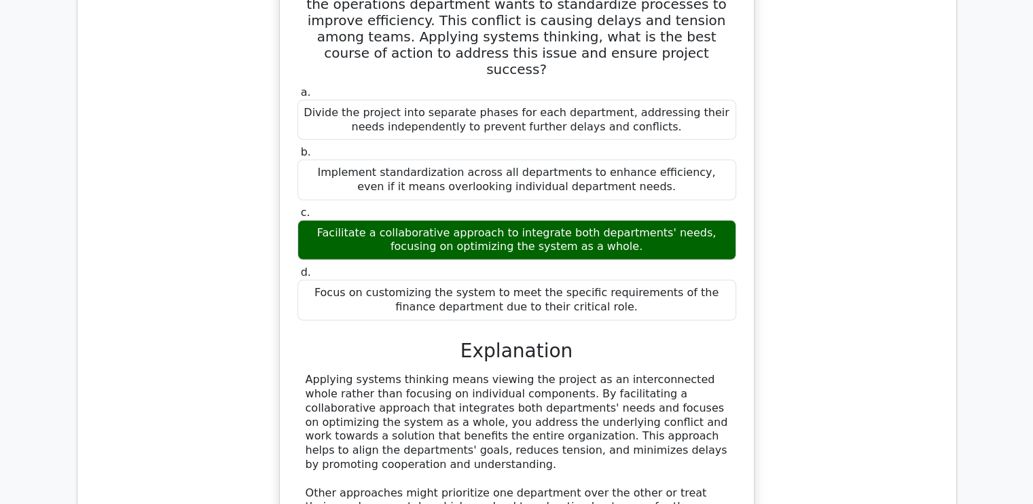
scroll to position [4210, 0]
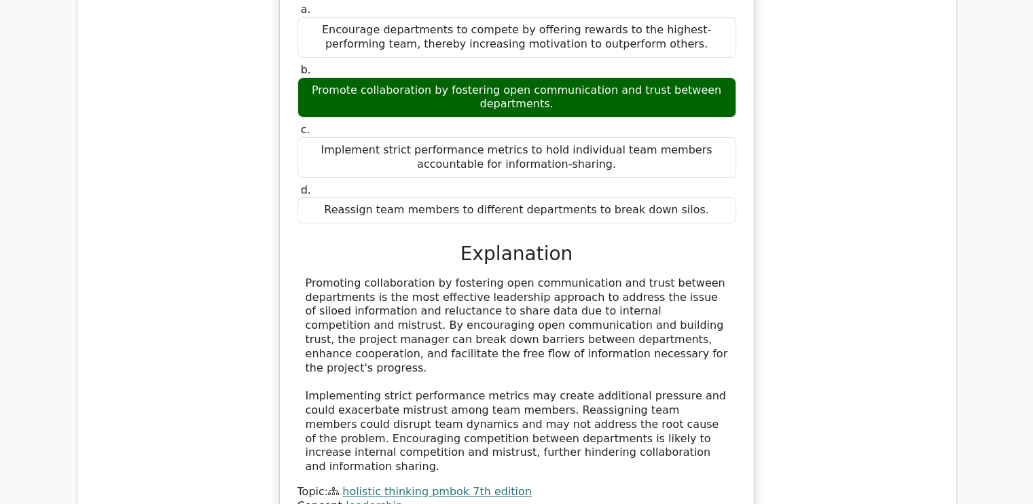
scroll to position [5025, 0]
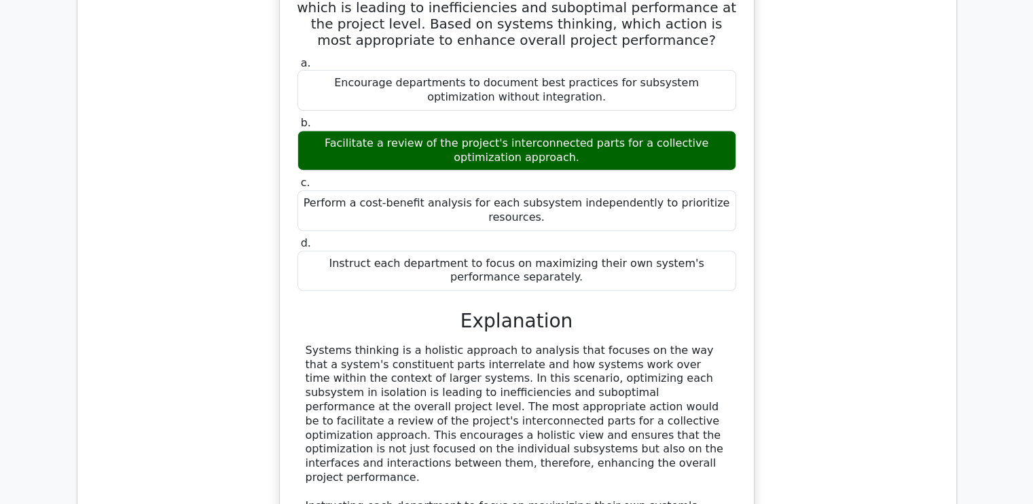
scroll to position [5772, 0]
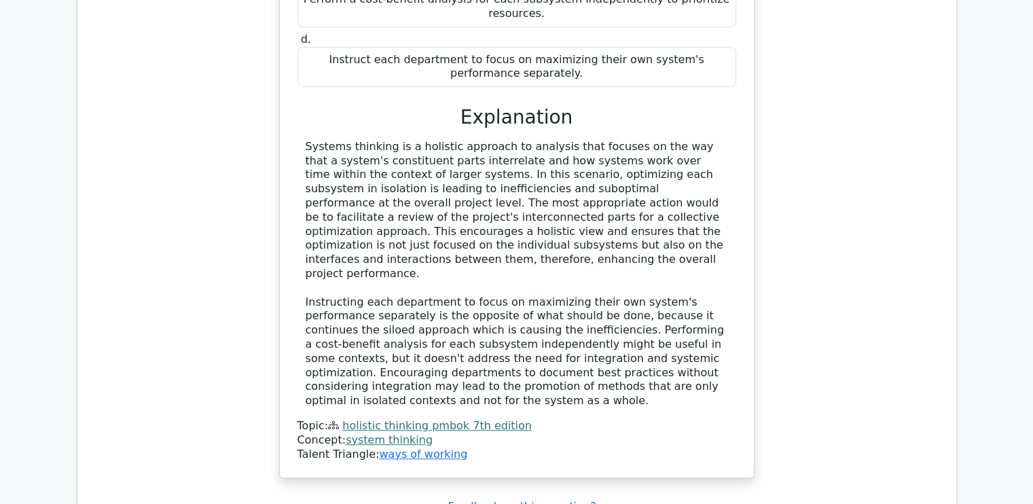
scroll to position [5908, 0]
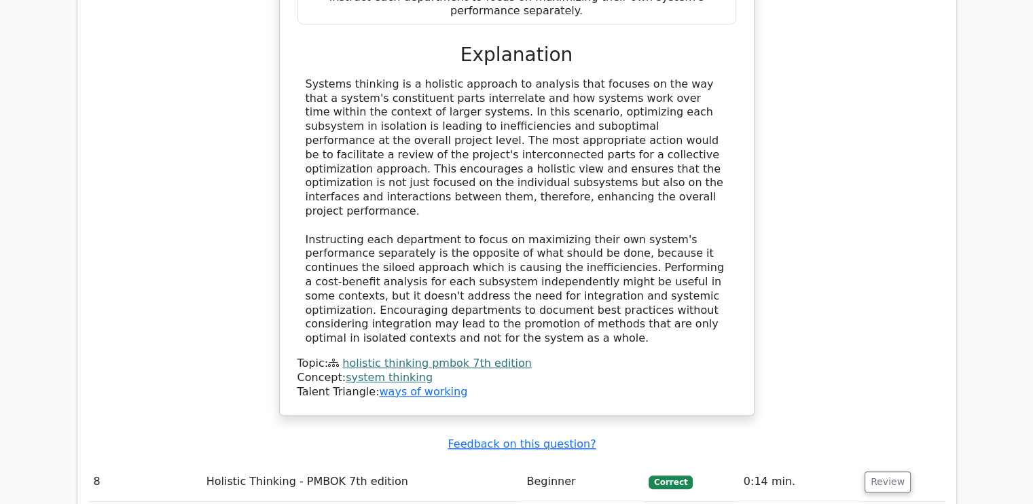
scroll to position [5976, 0]
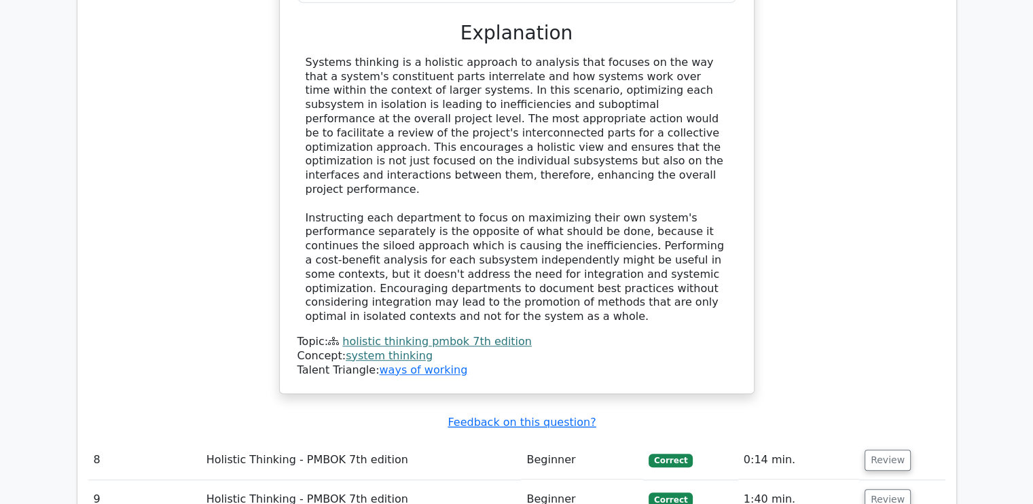
click at [829, 480] on td "1:40 min." at bounding box center [798, 499] width 121 height 39
click at [886, 489] on button "Review" at bounding box center [887, 499] width 46 height 21
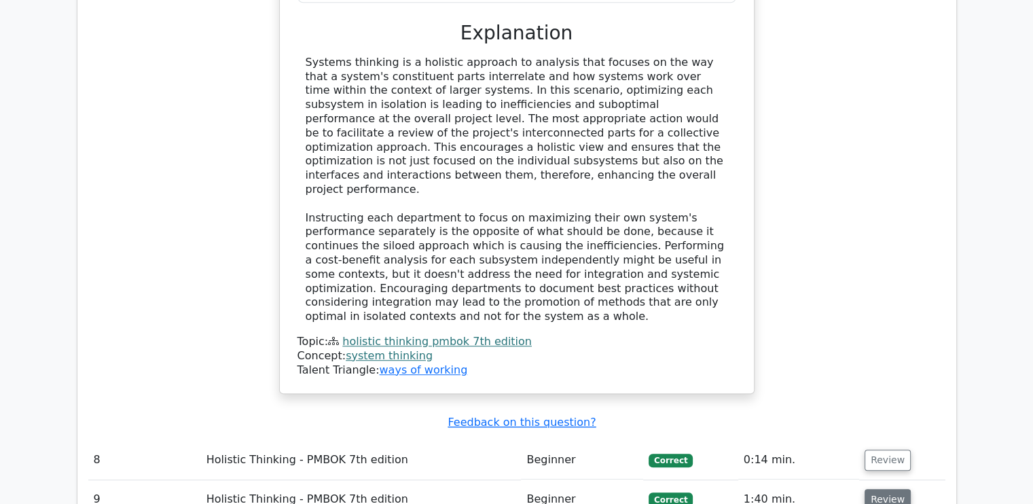
click at [886, 489] on button "Review" at bounding box center [887, 499] width 46 height 21
click at [887, 489] on button "Review" at bounding box center [887, 499] width 46 height 21
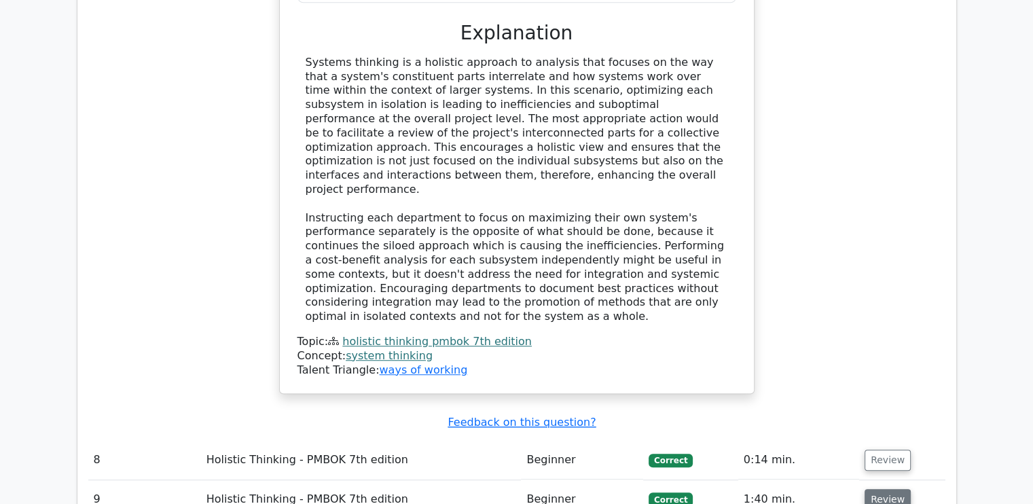
click at [887, 489] on button "Review" at bounding box center [887, 499] width 46 height 21
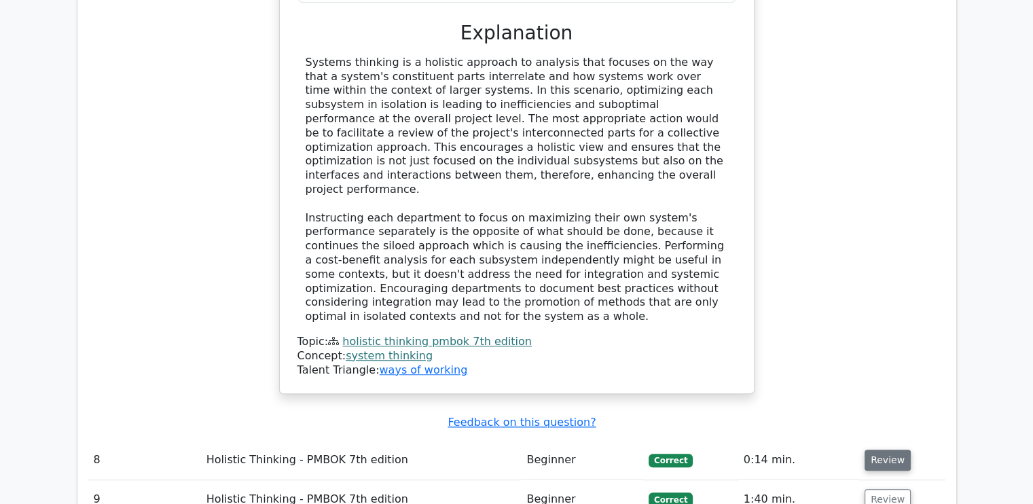
click at [888, 450] on button "Review" at bounding box center [887, 460] width 46 height 21
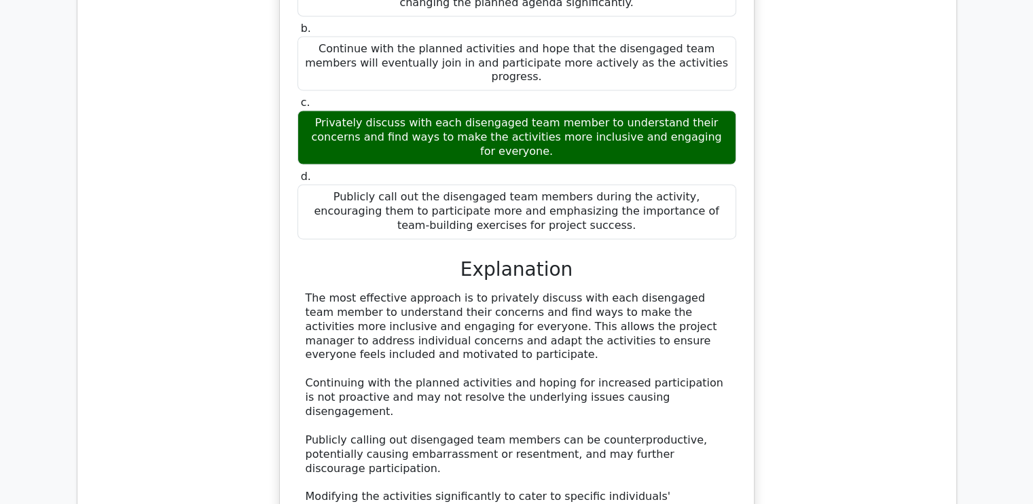
scroll to position [7334, 0]
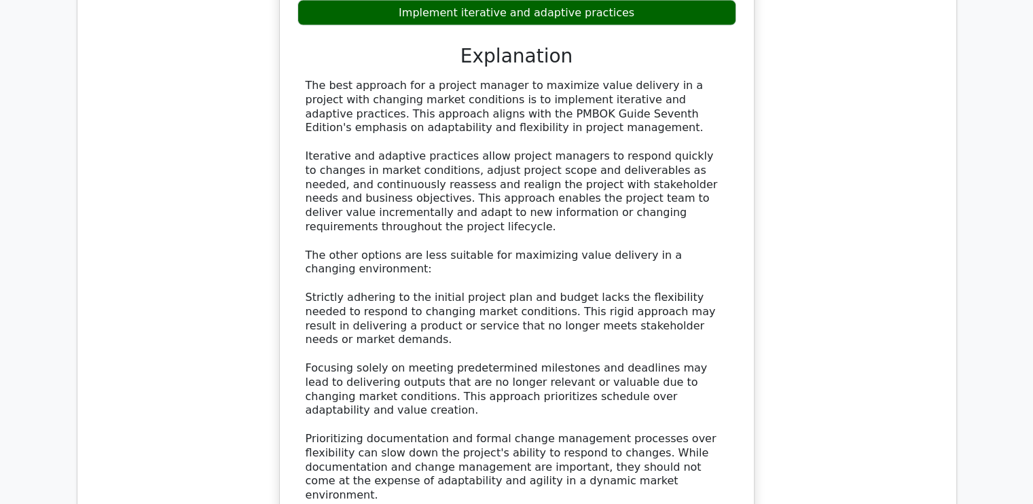
scroll to position [8285, 0]
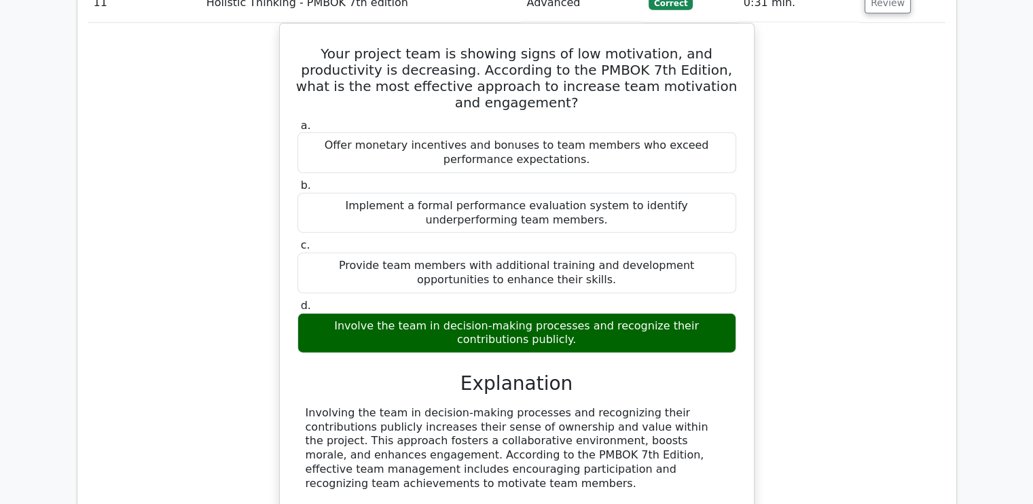
scroll to position [9032, 0]
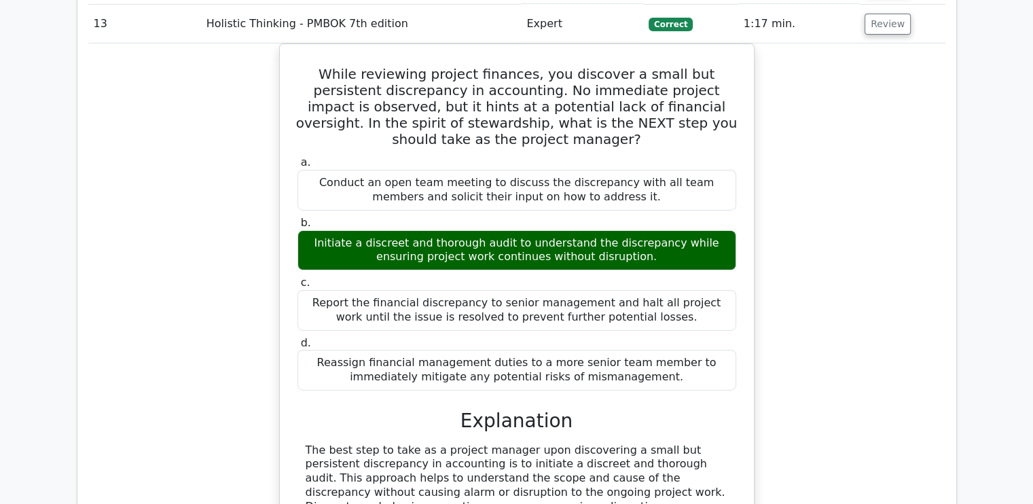
scroll to position [9779, 0]
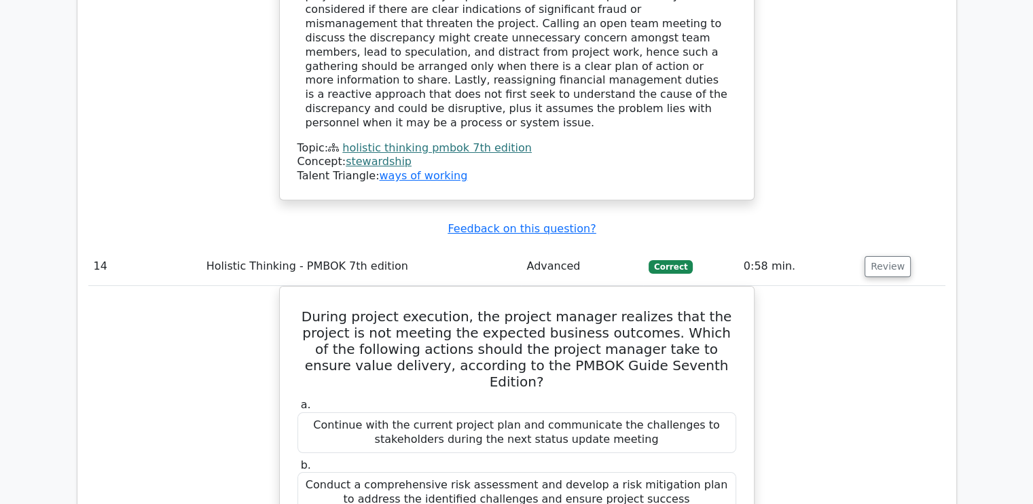
scroll to position [10390, 0]
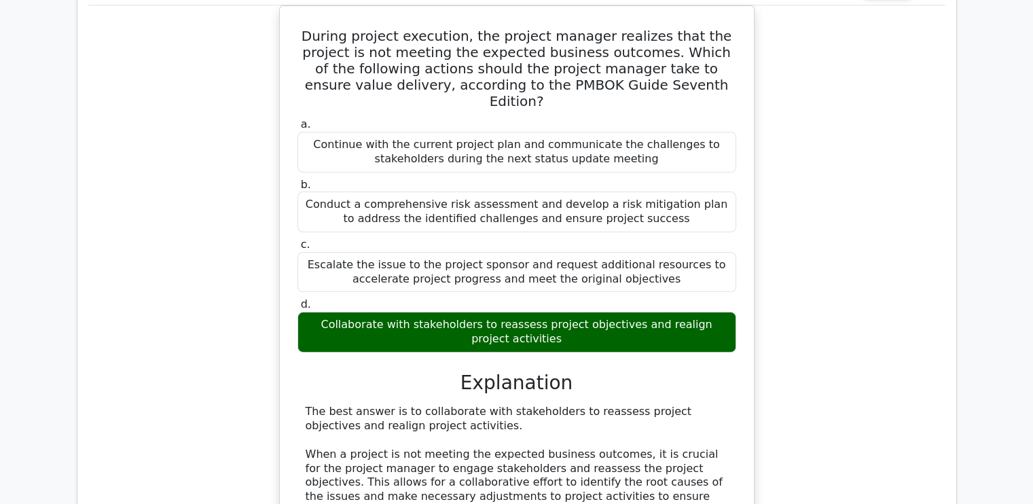
scroll to position [10662, 0]
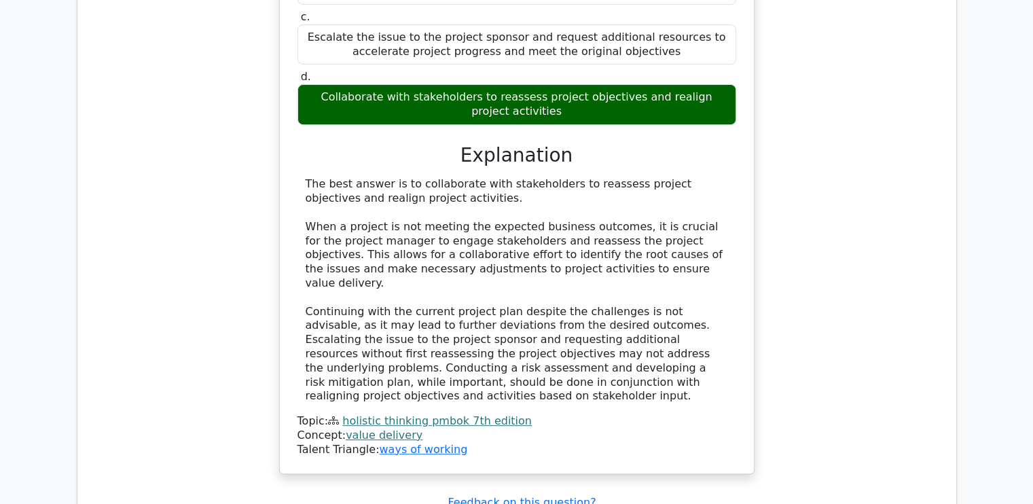
scroll to position [10865, 0]
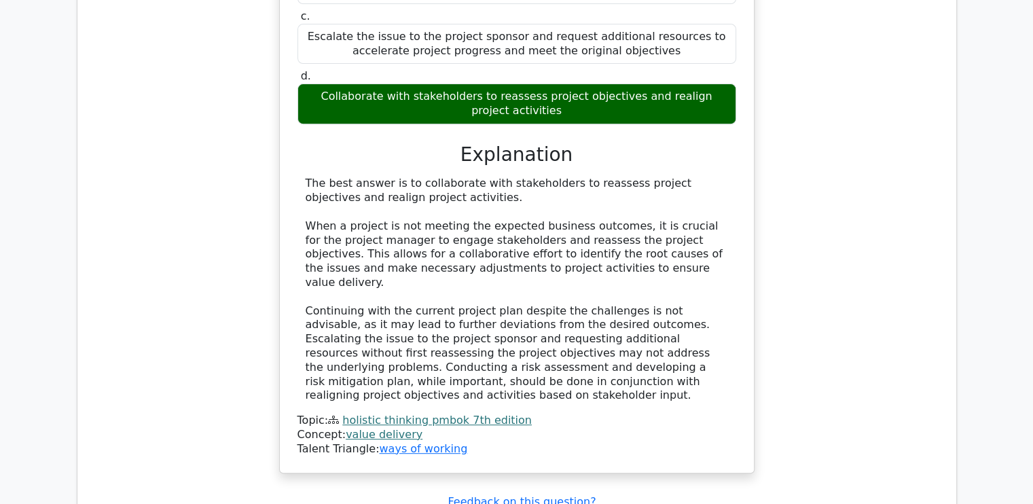
drag, startPoint x: 434, startPoint y: 282, endPoint x: 633, endPoint y: 293, distance: 199.3
drag, startPoint x: 633, startPoint y: 293, endPoint x: 553, endPoint y: 307, distance: 81.3
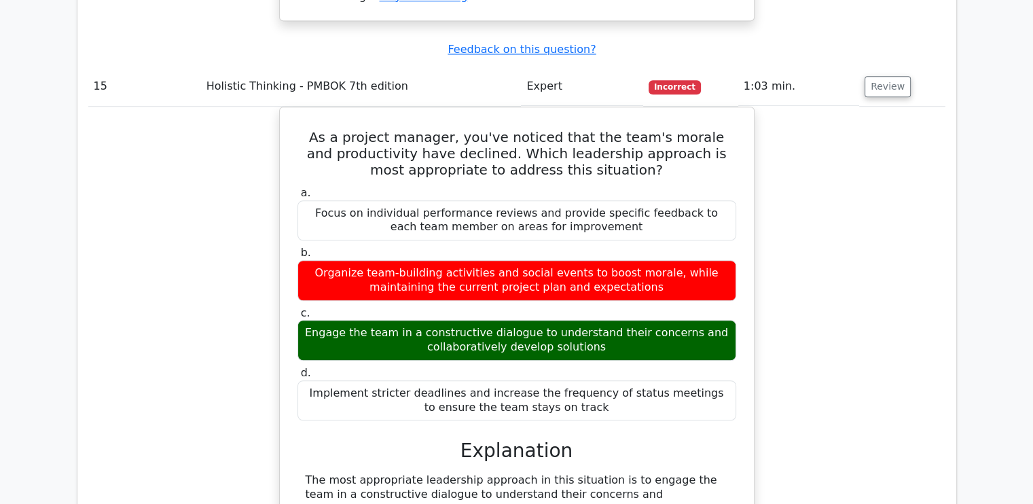
scroll to position [11477, 0]
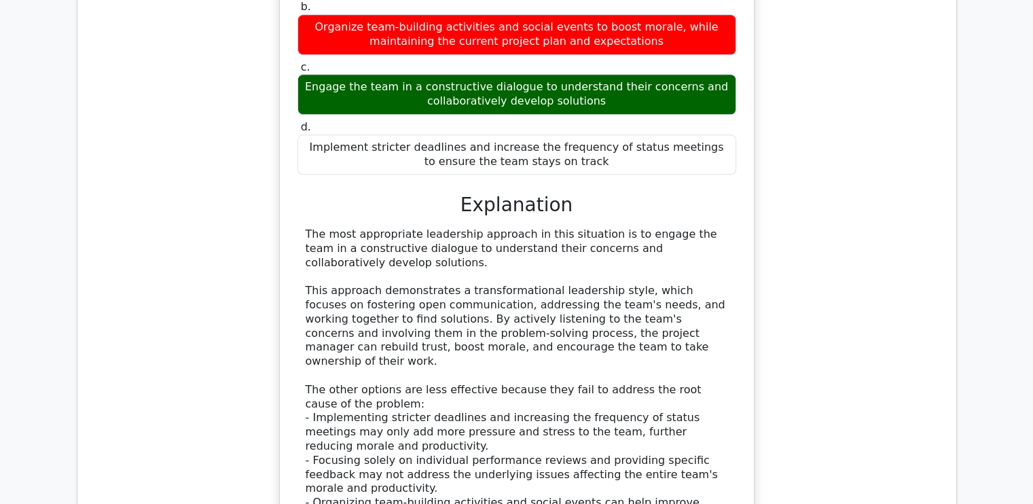
scroll to position [11428, 0]
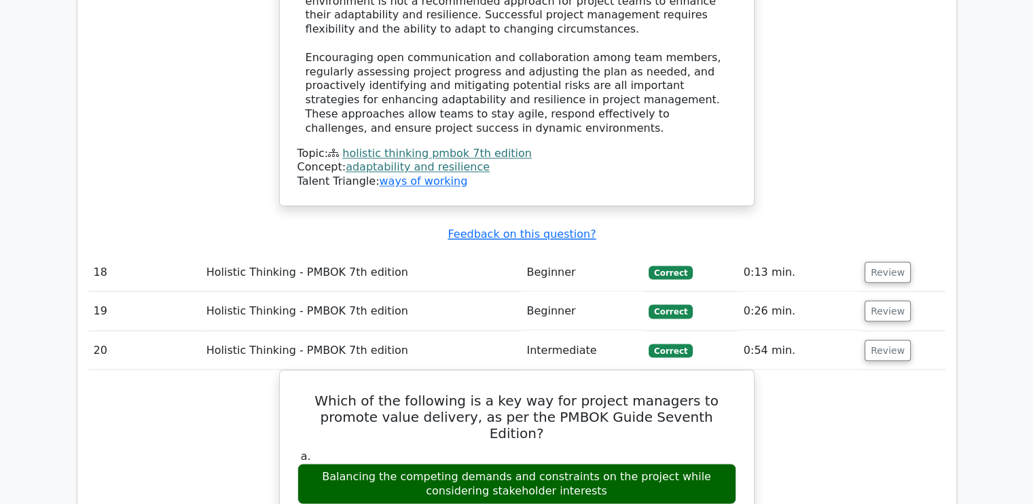
scroll to position [12724, 0]
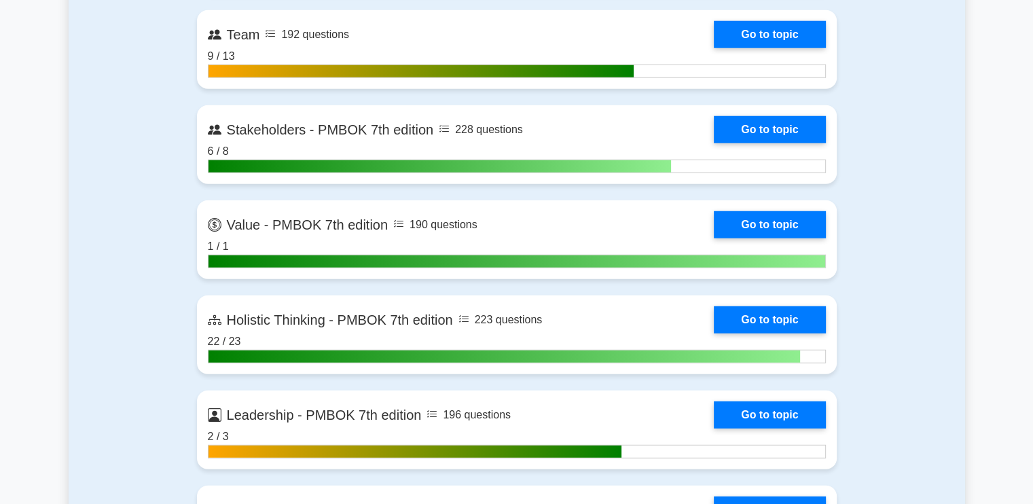
scroll to position [3667, 0]
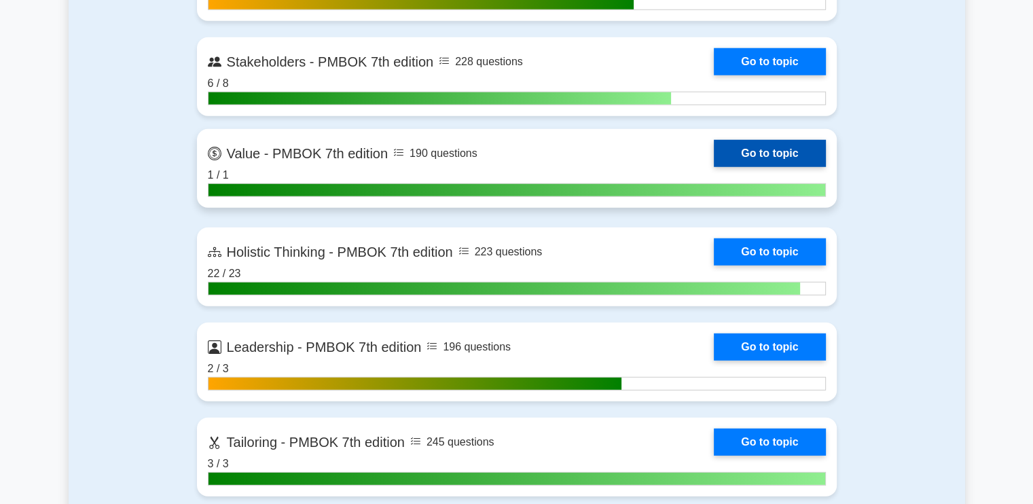
click at [714, 166] on link "Go to topic" at bounding box center [769, 153] width 111 height 27
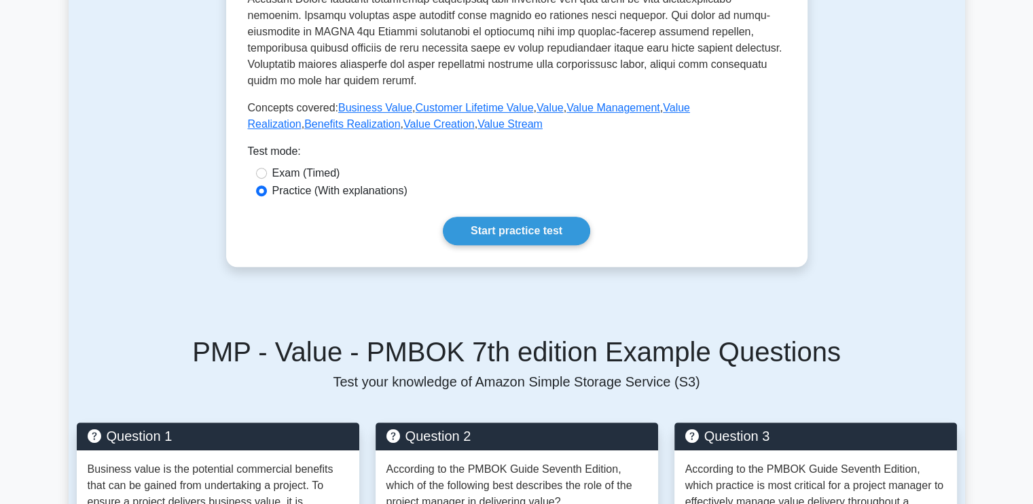
scroll to position [475, 0]
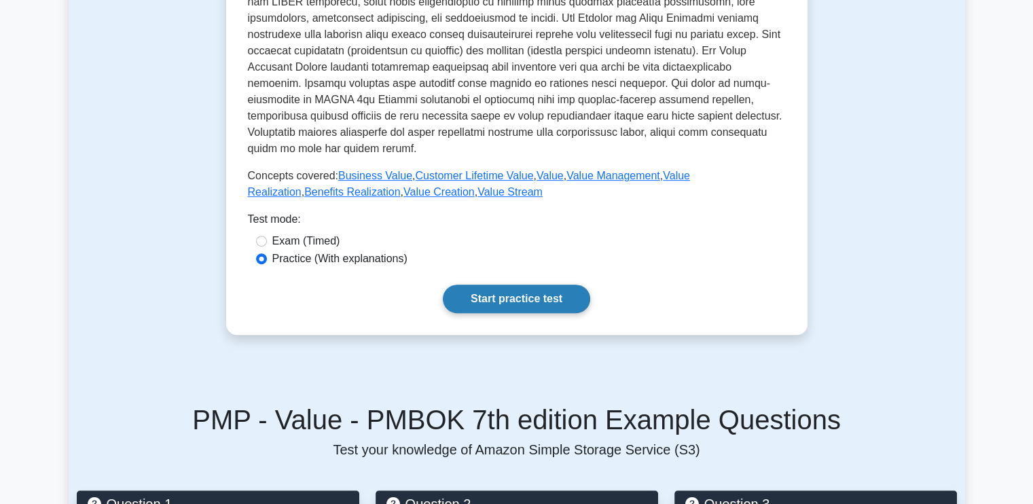
click at [494, 310] on link "Start practice test" at bounding box center [516, 299] width 147 height 29
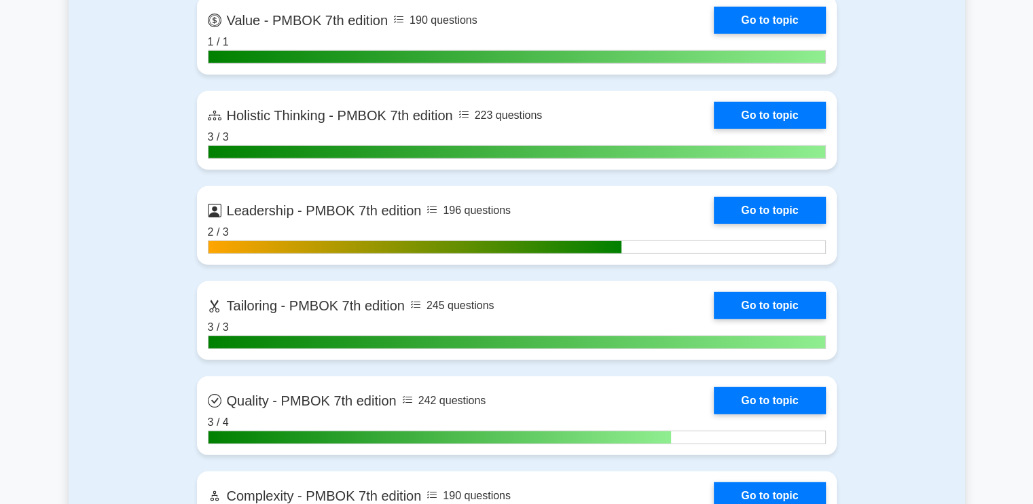
scroll to position [3803, 0]
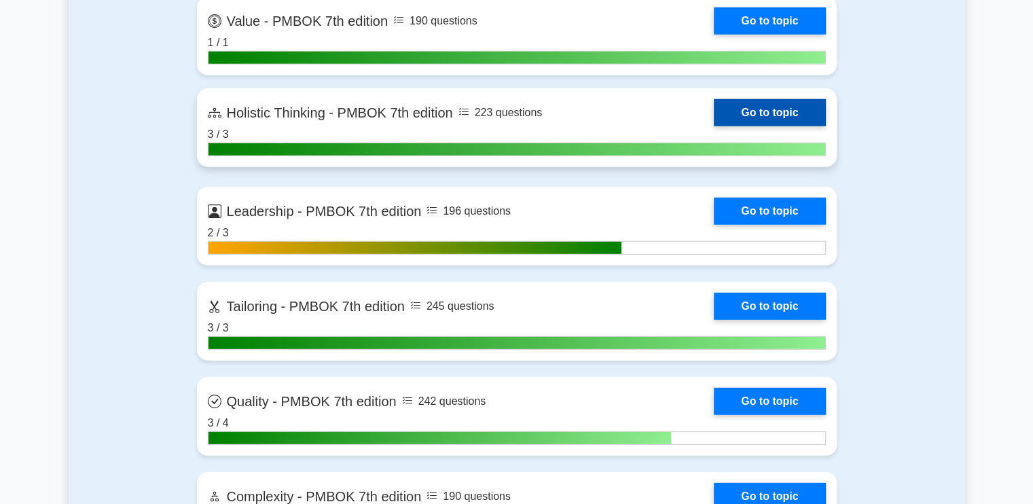
click at [714, 122] on link "Go to topic" at bounding box center [769, 112] width 111 height 27
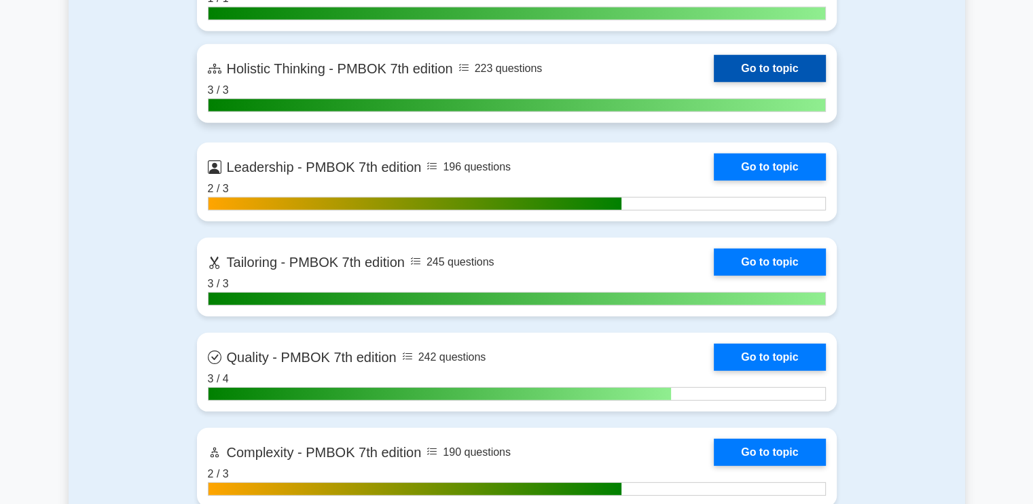
scroll to position [3871, 0]
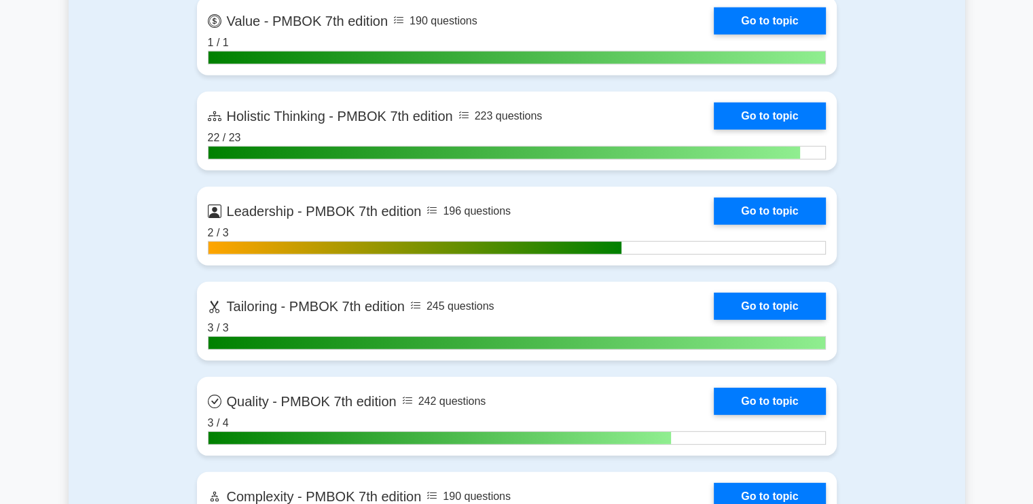
scroll to position [3735, 0]
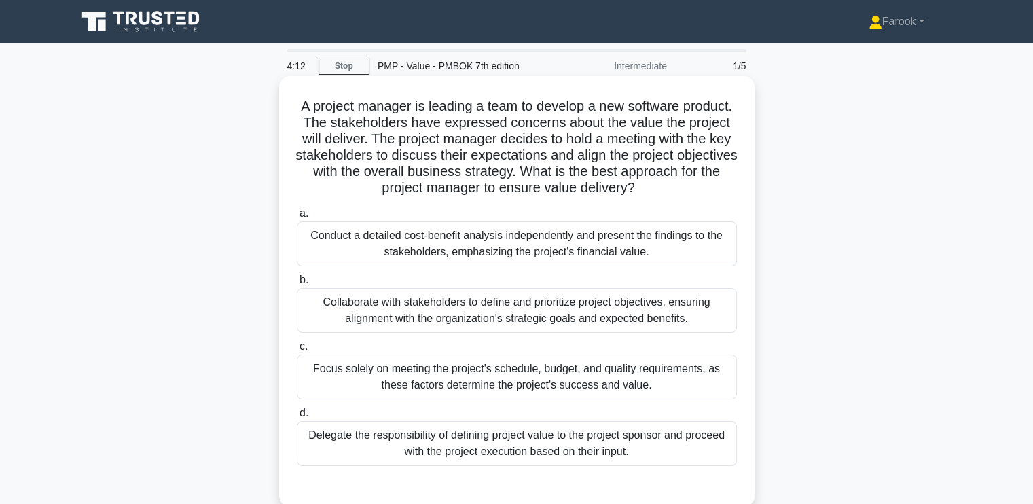
click at [403, 297] on div "Collaborate with stakeholders to define and prioritize project objectives, ensu…" at bounding box center [517, 310] width 440 height 45
click at [297, 285] on input "b. Collaborate with stakeholders to define and prioritize project objectives, e…" at bounding box center [297, 280] width 0 height 9
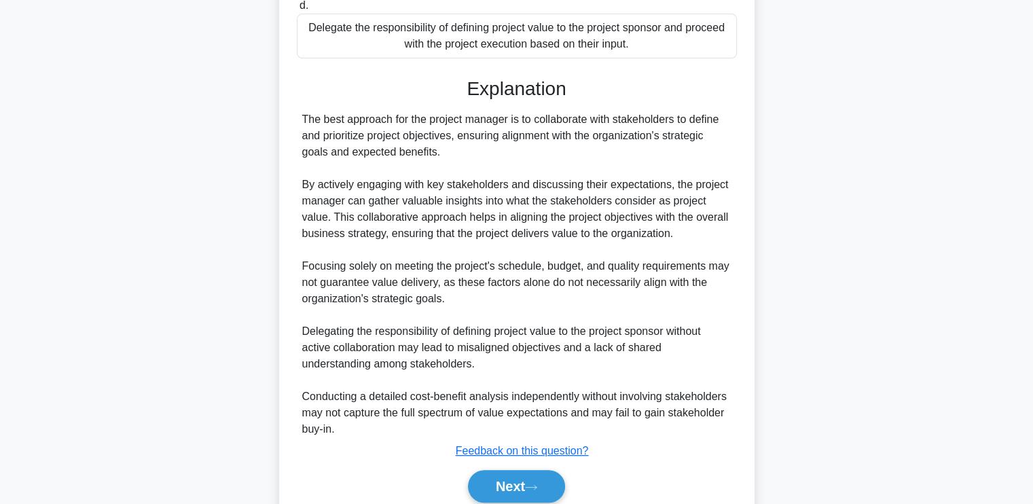
scroll to position [463, 0]
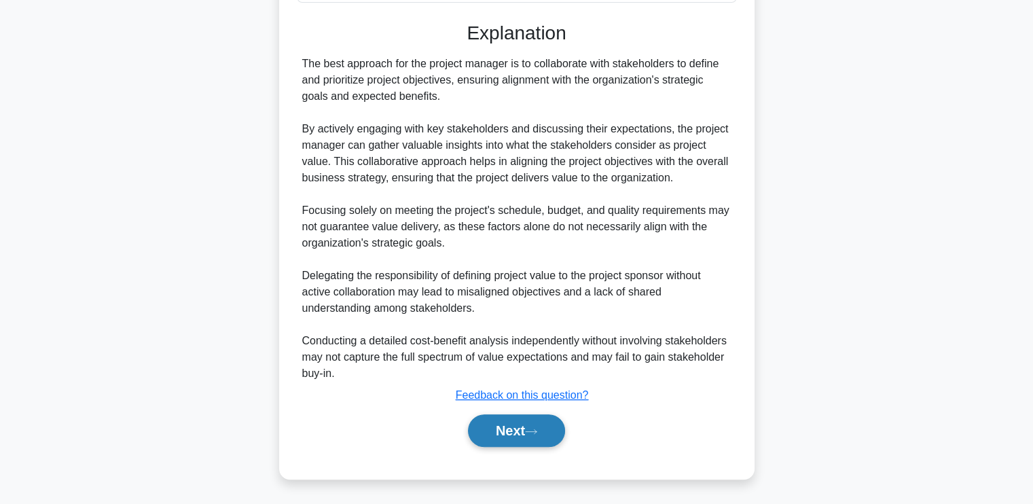
click at [503, 444] on button "Next" at bounding box center [516, 430] width 97 height 33
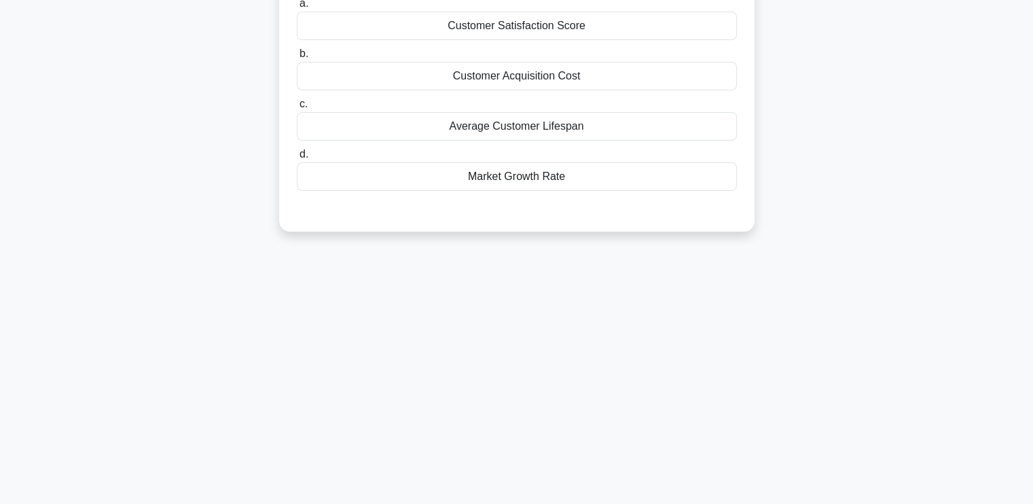
scroll to position [0, 0]
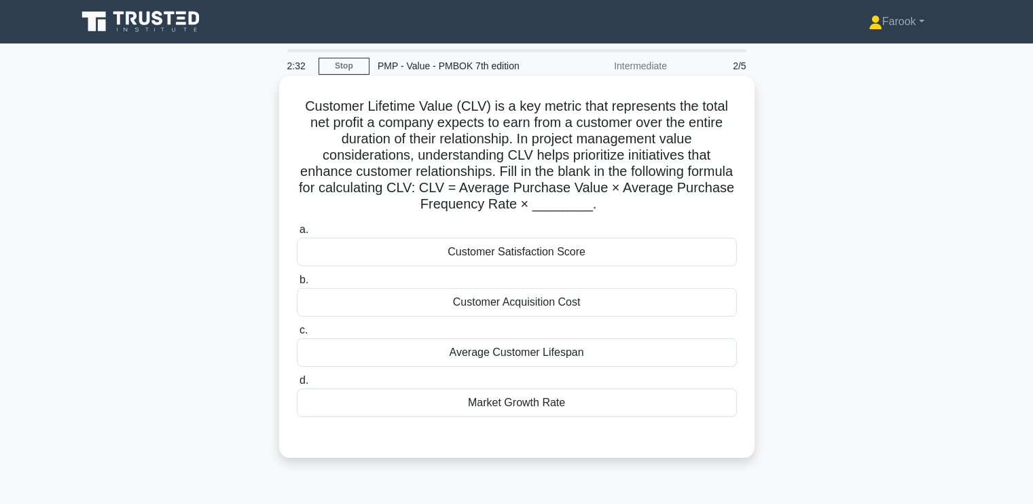
click at [535, 251] on div "Customer Satisfaction Score" at bounding box center [517, 252] width 440 height 29
click at [297, 234] on input "a. Customer Satisfaction Score" at bounding box center [297, 229] width 0 height 9
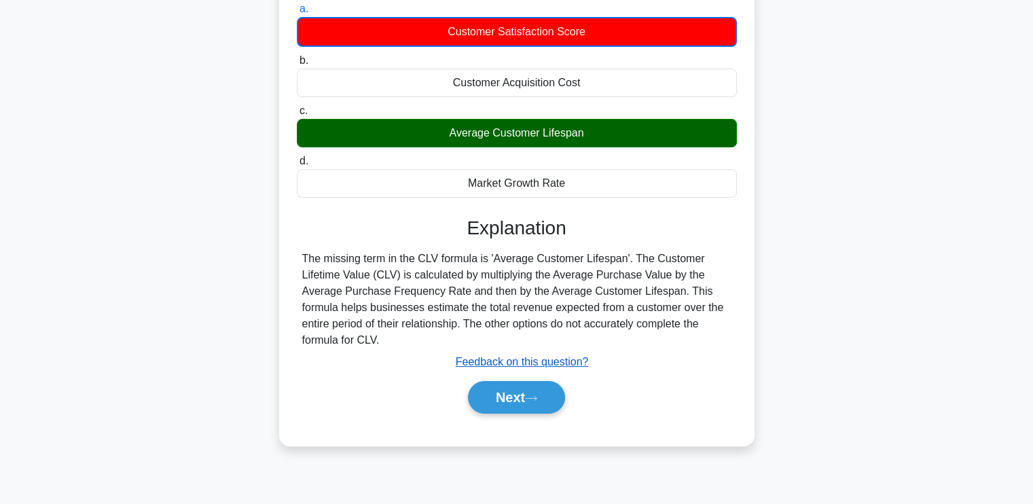
scroll to position [230, 0]
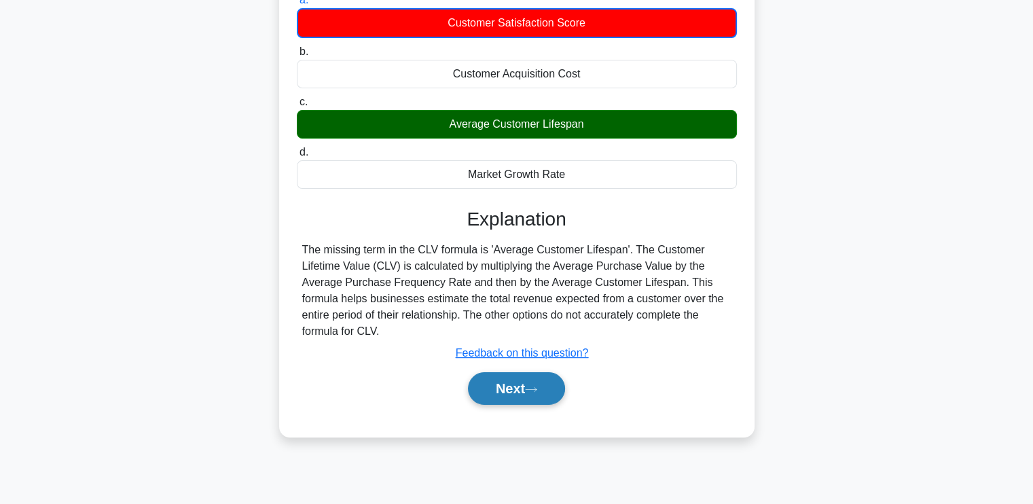
click at [498, 391] on button "Next" at bounding box center [516, 388] width 97 height 33
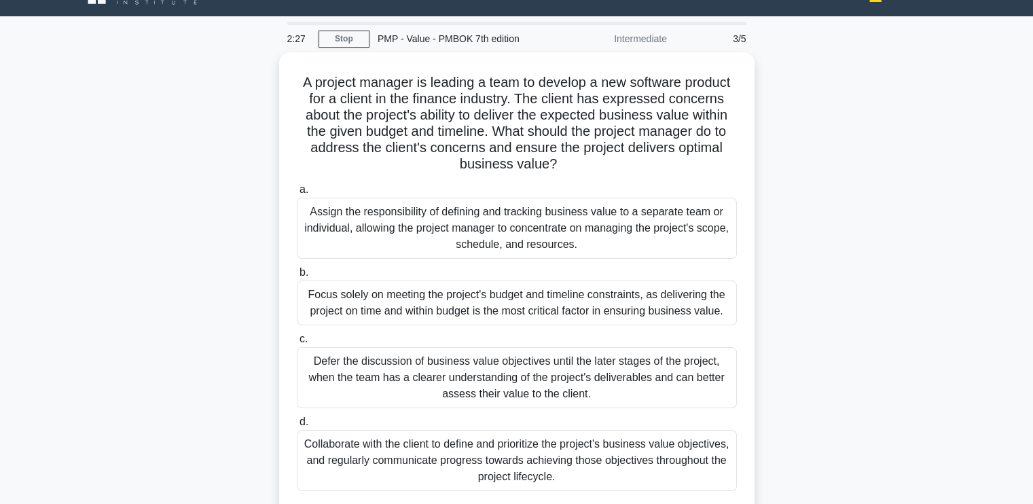
scroll to position [26, 0]
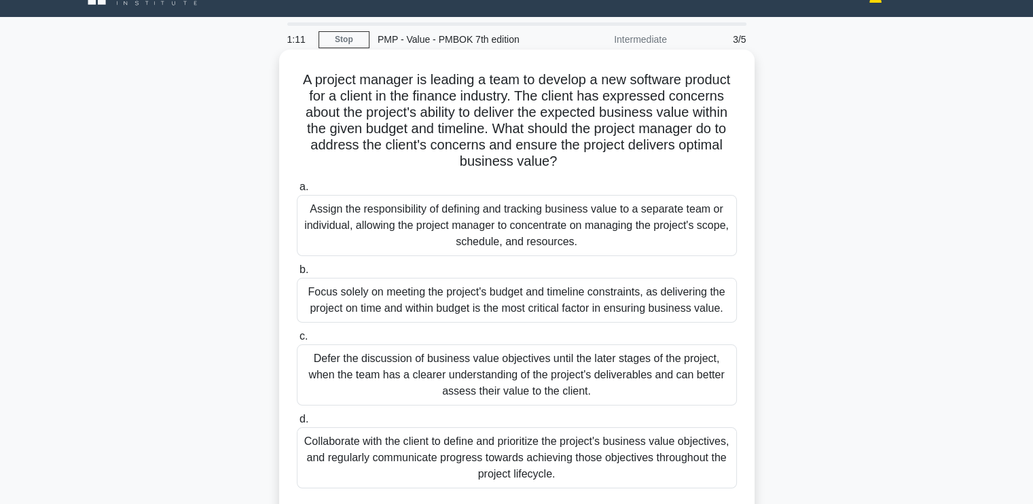
click at [426, 448] on div "Collaborate with the client to define and prioritize the project's business val…" at bounding box center [517, 457] width 440 height 61
click at [297, 424] on input "d. Collaborate with the client to define and prioritize the project's business …" at bounding box center [297, 419] width 0 height 9
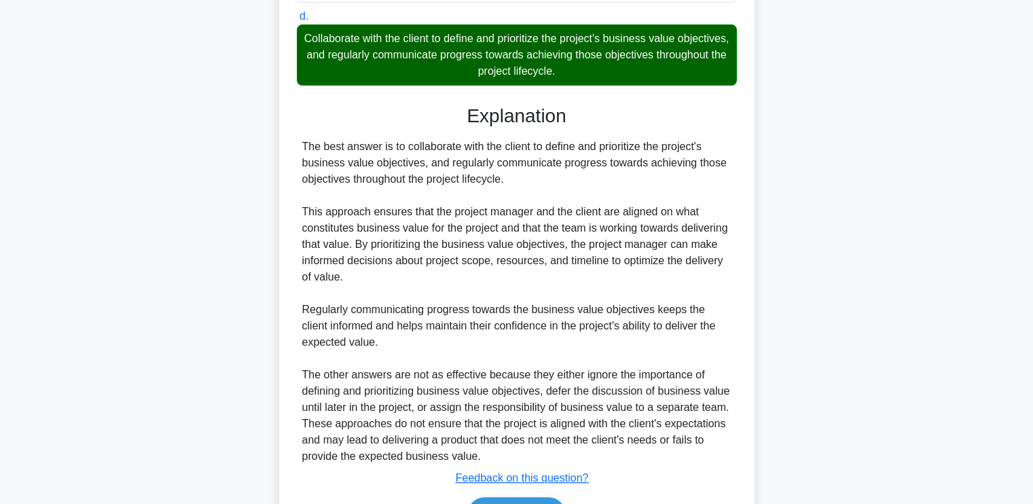
scroll to position [512, 0]
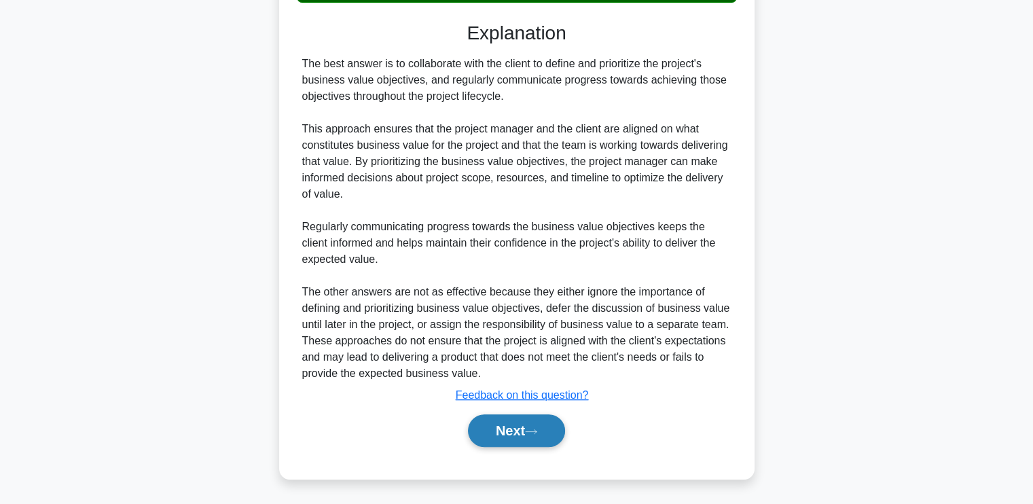
click at [513, 435] on button "Next" at bounding box center [516, 430] width 97 height 33
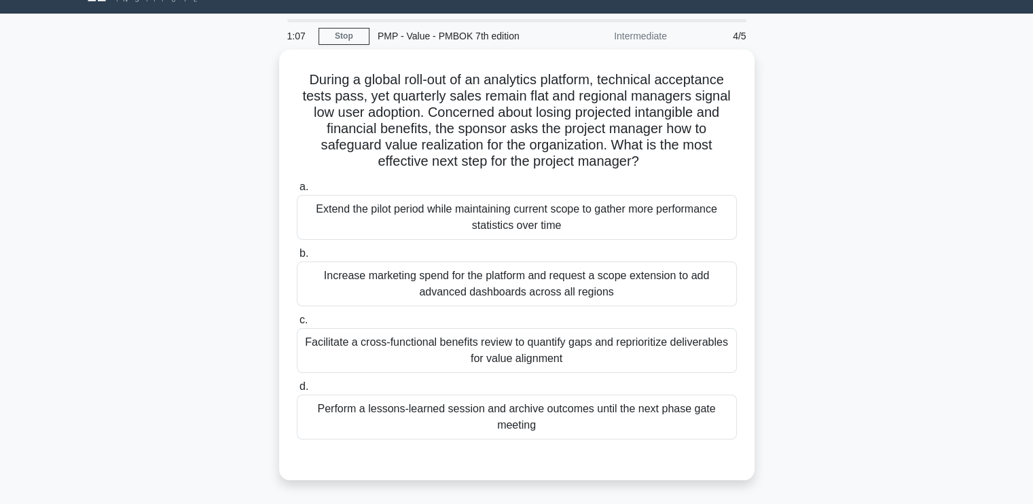
scroll to position [0, 0]
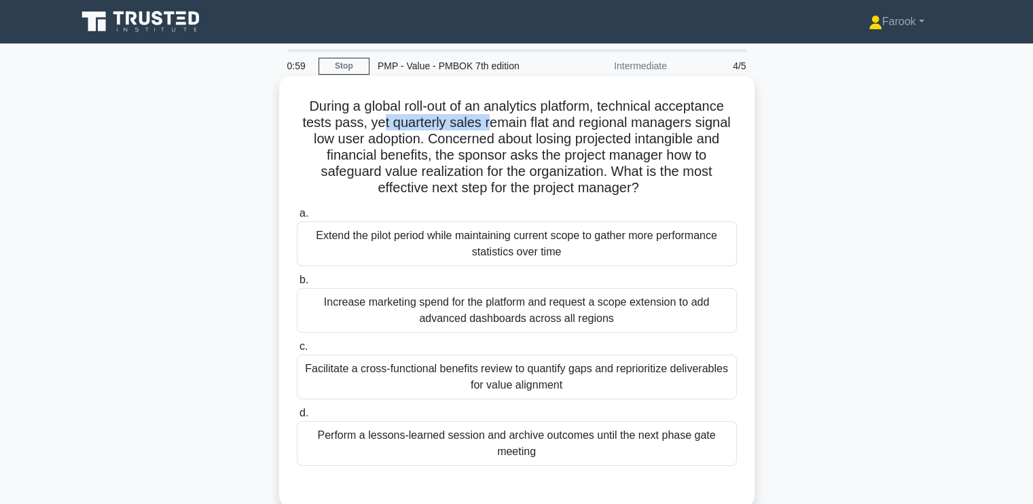
drag, startPoint x: 380, startPoint y: 120, endPoint x: 489, endPoint y: 125, distance: 108.8
click at [489, 125] on h5 "During a global roll-out of an analytics platform, technical acceptance tests p…" at bounding box center [516, 147] width 443 height 99
click at [663, 386] on div "Facilitate a cross-functional benefits review to quantify gaps and reprioritize…" at bounding box center [517, 376] width 440 height 45
click at [297, 351] on input "c. Facilitate a cross-functional benefits review to quantify gaps and repriorit…" at bounding box center [297, 346] width 0 height 9
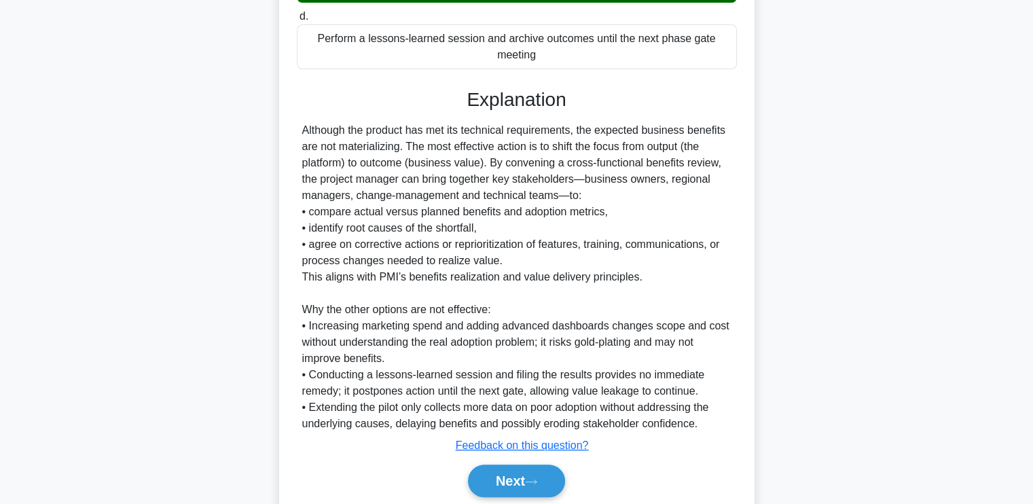
scroll to position [447, 0]
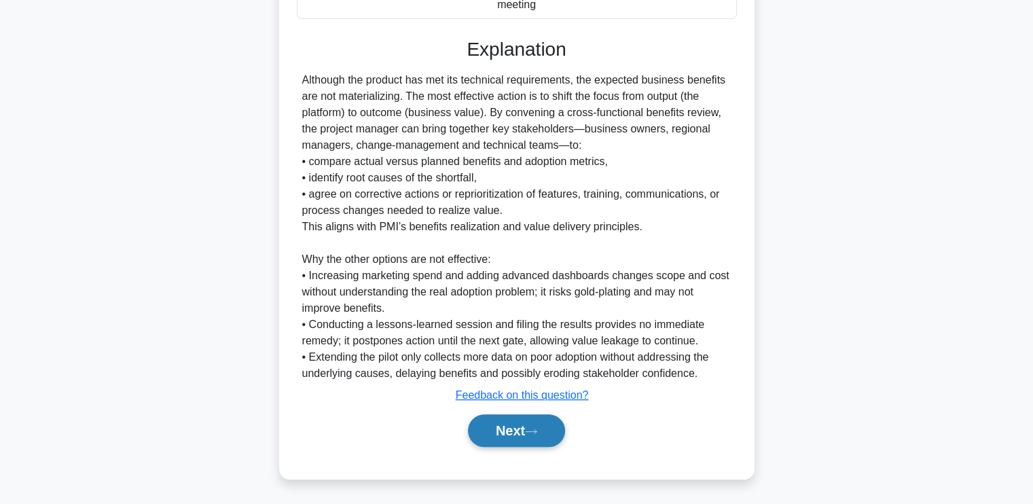
click at [497, 439] on button "Next" at bounding box center [516, 430] width 97 height 33
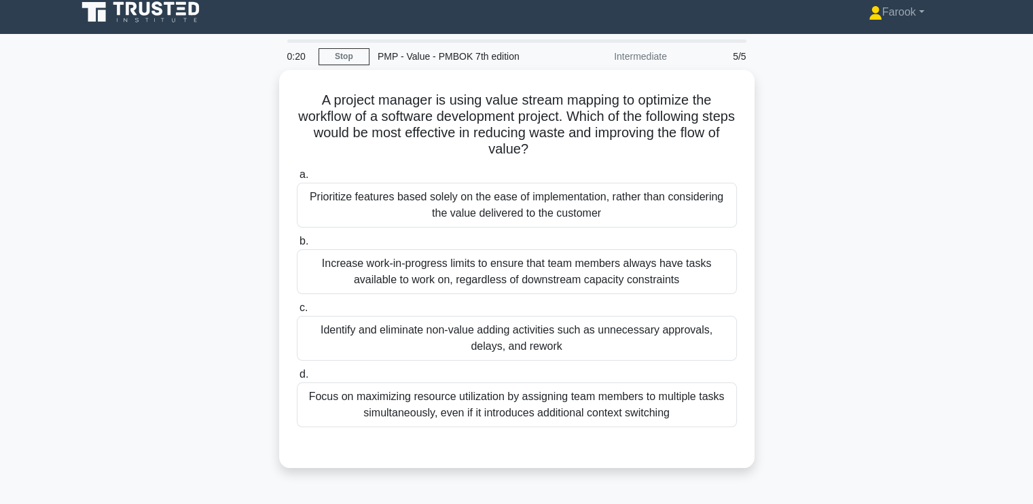
scroll to position [0, 0]
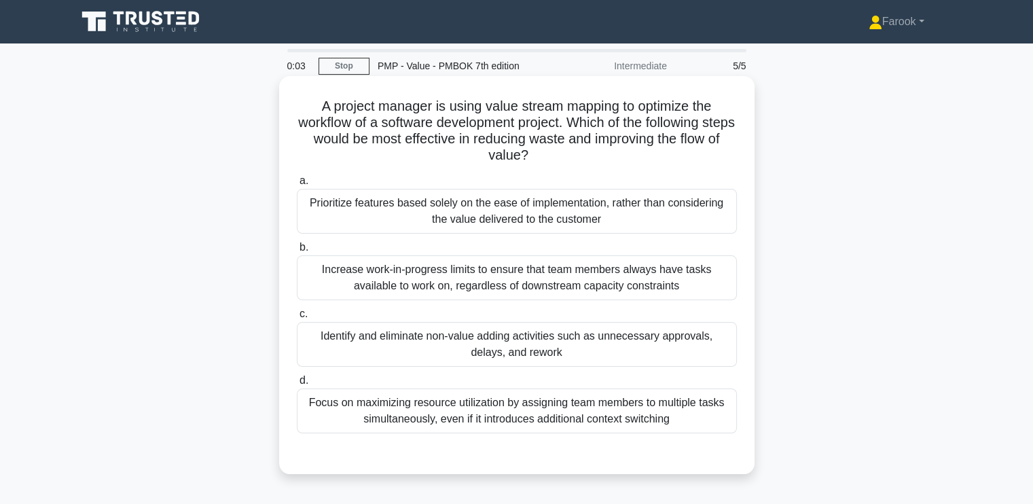
click at [514, 419] on div "Focus on maximizing resource utilization by assigning team members to multiple …" at bounding box center [517, 410] width 440 height 45
click at [297, 385] on input "d. Focus on maximizing resource utilization by assigning team members to multip…" at bounding box center [297, 380] width 0 height 9
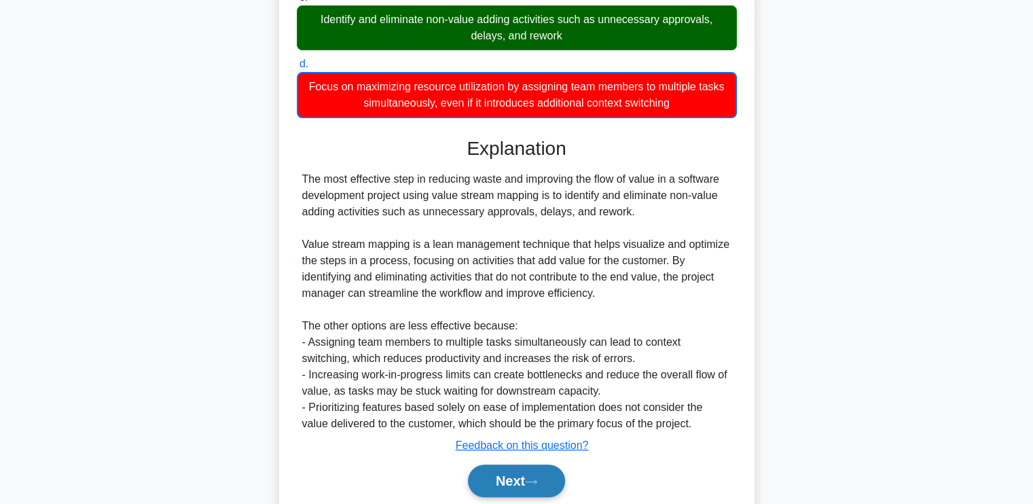
scroll to position [367, 0]
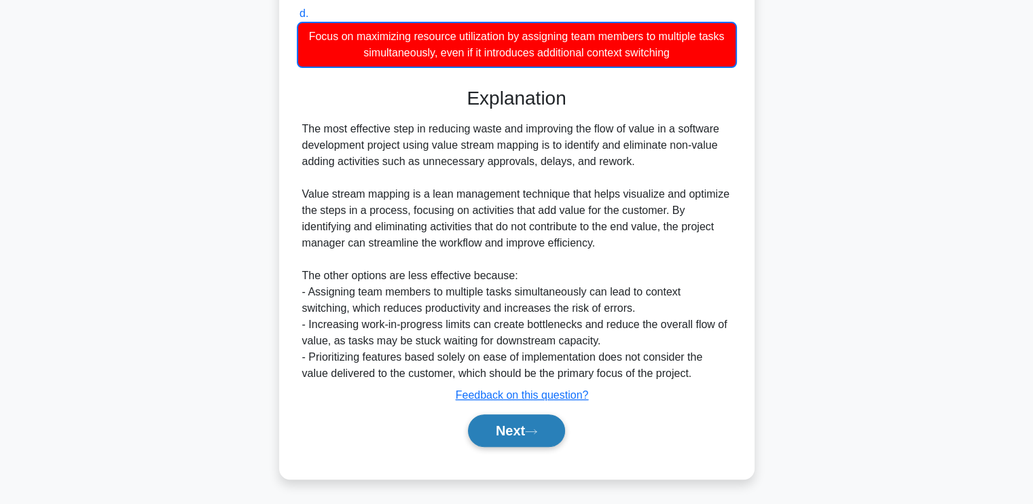
click at [508, 439] on button "Next" at bounding box center [516, 430] width 97 height 33
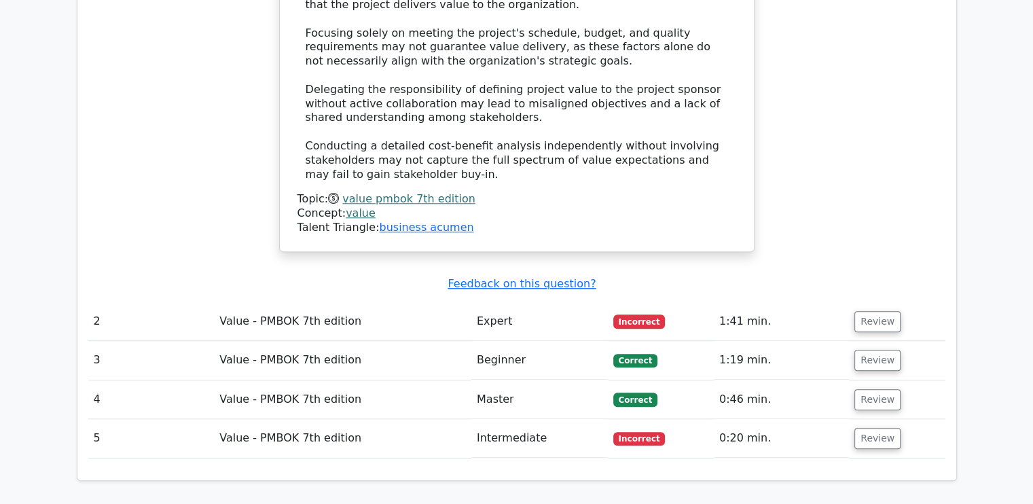
scroll to position [1358, 0]
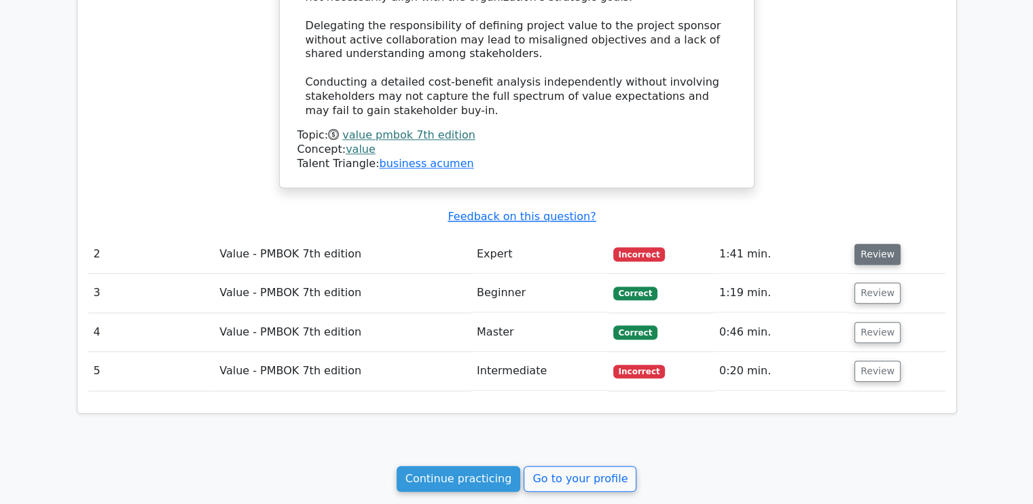
click at [862, 244] on button "Review" at bounding box center [877, 254] width 46 height 21
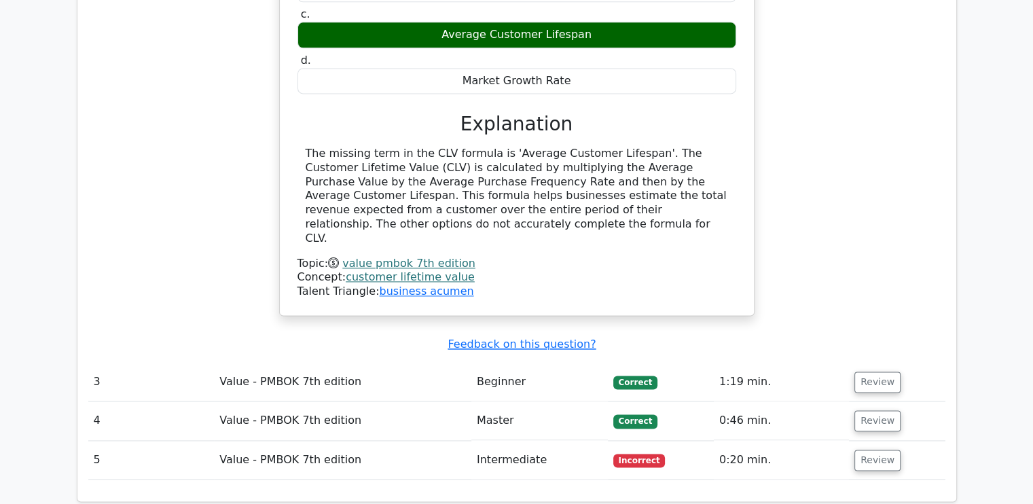
scroll to position [1969, 0]
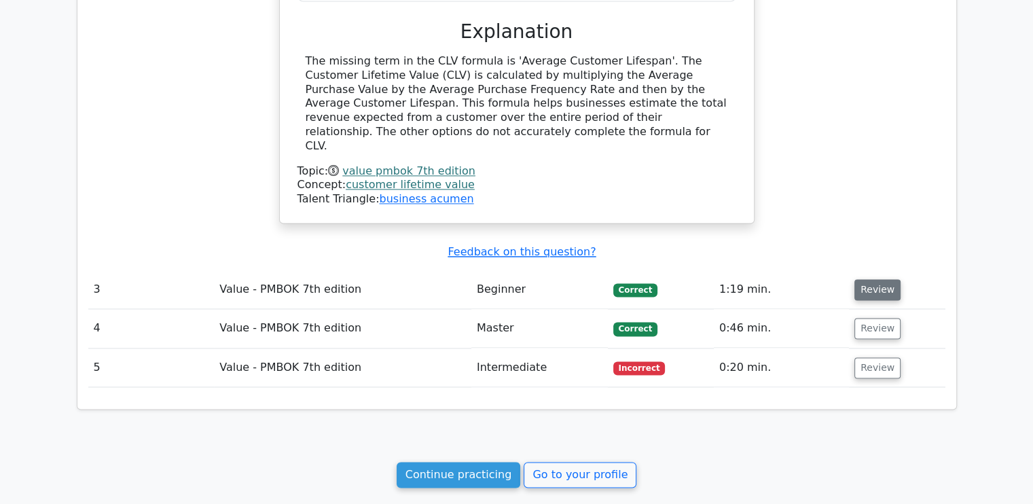
click at [867, 279] on button "Review" at bounding box center [877, 289] width 46 height 21
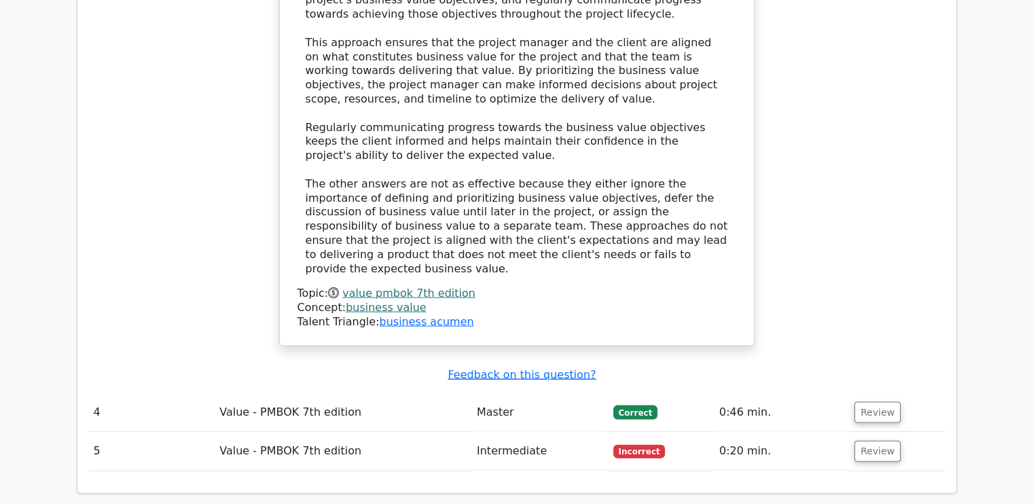
scroll to position [2852, 0]
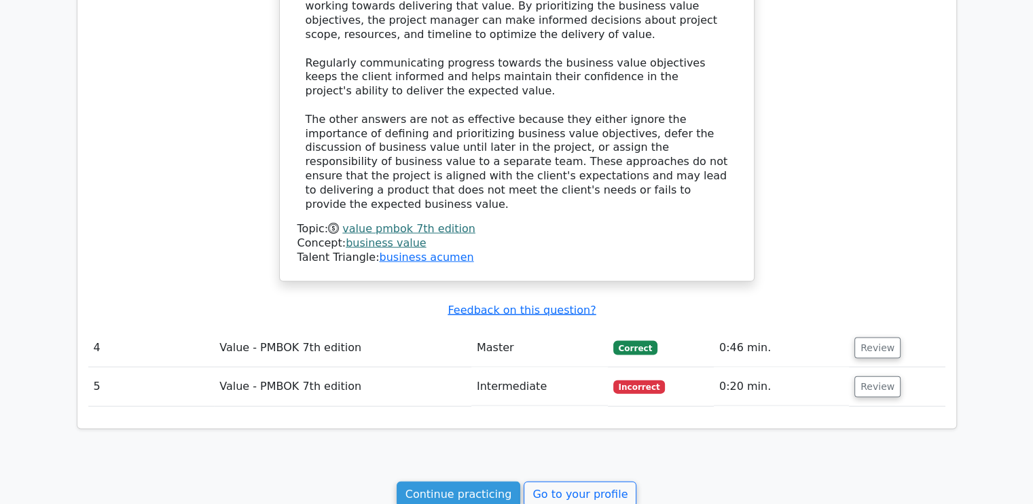
click at [866, 329] on td "Review" at bounding box center [897, 348] width 96 height 39
click at [867, 338] on button "Review" at bounding box center [877, 348] width 46 height 21
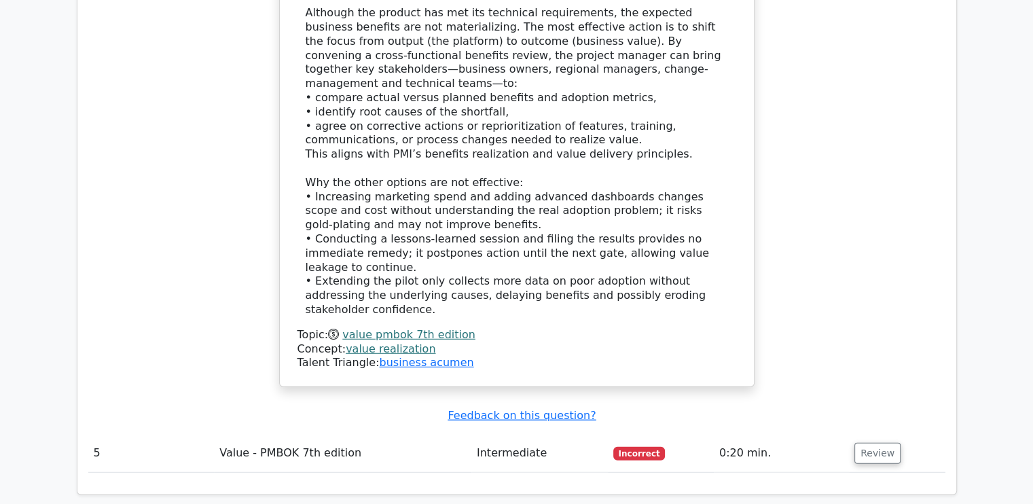
scroll to position [3667, 0]
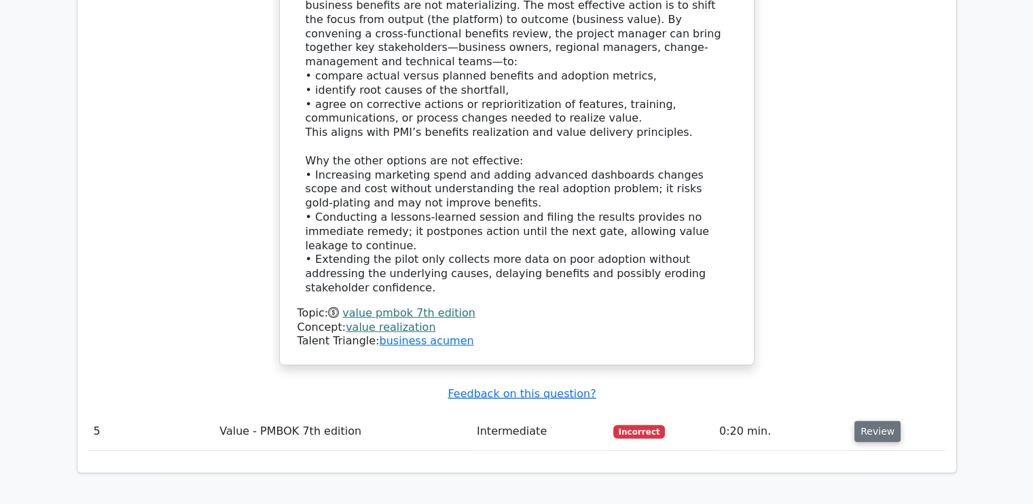
click at [869, 421] on button "Review" at bounding box center [877, 431] width 46 height 21
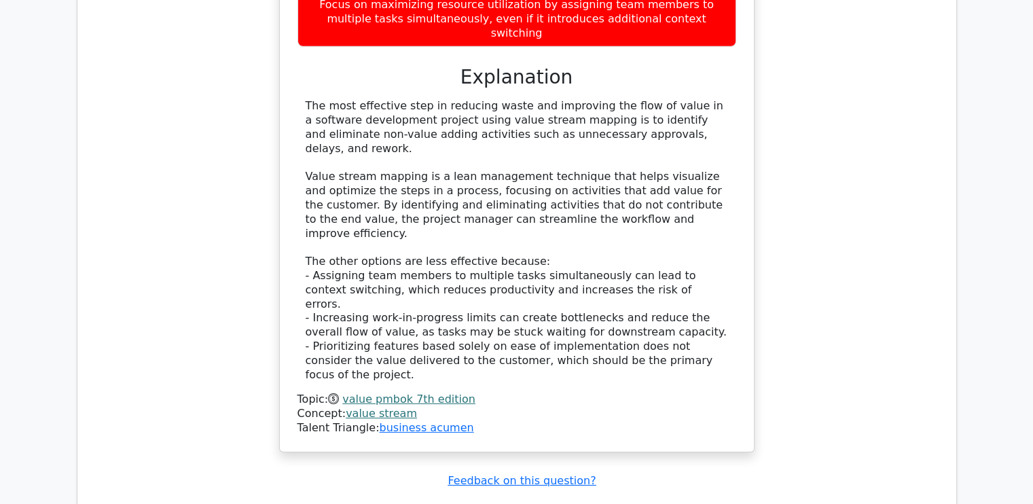
scroll to position [4471, 0]
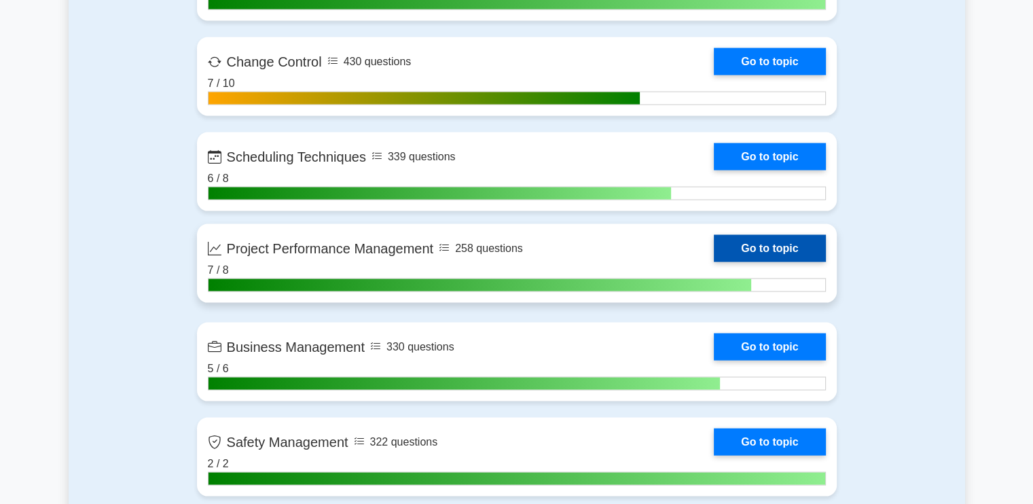
scroll to position [2784, 0]
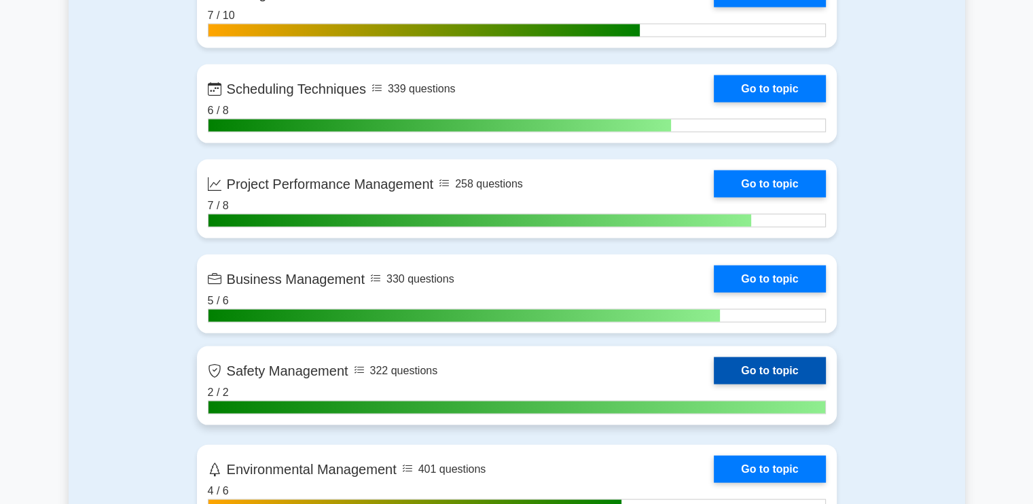
click at [714, 369] on link "Go to topic" at bounding box center [769, 370] width 111 height 27
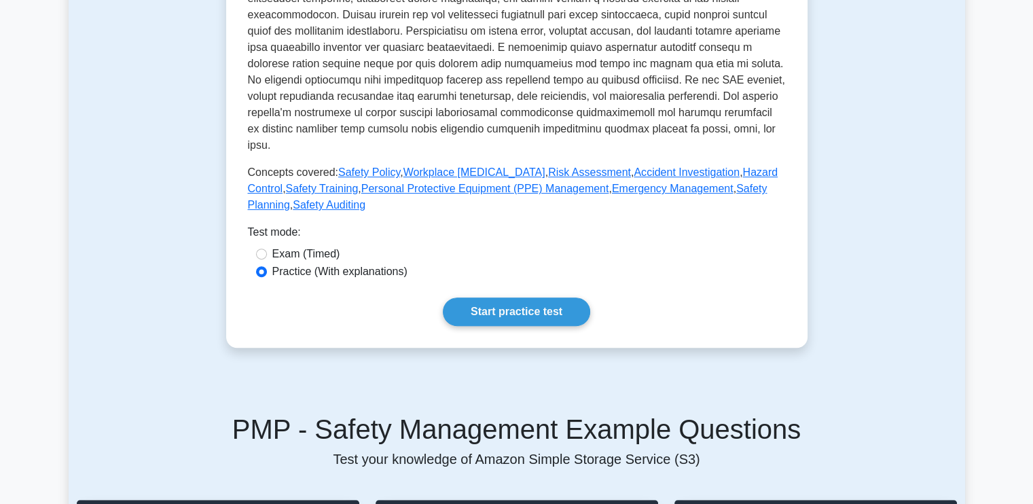
scroll to position [611, 0]
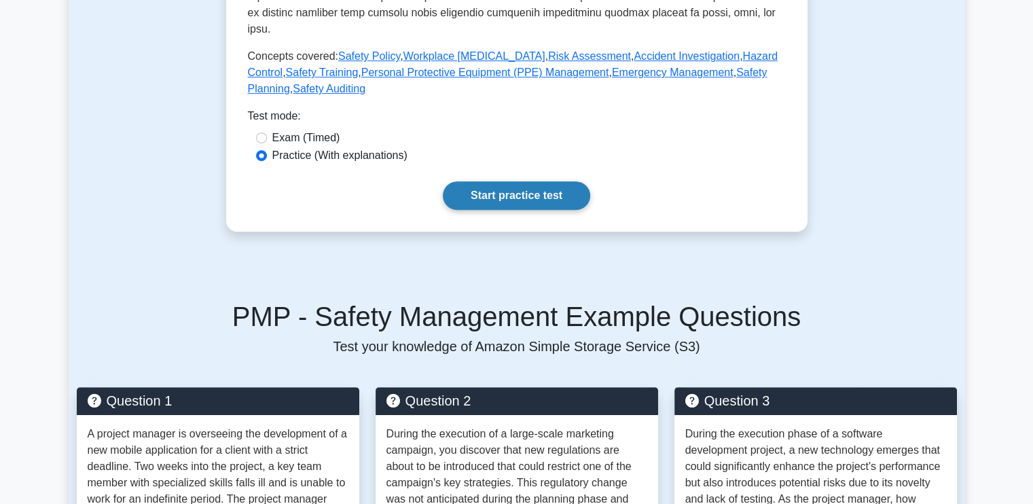
click at [505, 188] on link "Start practice test" at bounding box center [516, 195] width 147 height 29
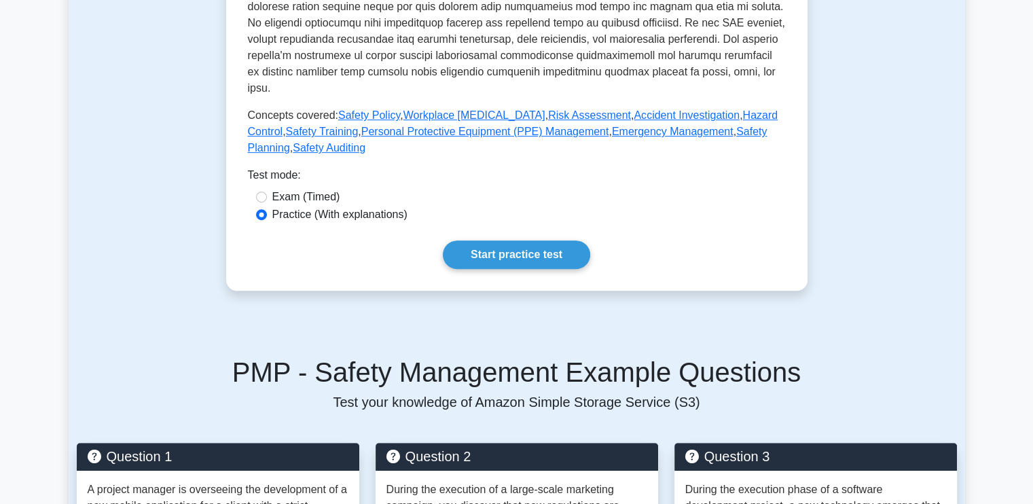
scroll to position [407, 0]
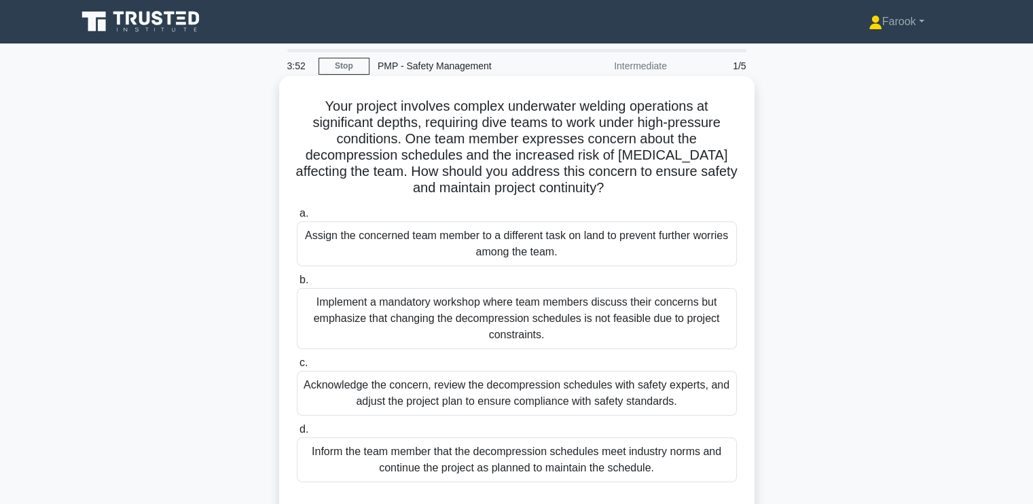
click at [457, 410] on div "Acknowledge the concern, review the decompression schedules with safety experts…" at bounding box center [517, 393] width 440 height 45
click at [297, 367] on input "c. Acknowledge the concern, review the decompression schedules with safety expe…" at bounding box center [297, 363] width 0 height 9
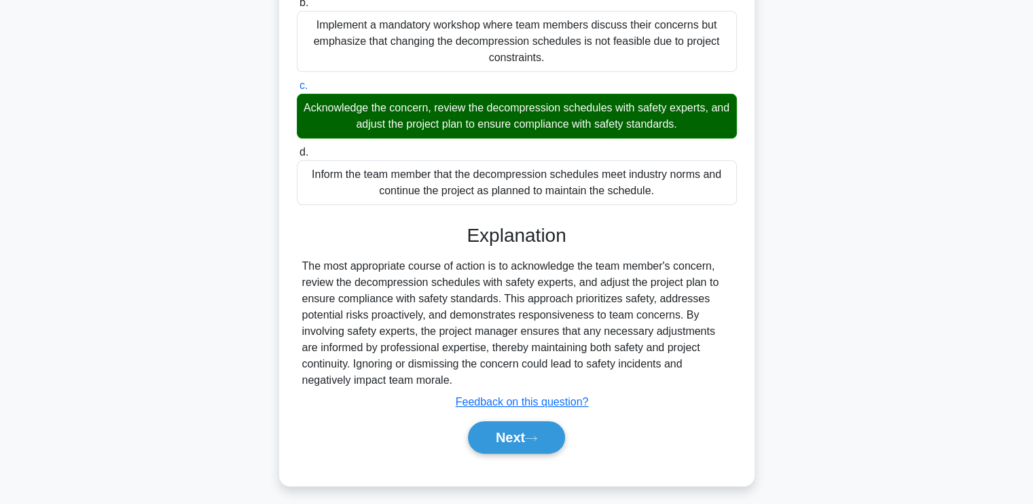
scroll to position [284, 0]
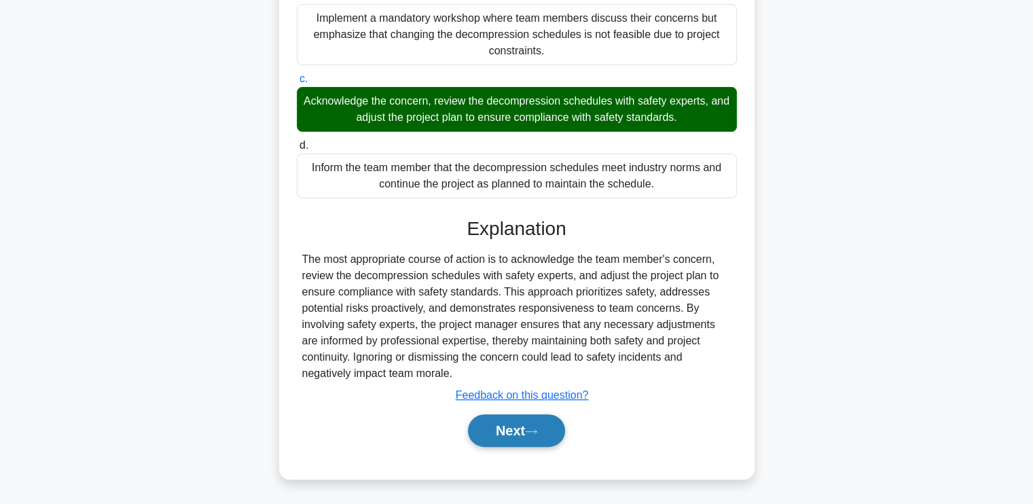
click at [494, 430] on button "Next" at bounding box center [516, 430] width 97 height 33
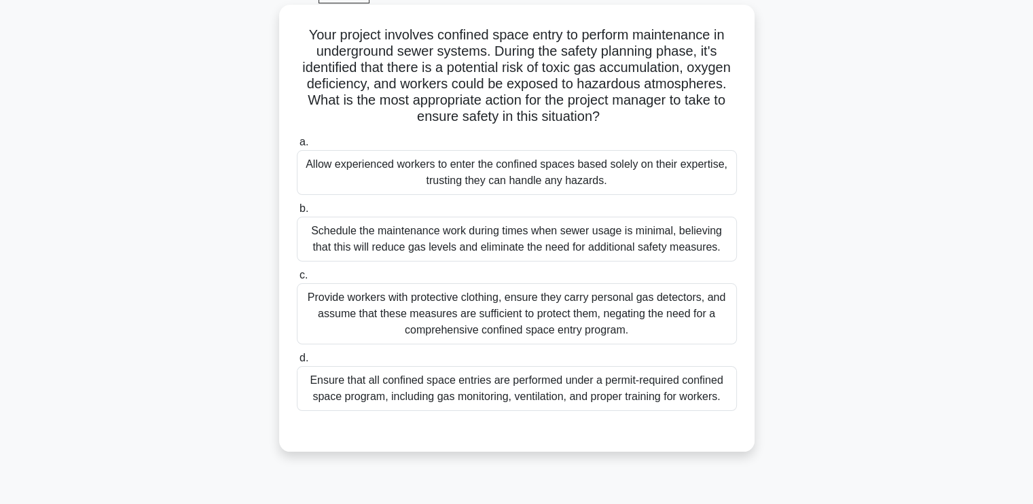
scroll to position [94, 0]
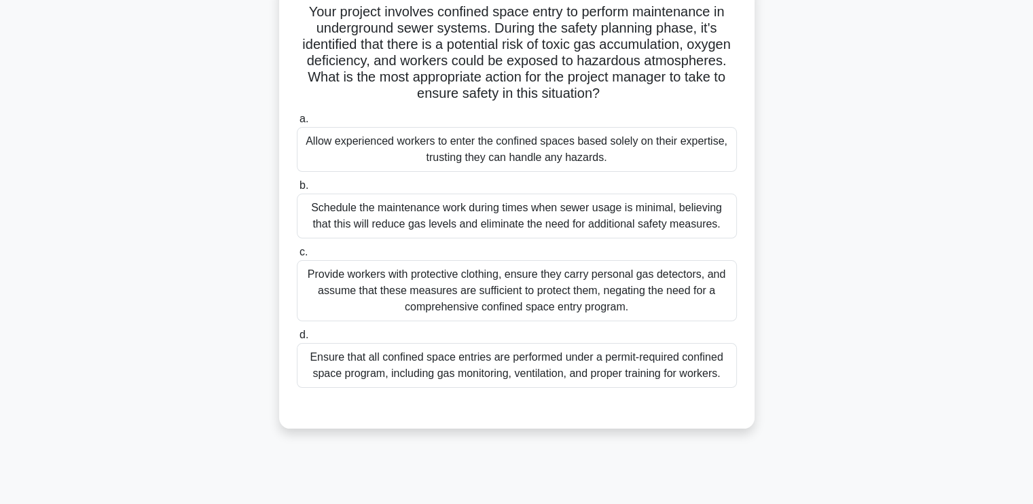
click at [567, 370] on div "Ensure that all confined space entries are performed under a permit-required co…" at bounding box center [517, 365] width 440 height 45
click at [297, 340] on input "d. Ensure that all confined space entries are performed under a permit-required…" at bounding box center [297, 335] width 0 height 9
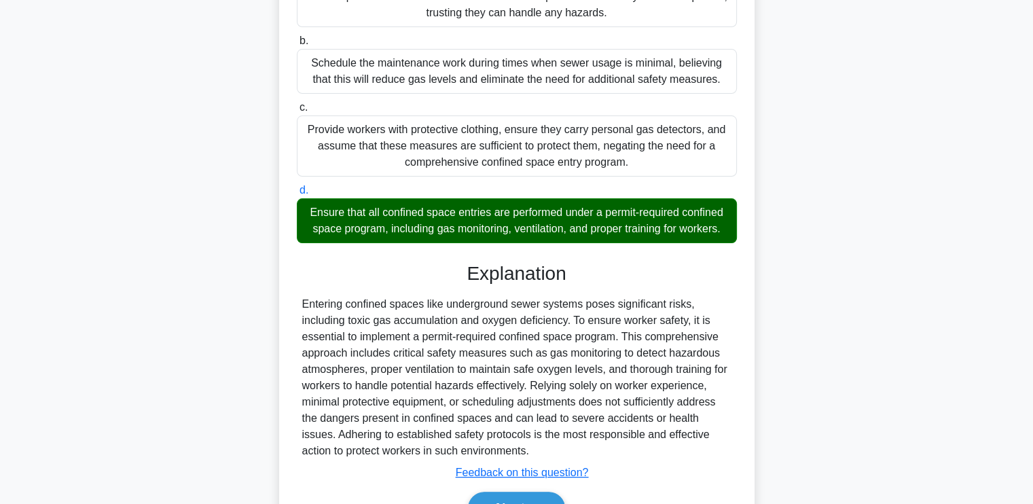
scroll to position [316, 0]
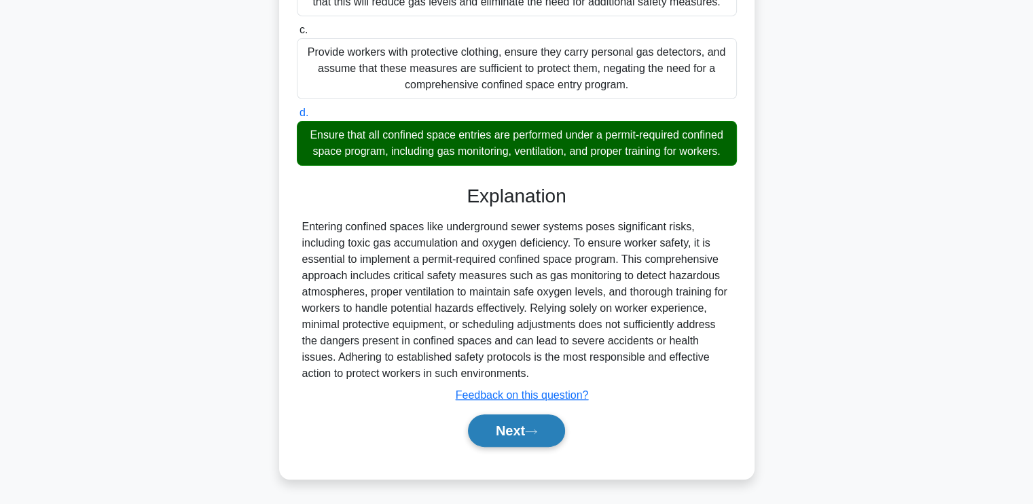
click at [513, 429] on button "Next" at bounding box center [516, 430] width 97 height 33
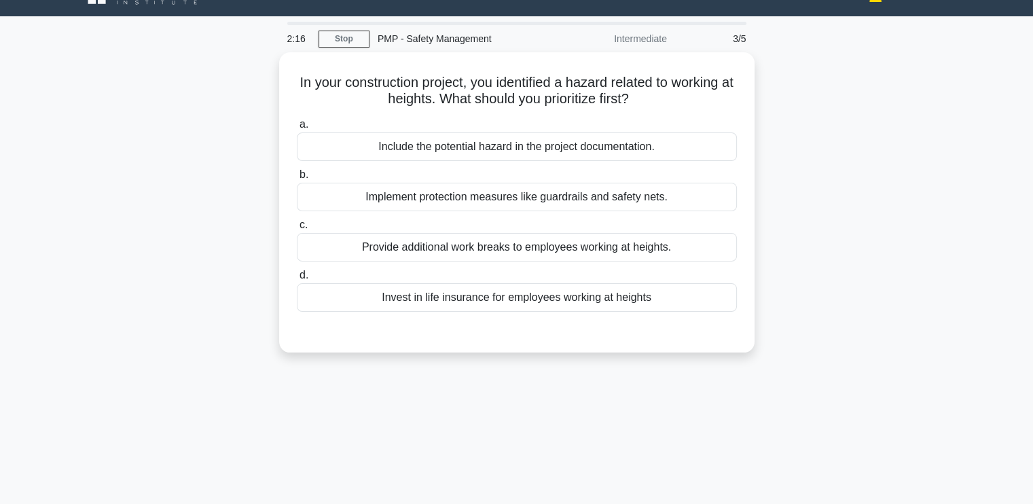
scroll to position [26, 0]
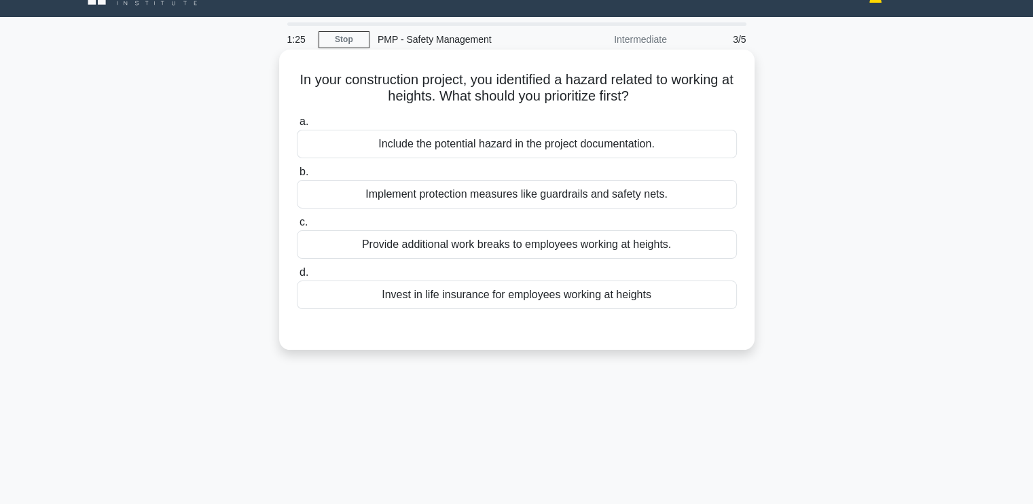
click at [516, 188] on div "Implement protection measures like guardrails and safety nets." at bounding box center [517, 194] width 440 height 29
click at [297, 177] on input "b. Implement protection measures like guardrails and safety nets." at bounding box center [297, 172] width 0 height 9
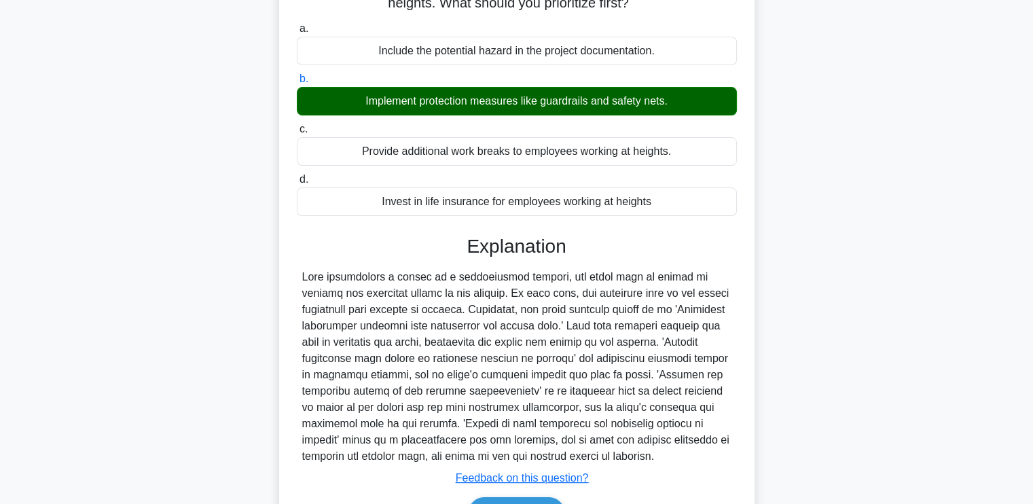
scroll to position [230, 0]
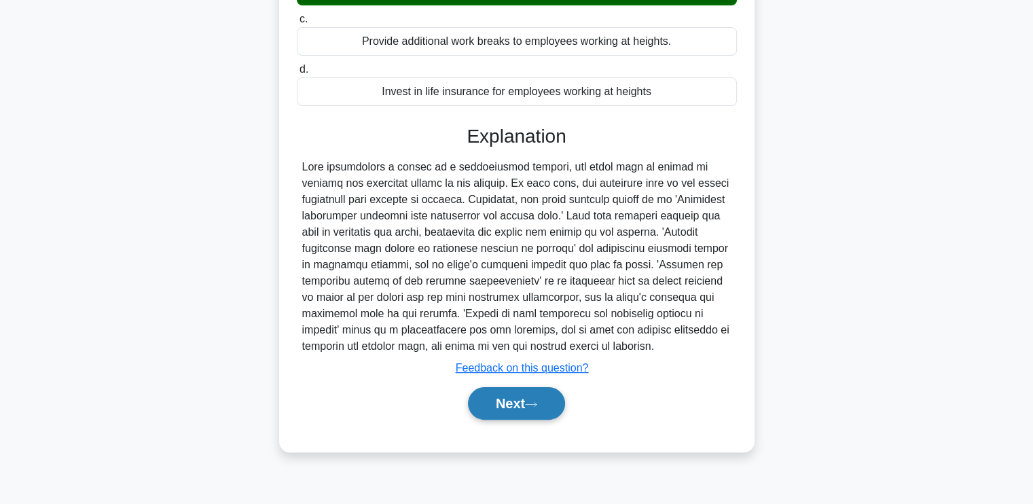
click at [504, 397] on button "Next" at bounding box center [516, 403] width 97 height 33
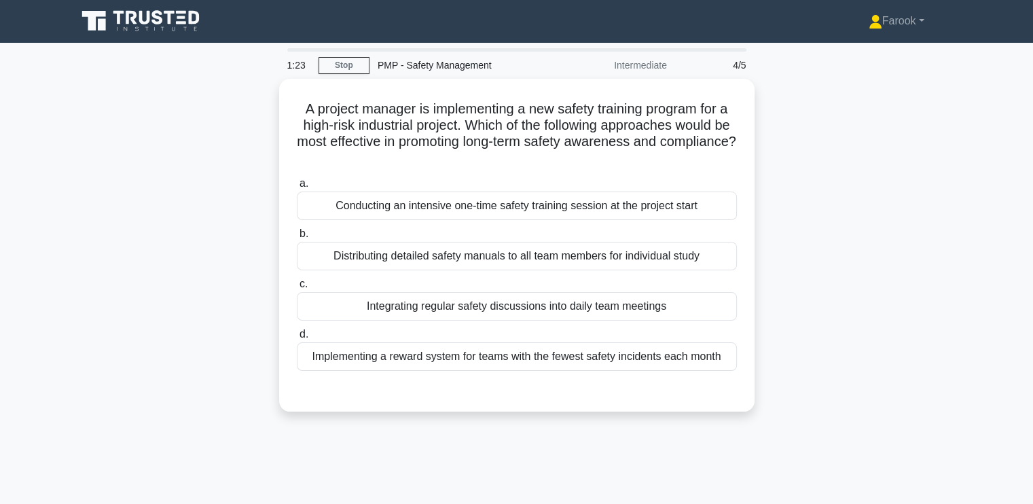
scroll to position [0, 0]
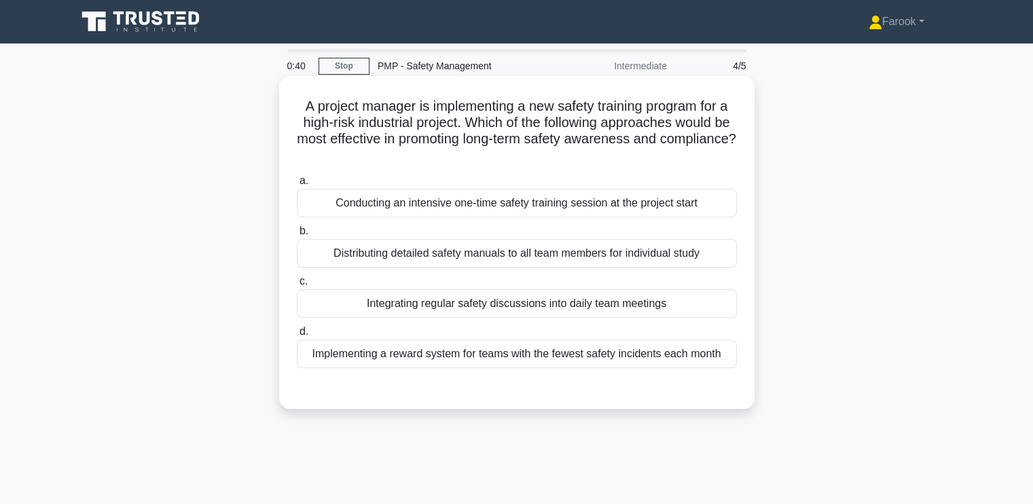
click at [494, 306] on div "Integrating regular safety discussions into daily team meetings" at bounding box center [517, 303] width 440 height 29
click at [297, 286] on input "c. Integrating regular safety discussions into daily team meetings" at bounding box center [297, 281] width 0 height 9
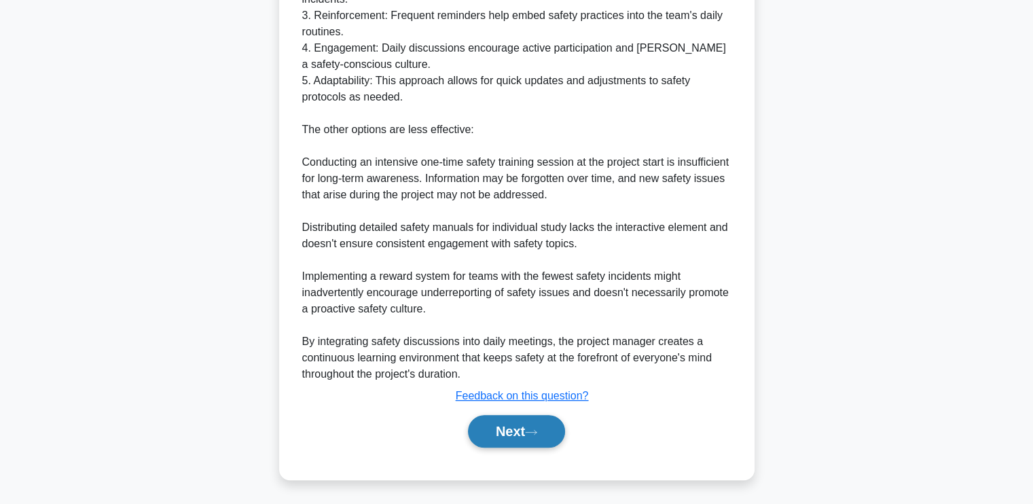
scroll to position [545, 0]
click at [491, 435] on button "Next" at bounding box center [516, 430] width 97 height 33
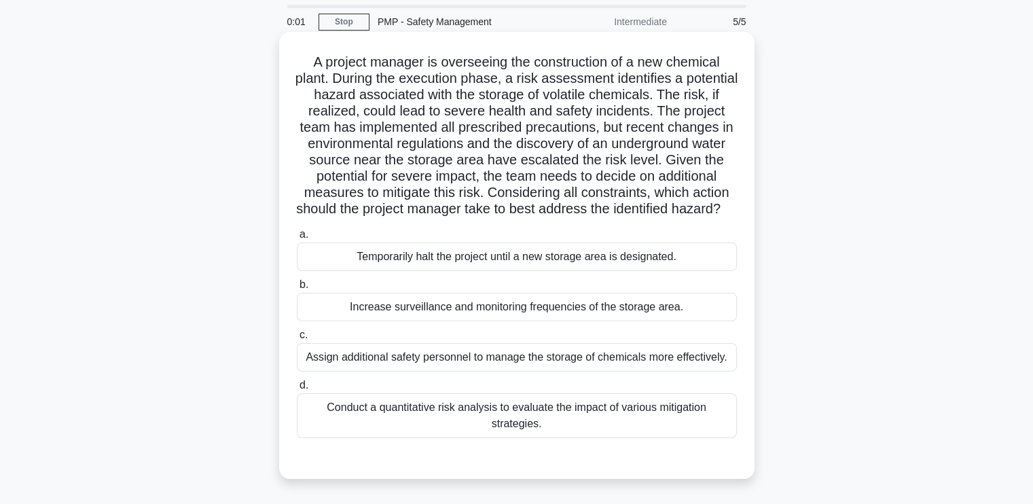
scroll to position [68, 0]
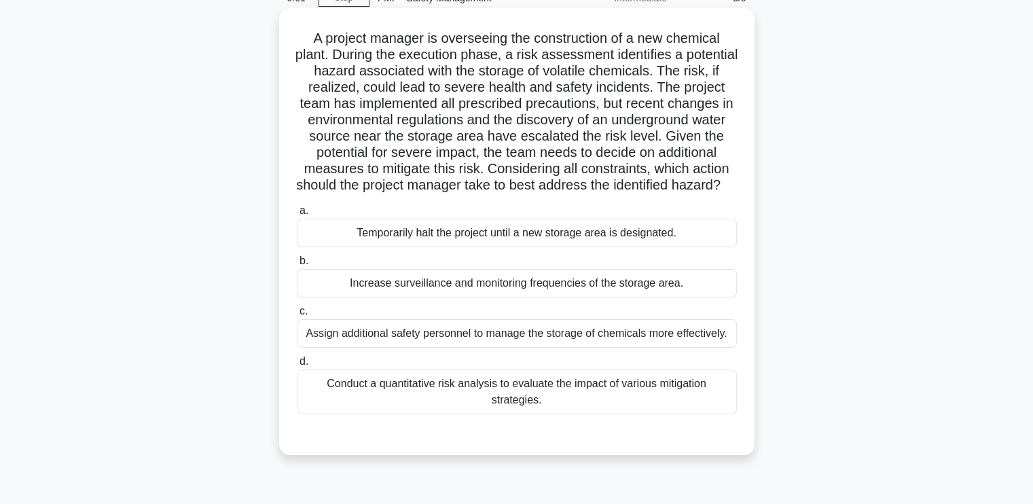
click at [532, 414] on div "Conduct a quantitative risk analysis to evaluate the impact of various mitigati…" at bounding box center [517, 391] width 440 height 45
click at [297, 366] on input "d. Conduct a quantitative risk analysis to evaluate the impact of various mitig…" at bounding box center [297, 361] width 0 height 9
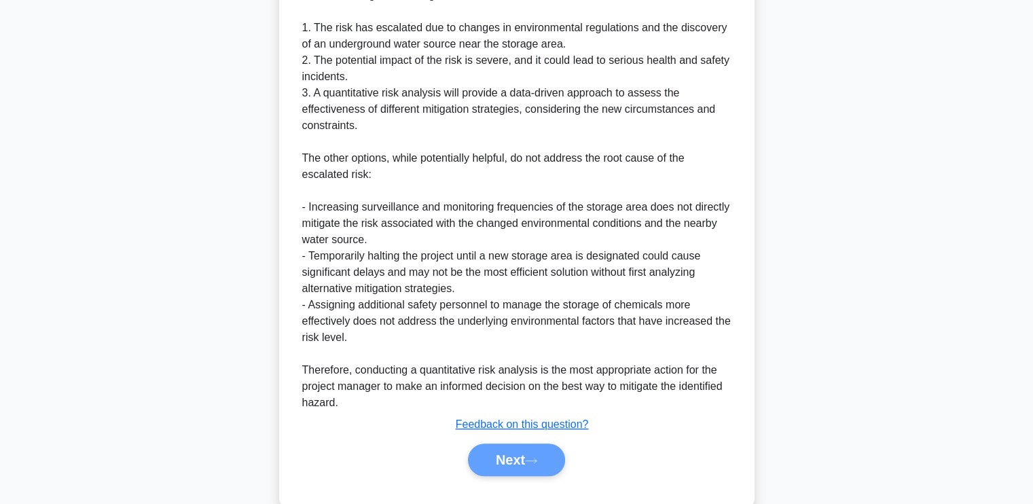
scroll to position [610, 0]
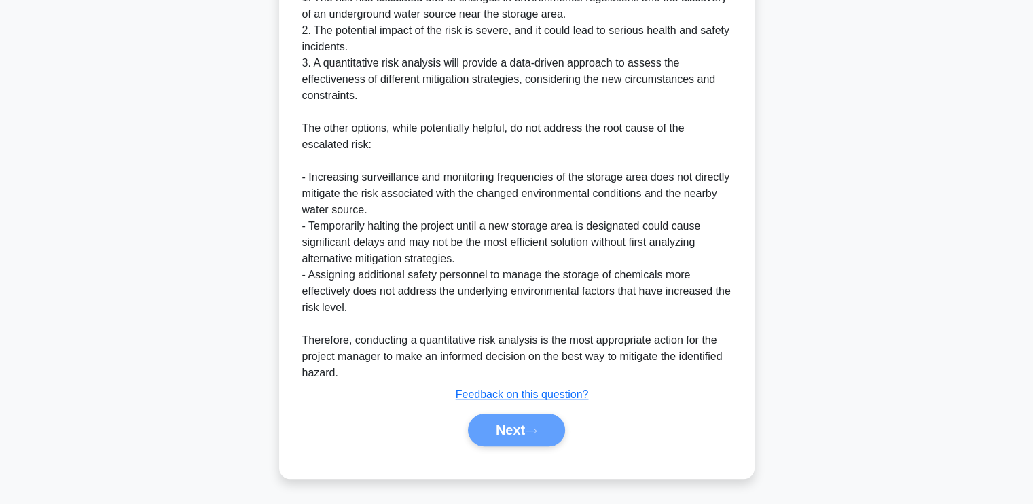
click at [517, 433] on div "Next" at bounding box center [516, 430] width 445 height 33
click at [519, 433] on div "Next" at bounding box center [516, 430] width 445 height 33
click at [507, 433] on div "Next" at bounding box center [516, 430] width 445 height 33
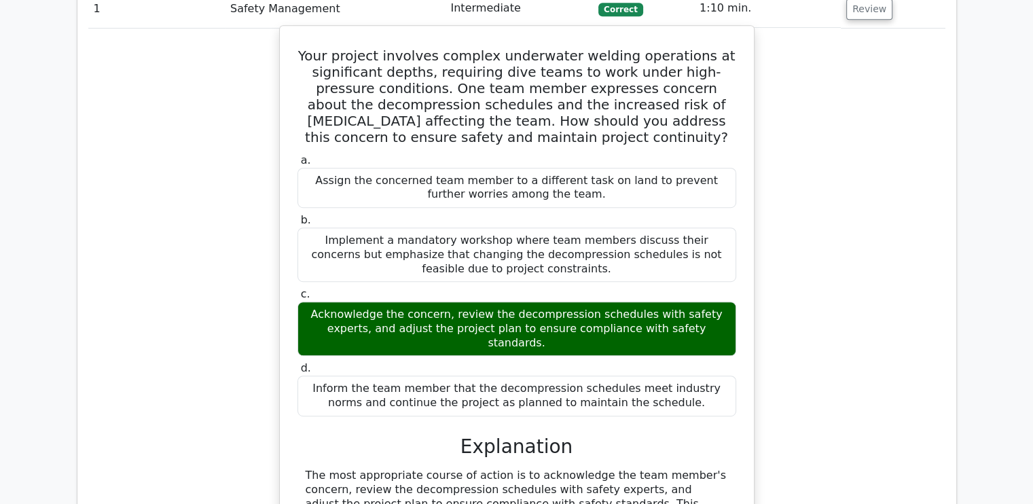
scroll to position [679, 0]
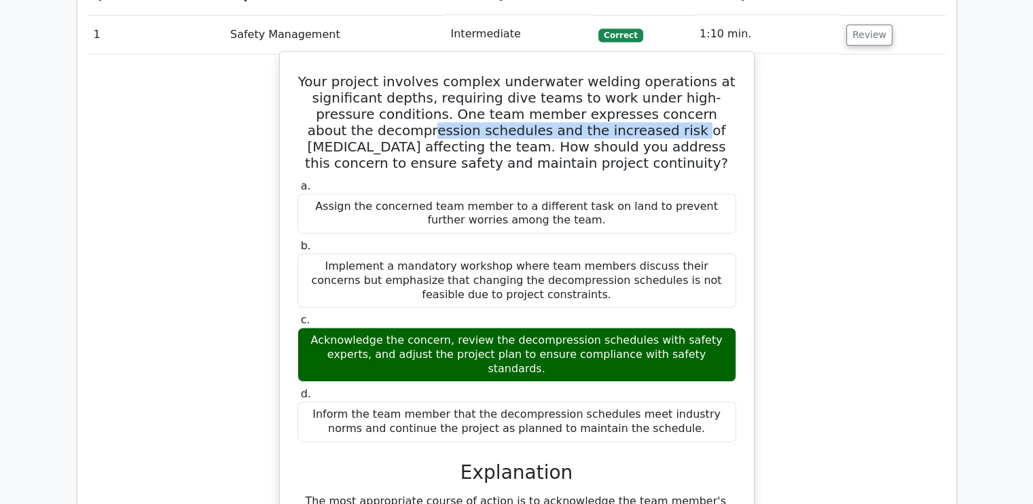
drag, startPoint x: 370, startPoint y: 129, endPoint x: 610, endPoint y: 132, distance: 240.4
click at [610, 132] on h5 "Your project involves complex underwater welding operations at significant dept…" at bounding box center [516, 122] width 441 height 98
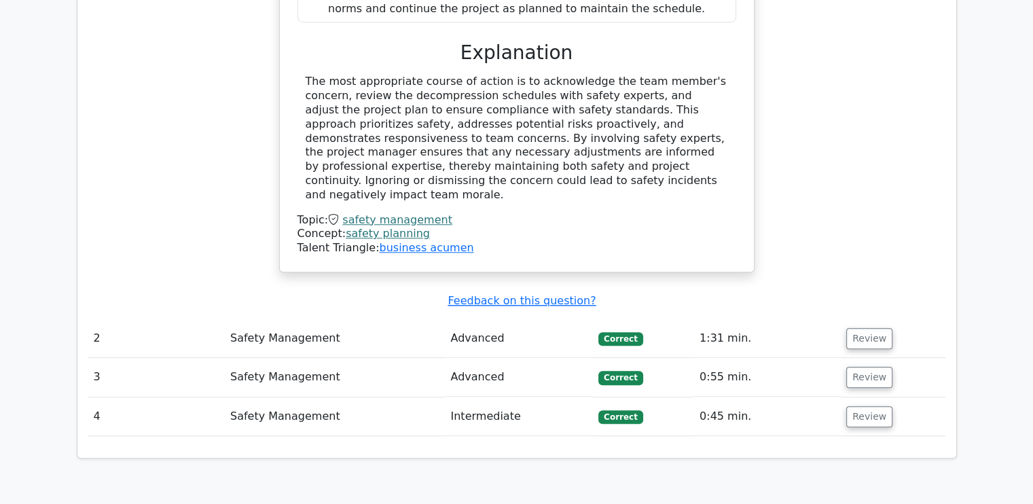
scroll to position [1154, 0]
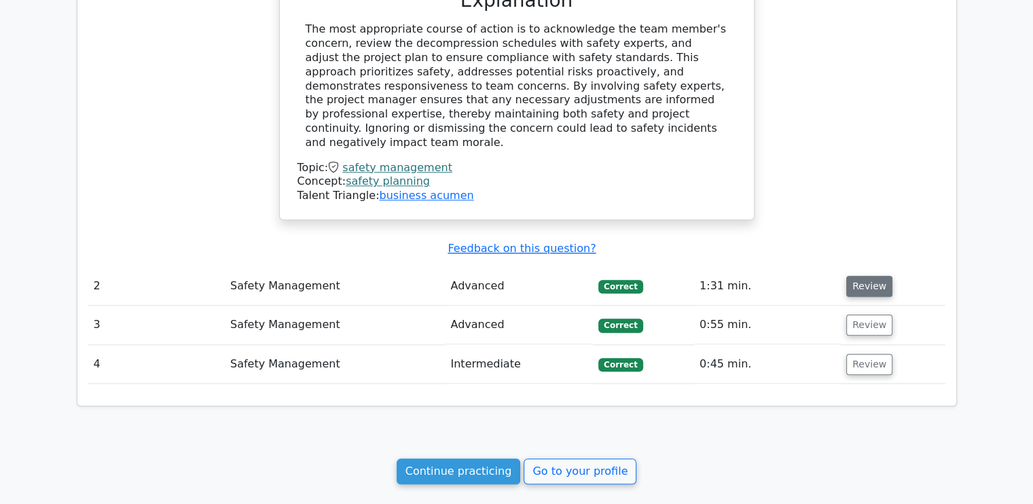
click at [874, 276] on button "Review" at bounding box center [869, 286] width 46 height 21
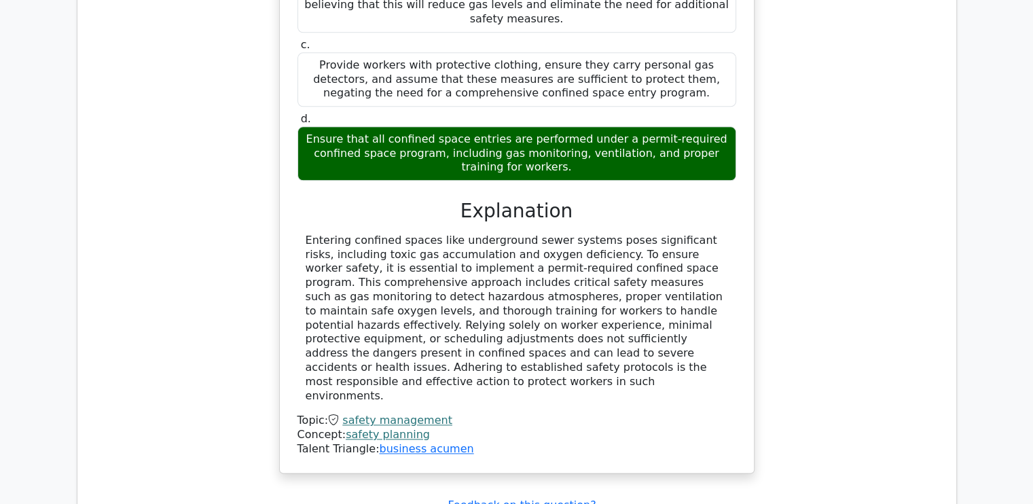
scroll to position [1901, 0]
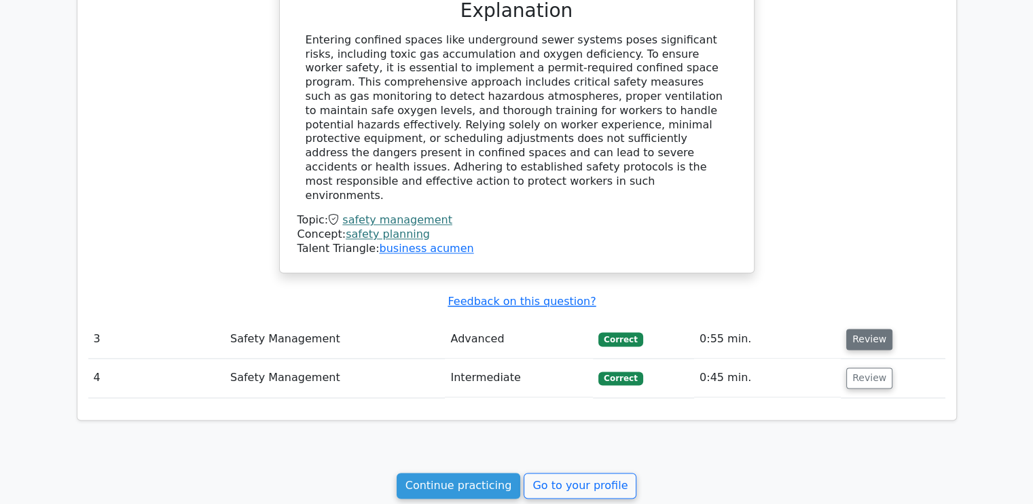
click at [875, 329] on button "Review" at bounding box center [869, 339] width 46 height 21
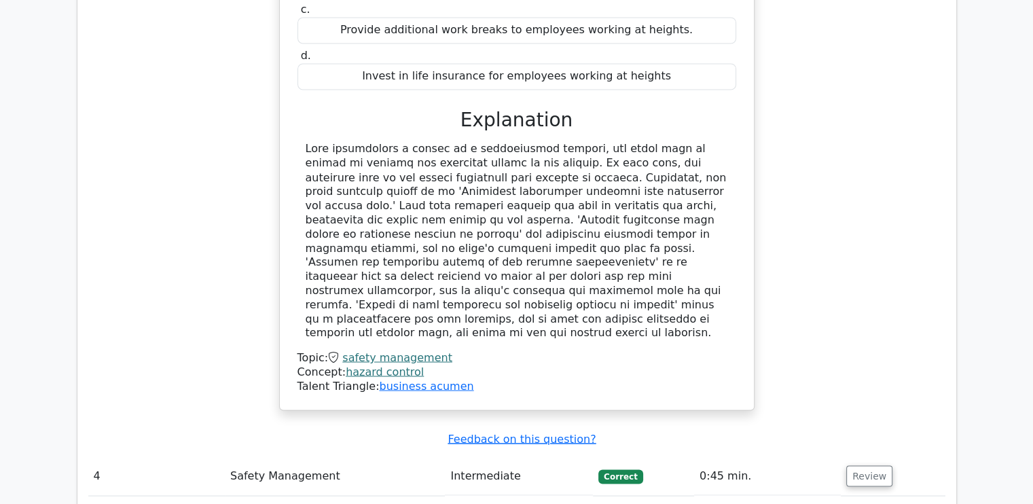
scroll to position [2445, 0]
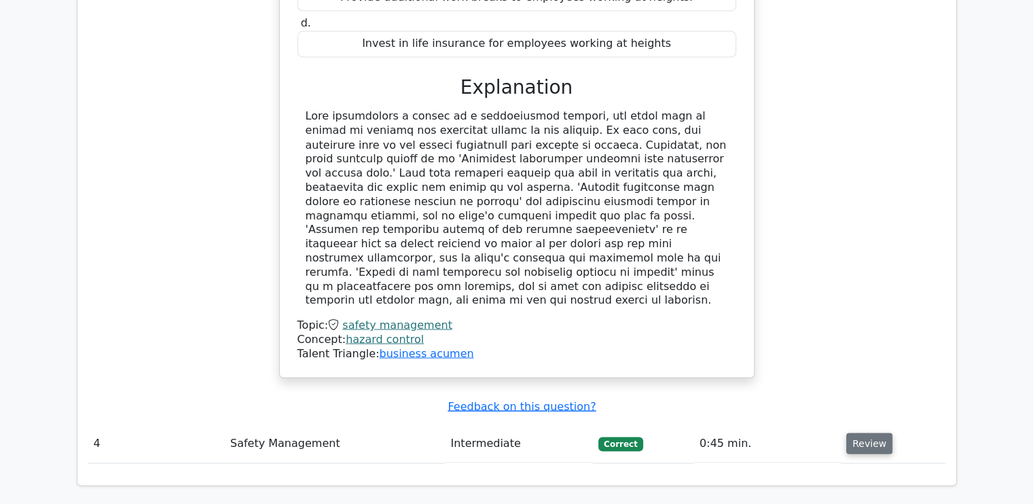
click at [864, 433] on button "Review" at bounding box center [869, 443] width 46 height 21
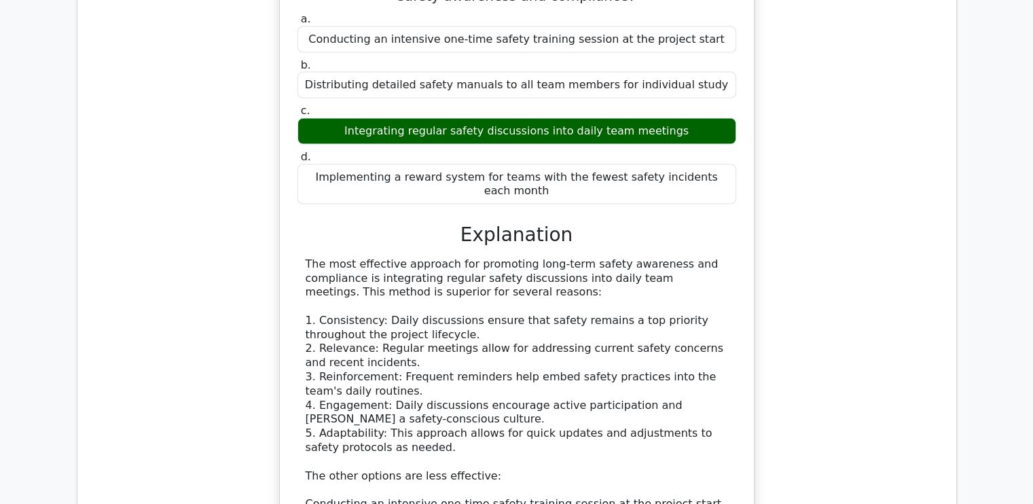
scroll to position [3056, 0]
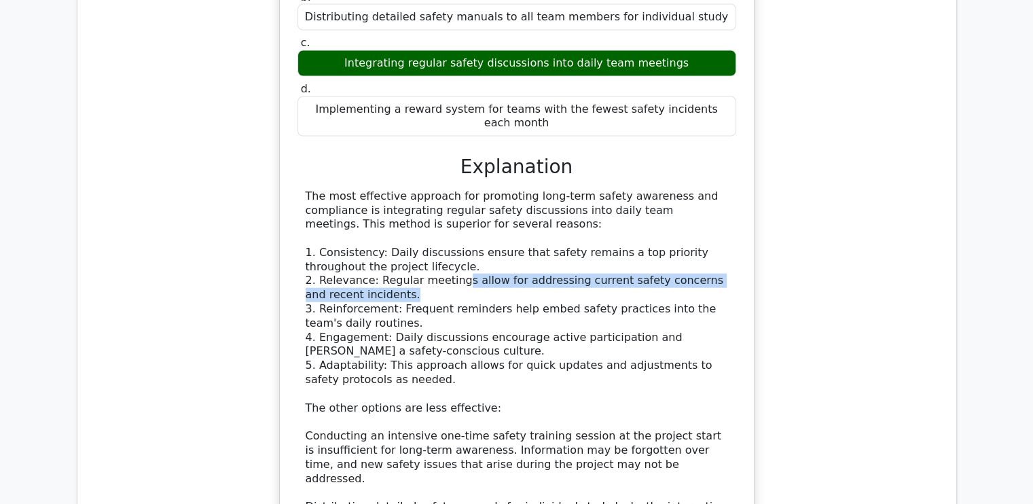
drag, startPoint x: 450, startPoint y: 128, endPoint x: 639, endPoint y: 145, distance: 189.5
click at [639, 189] on div "The most effective approach for promoting long-term safety awareness and compli…" at bounding box center [517, 415] width 422 height 452
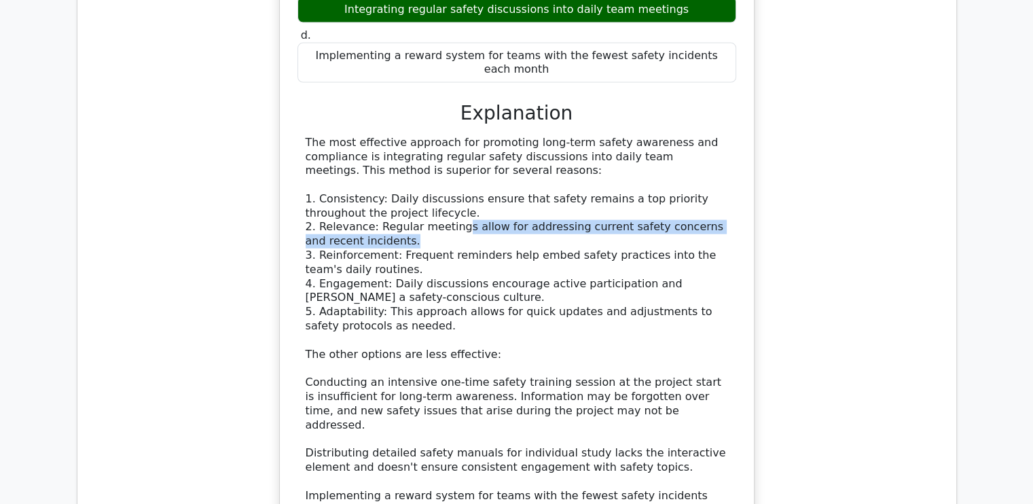
scroll to position [3124, 0]
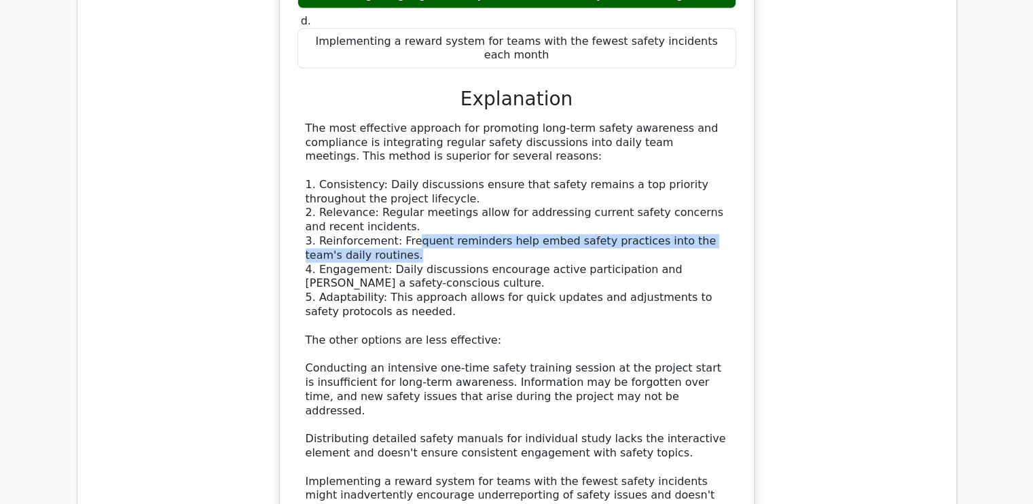
drag, startPoint x: 403, startPoint y: 85, endPoint x: 573, endPoint y: 100, distance: 170.4
click at [573, 122] on div "The most effective approach for promoting long-term safety awareness and compli…" at bounding box center [517, 348] width 422 height 452
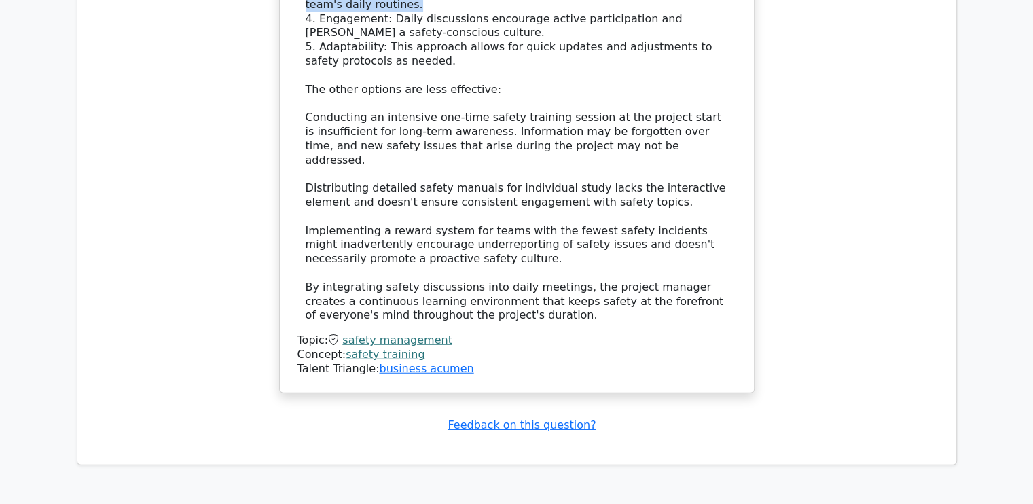
scroll to position [3452, 0]
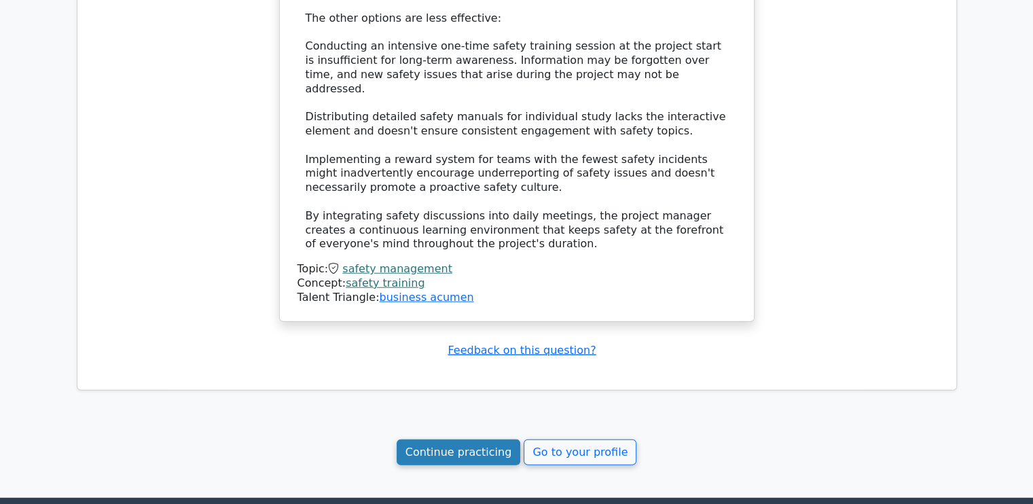
click at [454, 439] on link "Continue practicing" at bounding box center [459, 452] width 124 height 26
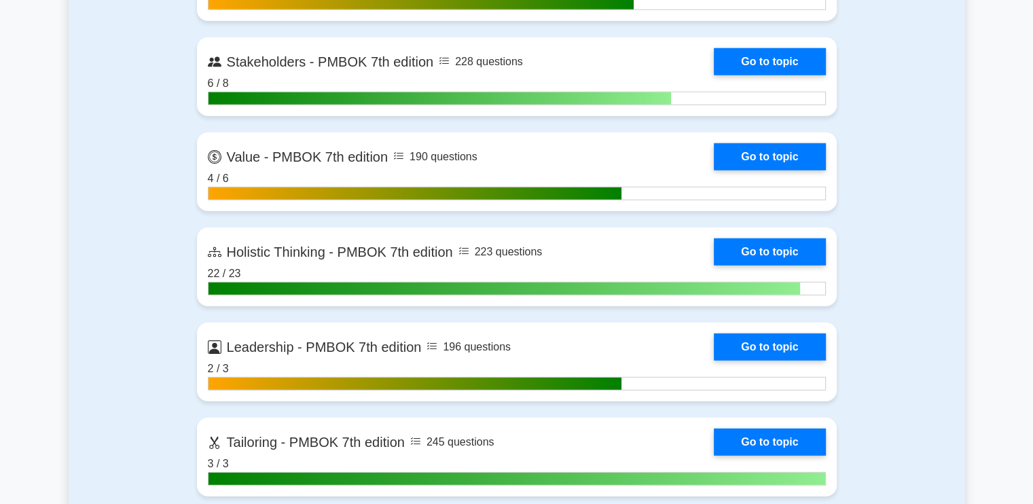
scroll to position [3599, 0]
